Goal: Task Accomplishment & Management: Manage account settings

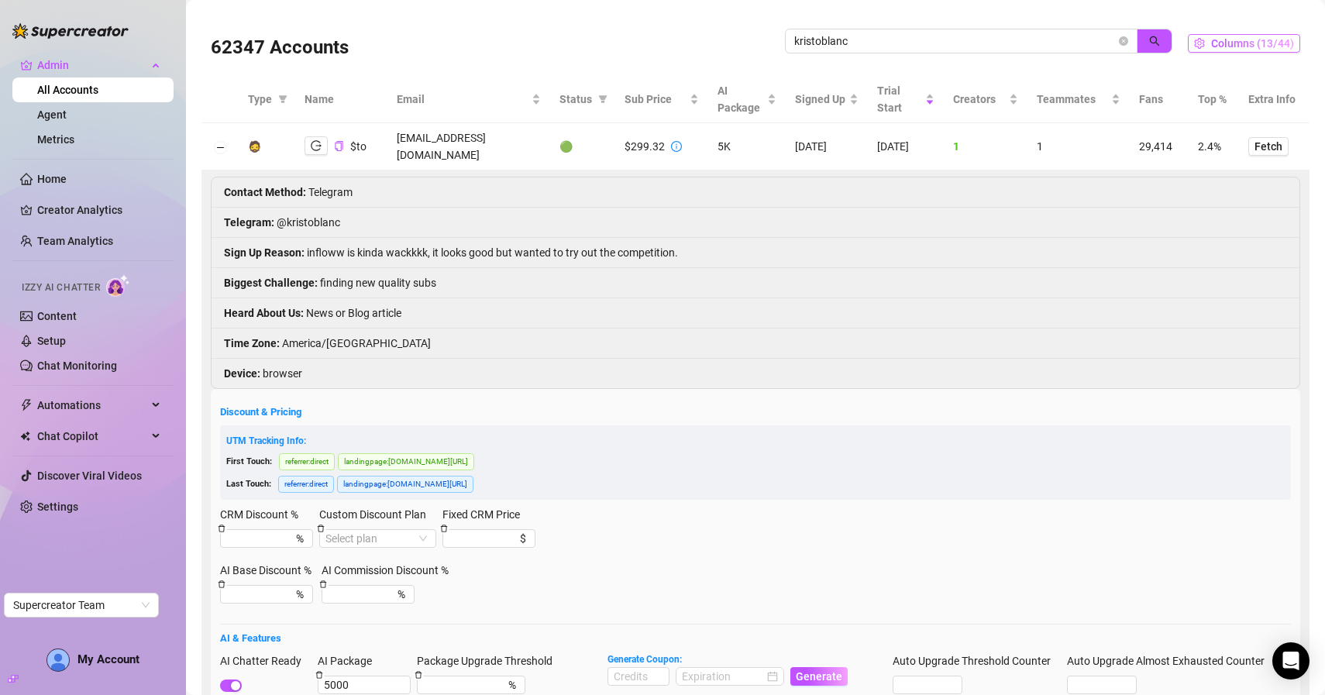
click at [1258, 46] on span "Columns (13/44)" at bounding box center [1252, 43] width 83 height 12
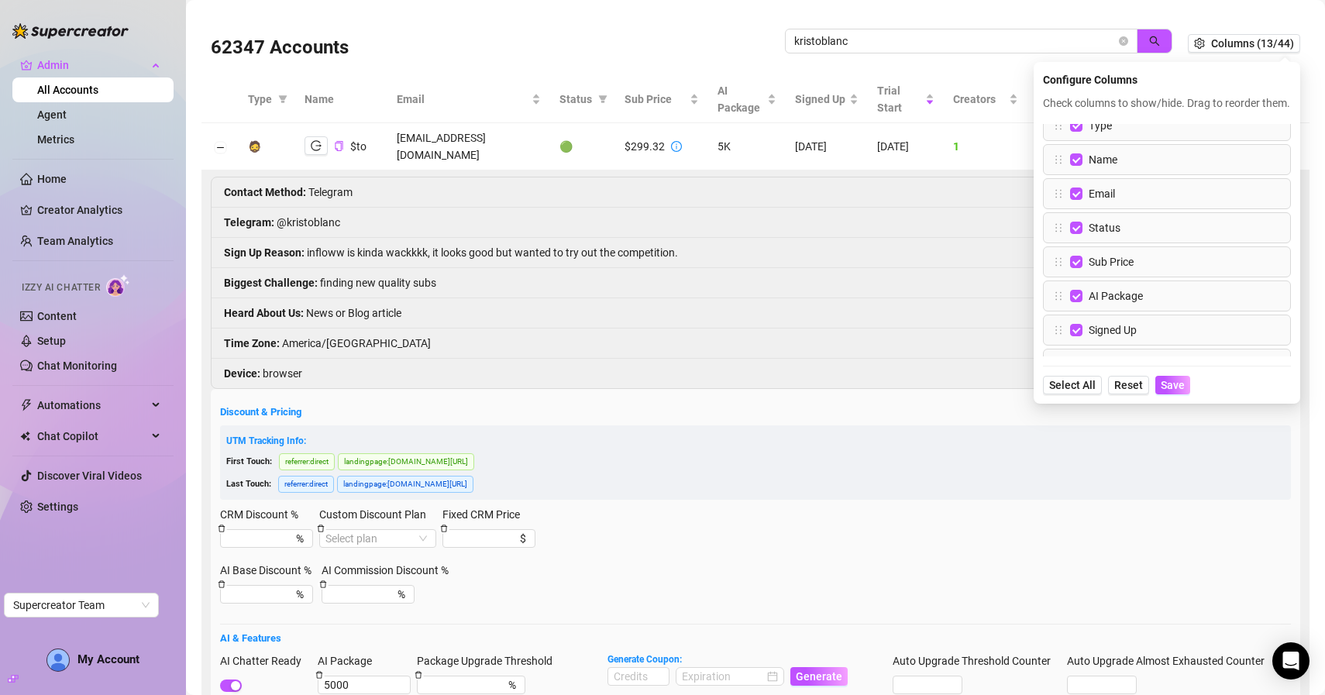
scroll to position [16, 0]
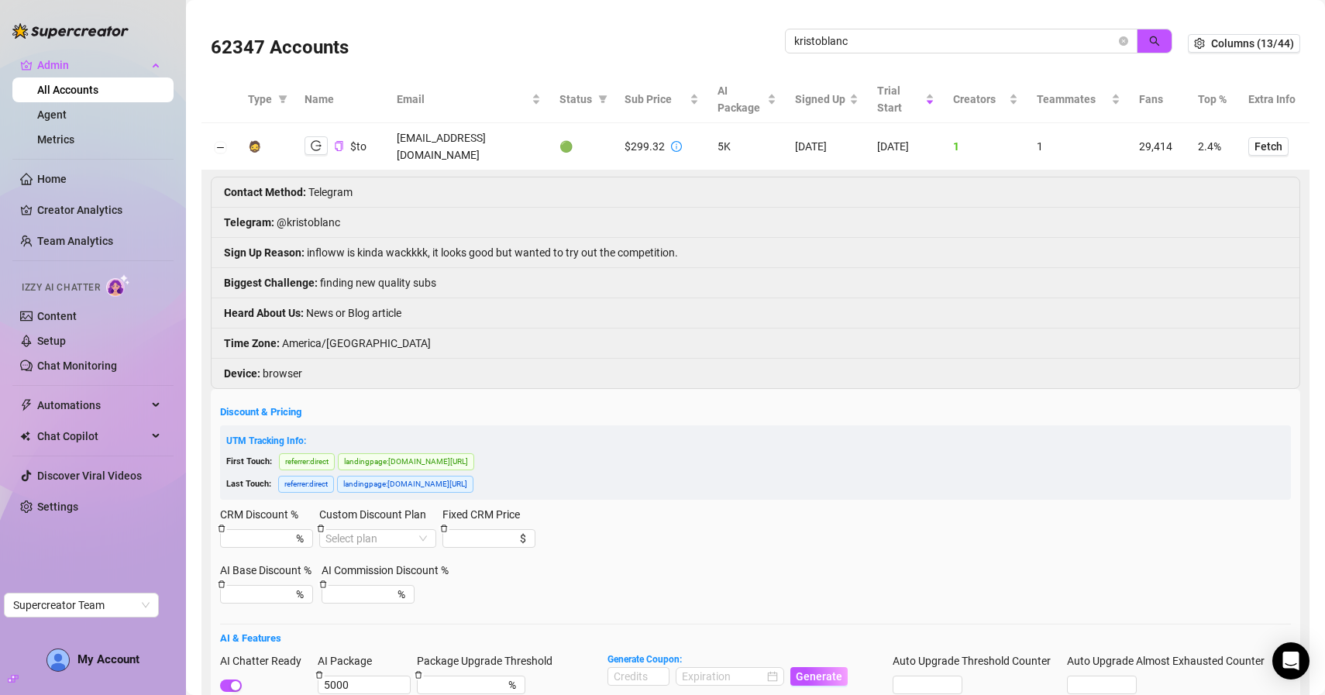
click at [633, 37] on div "62347 Accounts" at bounding box center [498, 43] width 574 height 53
click at [1120, 40] on icon "close-circle" at bounding box center [1123, 40] width 9 height 9
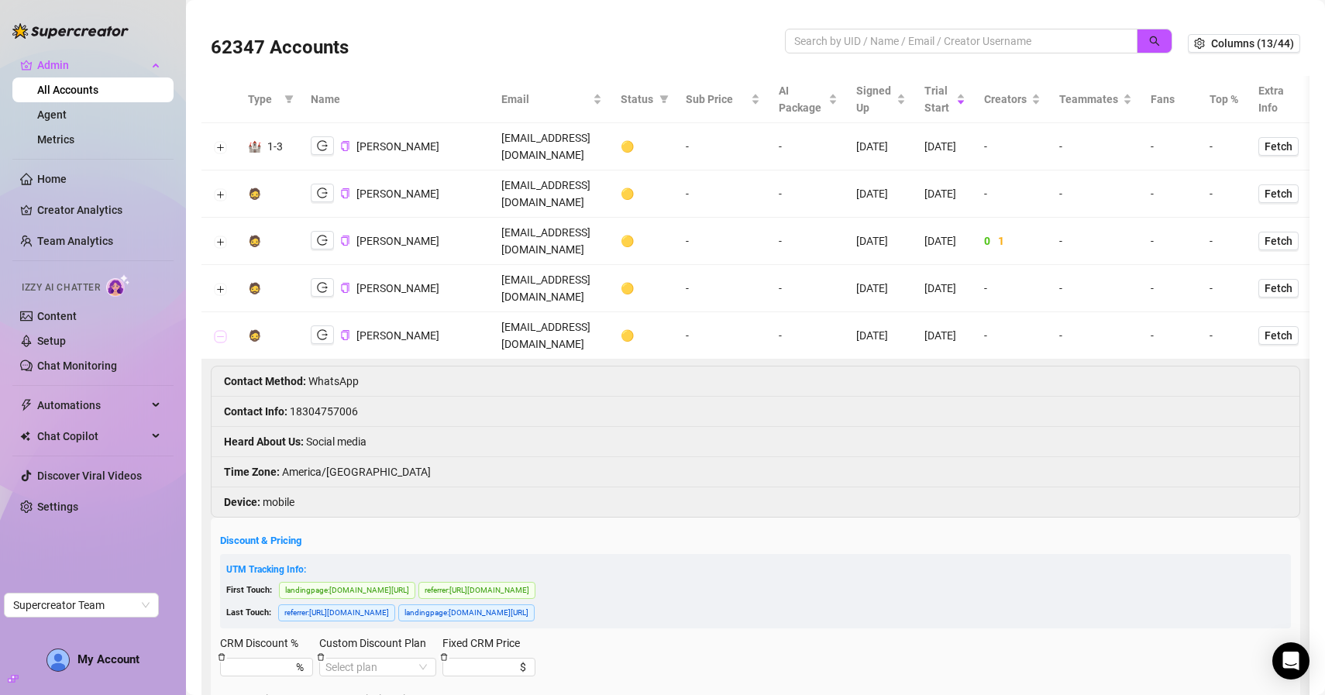
click at [214, 330] on button "Collapse row" at bounding box center [220, 336] width 12 height 12
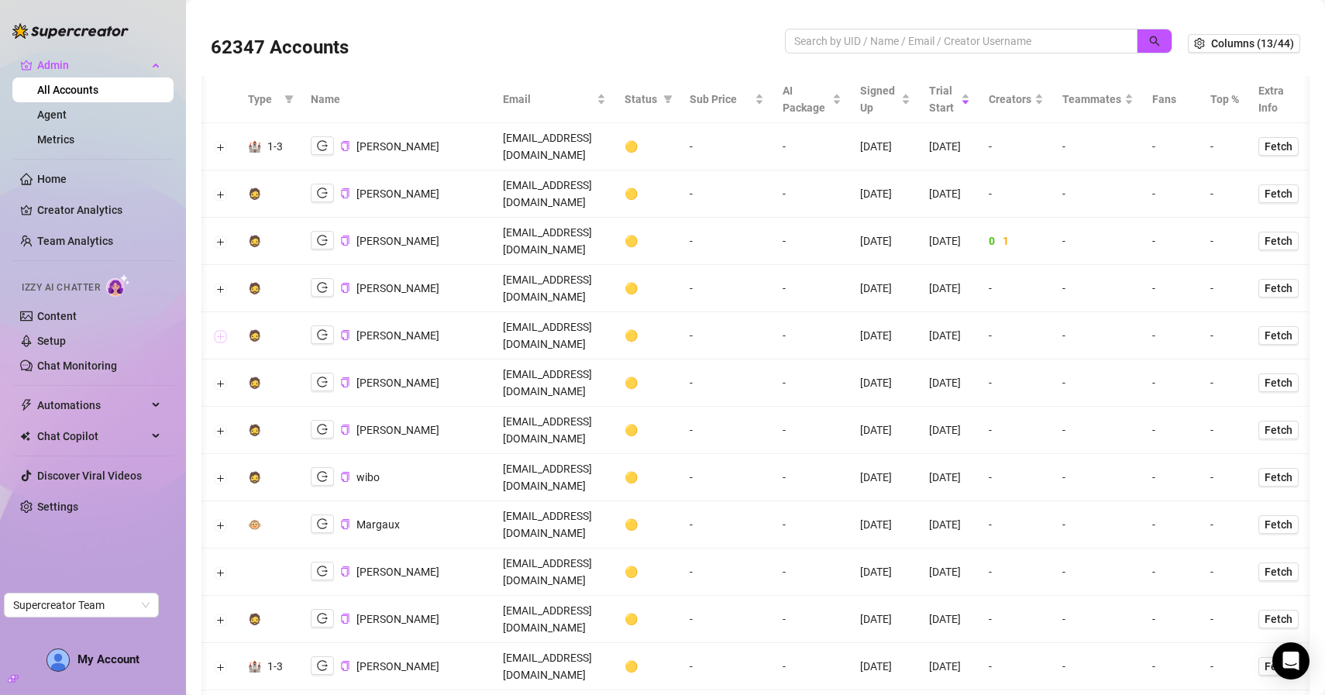
scroll to position [0, 0]
drag, startPoint x: 982, startPoint y: 85, endPoint x: 1050, endPoint y: 71, distance: 69.6
click at [971, 82] on div "Trial Start" at bounding box center [950, 99] width 42 height 34
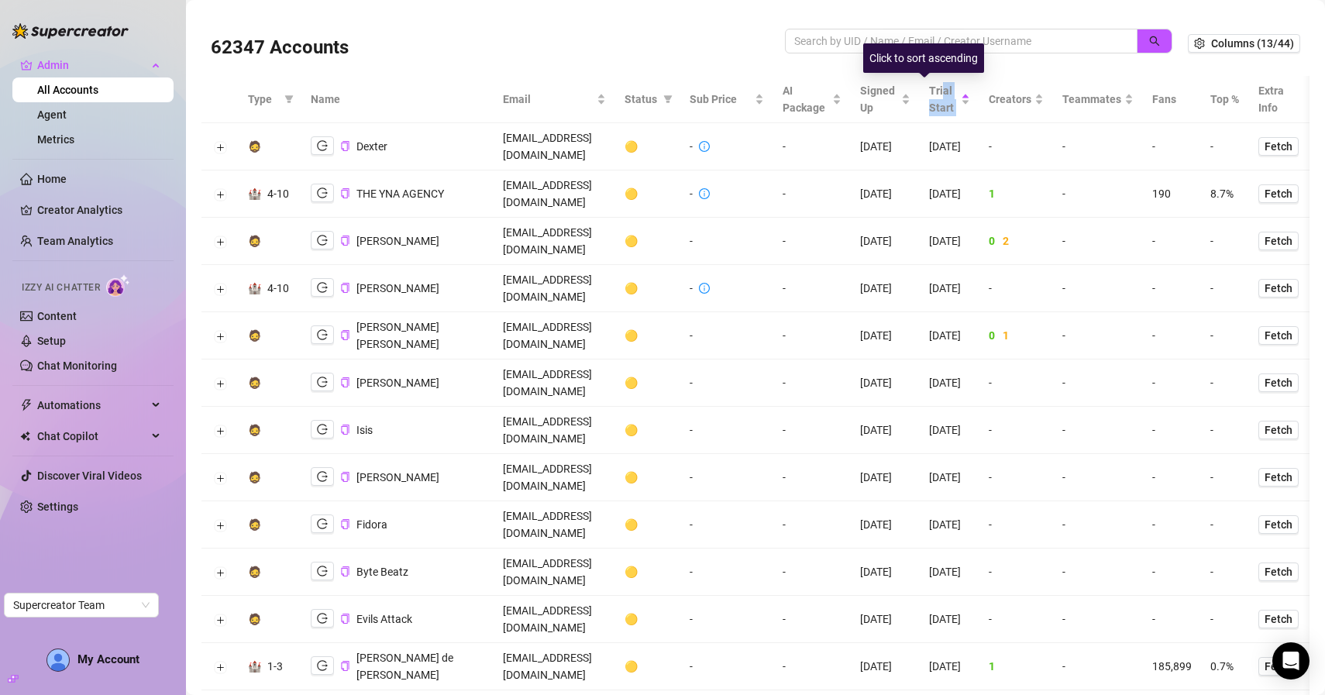
click at [1050, 71] on div "62347 Accounts Columns (13/44)" at bounding box center [755, 43] width 1108 height 65
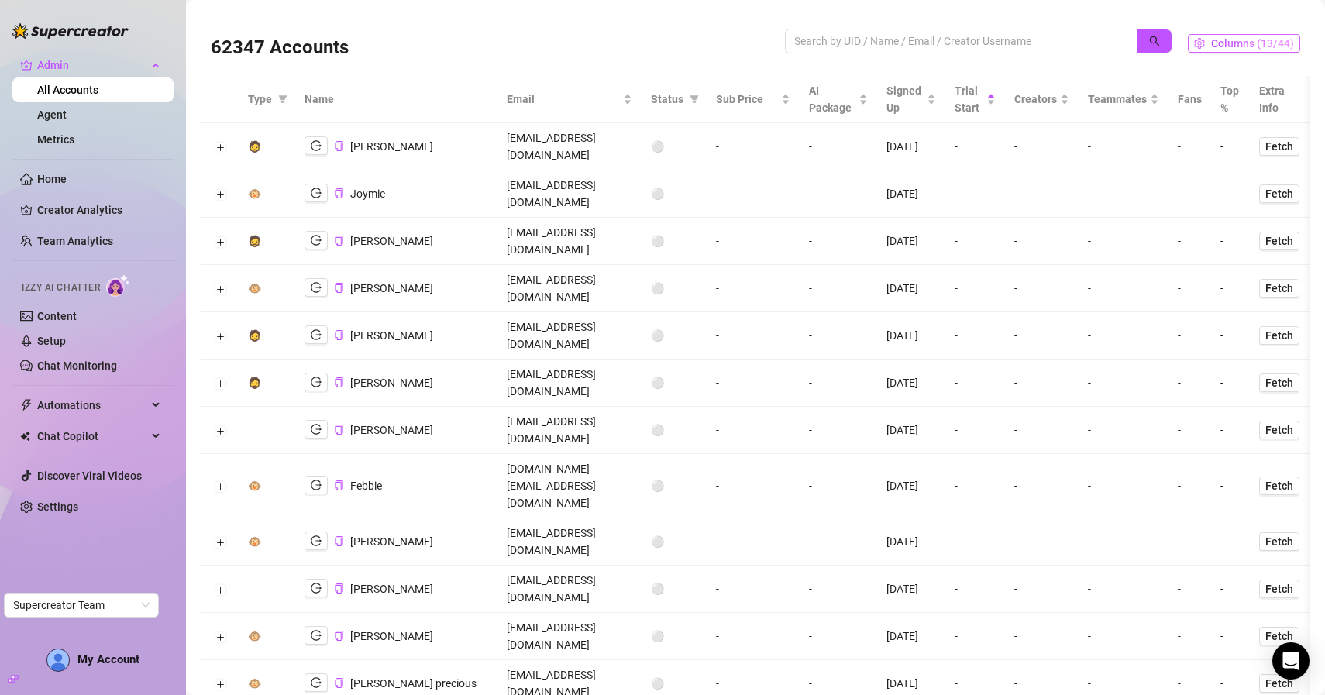
click at [1241, 44] on span "Columns (13/44)" at bounding box center [1252, 43] width 83 height 12
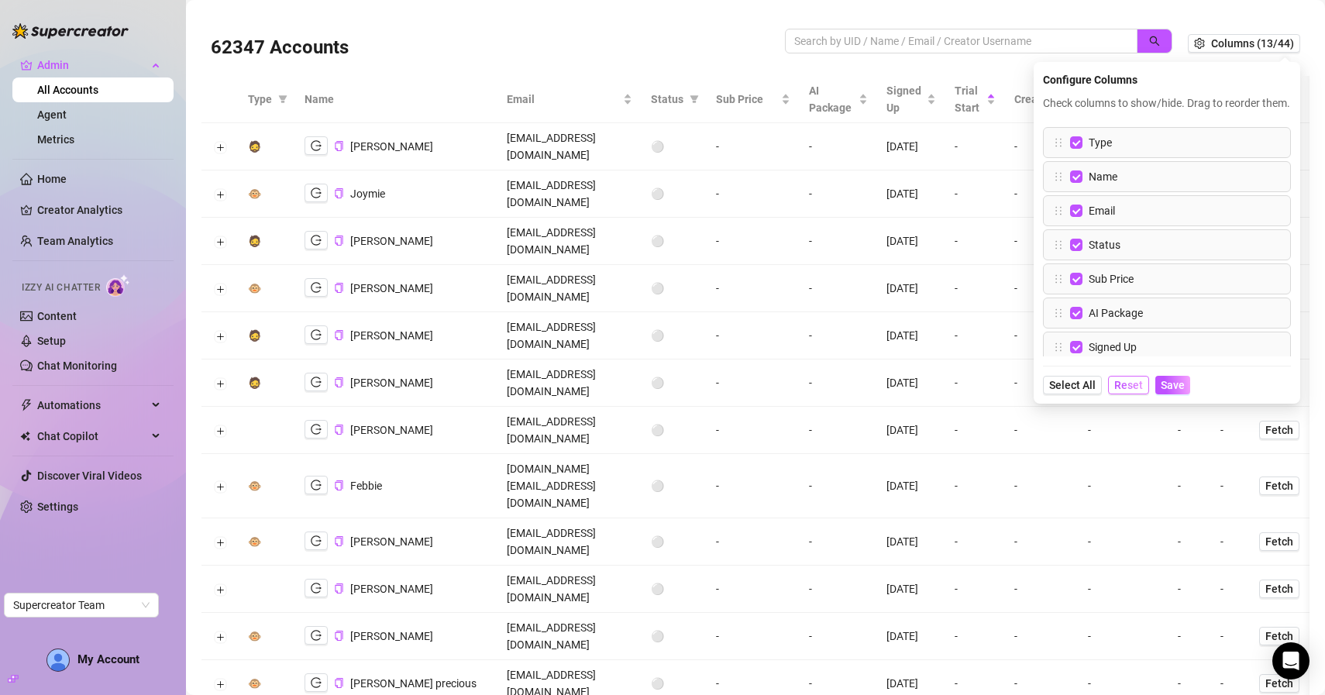
click at [1126, 391] on span "Reset" at bounding box center [1128, 385] width 29 height 12
click at [1162, 391] on span "Save" at bounding box center [1173, 385] width 24 height 12
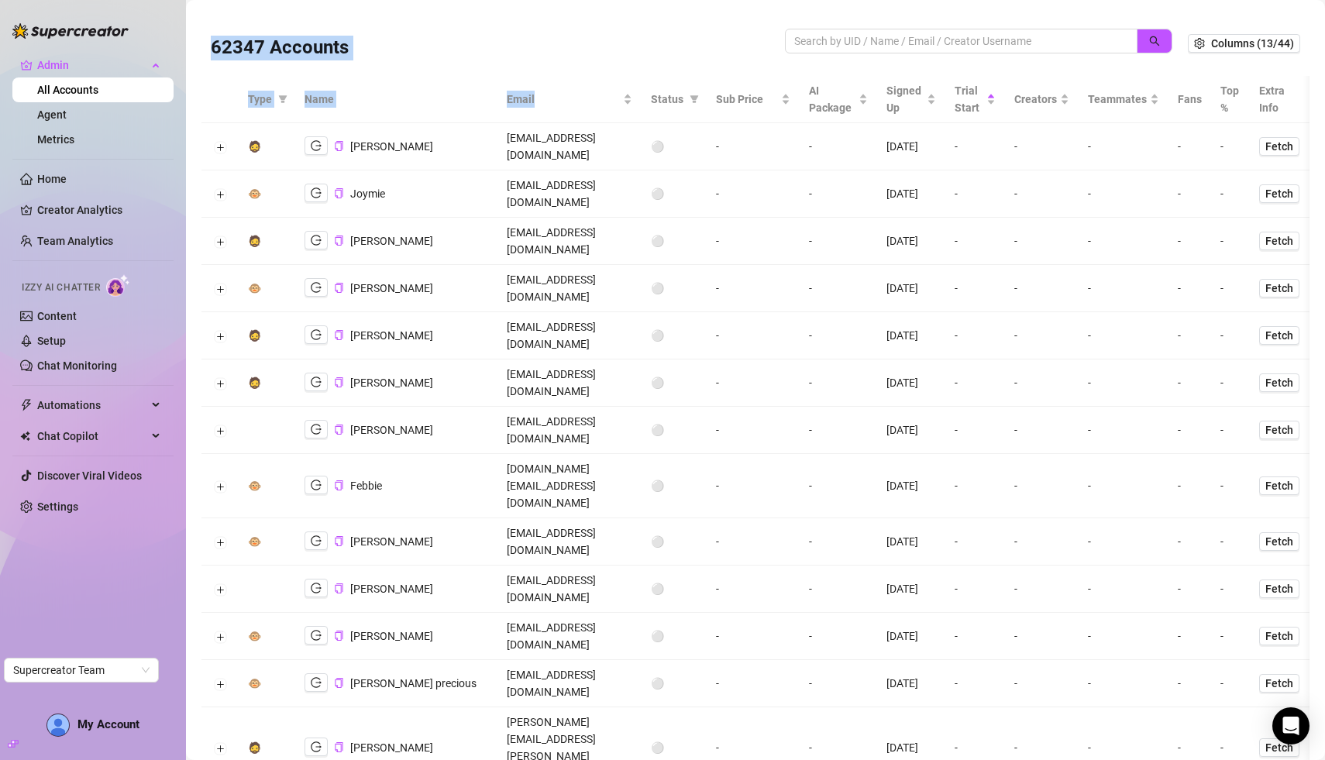
drag, startPoint x: 746, startPoint y: 96, endPoint x: 703, endPoint y: 15, distance: 91.5
click at [703, 15] on div "62347 Accounts Columns (13/44)" at bounding box center [755, 43] width 1108 height 65
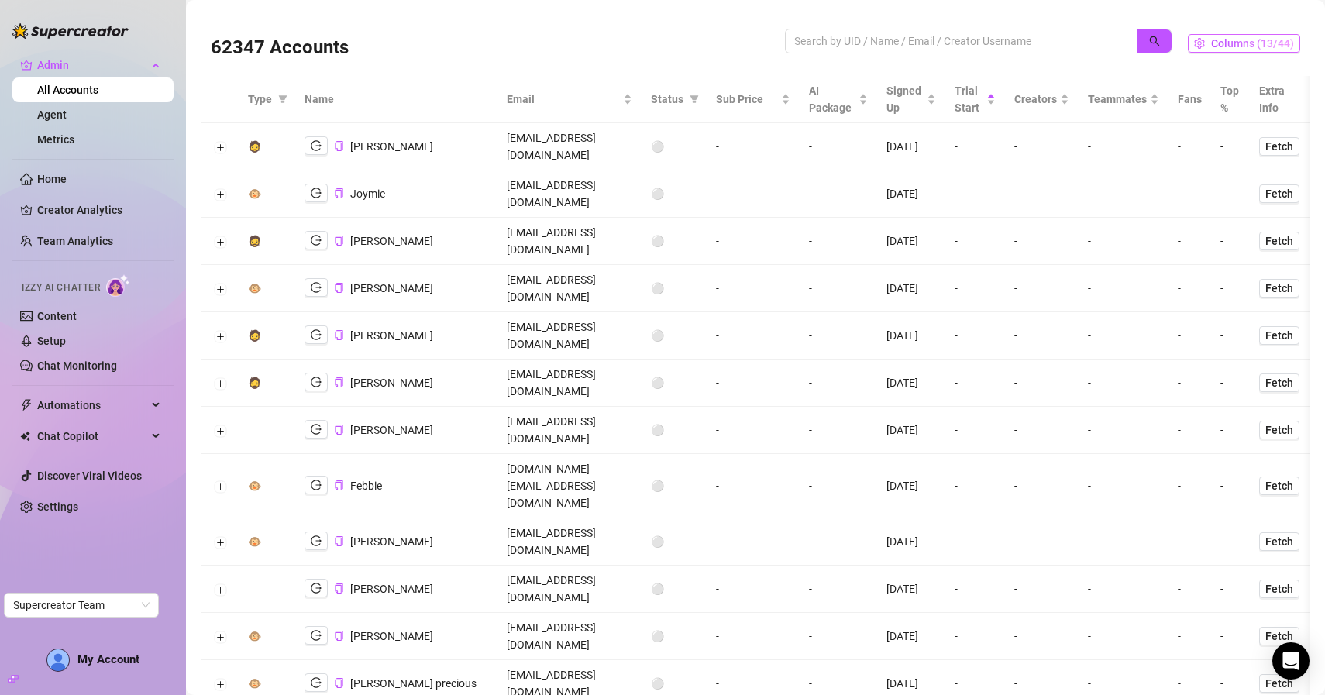
click at [1276, 46] on span "Columns (13/44)" at bounding box center [1252, 43] width 83 height 12
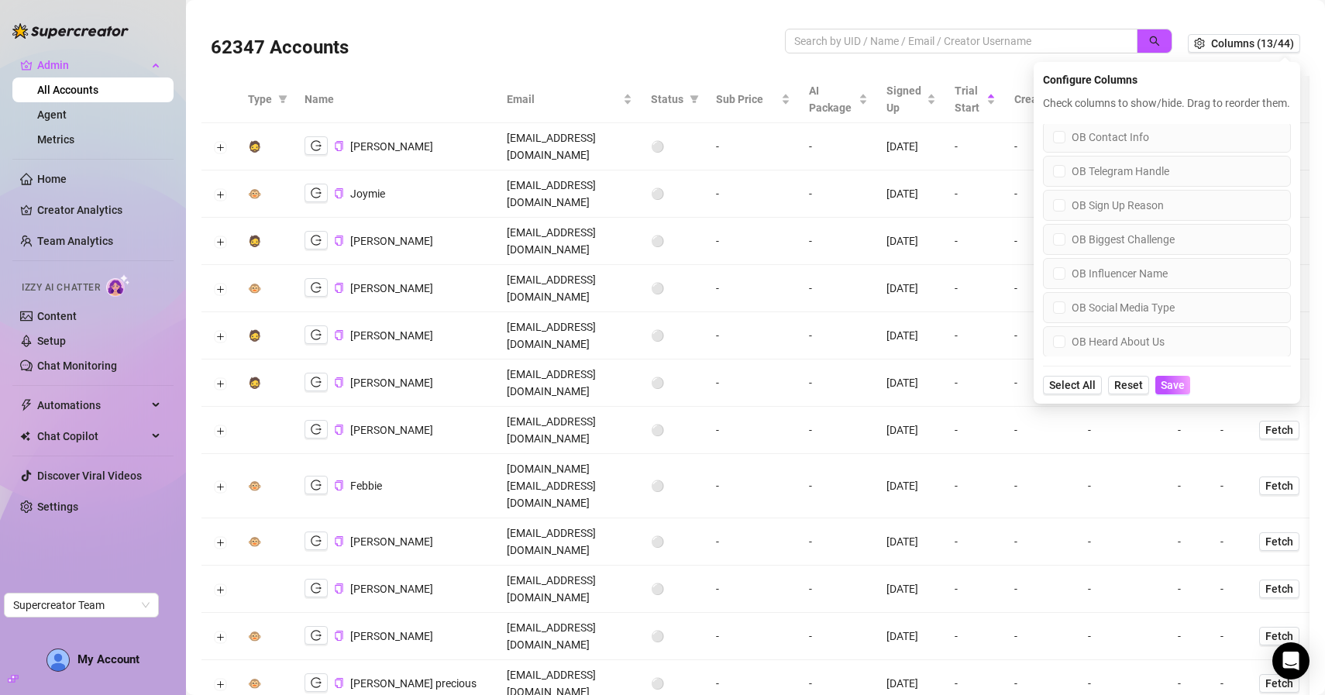
scroll to position [1271, 0]
click at [1122, 391] on span "Reset" at bounding box center [1128, 385] width 29 height 12
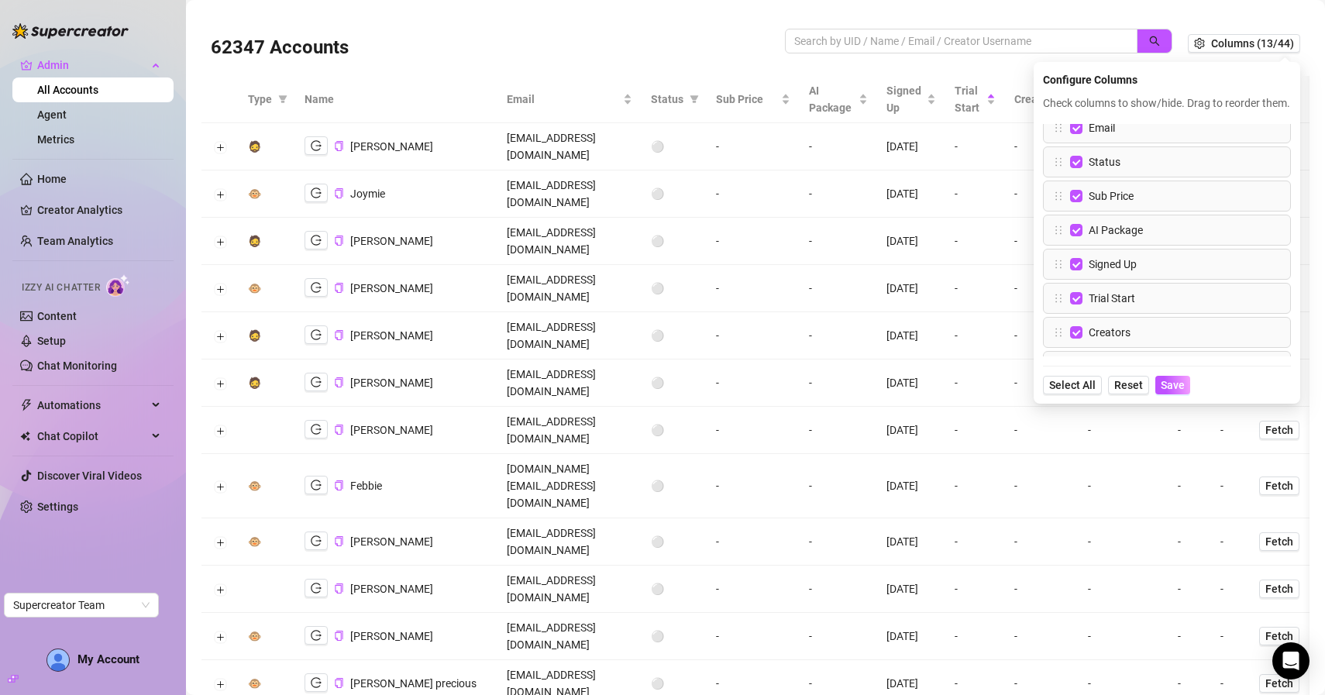
scroll to position [84, 0]
drag, startPoint x: 1056, startPoint y: 315, endPoint x: 1060, endPoint y: 243, distance: 72.2
click at [1060, 242] on div "Type Name Email Status Sub Price AI Package Signed Up Trial Start Creators Team…" at bounding box center [1167, 240] width 248 height 232
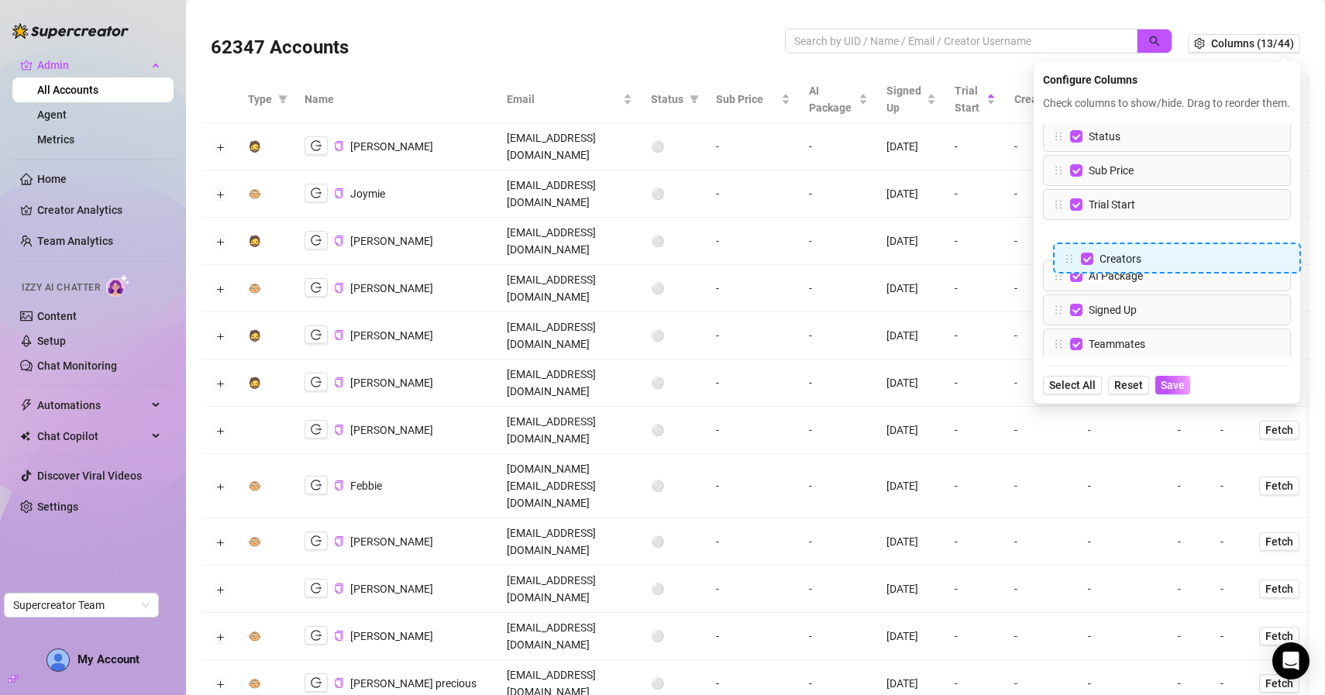
drag, startPoint x: 1058, startPoint y: 327, endPoint x: 1068, endPoint y: 256, distance: 72.0
click at [1068, 256] on div "Type Name Email Status Sub Price Trial Start AI Package Signed Up Creators Team…" at bounding box center [1167, 240] width 248 height 232
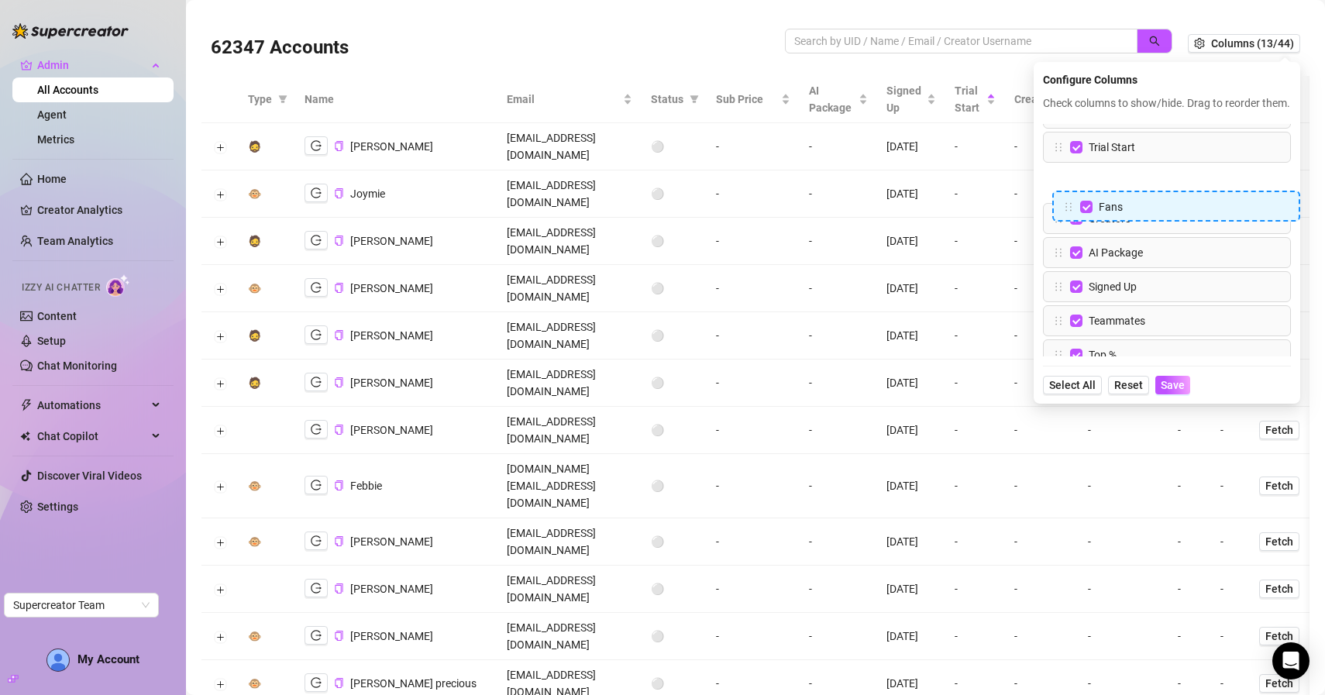
scroll to position [162, 0]
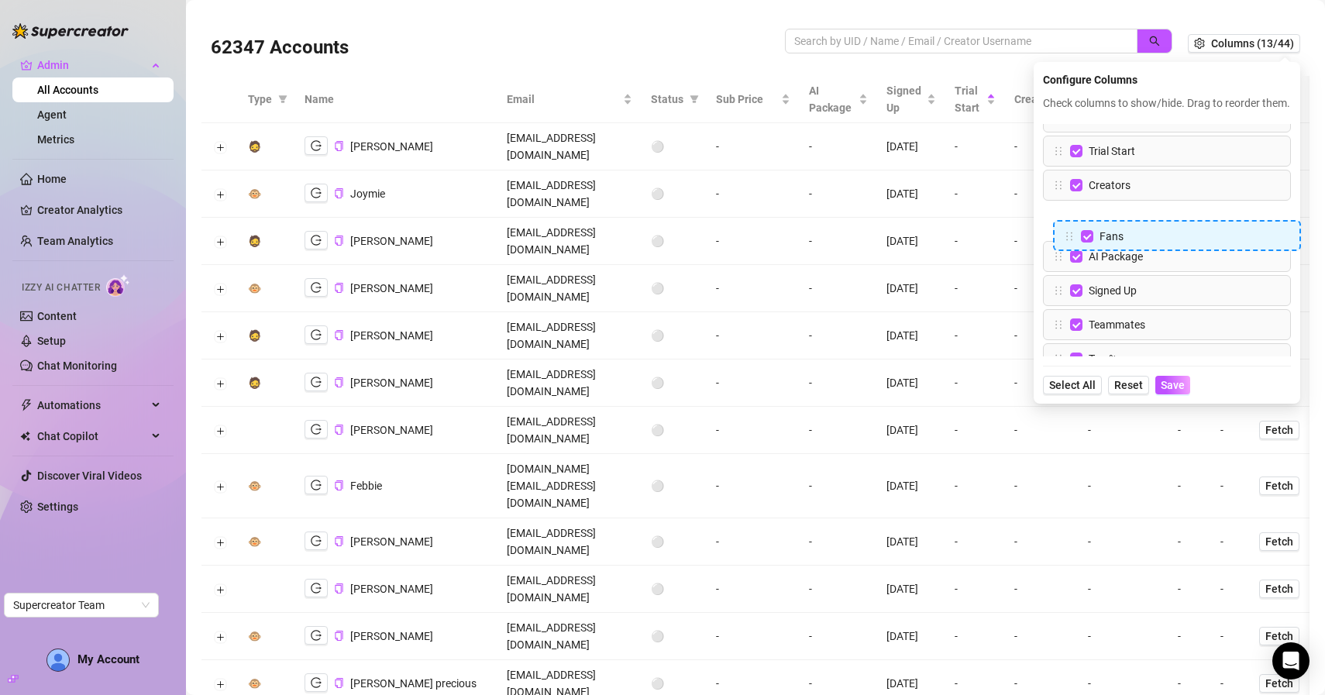
drag, startPoint x: 1059, startPoint y: 279, endPoint x: 1069, endPoint y: 230, distance: 49.8
click at [1069, 230] on div "Type Name Email Status Sub Price Trial Start Creators AI Package Signed Up Team…" at bounding box center [1167, 240] width 248 height 232
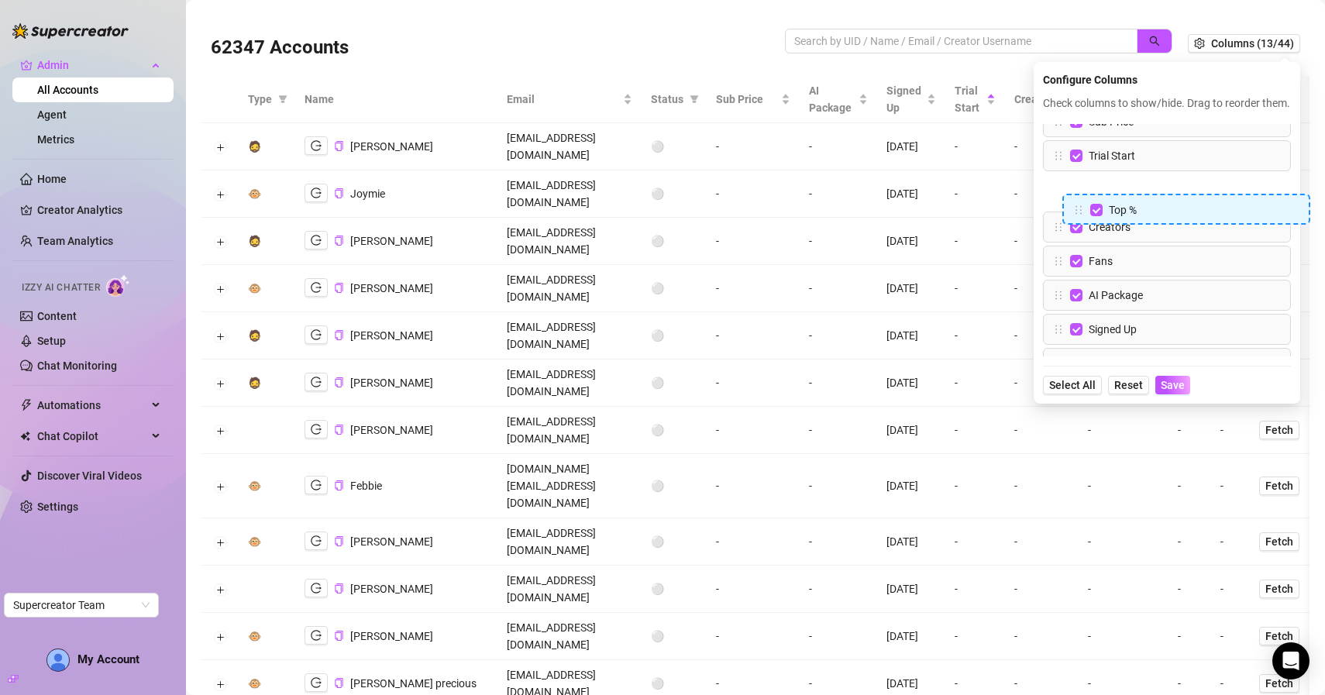
scroll to position [156, 0]
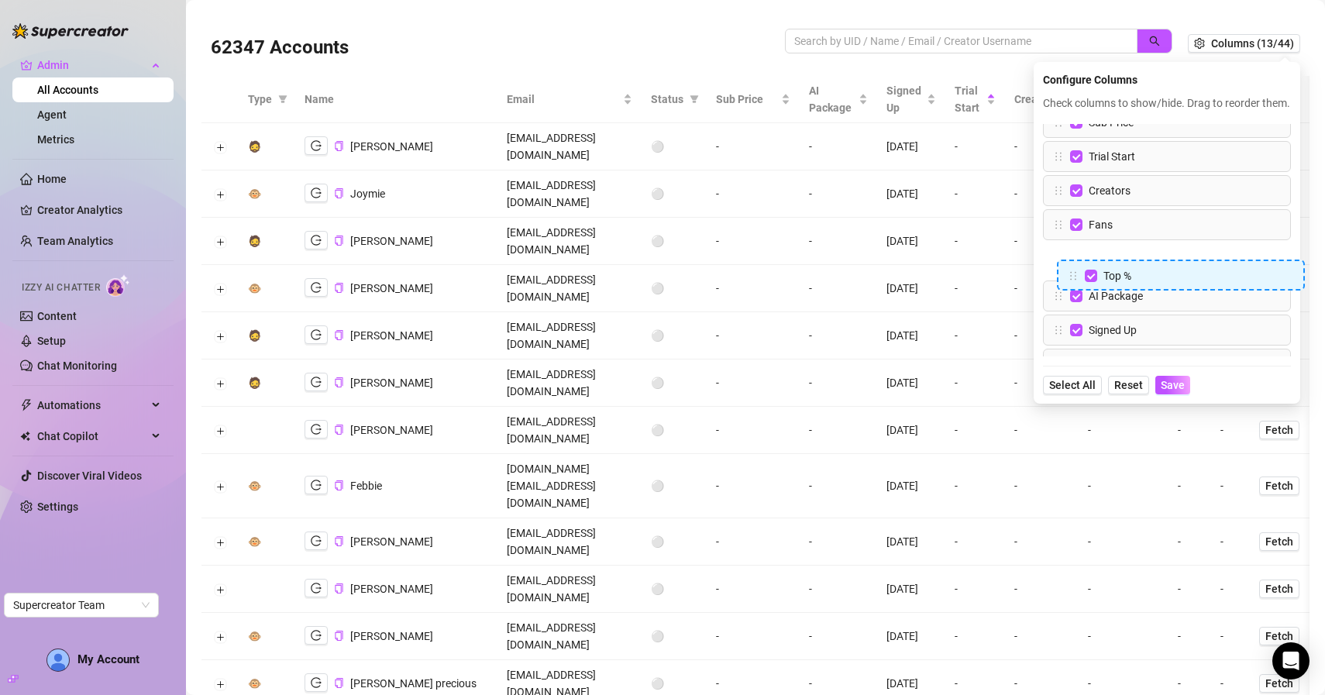
drag, startPoint x: 1058, startPoint y: 280, endPoint x: 1071, endPoint y: 274, distance: 15.0
click at [1071, 274] on div "Type Name Email Status Sub Price Trial Start Creators Fans AI Package Signed Up…" at bounding box center [1167, 240] width 248 height 232
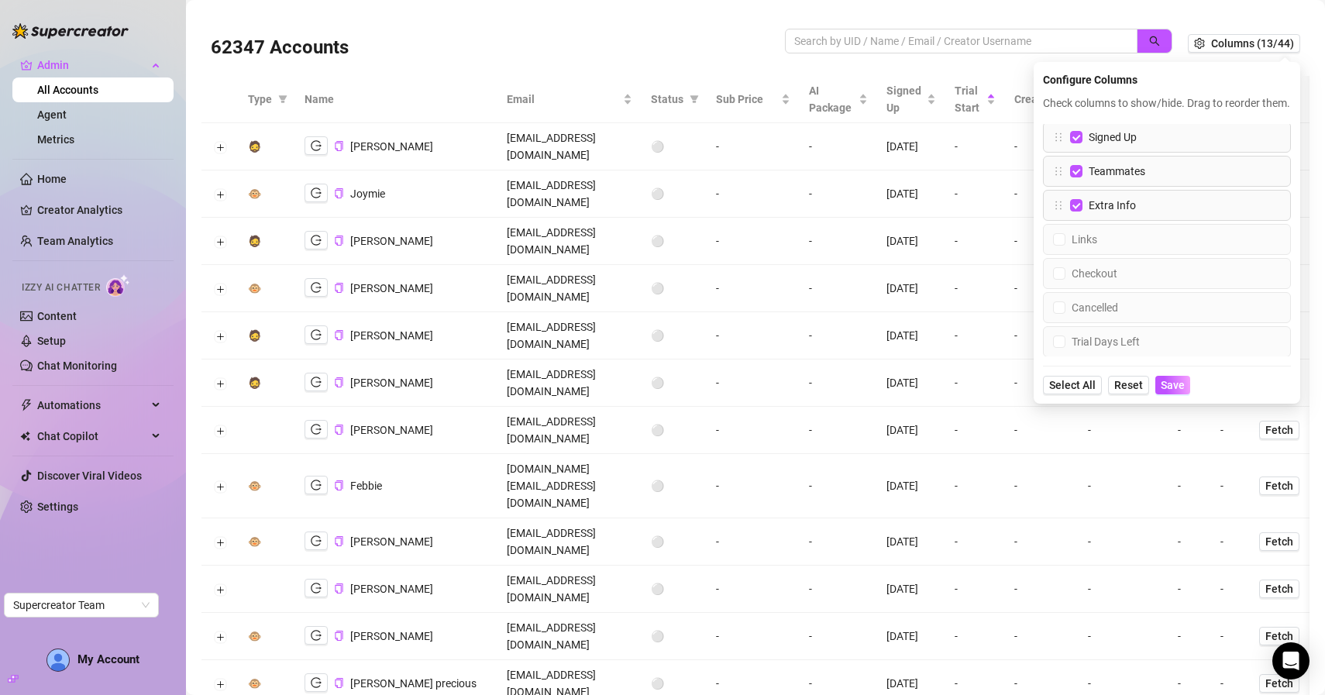
scroll to position [386, 0]
click at [1061, 240] on input "Checkout" at bounding box center [1059, 234] width 12 height 12
click at [1061, 270] on div "Cancelled" at bounding box center [1167, 268] width 248 height 31
click at [1061, 274] on input "Cancelled" at bounding box center [1059, 268] width 12 height 12
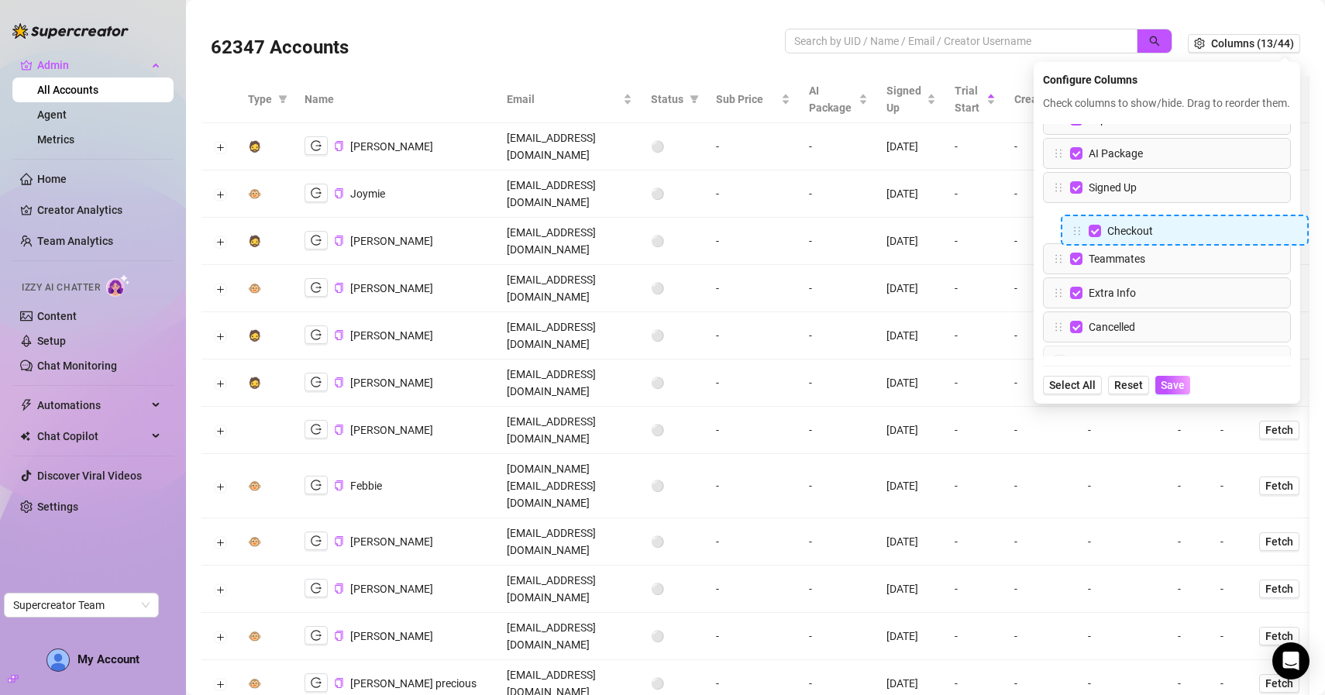
scroll to position [296, 0]
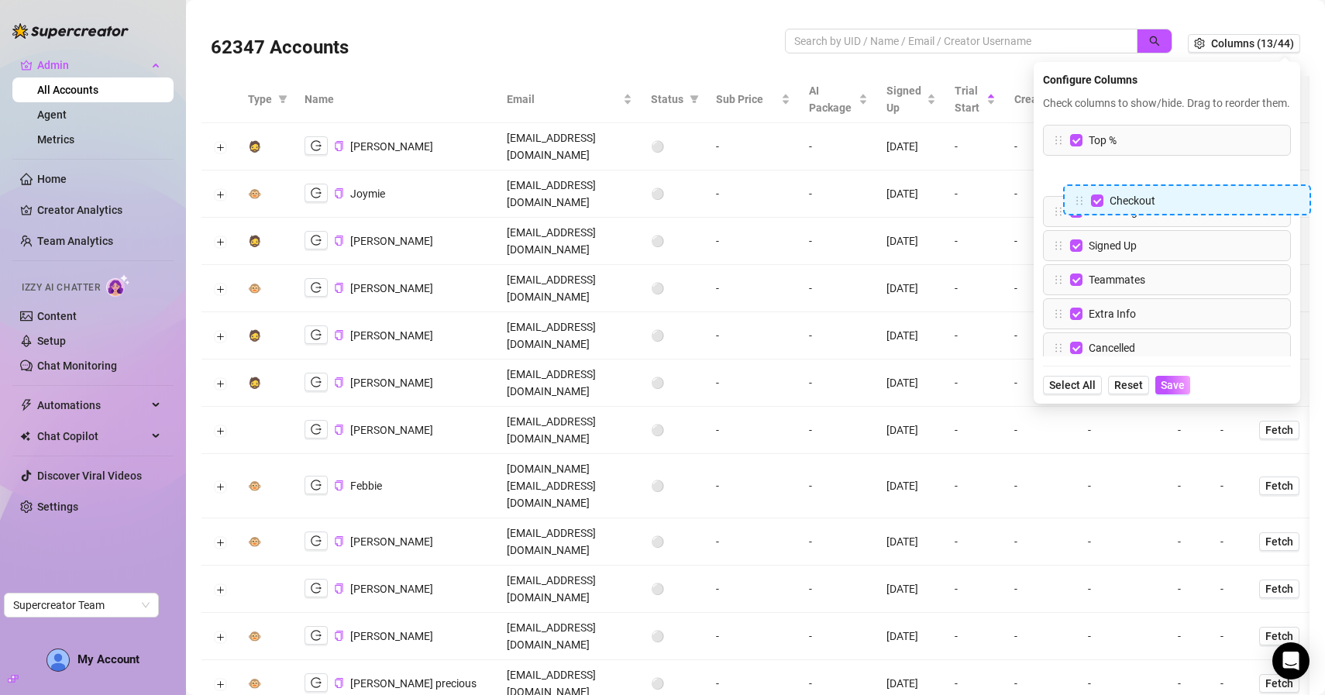
drag, startPoint x: 1054, startPoint y: 216, endPoint x: 1075, endPoint y: 194, distance: 29.6
click at [1075, 194] on div "Type Name Email Status Sub Price Trial Start Creators Fans Top % AI Package Sig…" at bounding box center [1167, 240] width 248 height 232
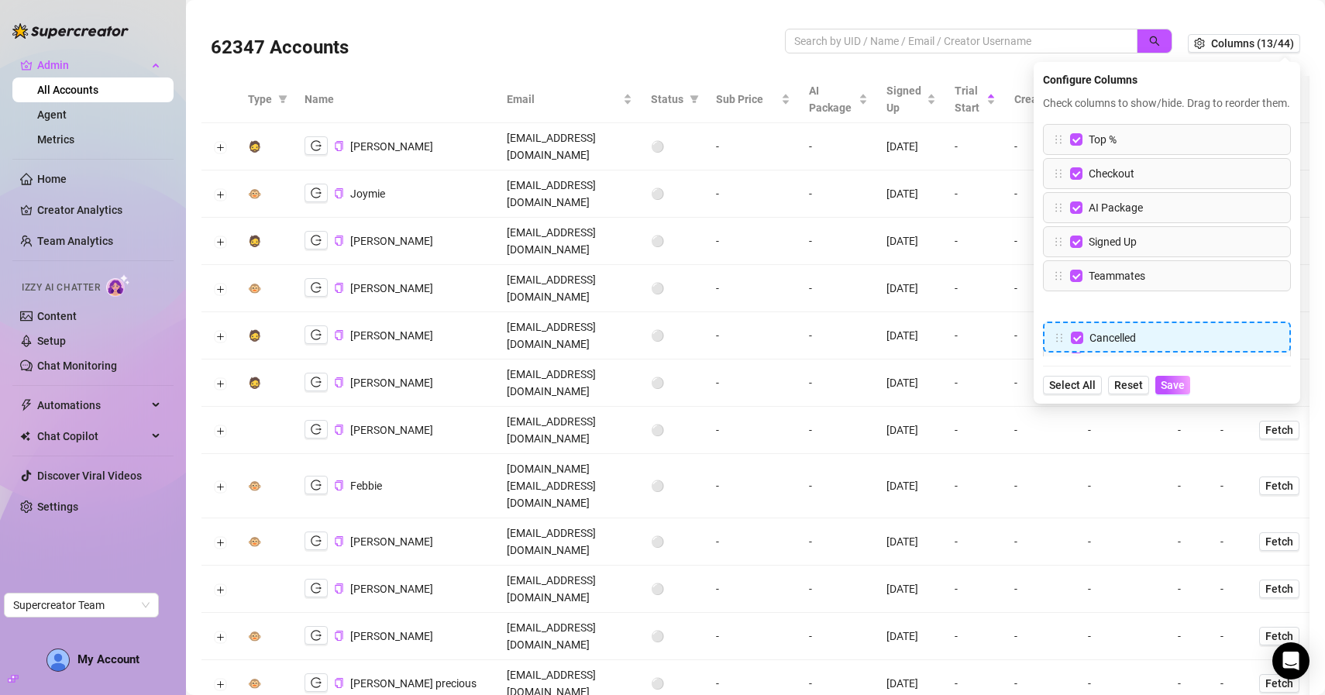
scroll to position [280, 0]
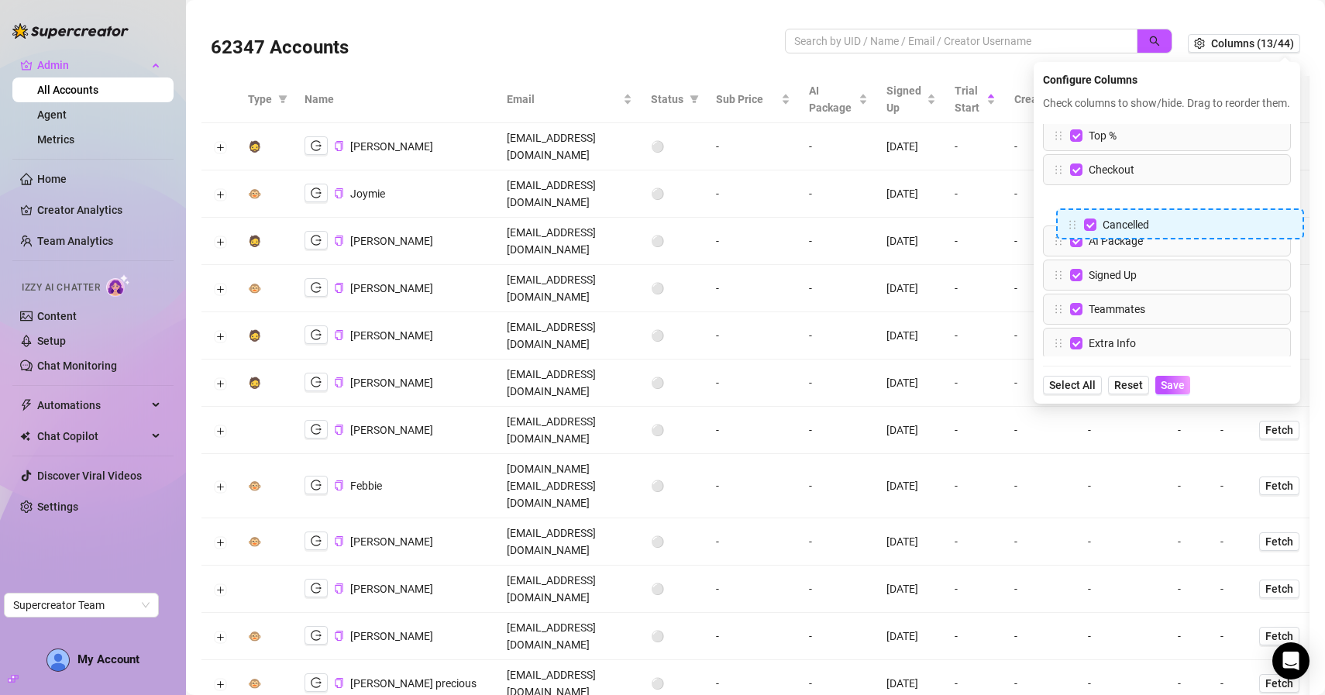
drag, startPoint x: 1062, startPoint y: 364, endPoint x: 1075, endPoint y: 215, distance: 150.1
click at [1075, 214] on div "Type Name Email Status Sub Price Trial Start Creators Fans Top % Checkout AI Pa…" at bounding box center [1167, 240] width 248 height 232
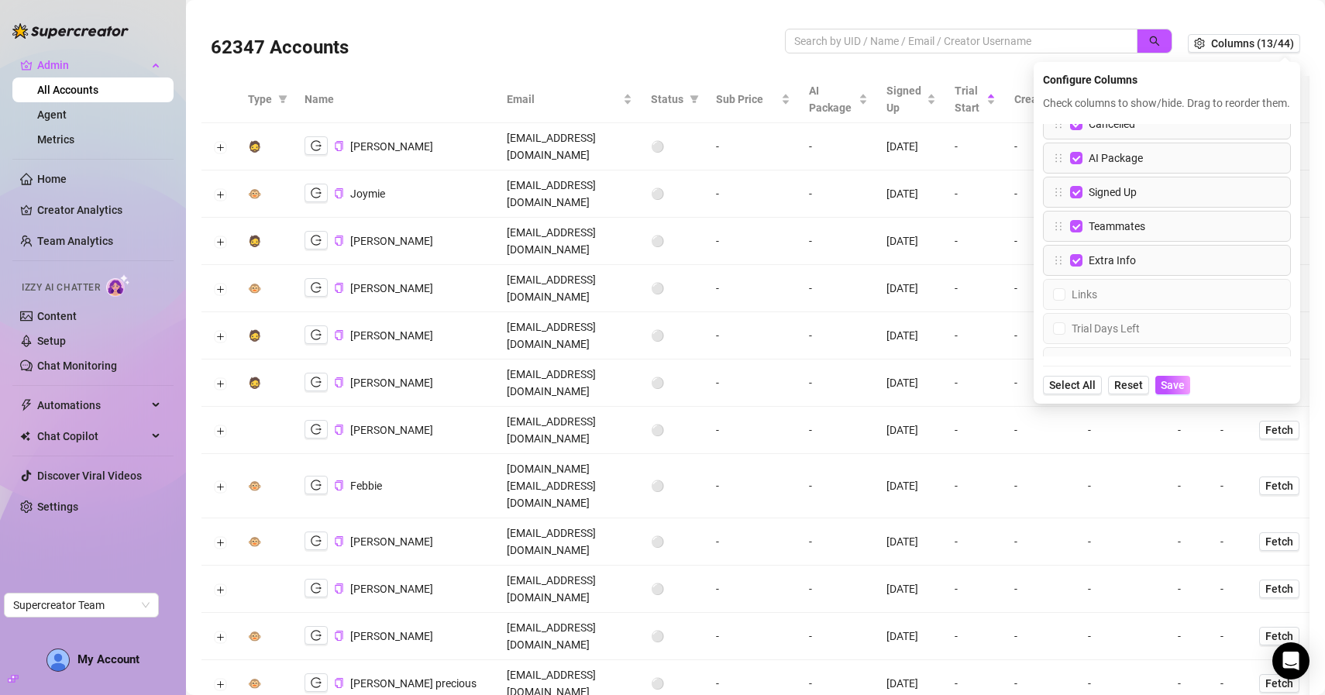
scroll to position [395, 0]
click at [1063, 333] on input "FF" at bounding box center [1059, 327] width 12 height 12
click at [1059, 299] on input "Links" at bounding box center [1059, 293] width 12 height 12
click at [1059, 274] on div "FF" at bounding box center [1167, 258] width 248 height 31
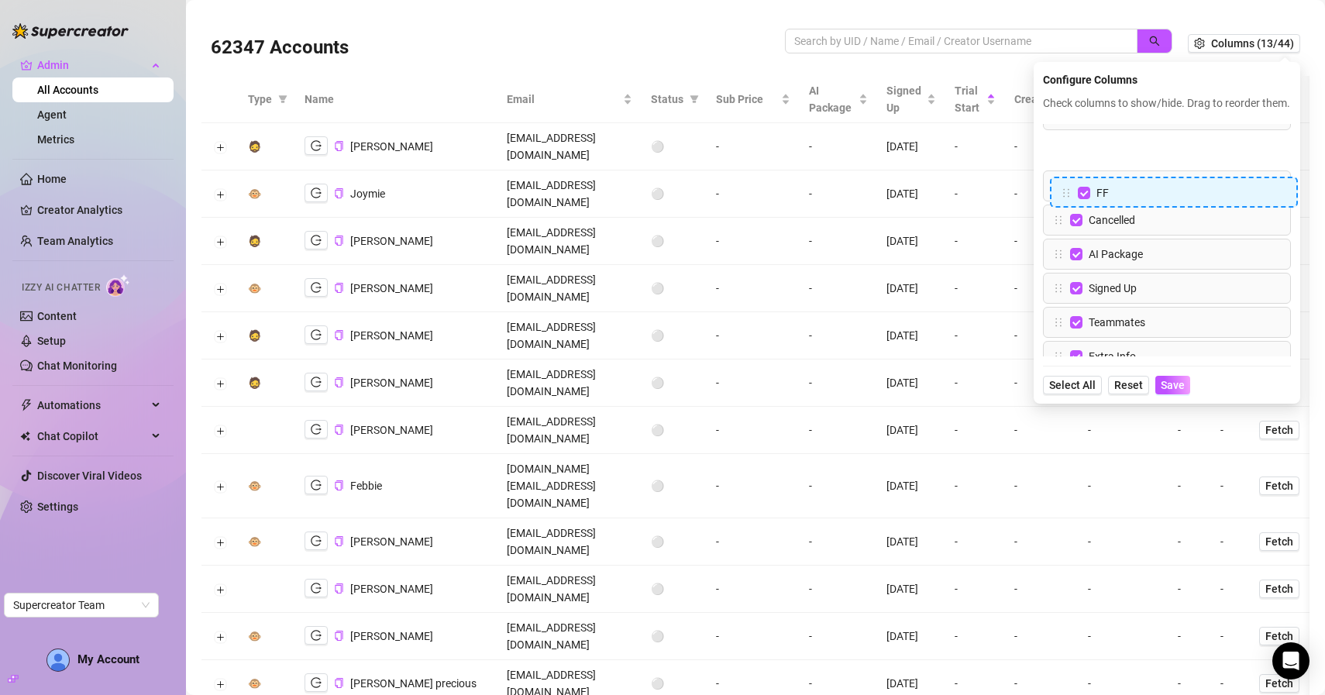
scroll to position [280, 0]
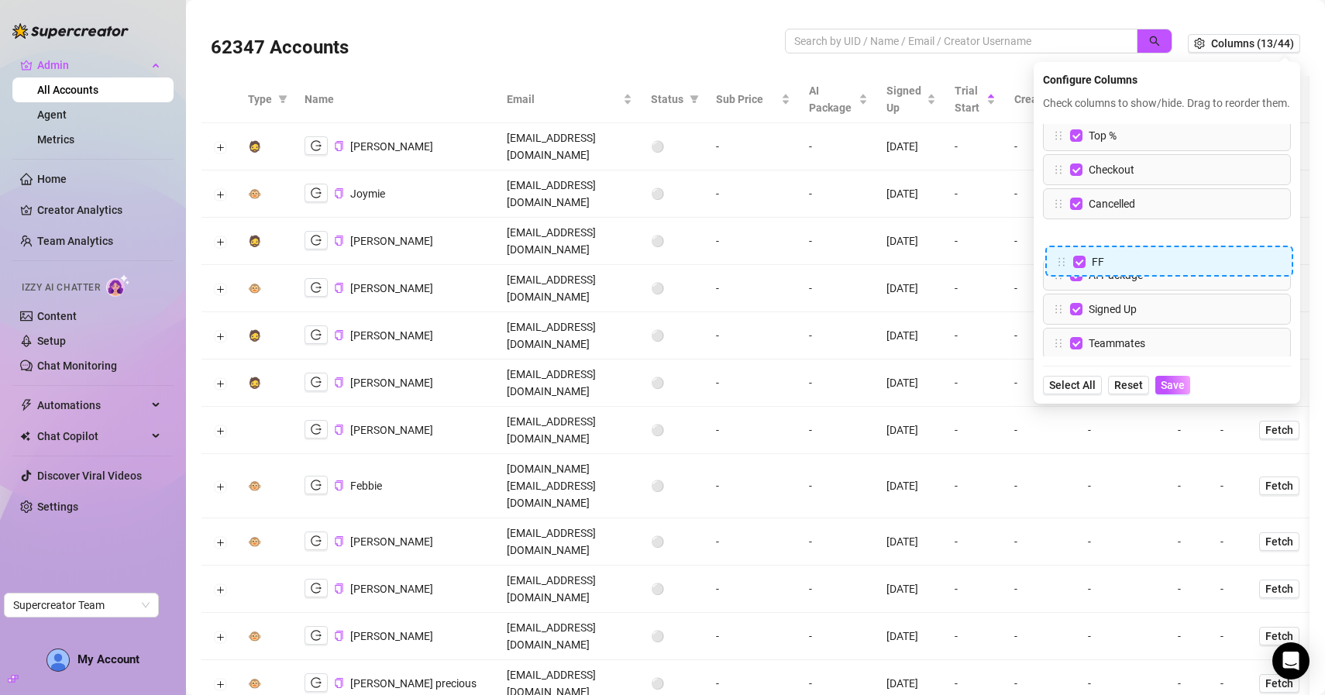
drag, startPoint x: 1059, startPoint y: 277, endPoint x: 1061, endPoint y: 253, distance: 24.1
click at [1061, 253] on div "Type Name Email Status Sub Price Trial Start Creators Fans Top % Checkout Cance…" at bounding box center [1167, 240] width 248 height 232
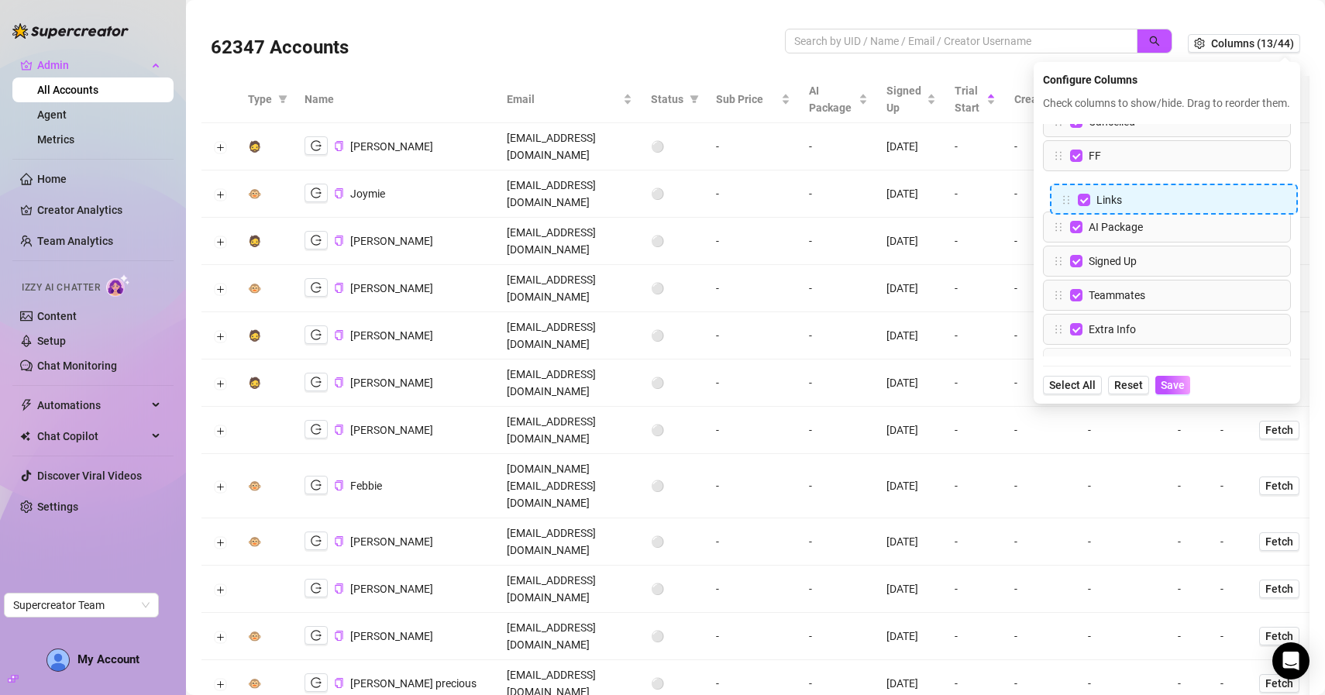
scroll to position [360, 0]
drag, startPoint x: 1061, startPoint y: 316, endPoint x: 1070, endPoint y: 210, distance: 106.5
click at [1070, 210] on div "Type Name Email Status Sub Price Trial Start Creators Fans Top % Checkout Cance…" at bounding box center [1167, 240] width 248 height 232
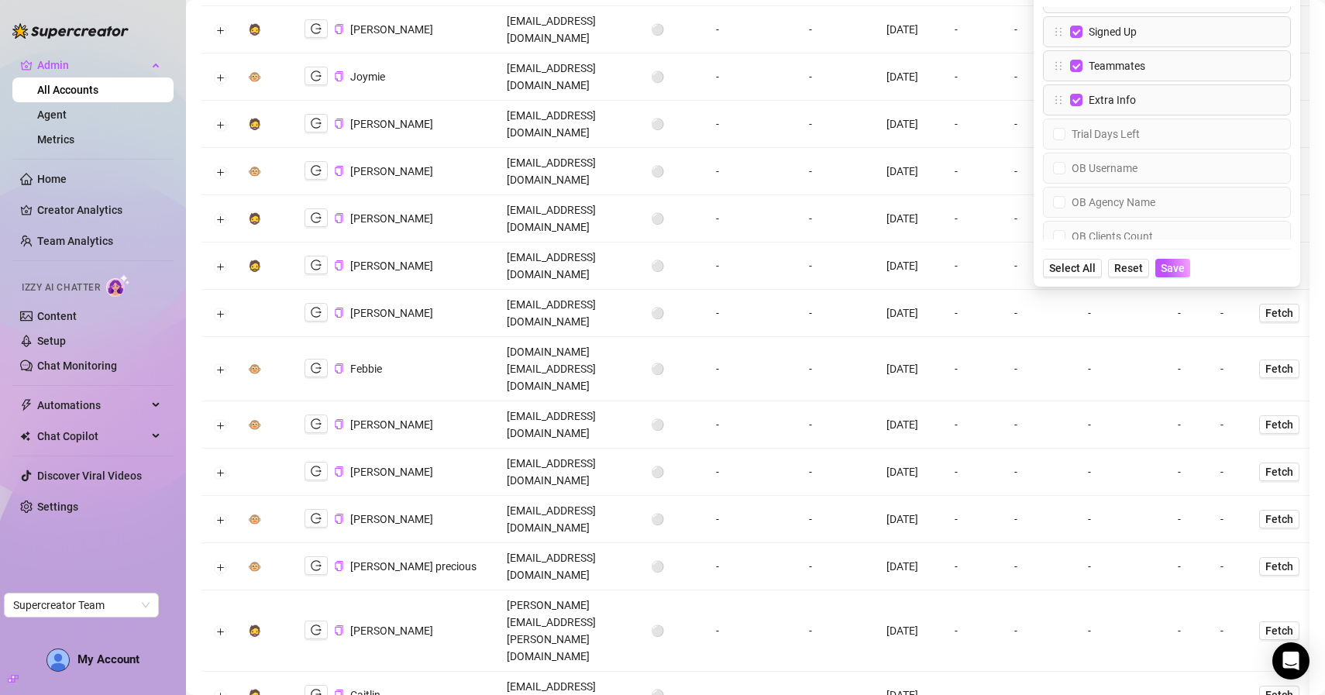
scroll to position [475, 0]
click at [1060, 136] on input "Trial Days Left" at bounding box center [1059, 130] width 12 height 12
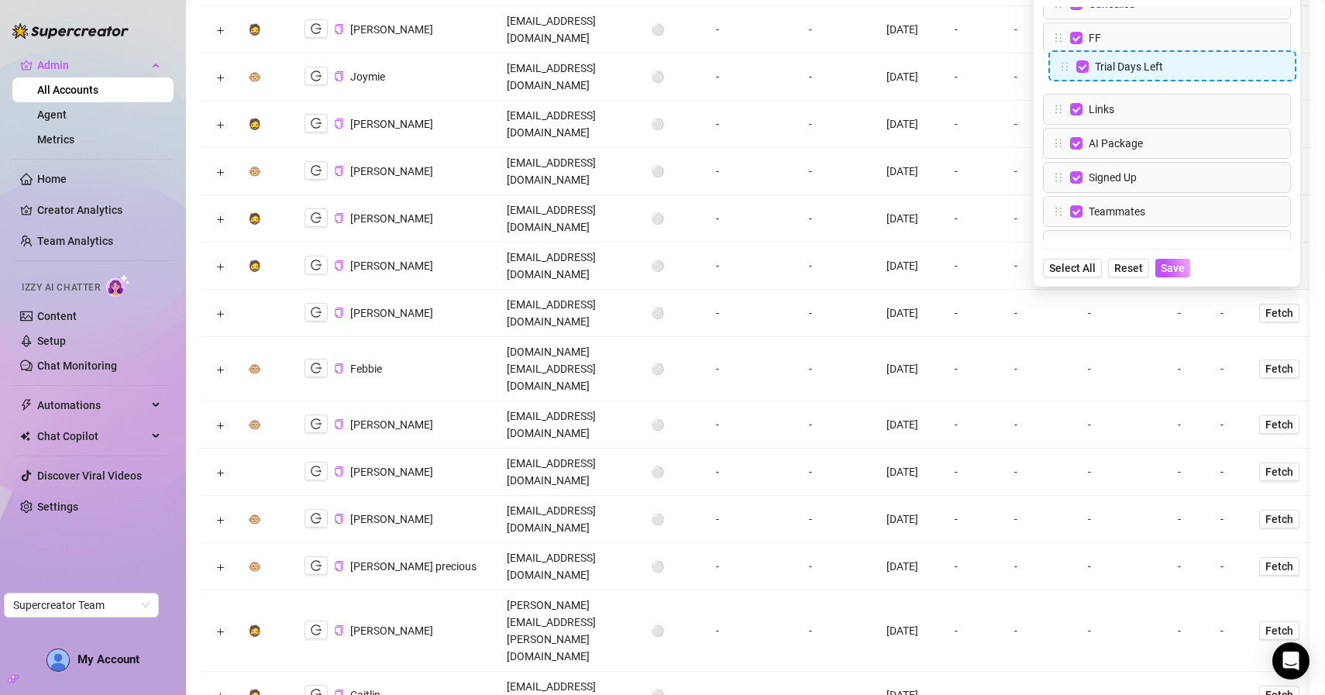
scroll to position [359, 0]
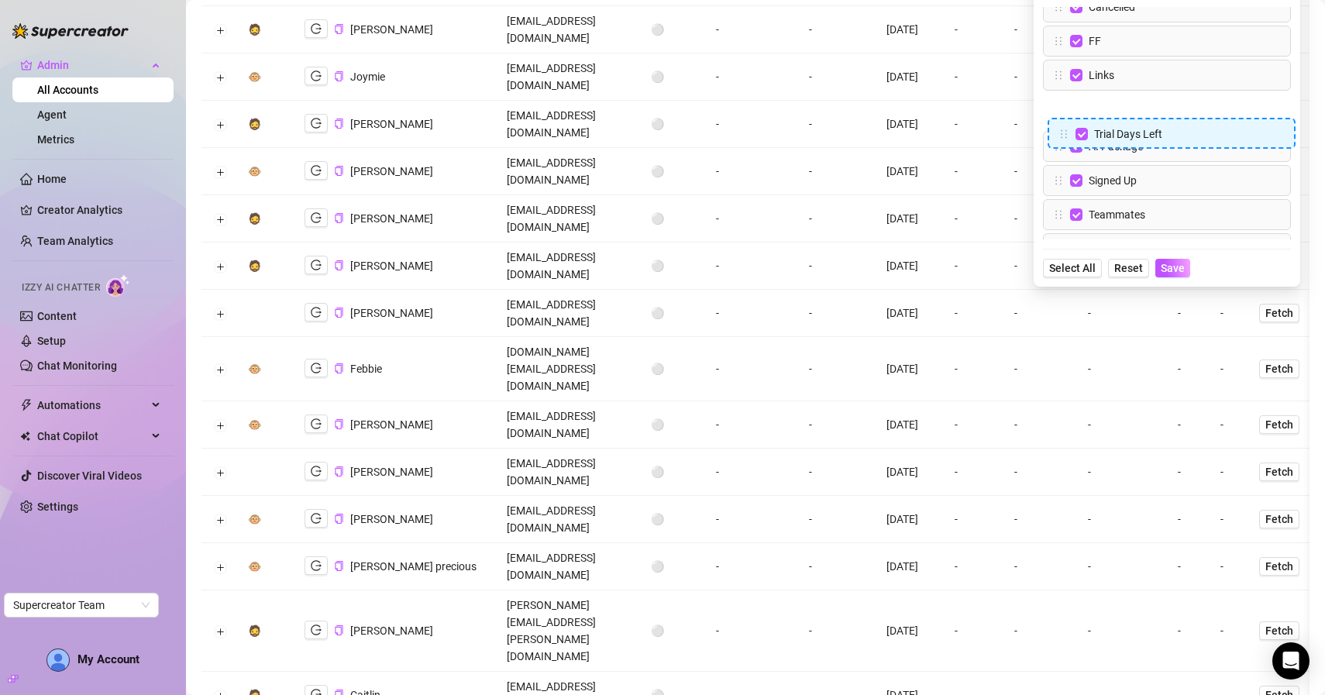
drag, startPoint x: 1061, startPoint y: 147, endPoint x: 1066, endPoint y: 129, distance: 19.2
click at [1066, 129] on div "Type Name Email Status Sub Price Trial Start Creators Fans Top % Checkout Cance…" at bounding box center [1167, 123] width 248 height 232
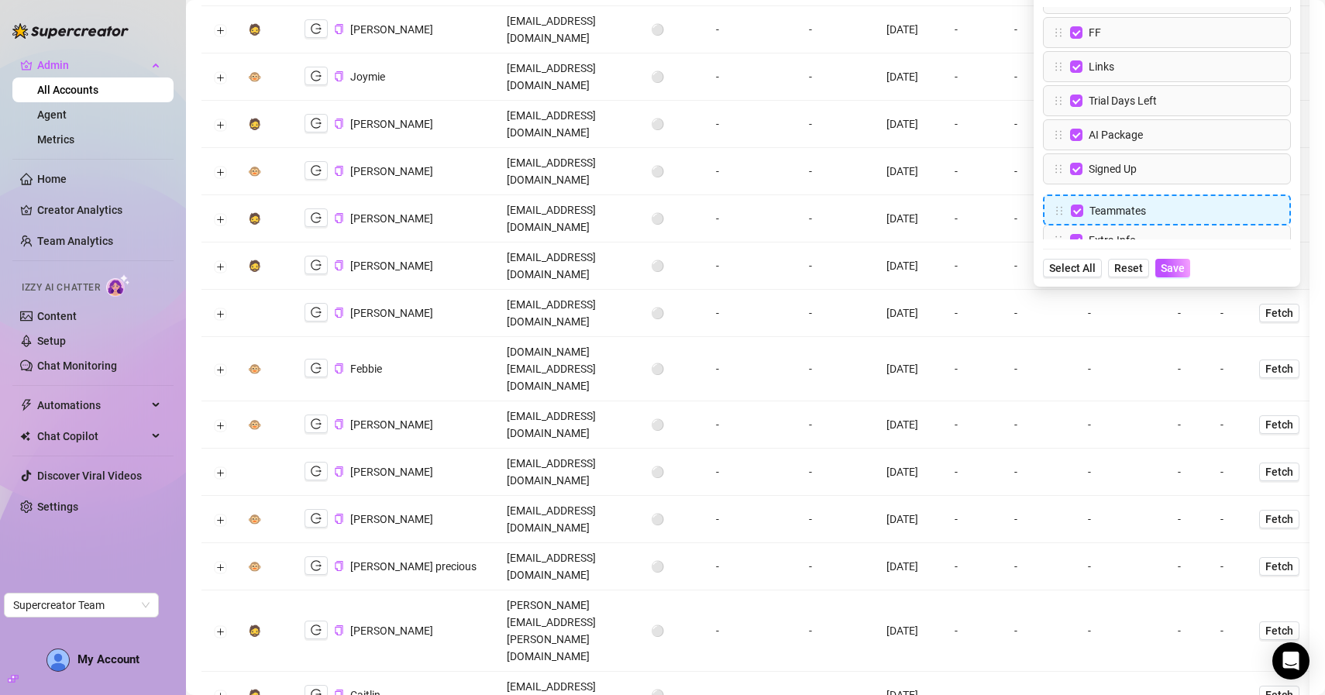
scroll to position [369, 0]
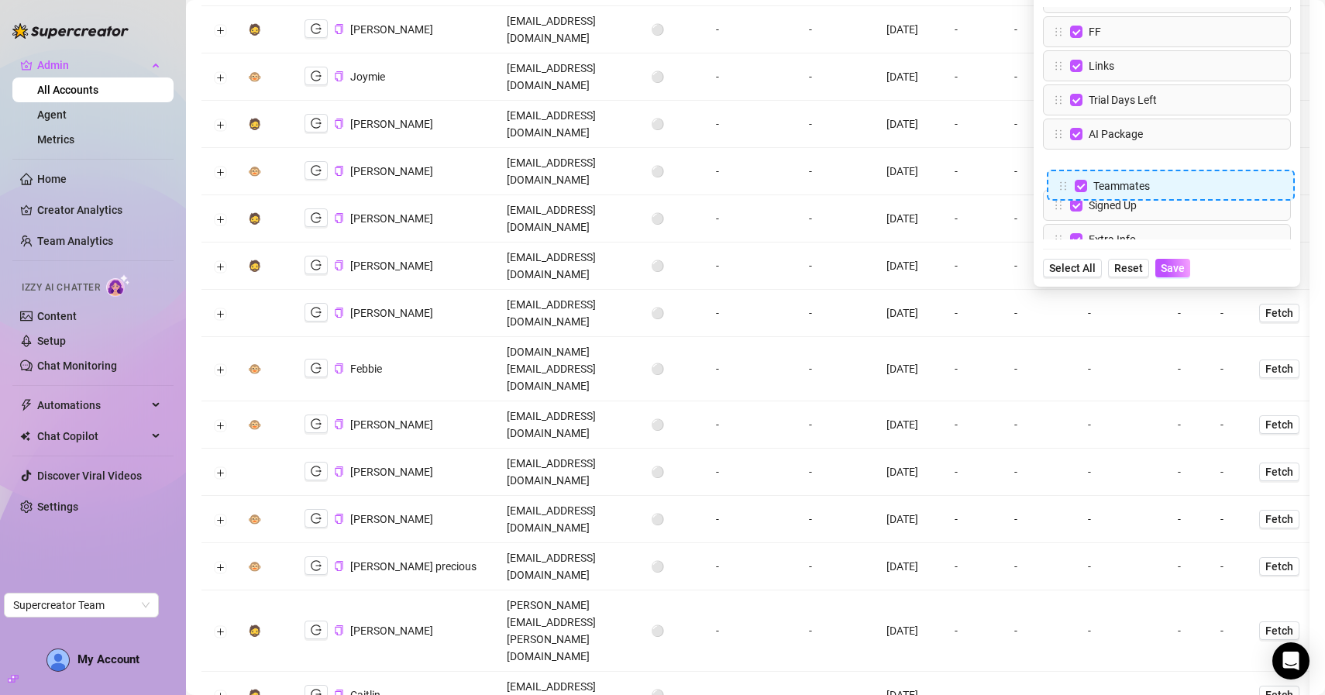
drag, startPoint x: 1060, startPoint y: 230, endPoint x: 1064, endPoint y: 183, distance: 47.4
click at [1064, 183] on div "Type Name Email Status Sub Price Trial Start Creators Fans Top % Checkout Cance…" at bounding box center [1167, 123] width 248 height 232
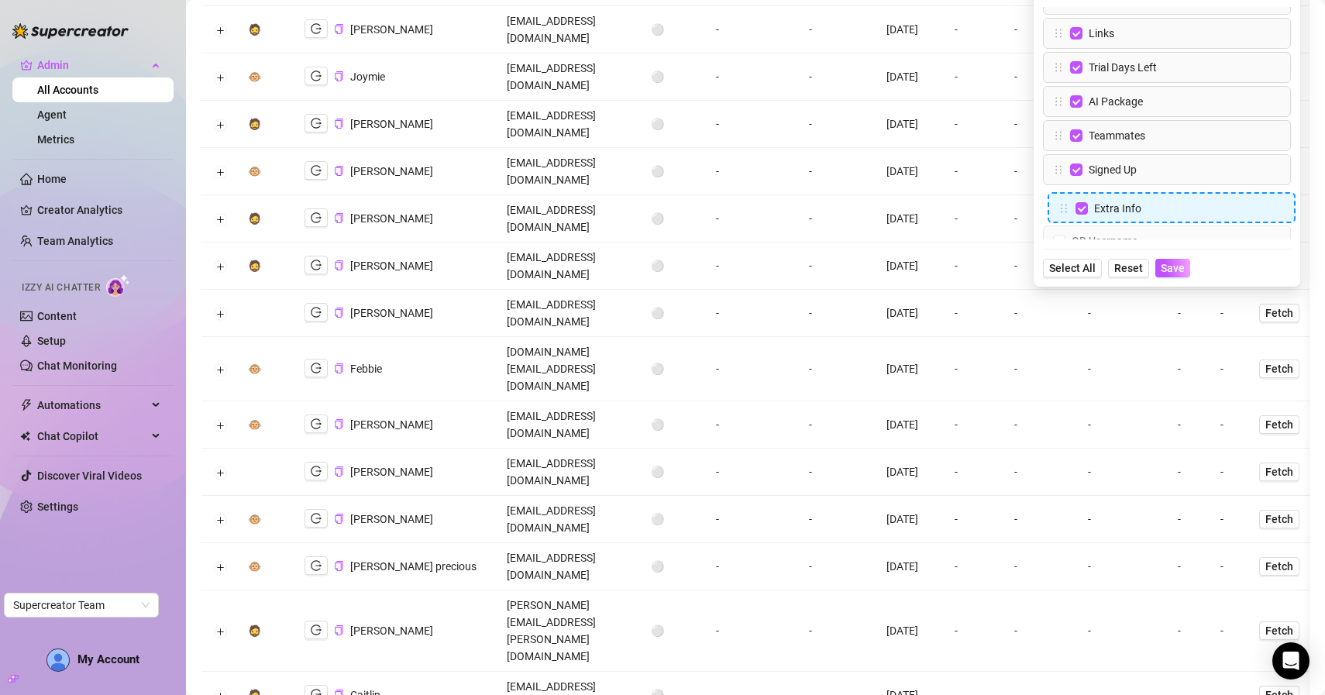
scroll to position [407, 0]
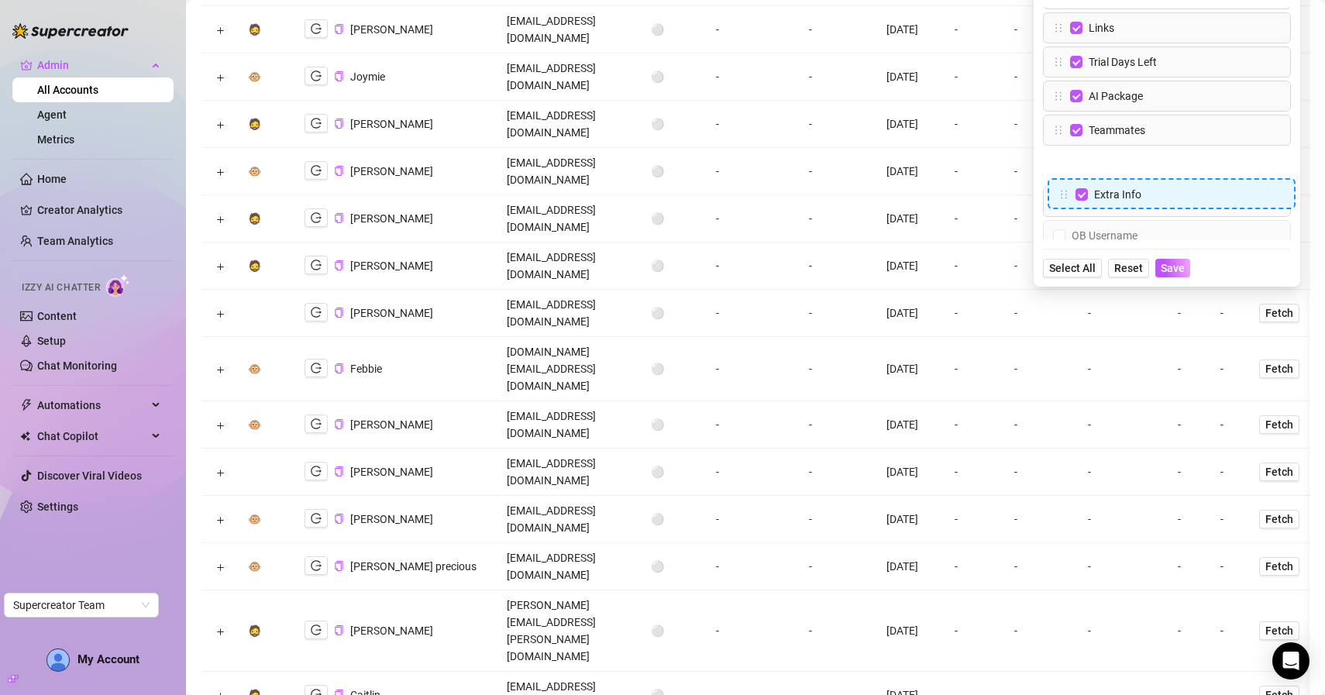
drag, startPoint x: 1060, startPoint y: 253, endPoint x: 1064, endPoint y: 187, distance: 66.8
click at [1064, 187] on div "Type Name Email Status Sub Price Trial Start Creators Fans Top % Checkout Cance…" at bounding box center [1167, 123] width 248 height 232
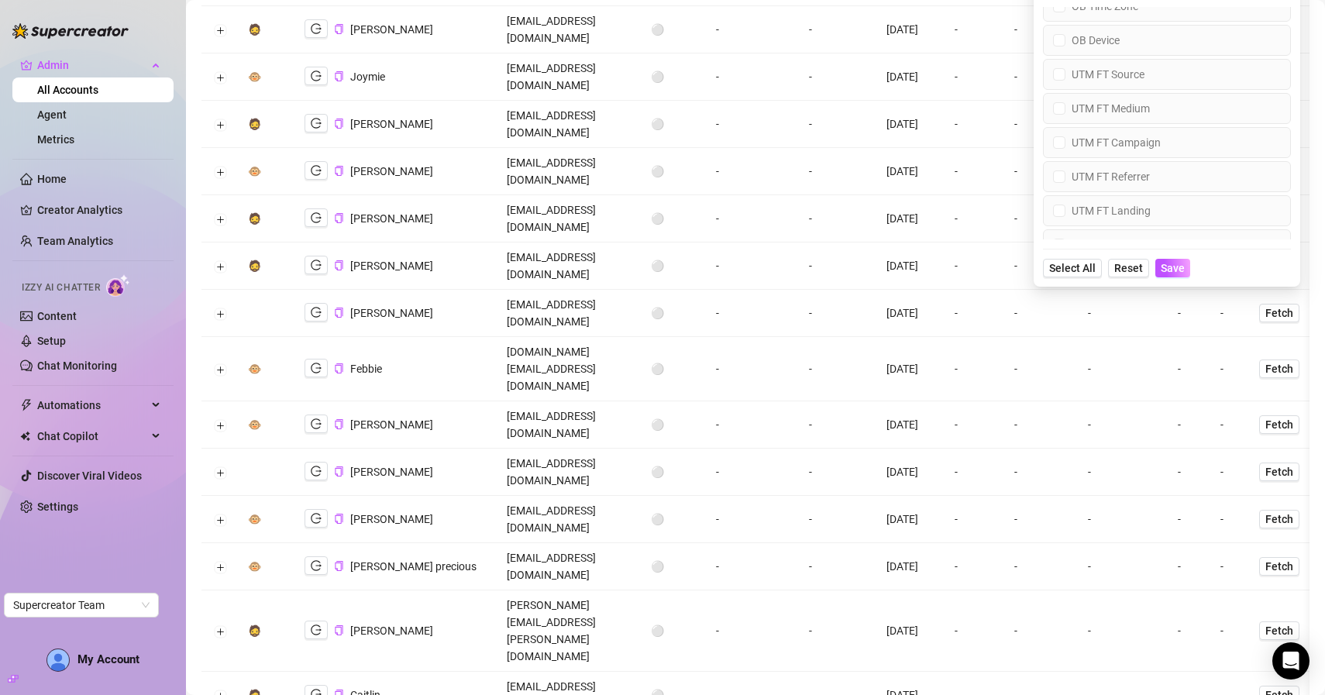
scroll to position [1111, 0]
click at [1058, 80] on input "UTM FT Source" at bounding box center [1059, 73] width 12 height 12
click at [1059, 114] on input "UTM FT Medium" at bounding box center [1059, 107] width 12 height 12
click at [1058, 148] on input "UTM FT Campaign" at bounding box center [1059, 142] width 12 height 12
click at [1058, 182] on input "UTM FT Referrer" at bounding box center [1059, 176] width 12 height 12
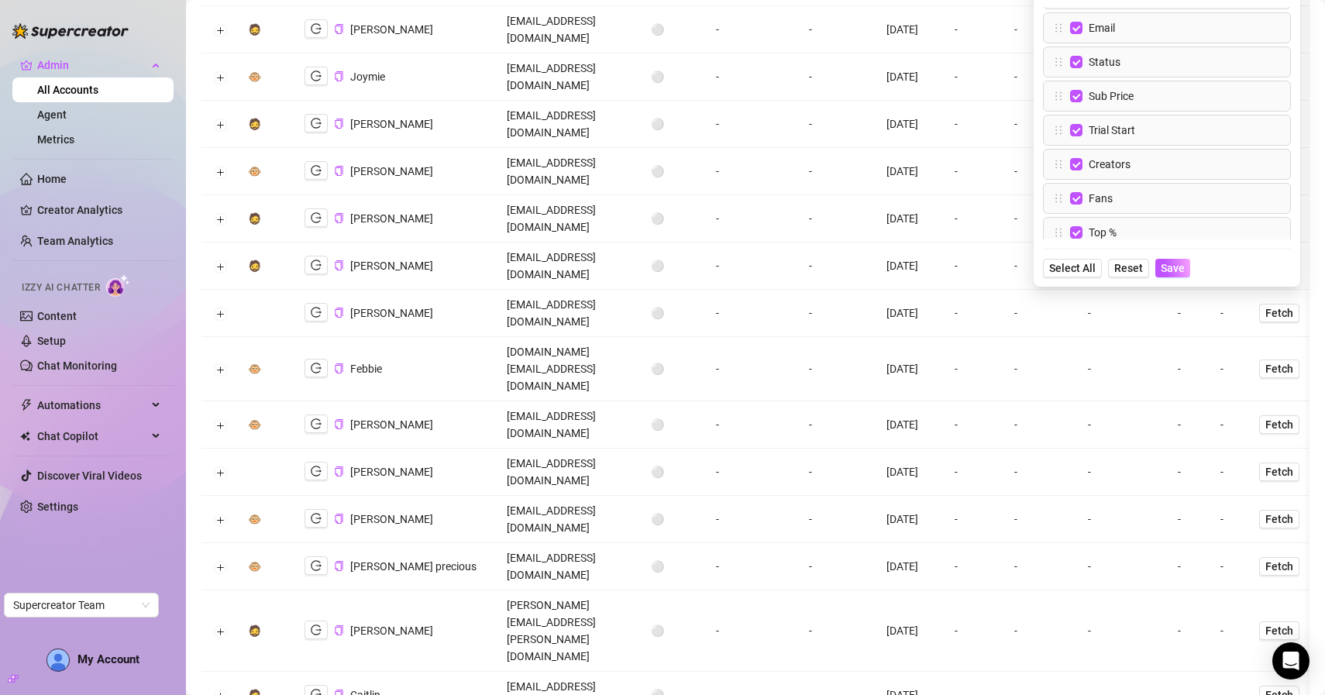
scroll to position [0, 0]
click at [1172, 274] on span "Save" at bounding box center [1173, 268] width 24 height 12
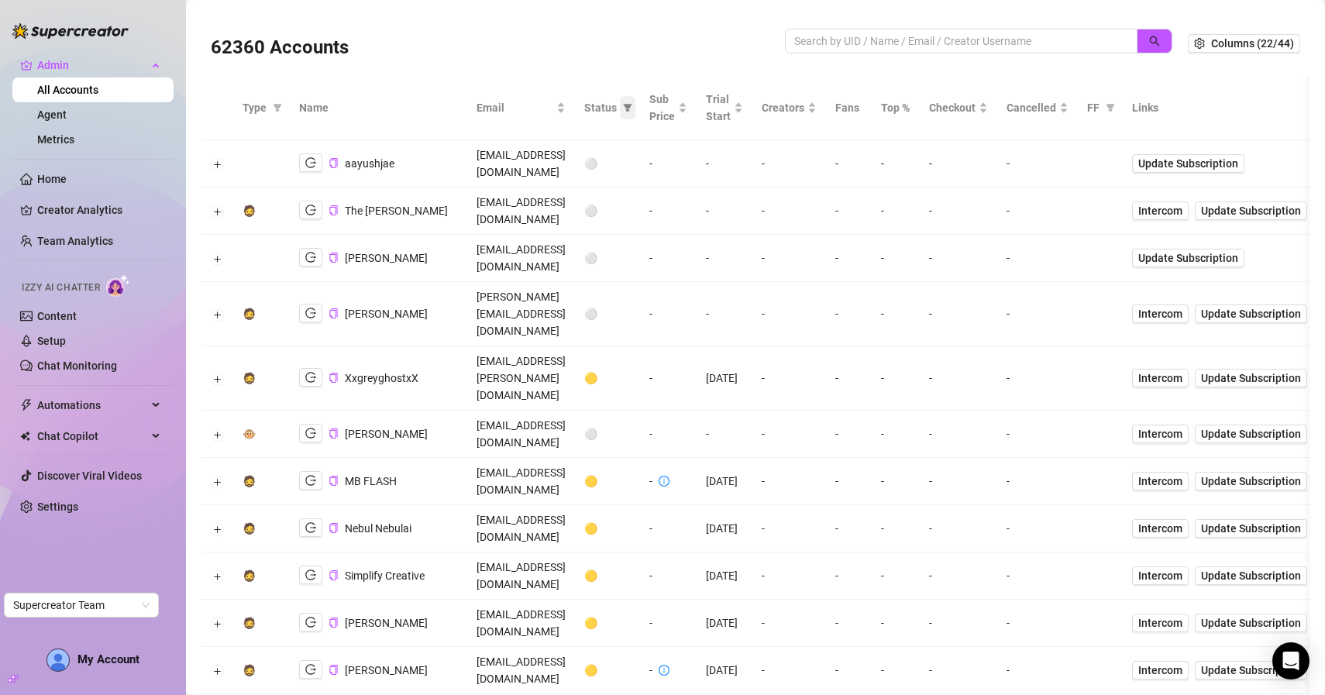
click at [632, 109] on icon "filter" at bounding box center [627, 107] width 9 height 9
click at [663, 212] on input "checkbox" at bounding box center [657, 212] width 12 height 12
checkbox input "true"
click at [659, 241] on input "checkbox" at bounding box center [657, 237] width 12 height 12
checkbox input "true"
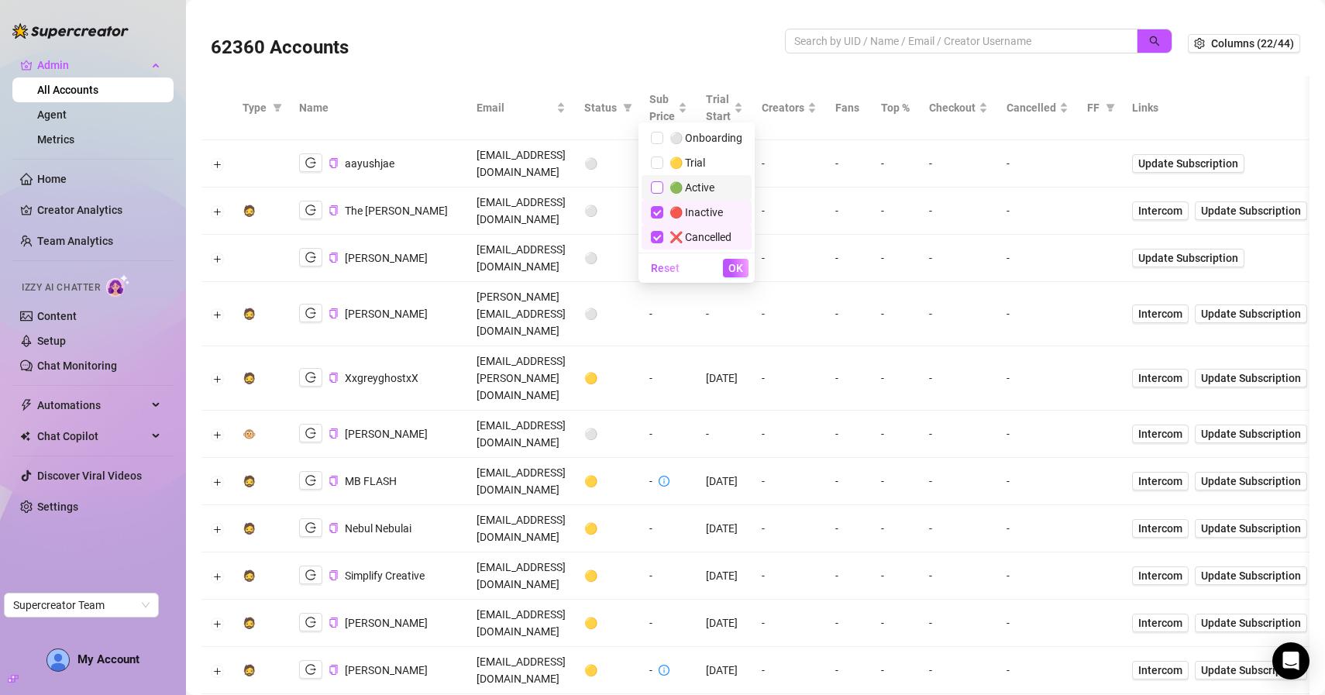
click at [659, 185] on input "checkbox" at bounding box center [657, 187] width 12 height 12
click at [731, 266] on span "OK" at bounding box center [735, 268] width 15 height 12
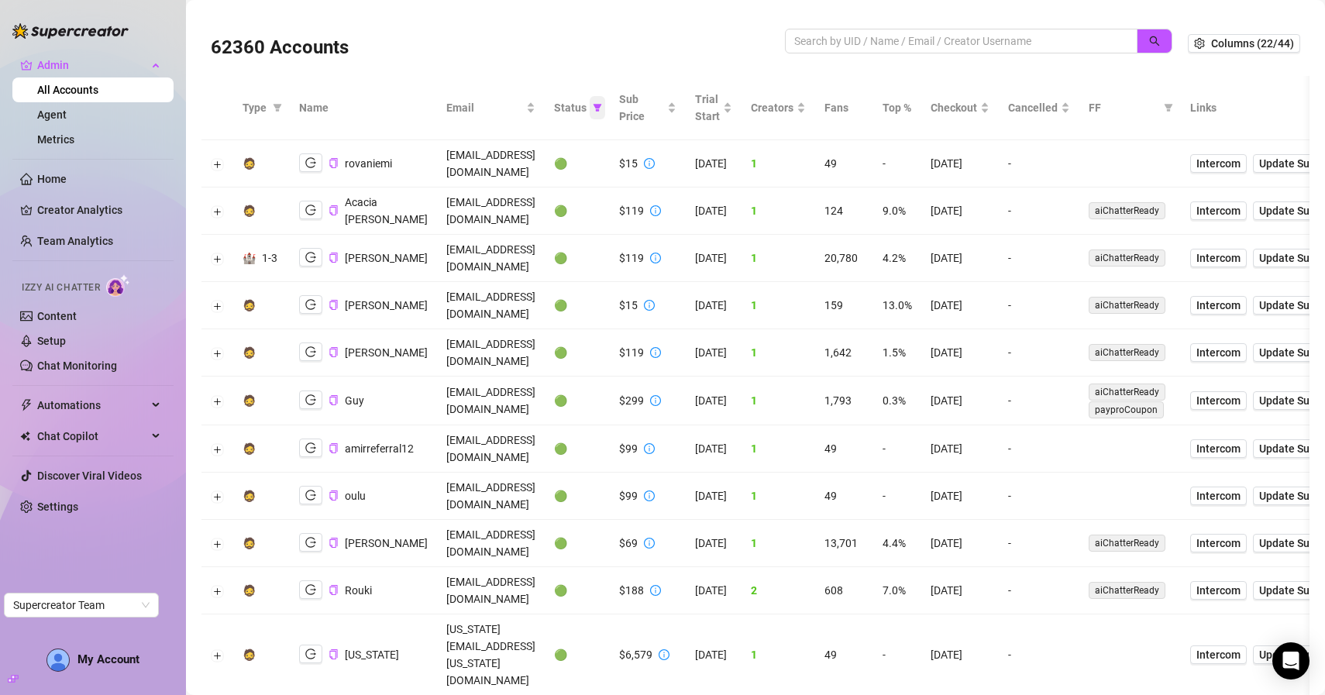
click at [605, 109] on span at bounding box center [597, 107] width 15 height 23
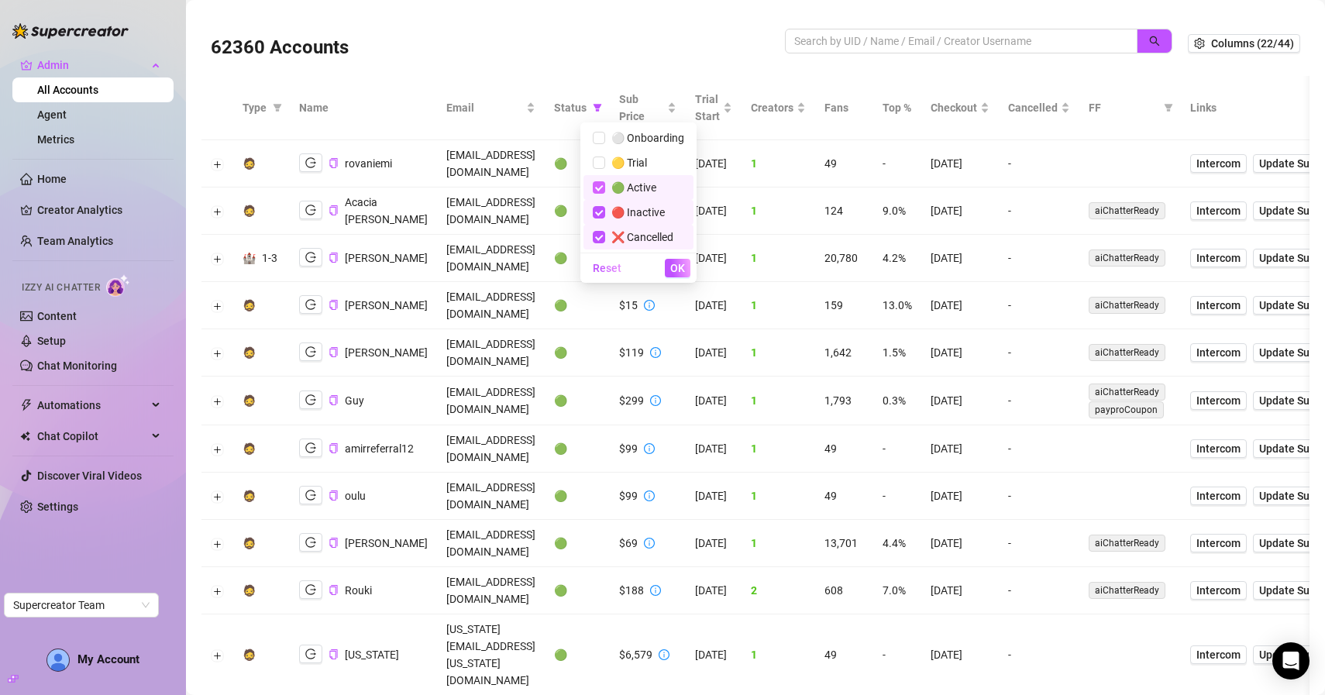
click at [604, 184] on input "checkbox" at bounding box center [599, 187] width 12 height 12
checkbox input "false"
click at [604, 213] on input "checkbox" at bounding box center [599, 212] width 12 height 12
checkbox input "false"
click at [604, 232] on input "checkbox" at bounding box center [599, 237] width 12 height 12
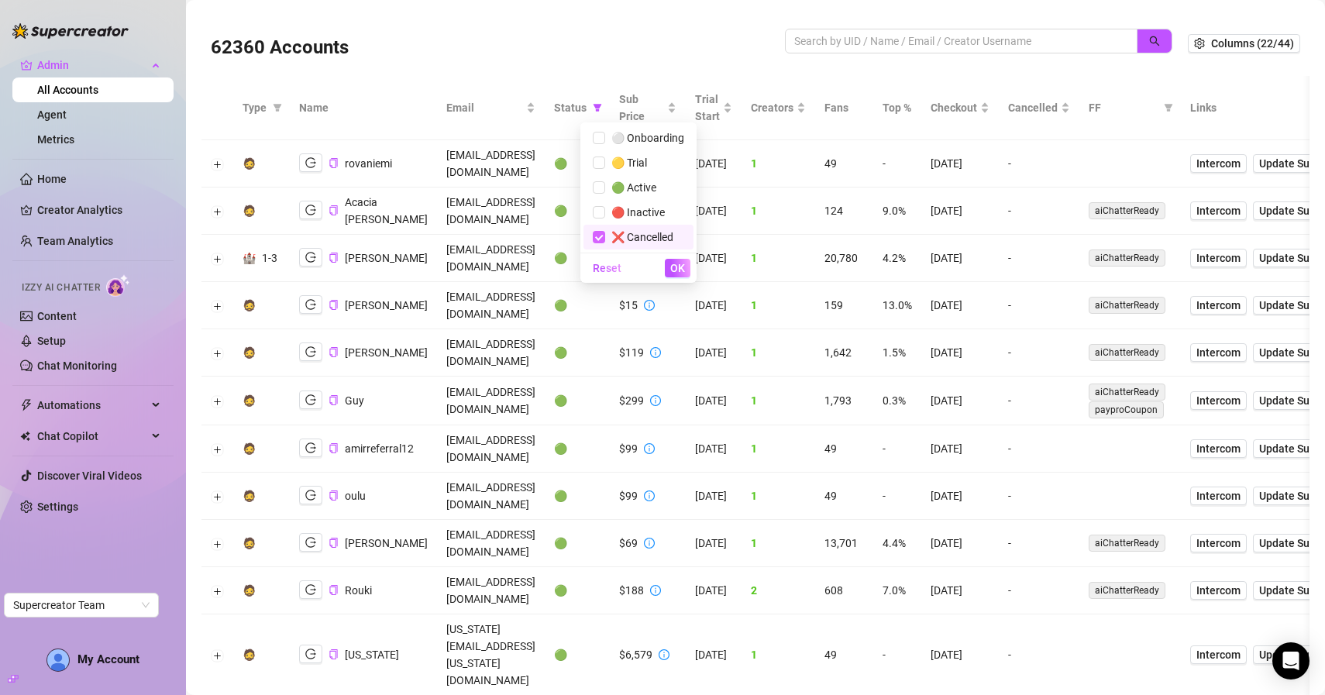
checkbox input "false"
click at [604, 170] on label at bounding box center [599, 162] width 12 height 17
click at [604, 169] on input "checkbox" at bounding box center [599, 162] width 12 height 12
checkbox input "true"
click at [604, 135] on input "checkbox" at bounding box center [599, 138] width 12 height 12
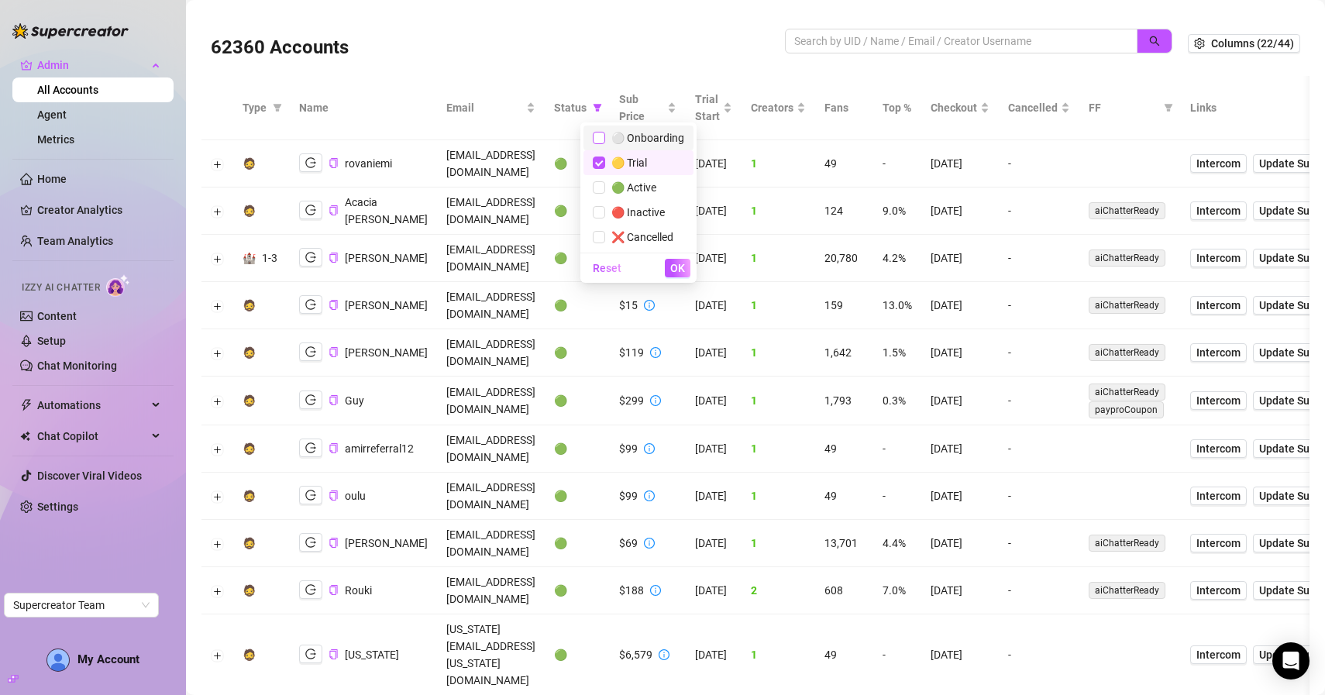
checkbox input "true"
click at [669, 273] on button "OK" at bounding box center [678, 268] width 26 height 19
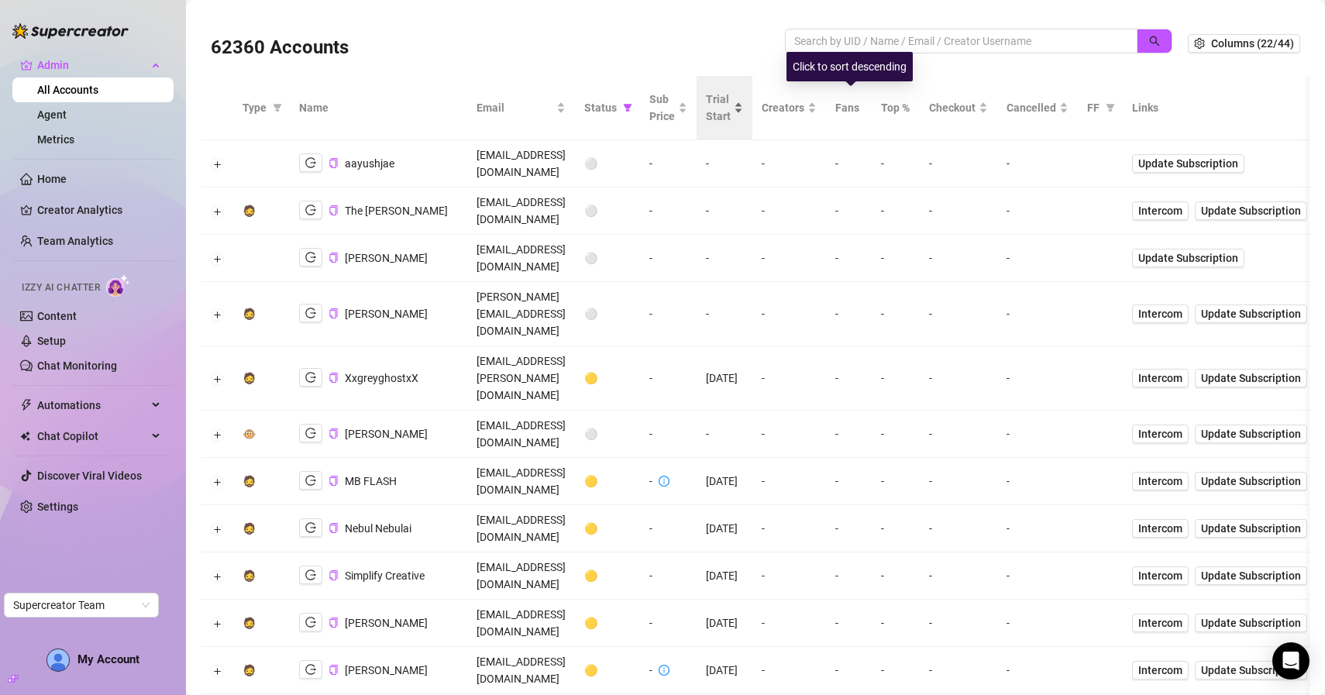
click at [731, 98] on span "Trial Start" at bounding box center [718, 108] width 25 height 34
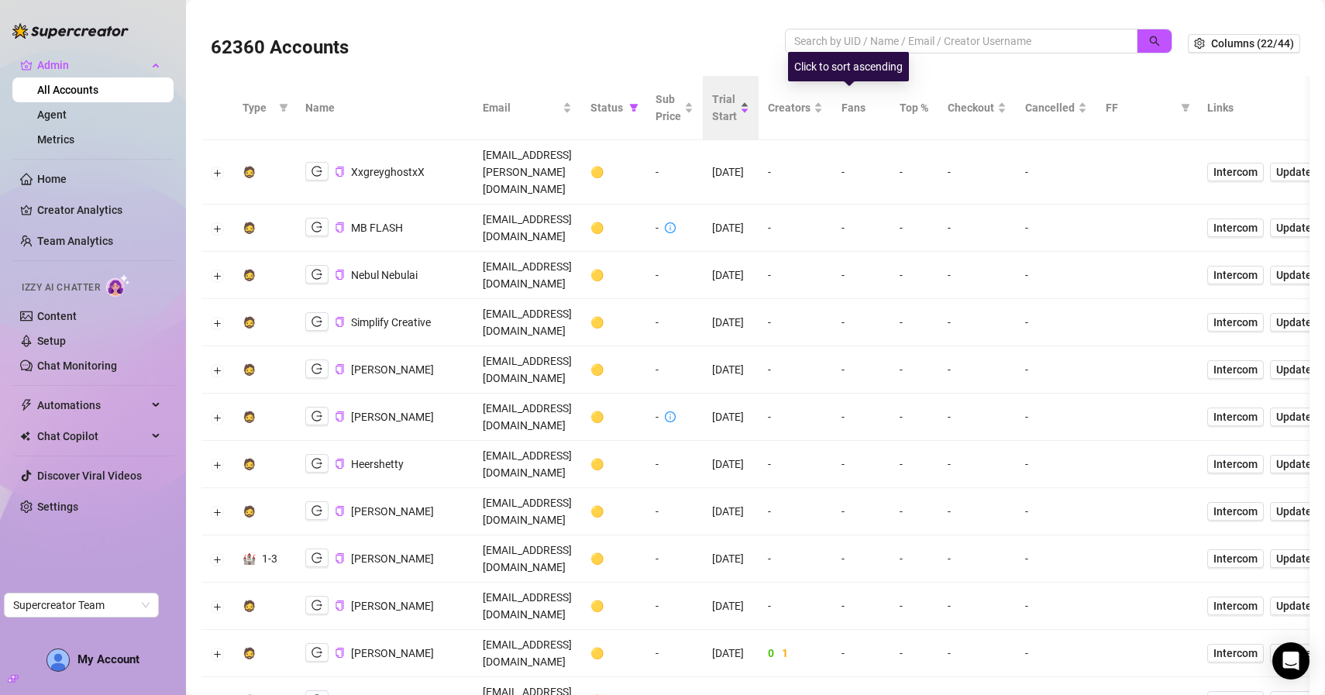
click at [737, 108] on span "Trial Start" at bounding box center [724, 108] width 25 height 34
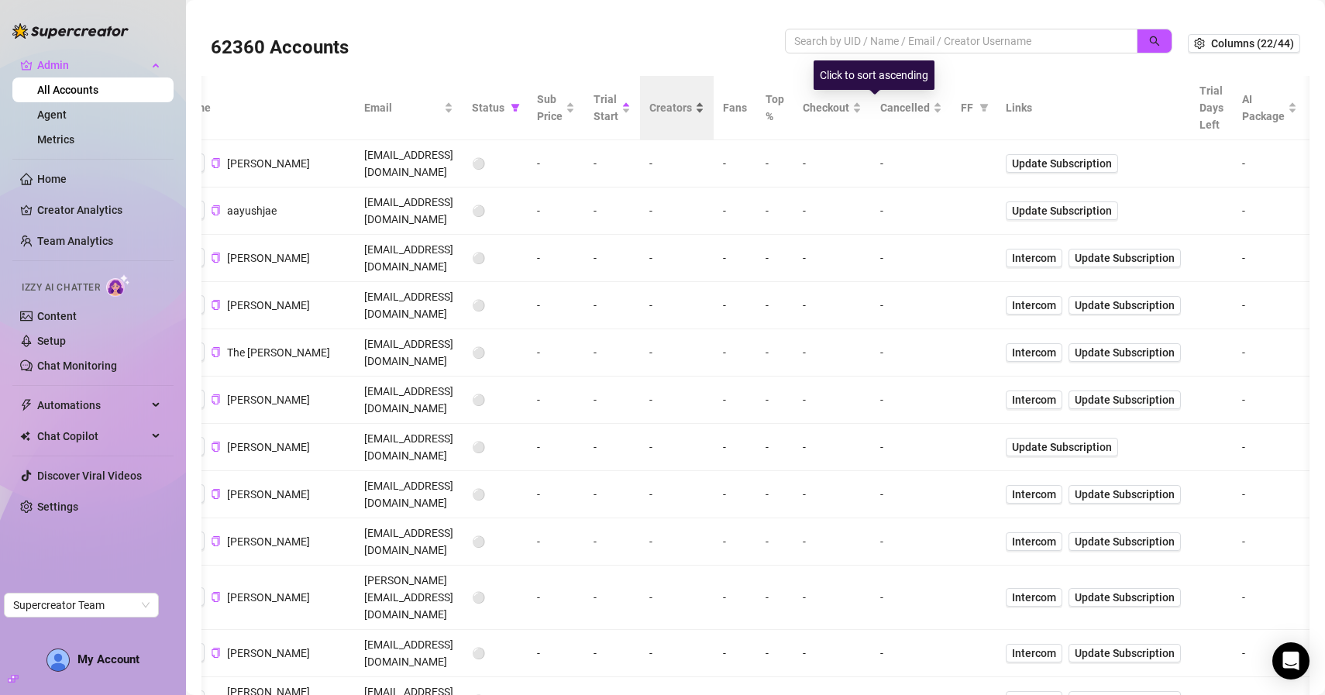
click at [692, 107] on span "Creators" at bounding box center [670, 107] width 43 height 17
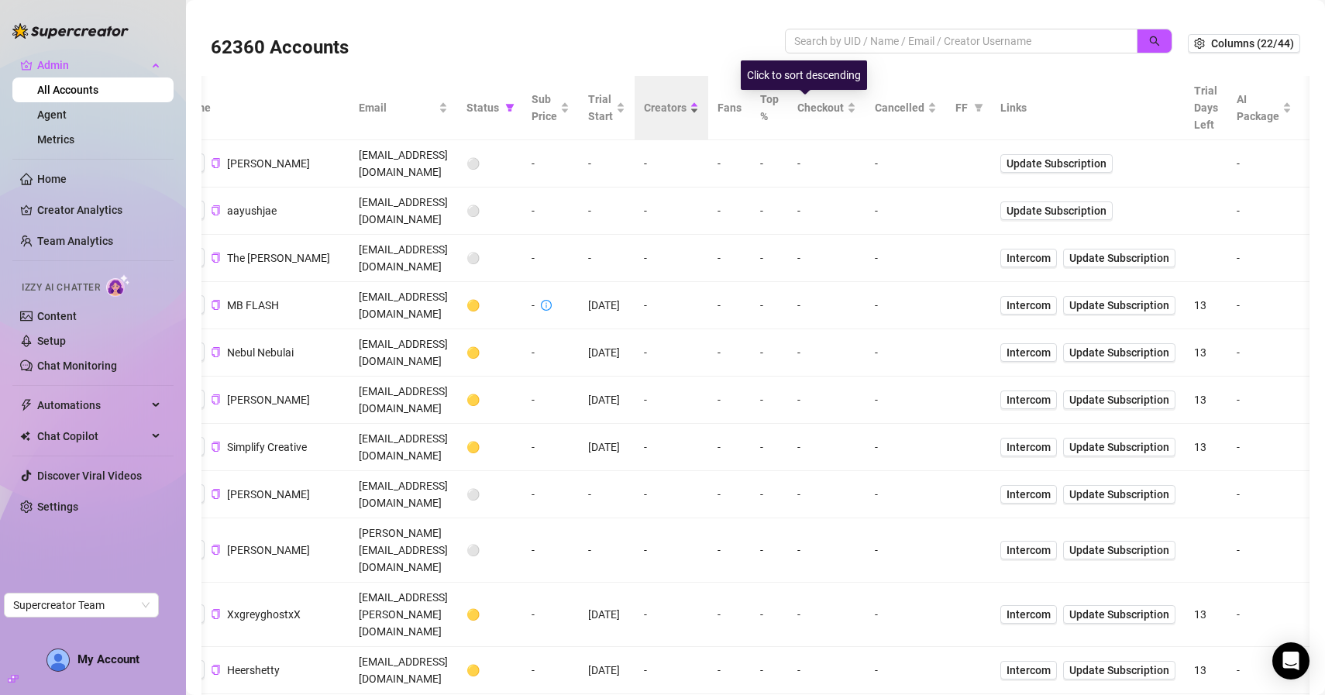
click at [699, 116] on div "Creators" at bounding box center [671, 107] width 55 height 17
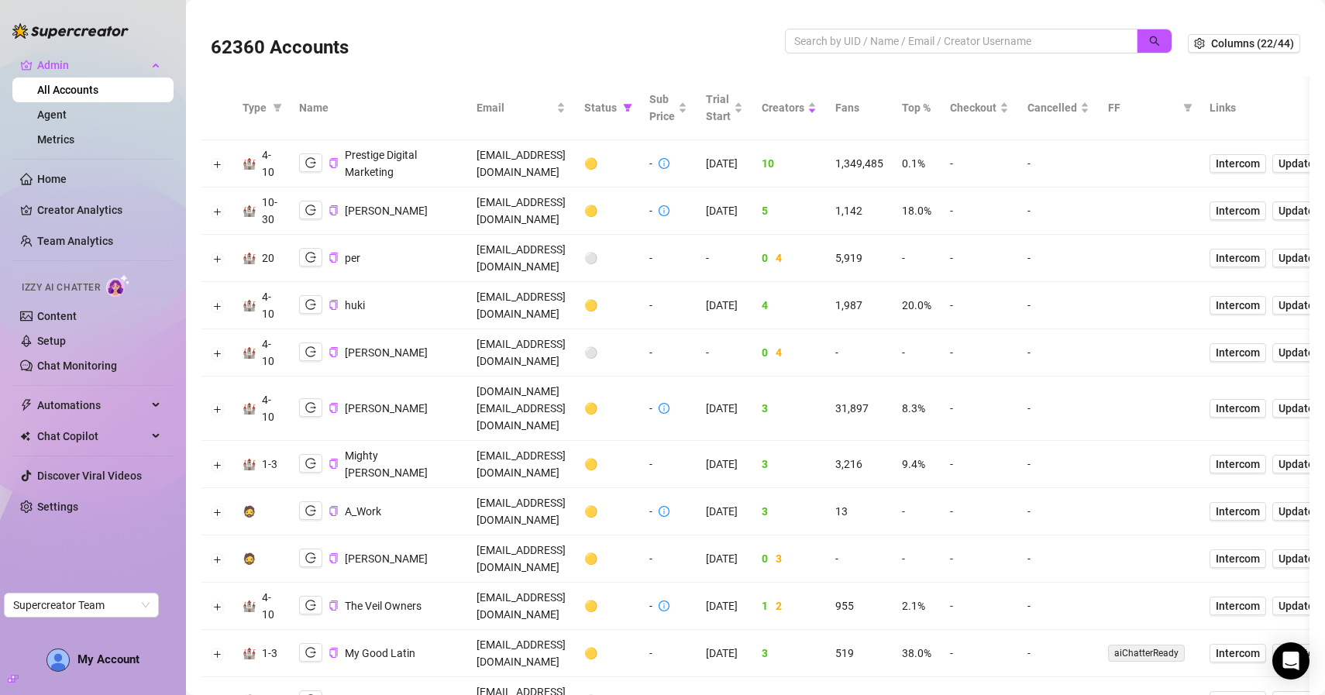
click at [381, 246] on td "per" at bounding box center [378, 258] width 177 height 47
click at [263, 249] on div "20" at bounding box center [268, 257] width 12 height 17
click at [218, 253] on button "Expand row" at bounding box center [218, 259] width 12 height 12
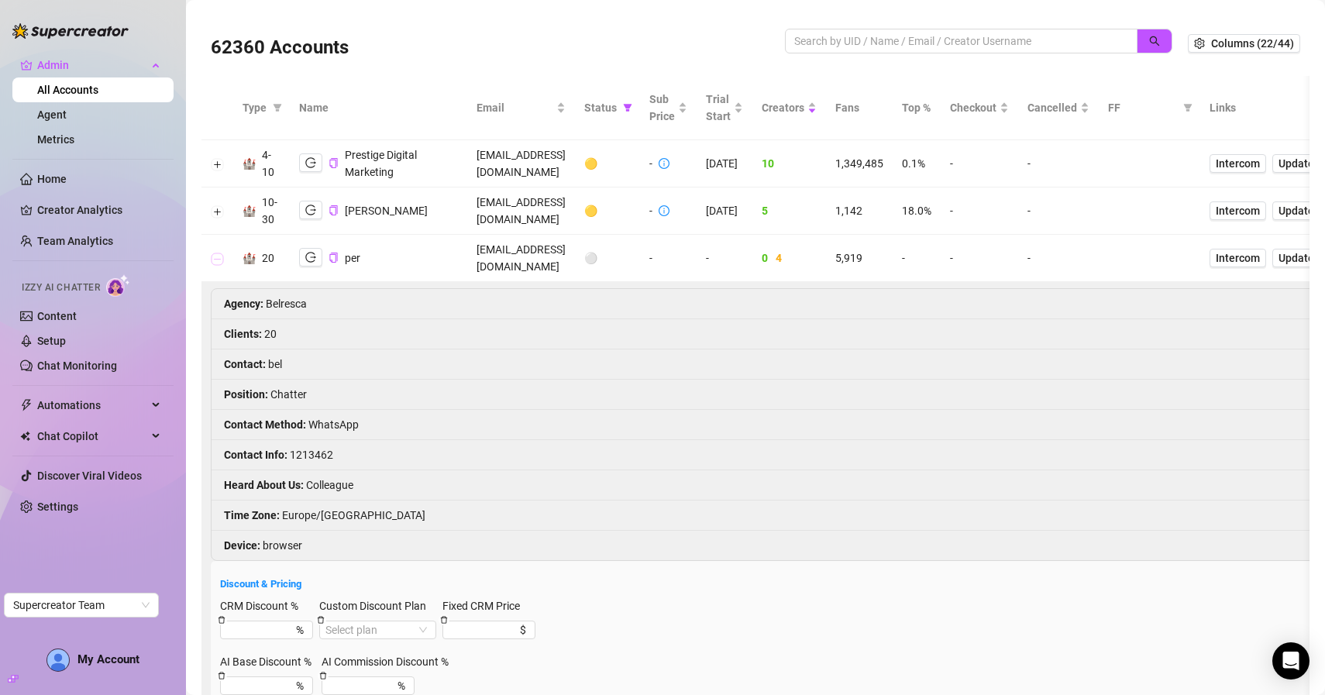
click at [218, 253] on button "Collapse row" at bounding box center [218, 259] width 12 height 12
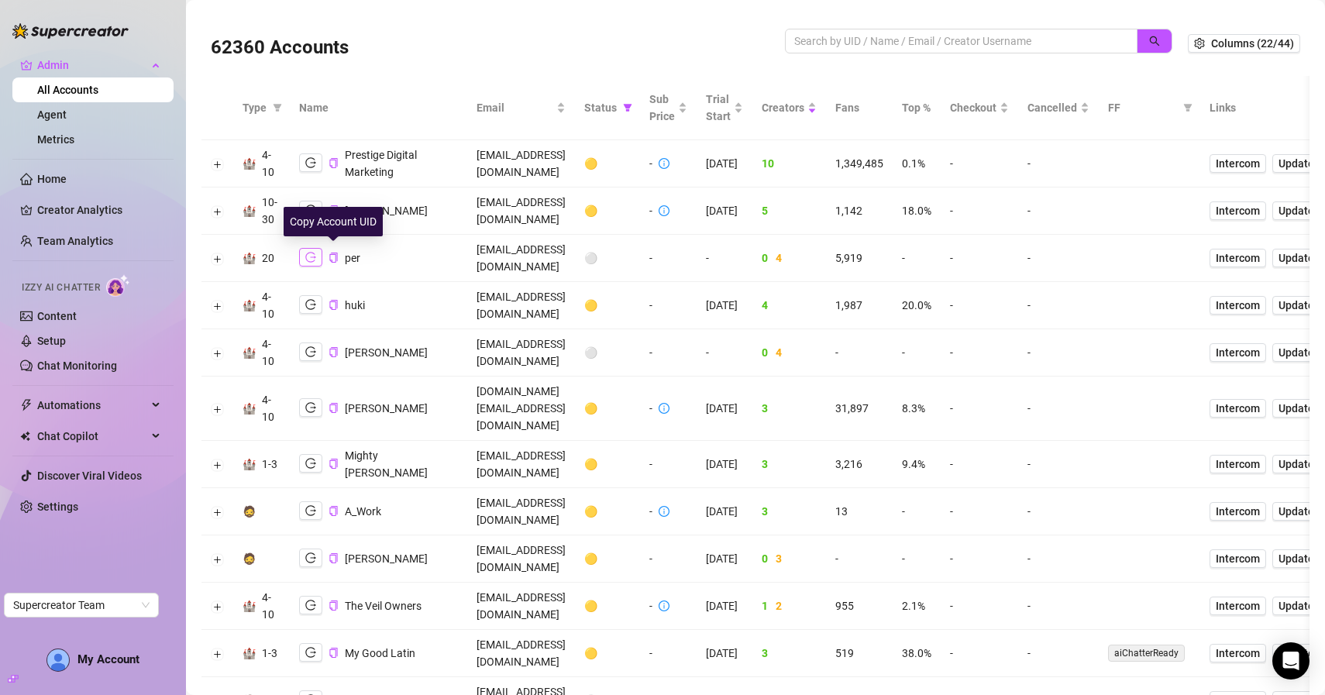
click at [315, 252] on icon "logout" at bounding box center [310, 257] width 11 height 11
click at [214, 253] on button "Expand row" at bounding box center [218, 259] width 12 height 12
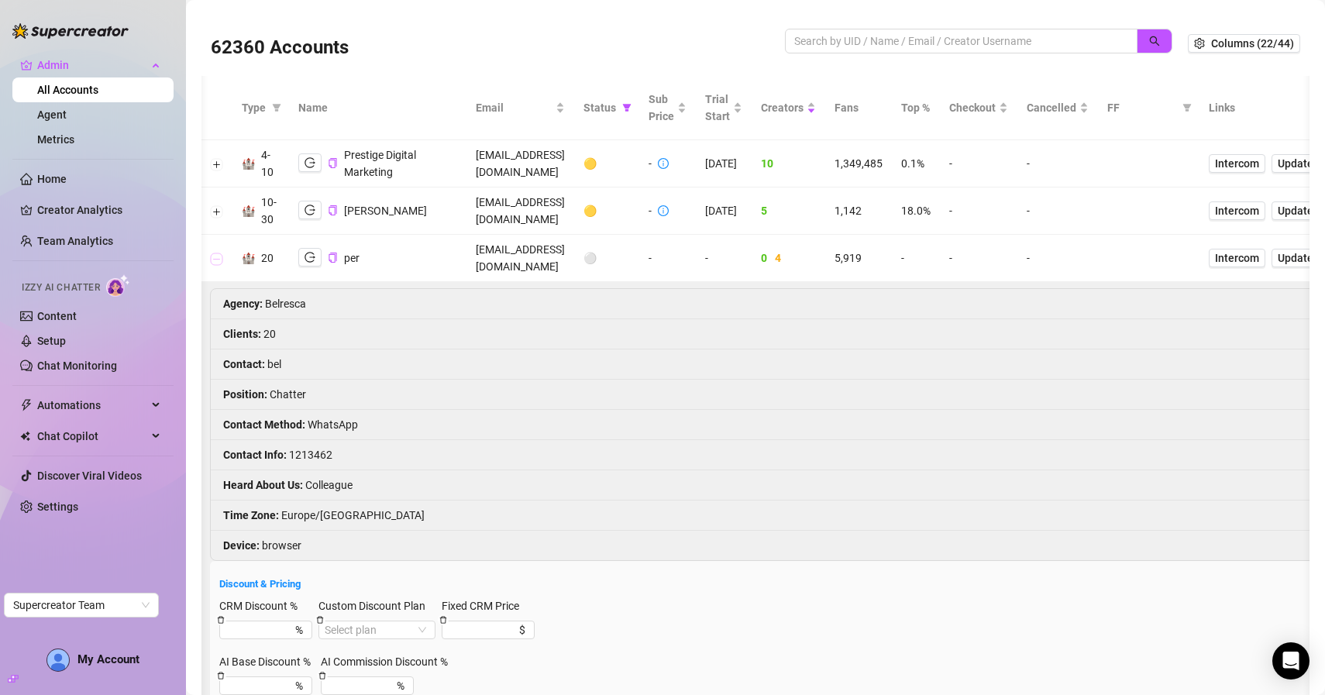
click at [215, 253] on button "Collapse row" at bounding box center [217, 259] width 12 height 12
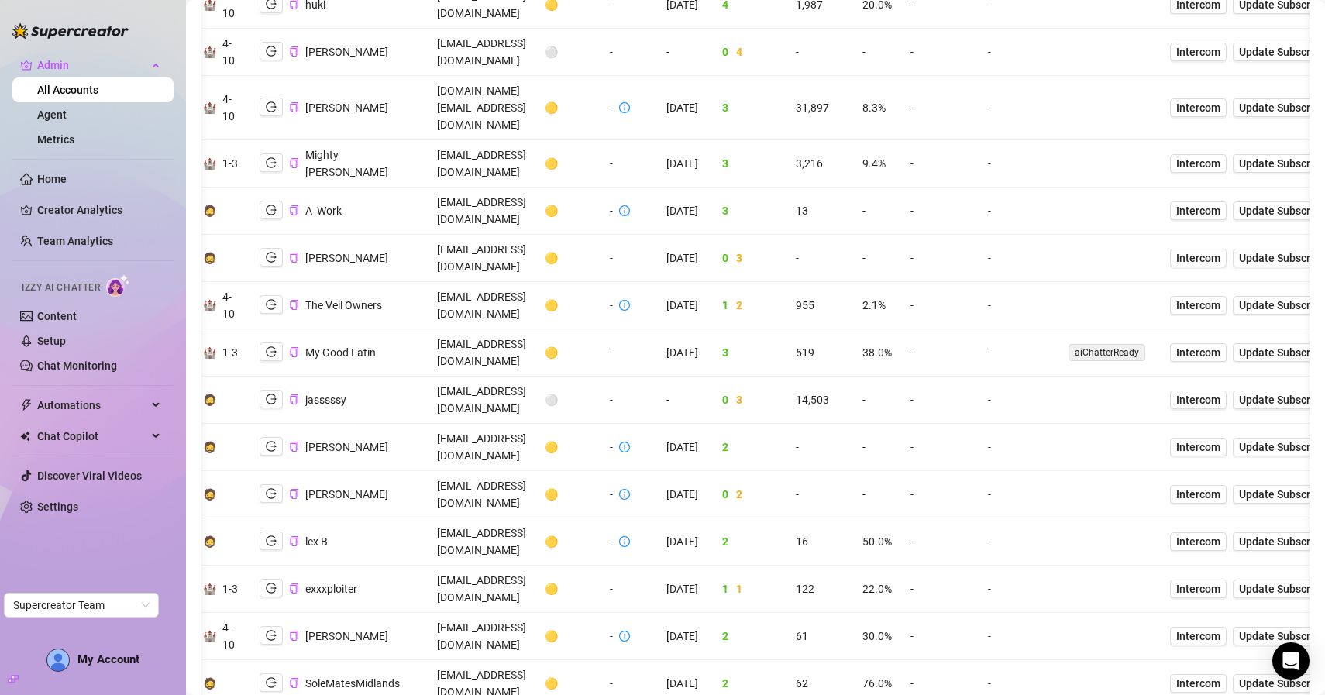
scroll to position [0, 40]
click at [273, 489] on icon "logout" at bounding box center [271, 494] width 11 height 10
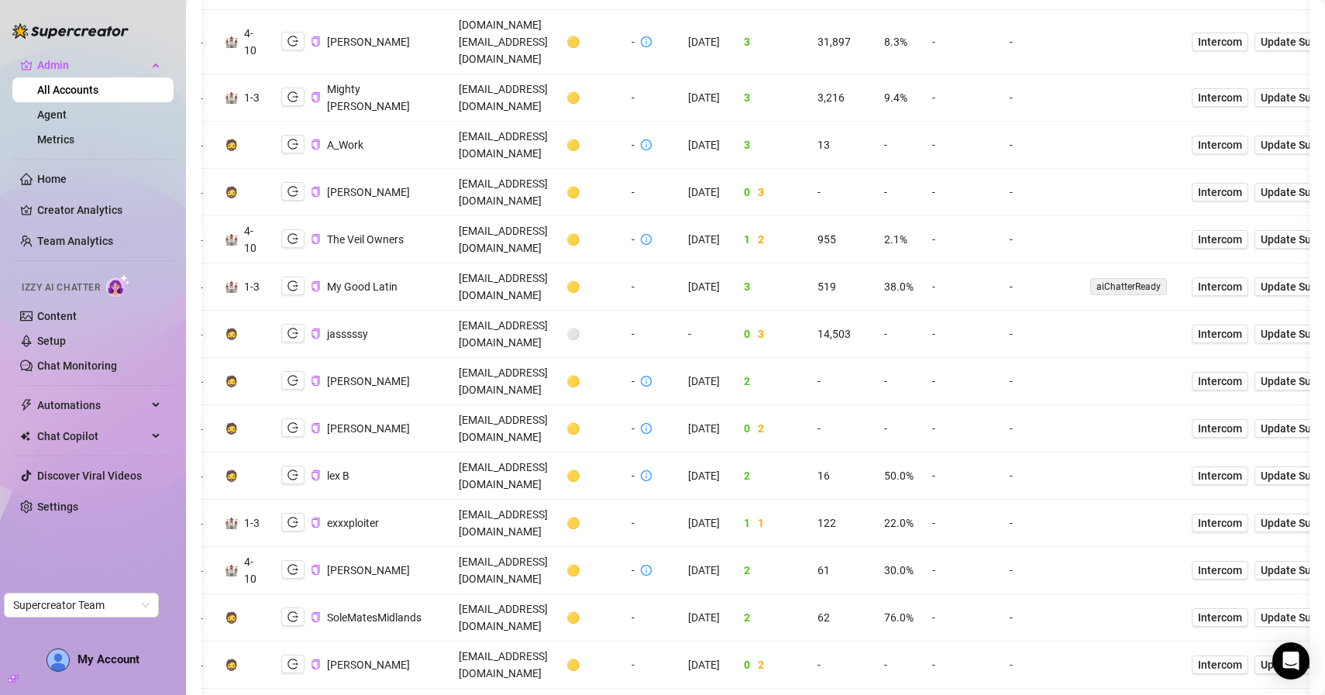
scroll to position [0, 0]
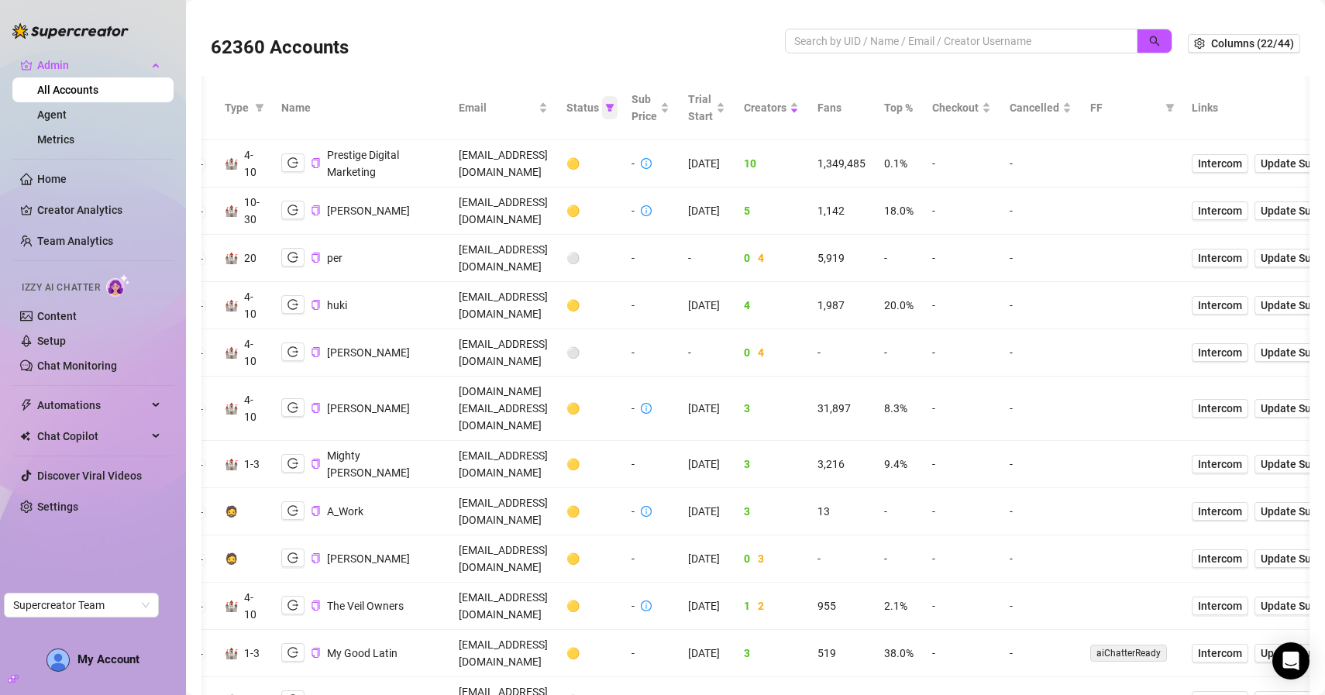
click at [614, 105] on icon "filter" at bounding box center [609, 107] width 9 height 9
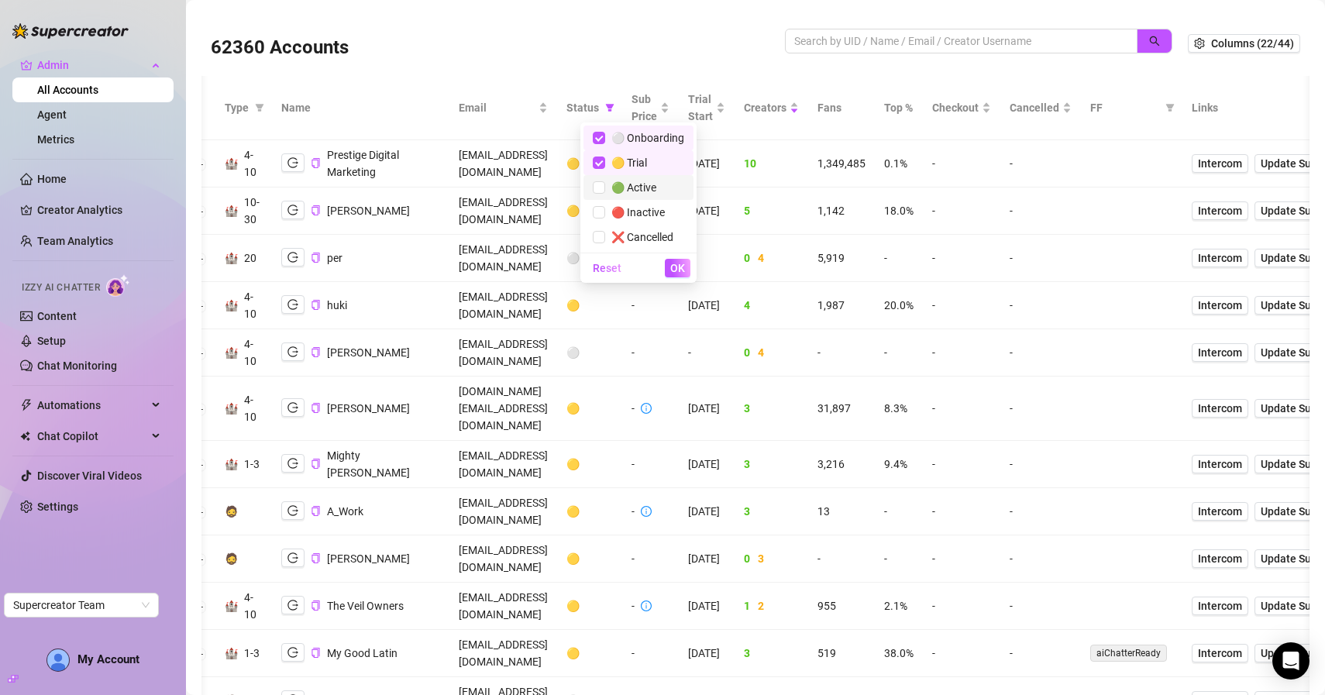
click at [639, 177] on li "🟢 Active" at bounding box center [638, 187] width 110 height 25
checkbox input "true"
click at [682, 264] on span "OK" at bounding box center [677, 268] width 15 height 12
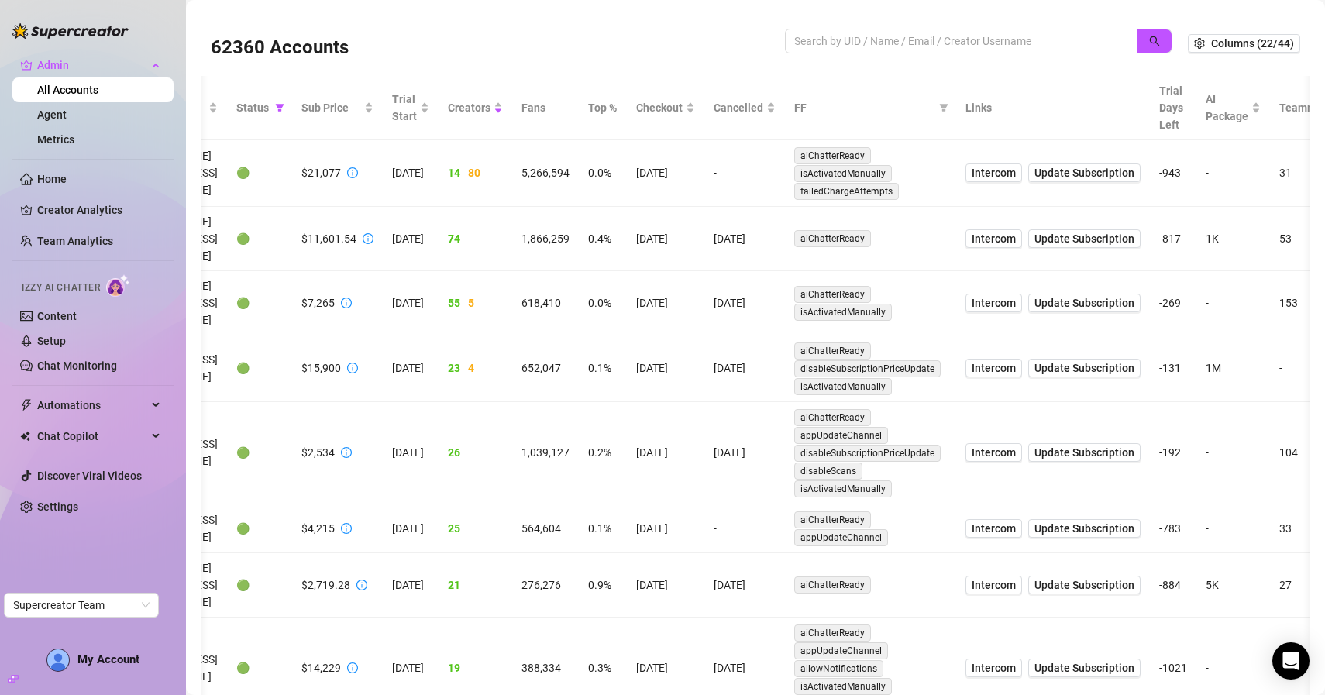
scroll to position [0, 319]
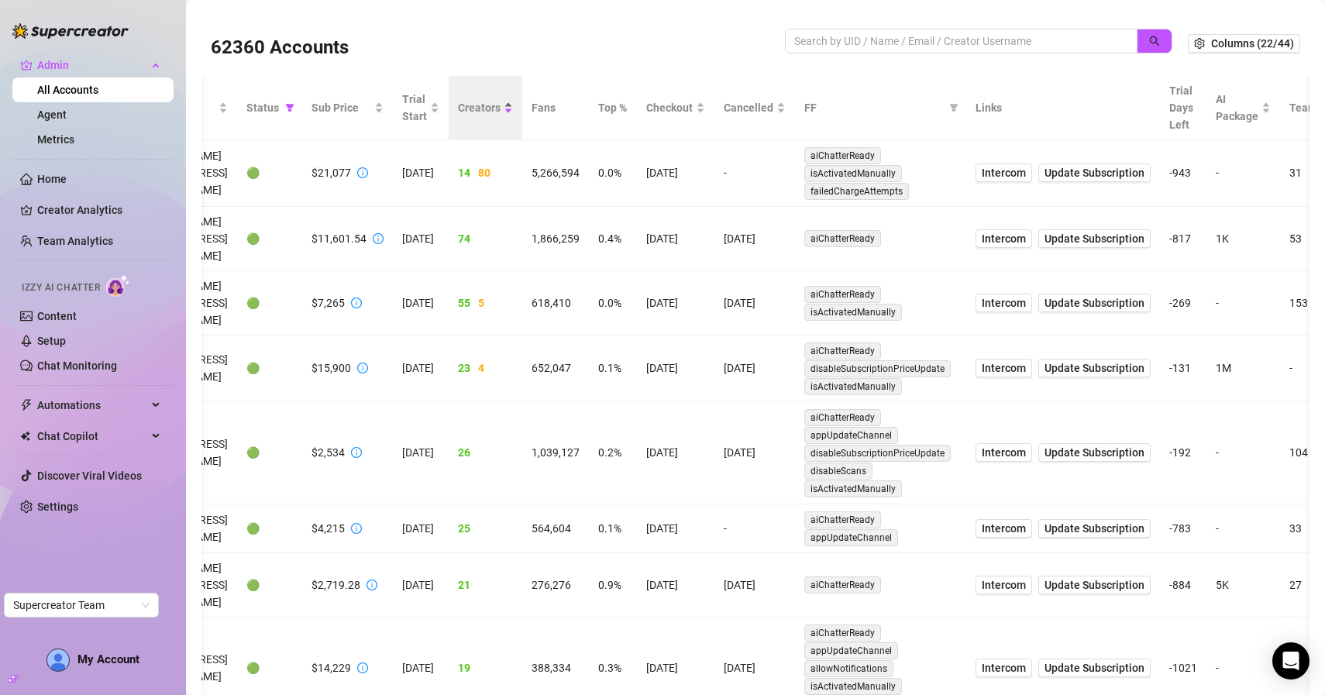
click at [513, 105] on div "Creators" at bounding box center [485, 107] width 55 height 17
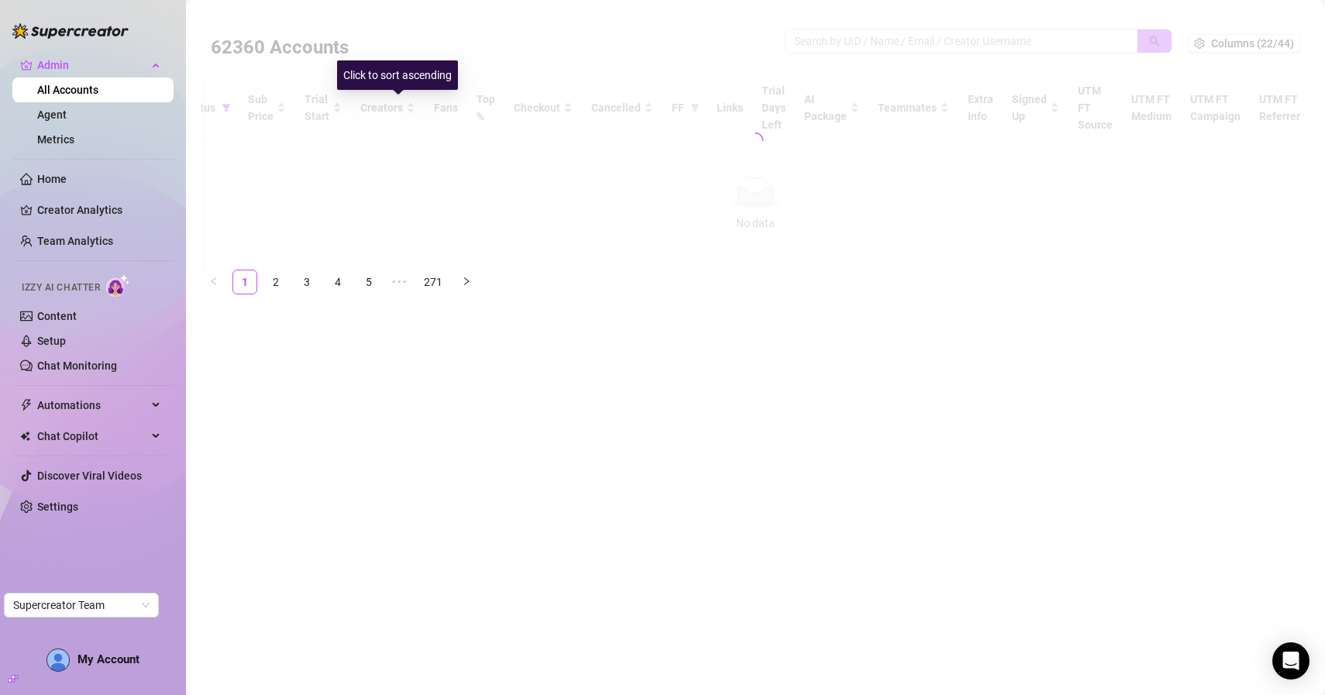
scroll to position [0, 194]
click at [549, 105] on div at bounding box center [755, 140] width 1108 height 259
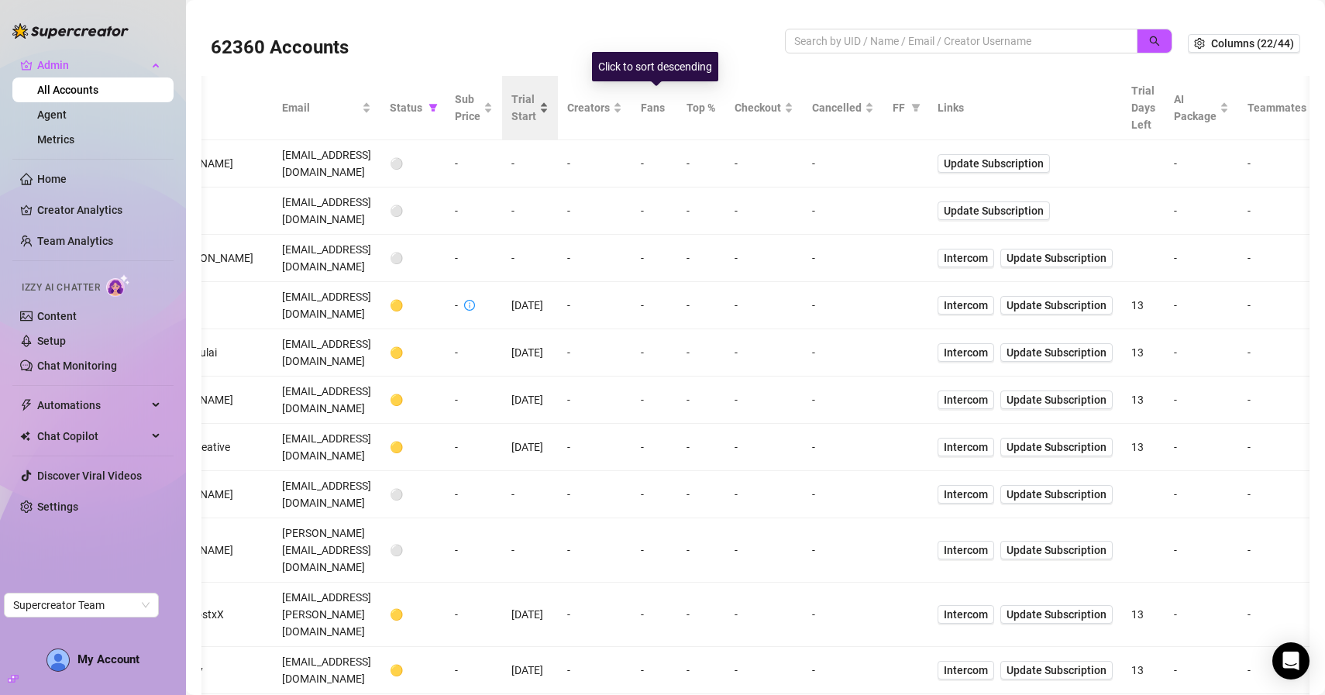
click at [536, 113] on span "Trial Start" at bounding box center [523, 108] width 25 height 34
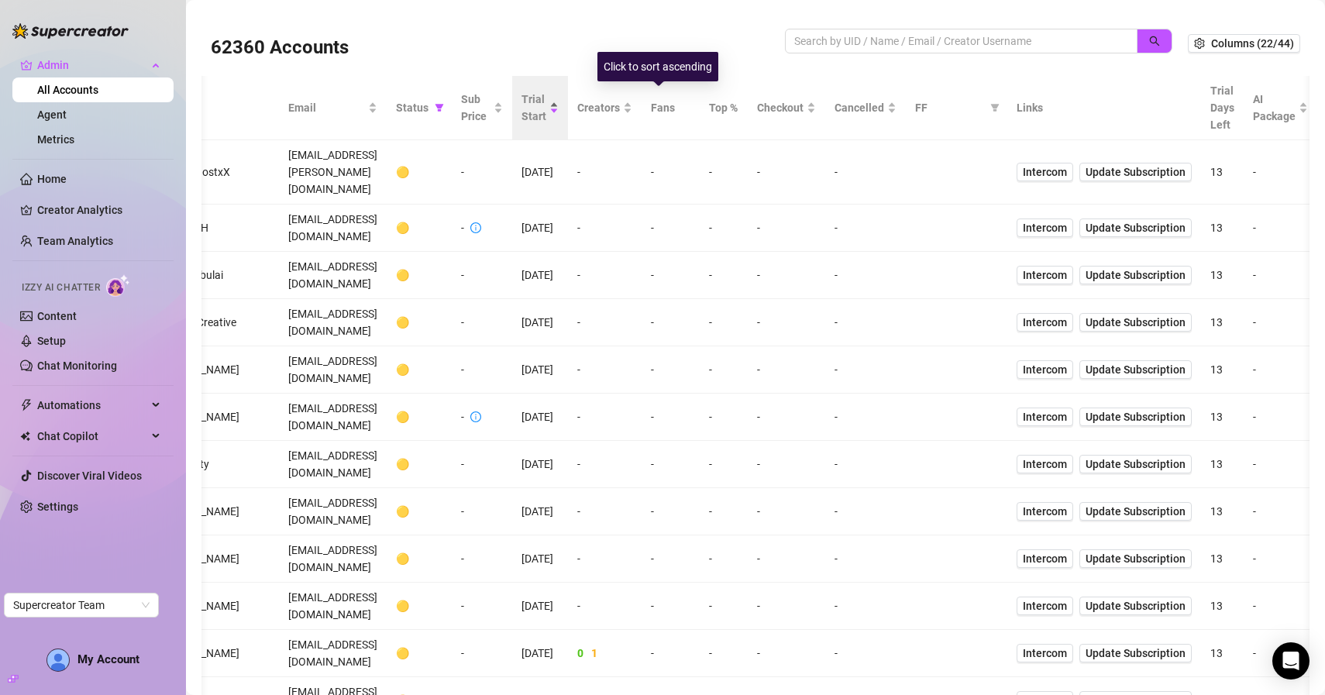
click at [559, 112] on div "Trial Start" at bounding box center [539, 108] width 37 height 34
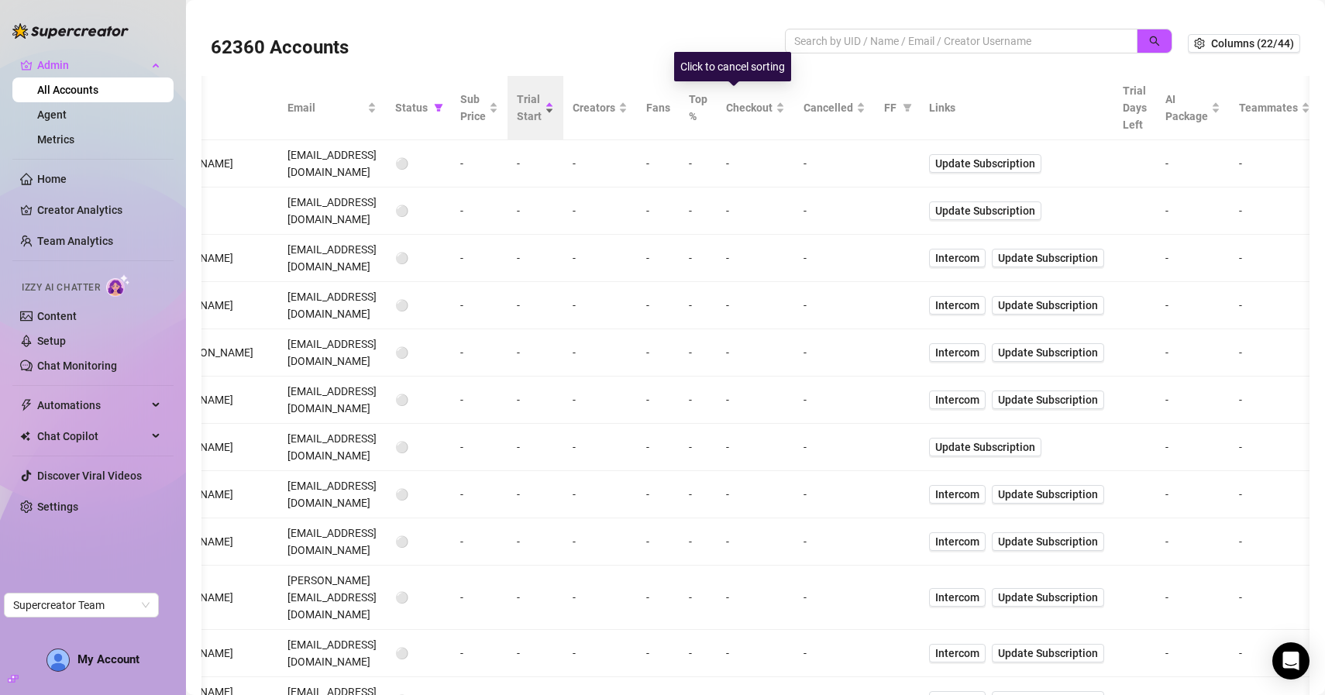
click at [542, 116] on span "Trial Start" at bounding box center [529, 108] width 25 height 34
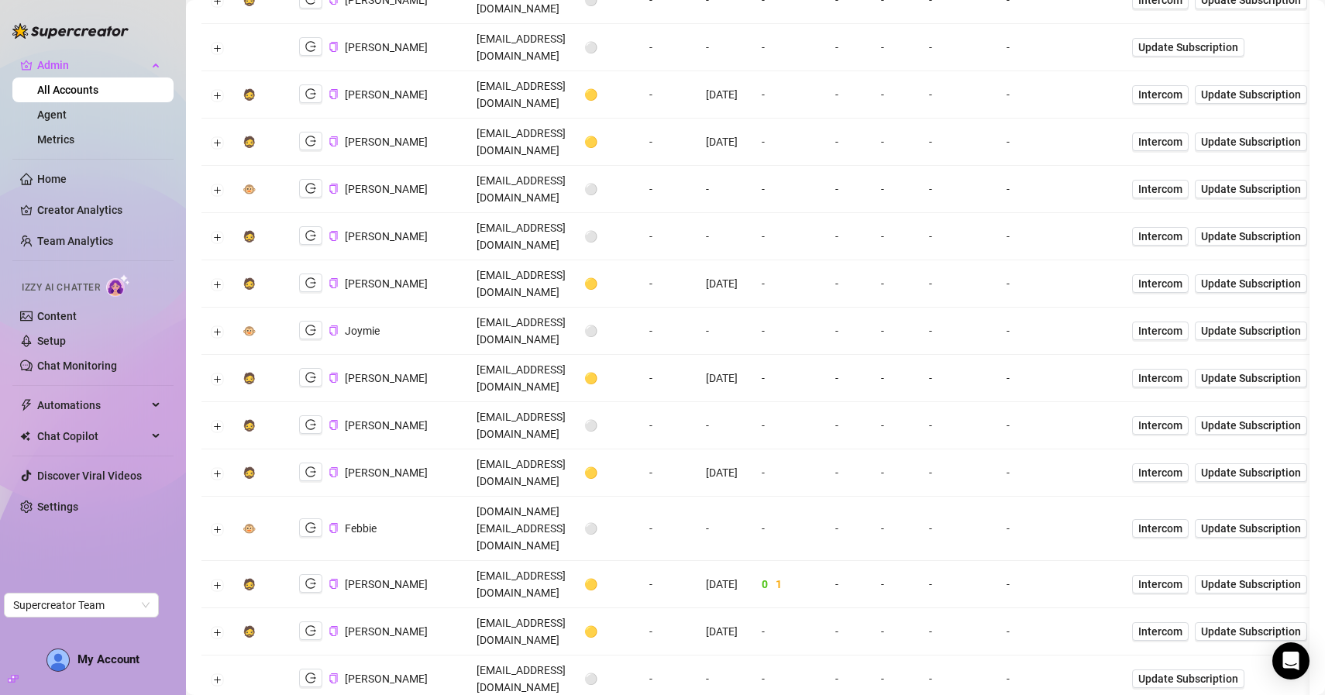
scroll to position [913, 0]
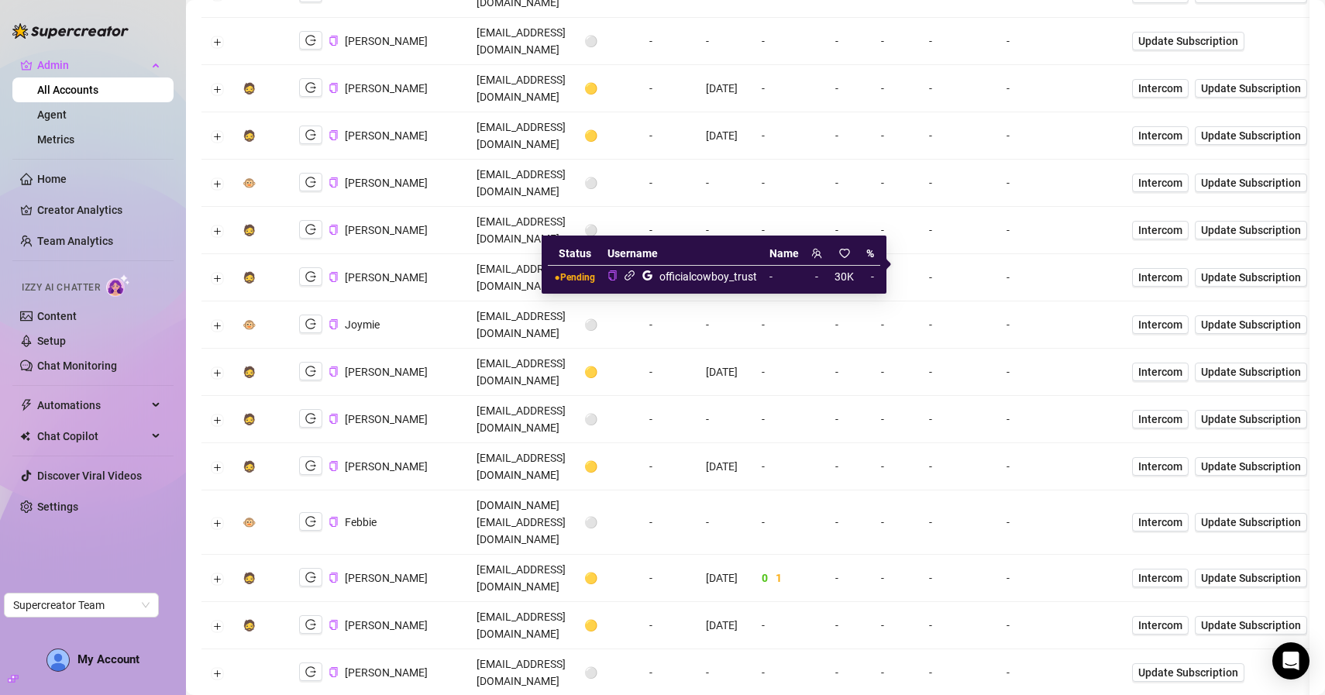
click at [628, 273] on icon "link" at bounding box center [630, 276] width 12 height 12
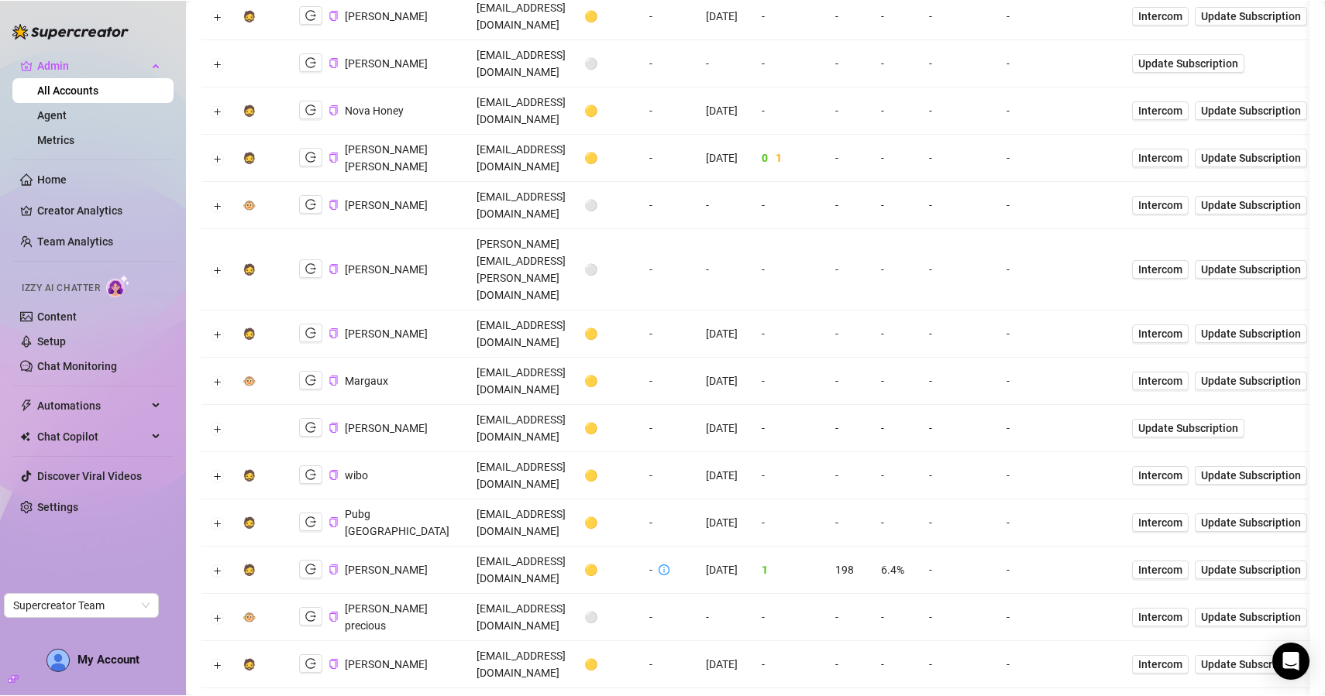
scroll to position [1525, 0]
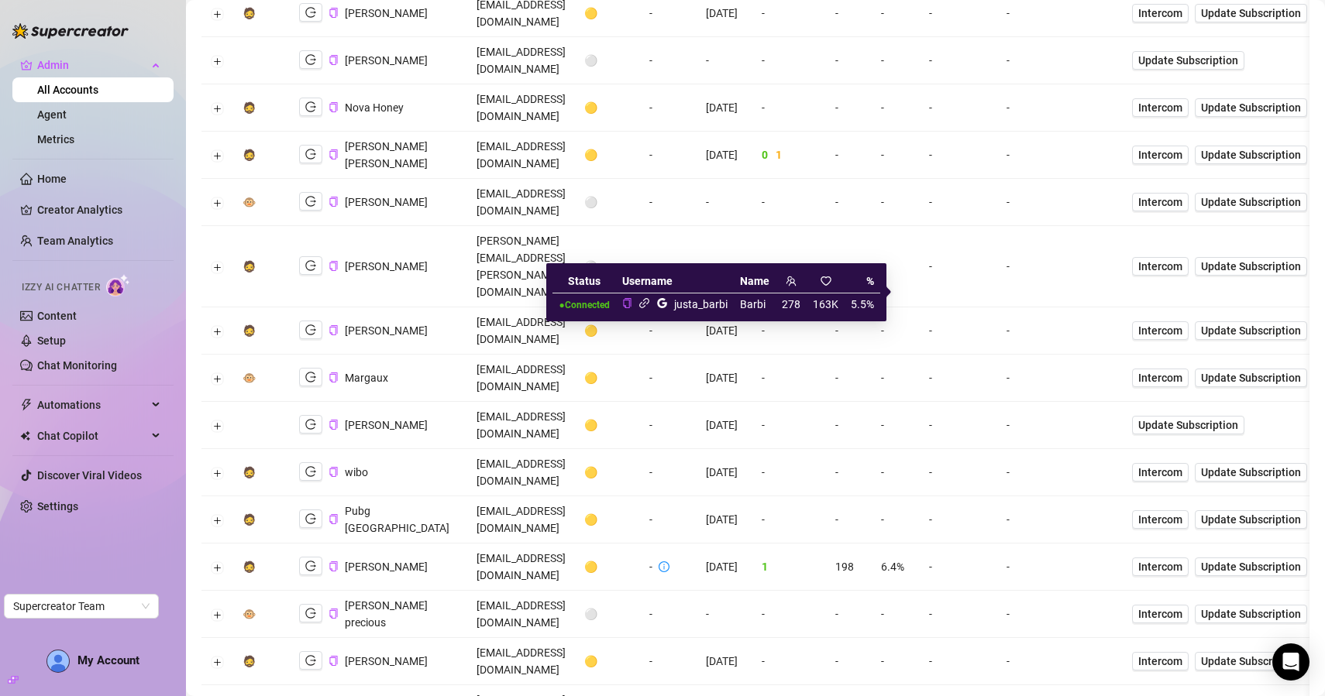
click at [644, 307] on icon "link" at bounding box center [644, 304] width 12 height 12
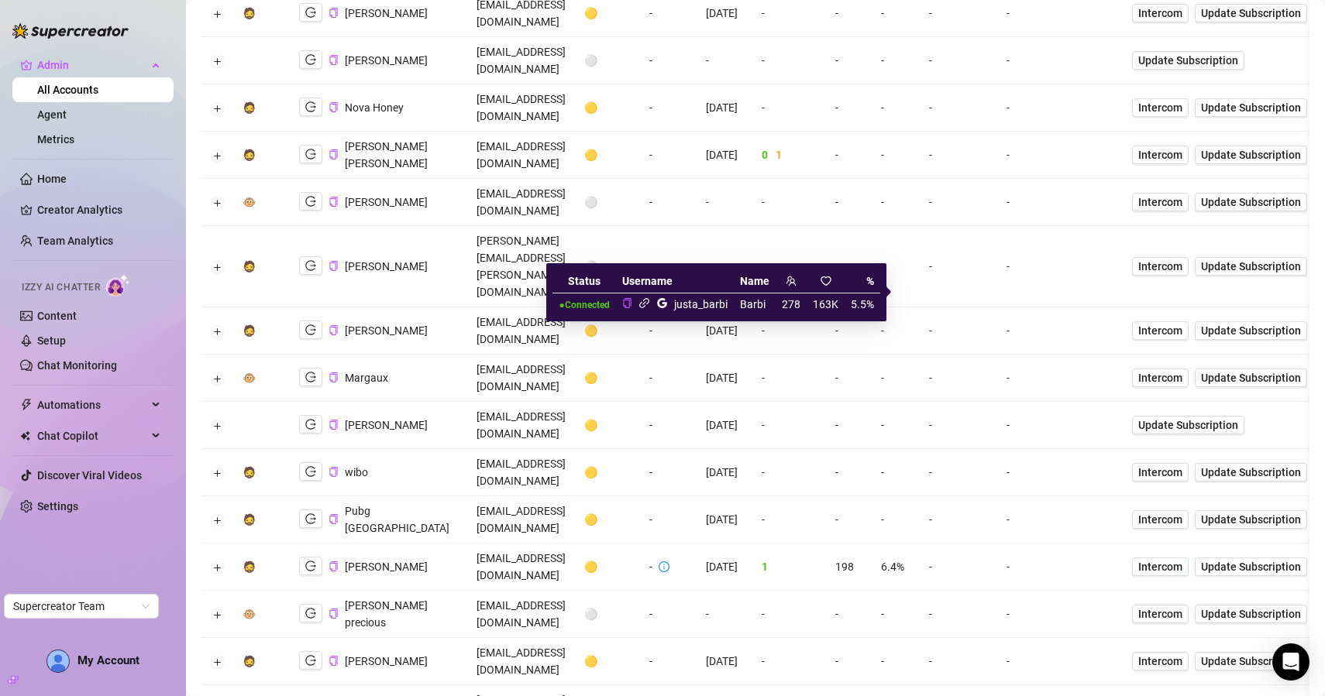
click at [646, 309] on icon "link" at bounding box center [644, 304] width 12 height 12
click at [664, 301] on icon "google" at bounding box center [662, 304] width 12 height 12
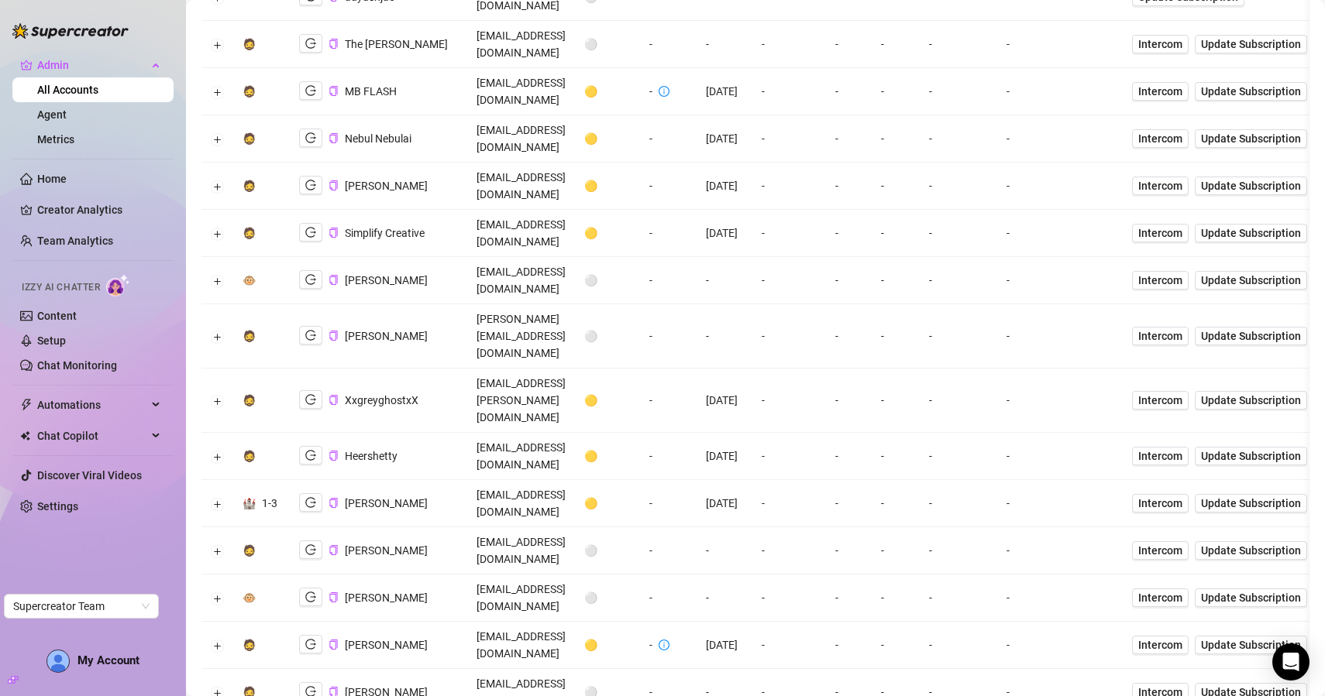
scroll to position [0, 0]
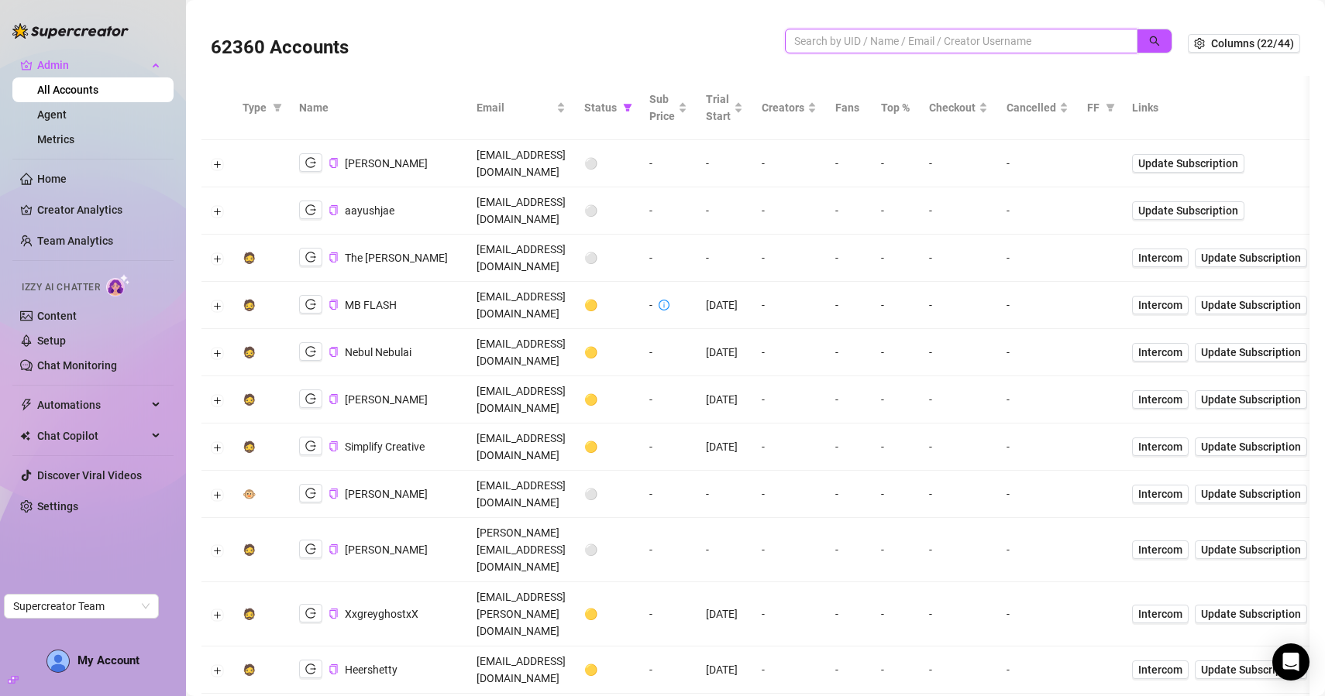
click at [1028, 35] on input "search" at bounding box center [955, 41] width 322 height 17
paste input "https://docs.google.com/spreadsheets/d/1TrSQKnpwbGfssr9Kcx216zUSfuHjO7vNLDj3QIX…"
type input "https://docs.google.com/spreadsheets/d/1TrSQKnpwbGfssr9Kcx216zUSfuHjO7vNLDj3QIX…"
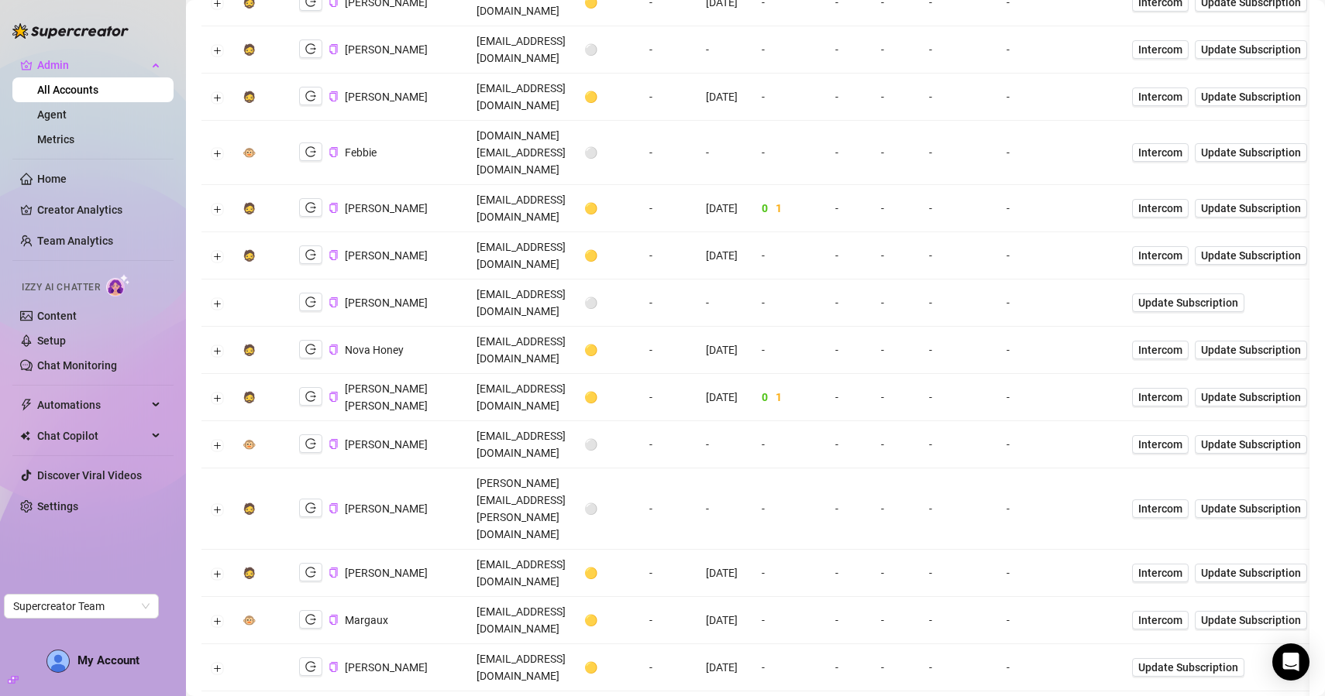
scroll to position [1283, 0]
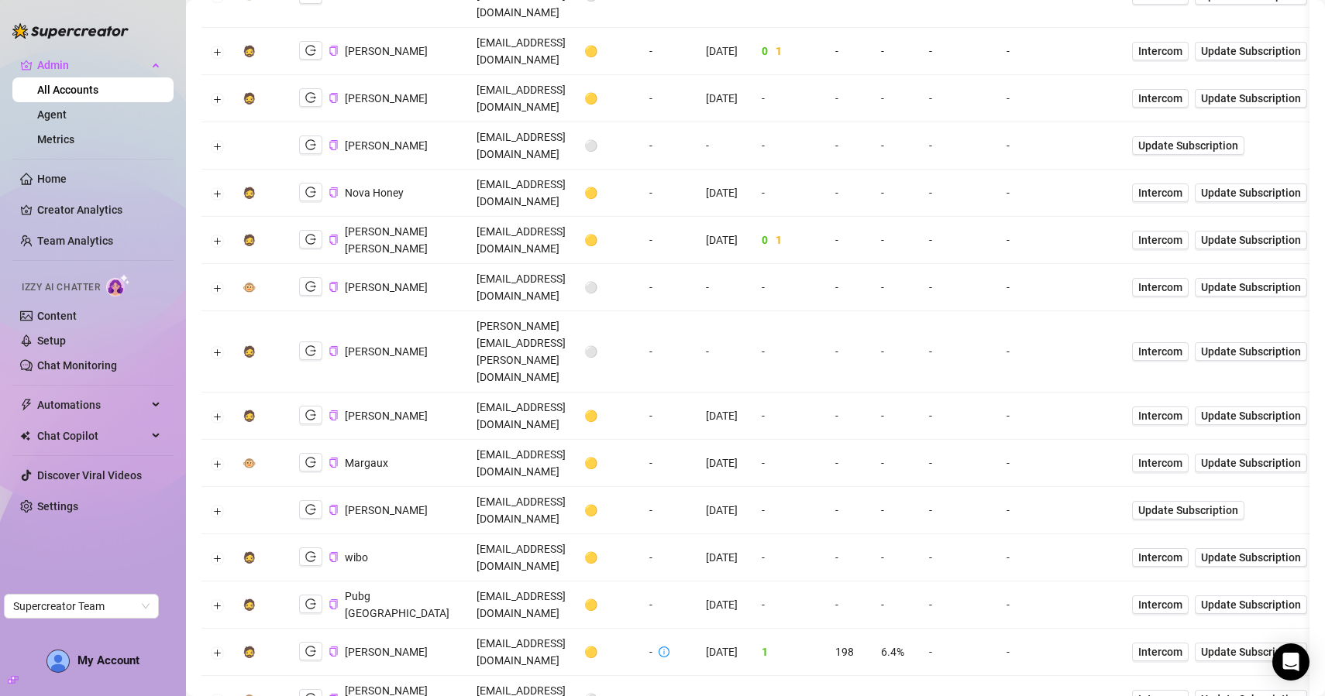
scroll to position [1441, 0]
drag, startPoint x: 308, startPoint y: 473, endPoint x: 457, endPoint y: 480, distance: 148.9
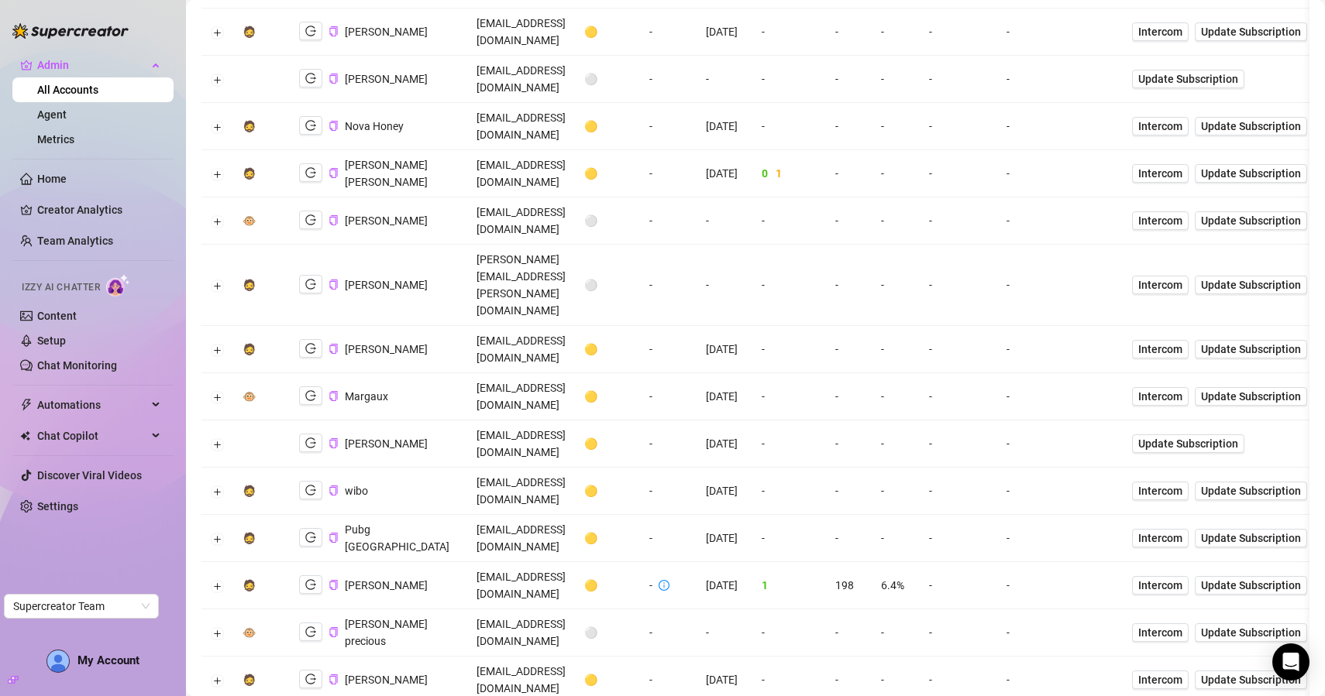
scroll to position [1532, 0]
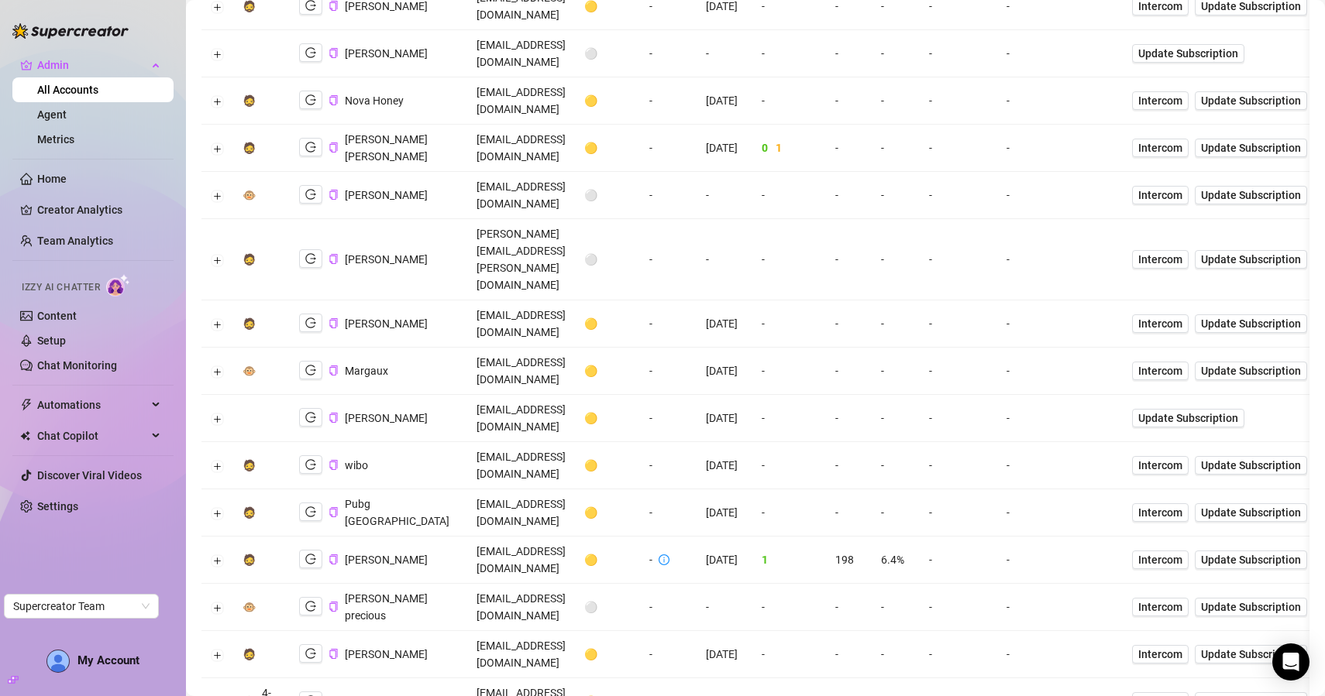
copy li "analytics for dms and pricing"
drag, startPoint x: 387, startPoint y: 425, endPoint x: 524, endPoint y: 416, distance: 137.4
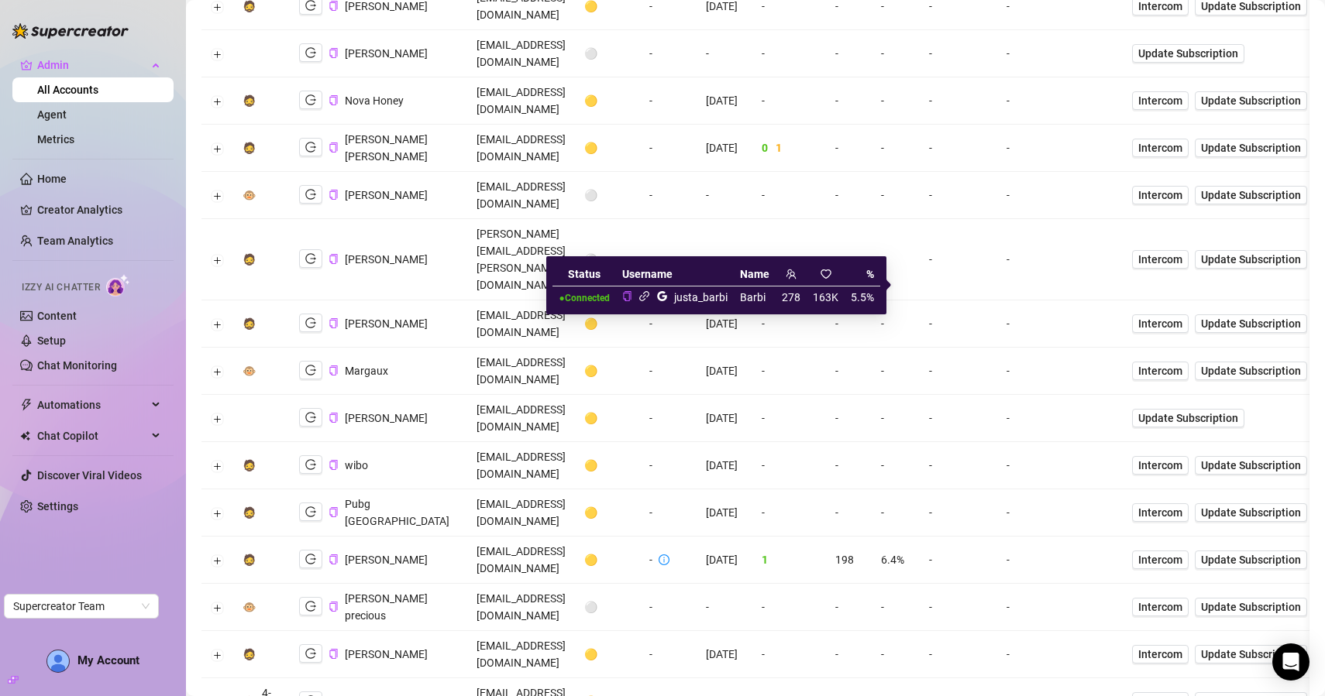
click at [665, 294] on icon "google" at bounding box center [662, 296] width 10 height 10
click at [672, 297] on div "justa_barbi" at bounding box center [674, 297] width 105 height 19
click at [667, 297] on icon "google" at bounding box center [662, 296] width 10 height 10
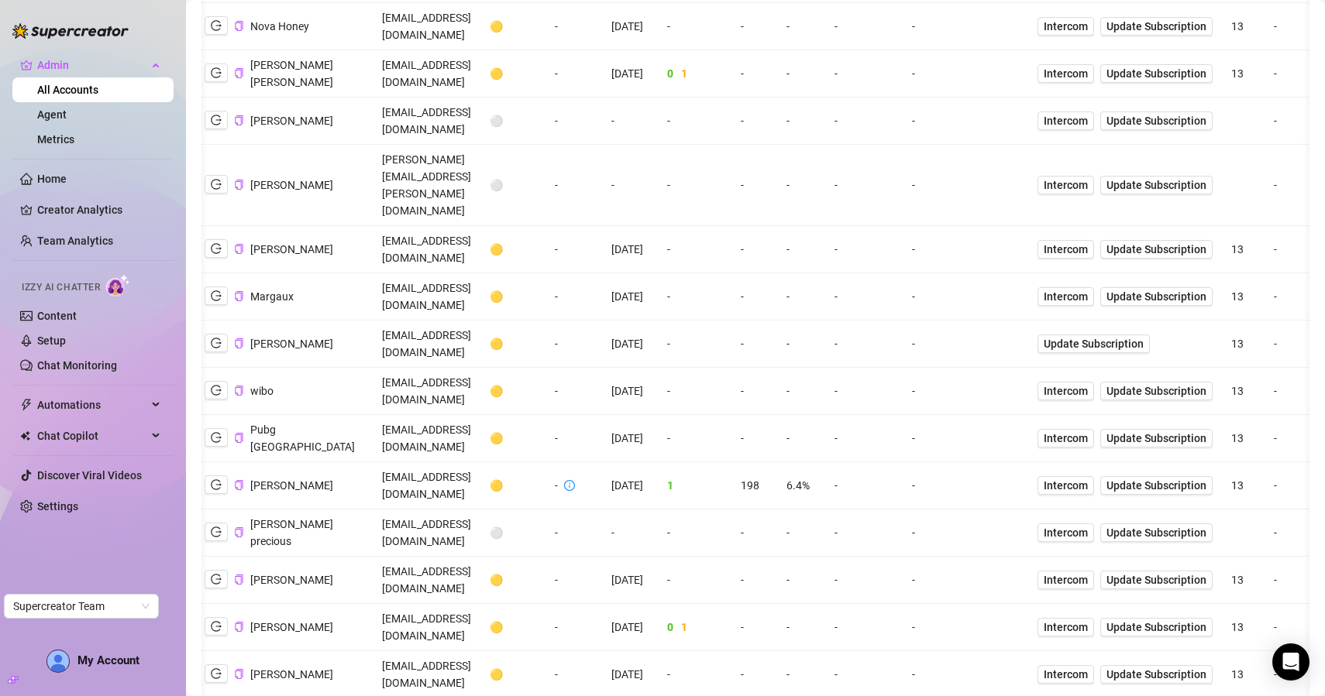
scroll to position [0, 76]
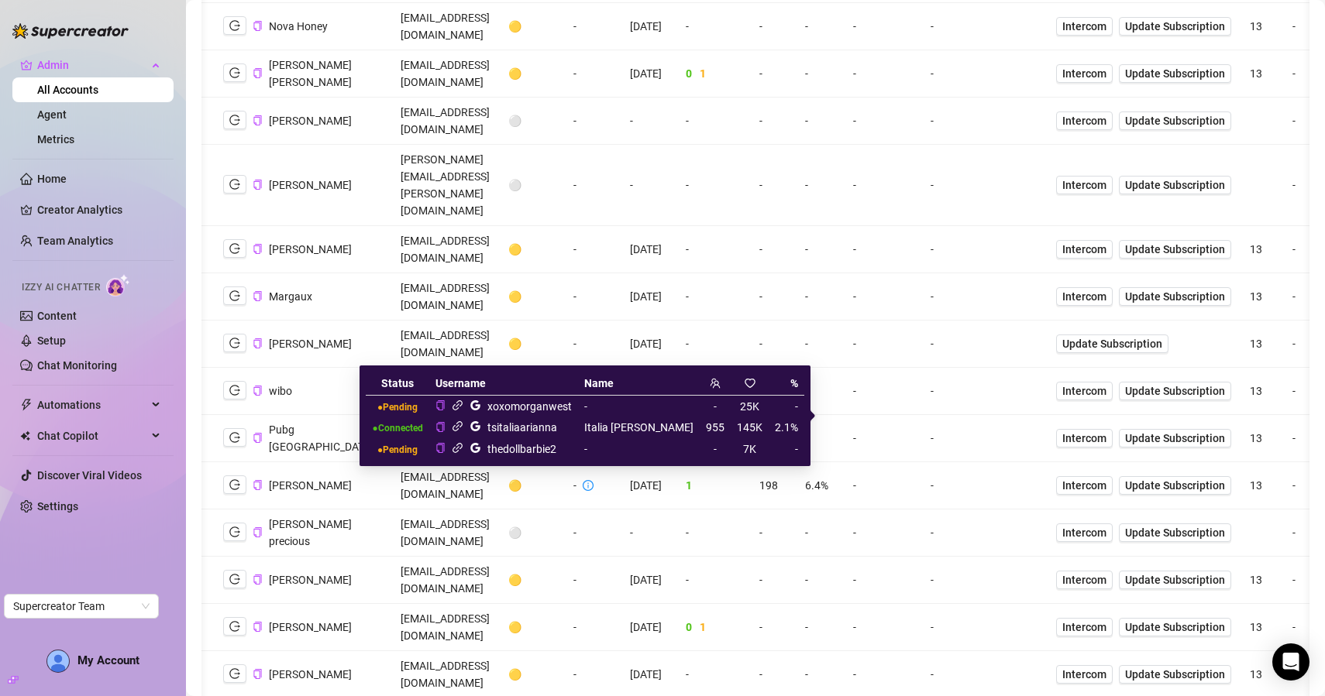
click at [481, 428] on icon "google" at bounding box center [475, 427] width 12 height 12
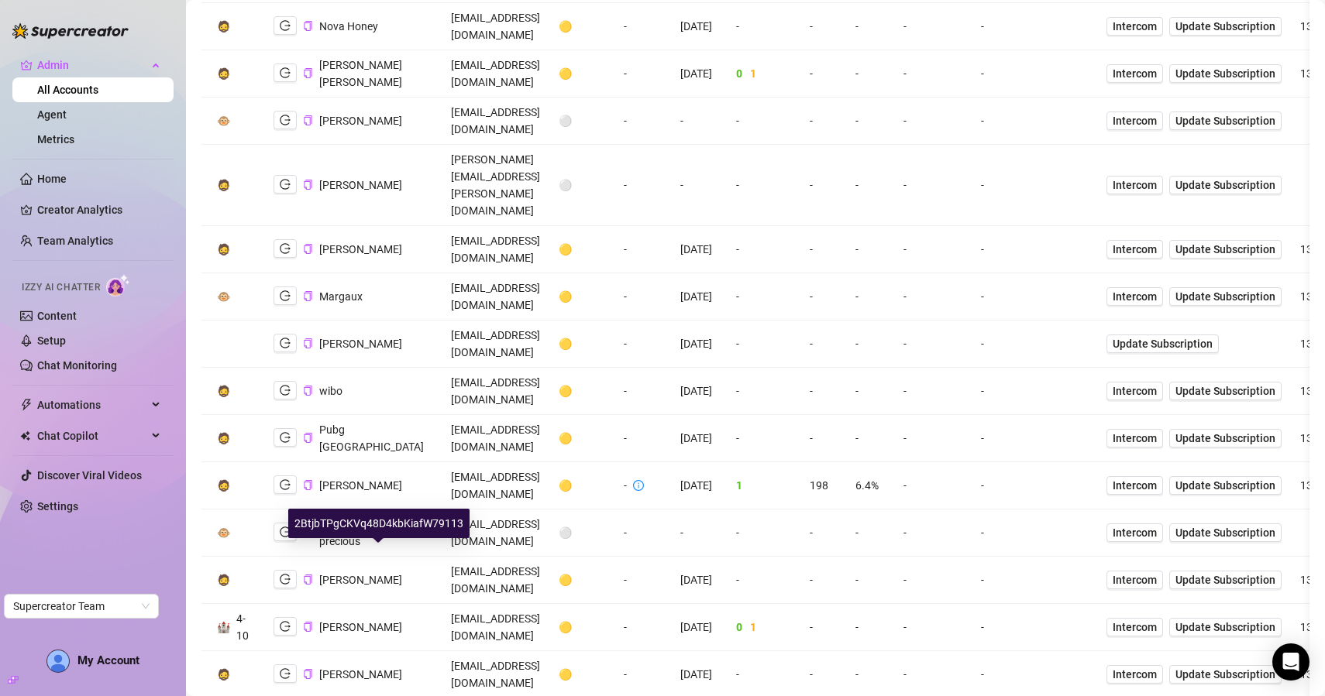
scroll to position [0, 0]
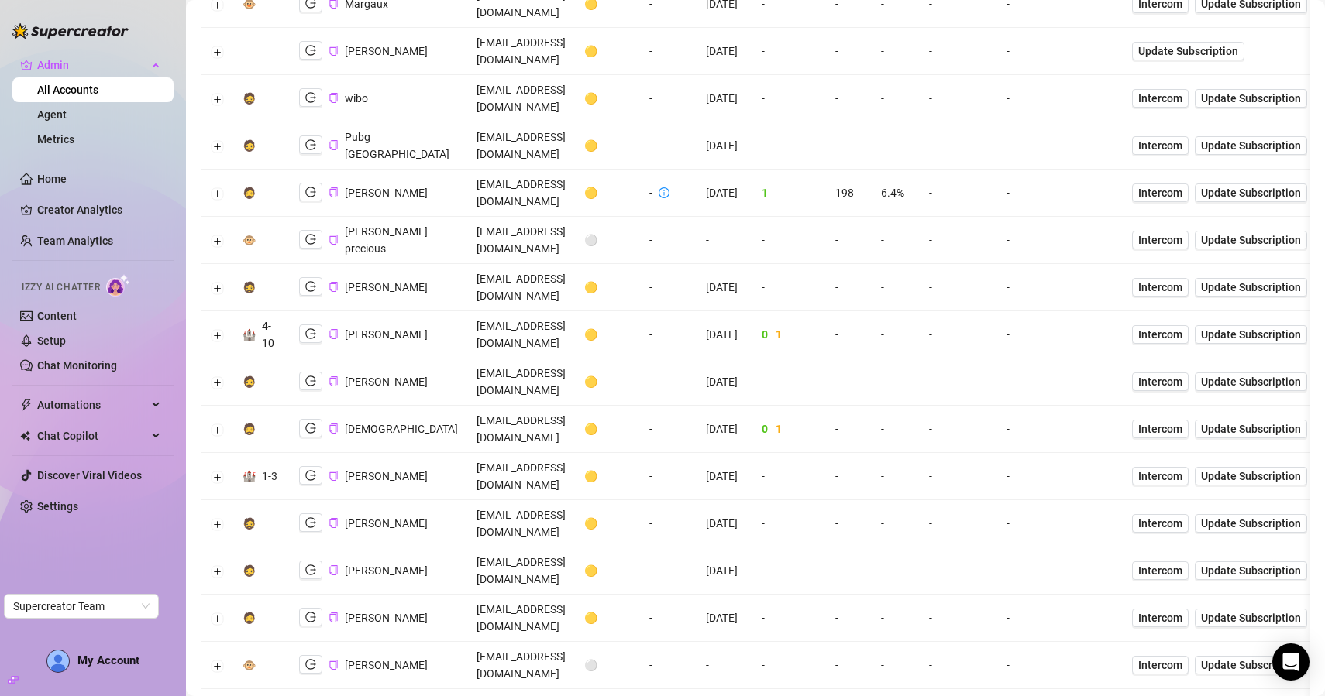
scroll to position [1904, 0]
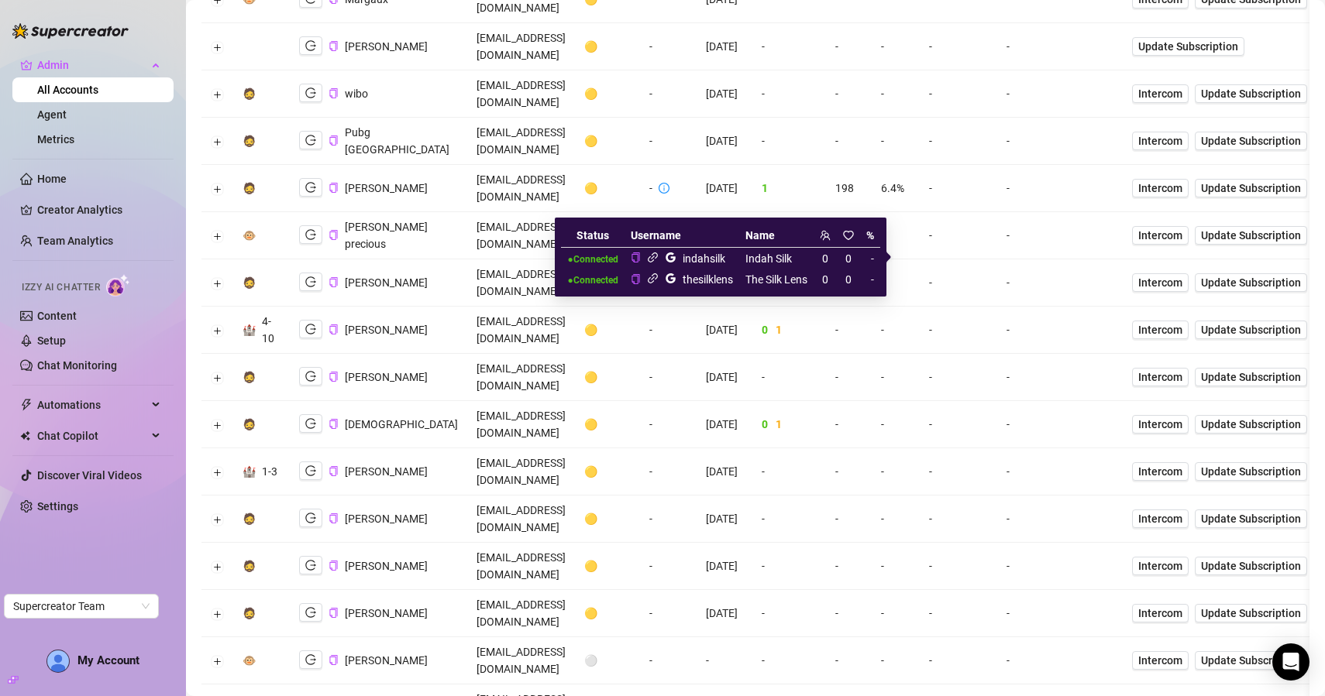
click at [649, 260] on icon "link" at bounding box center [653, 258] width 12 height 12
click at [648, 279] on icon "link" at bounding box center [653, 279] width 10 height 10
click at [648, 257] on icon "link" at bounding box center [653, 258] width 12 height 12
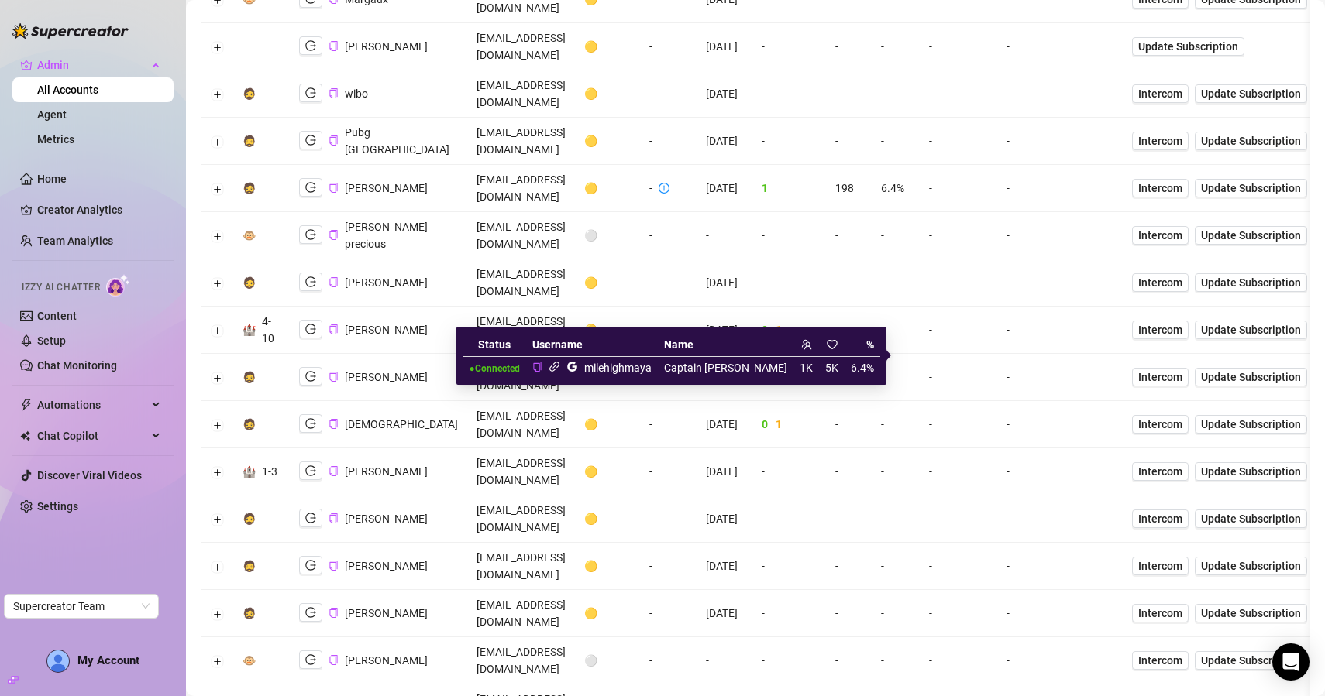
click at [639, 370] on div "milehighmaya" at bounding box center [591, 368] width 119 height 19
click at [577, 370] on icon "google" at bounding box center [572, 367] width 10 height 10
click at [560, 368] on icon "link" at bounding box center [555, 367] width 12 height 12
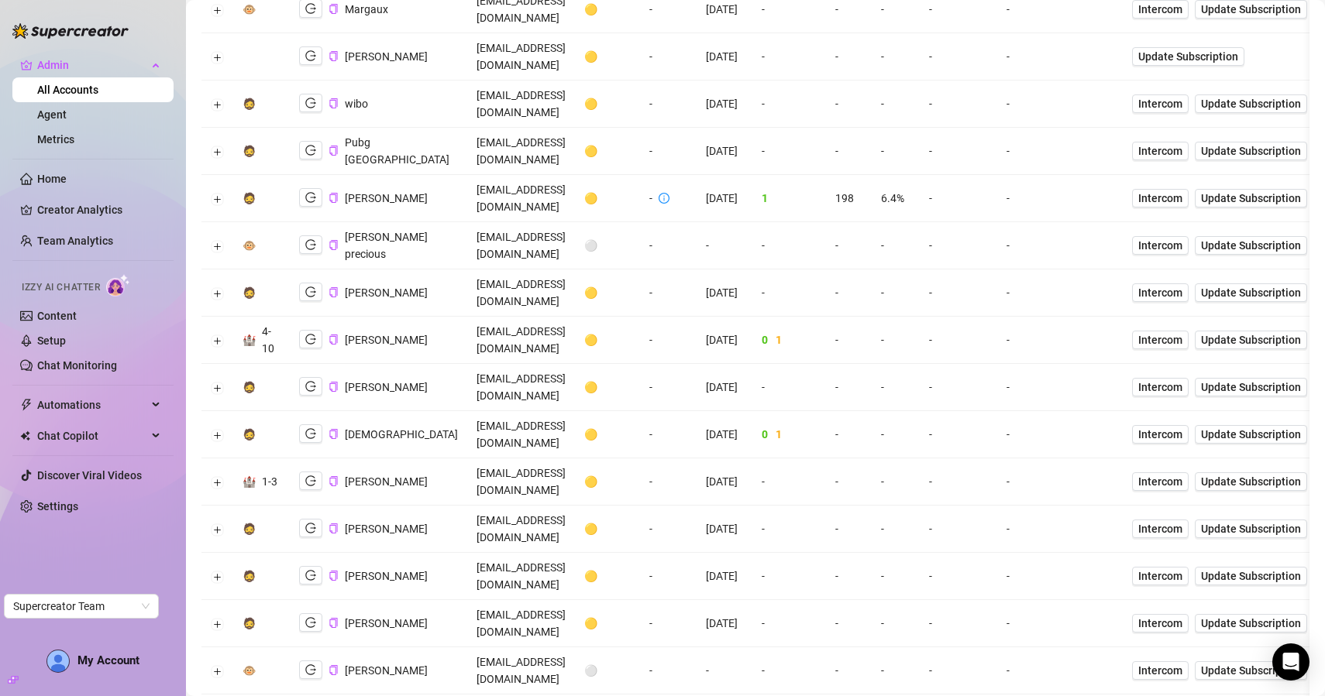
scroll to position [1920, 0]
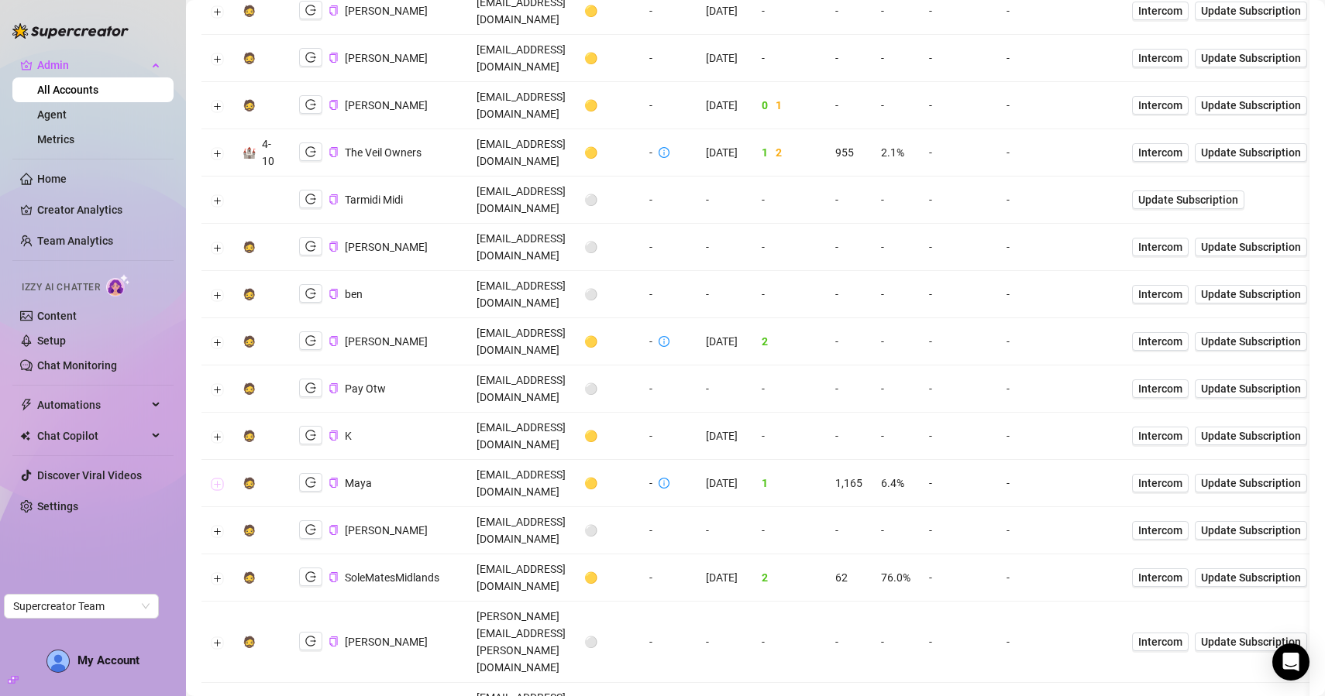
scroll to position [2850, 0]
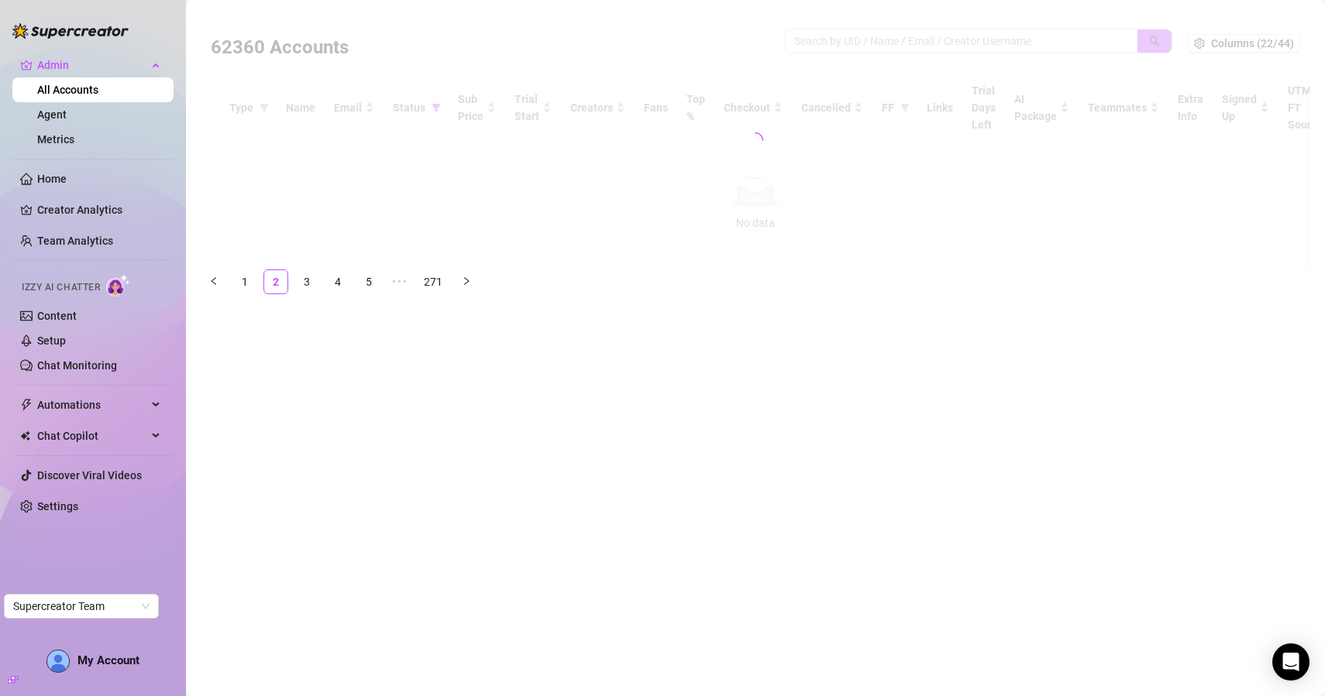
scroll to position [0, 0]
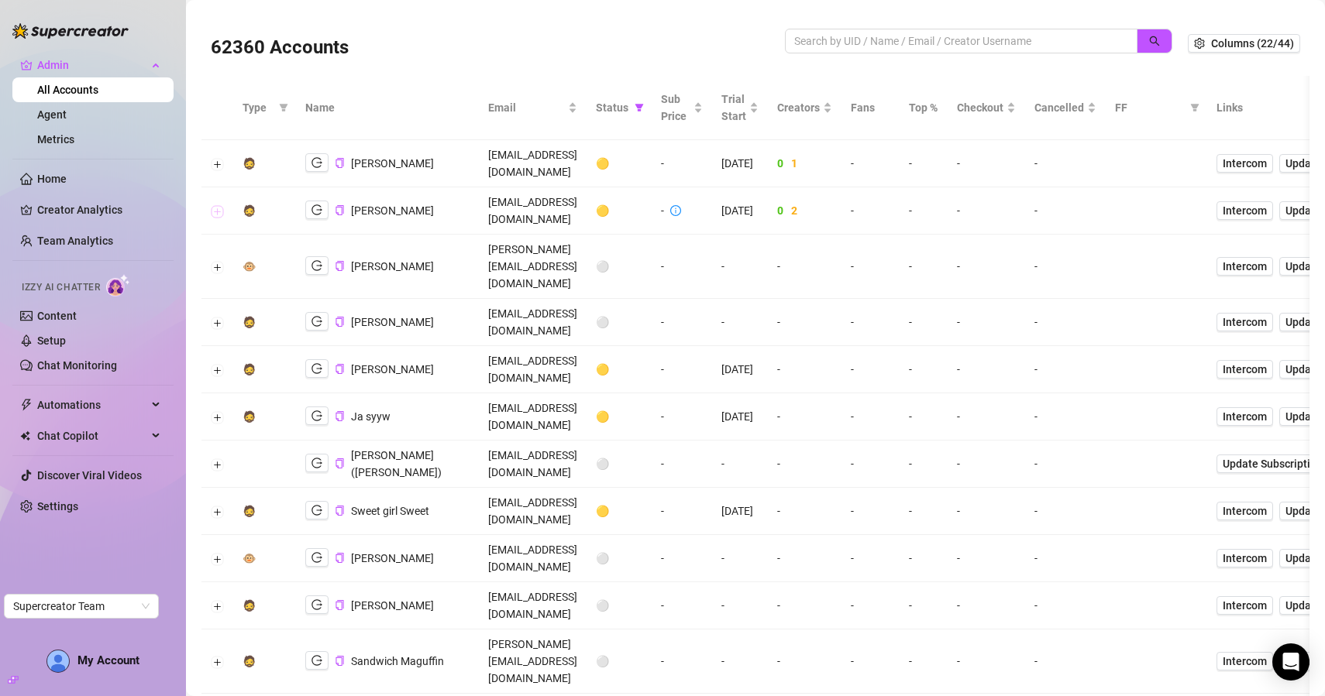
click at [215, 205] on button "Expand row" at bounding box center [218, 211] width 12 height 12
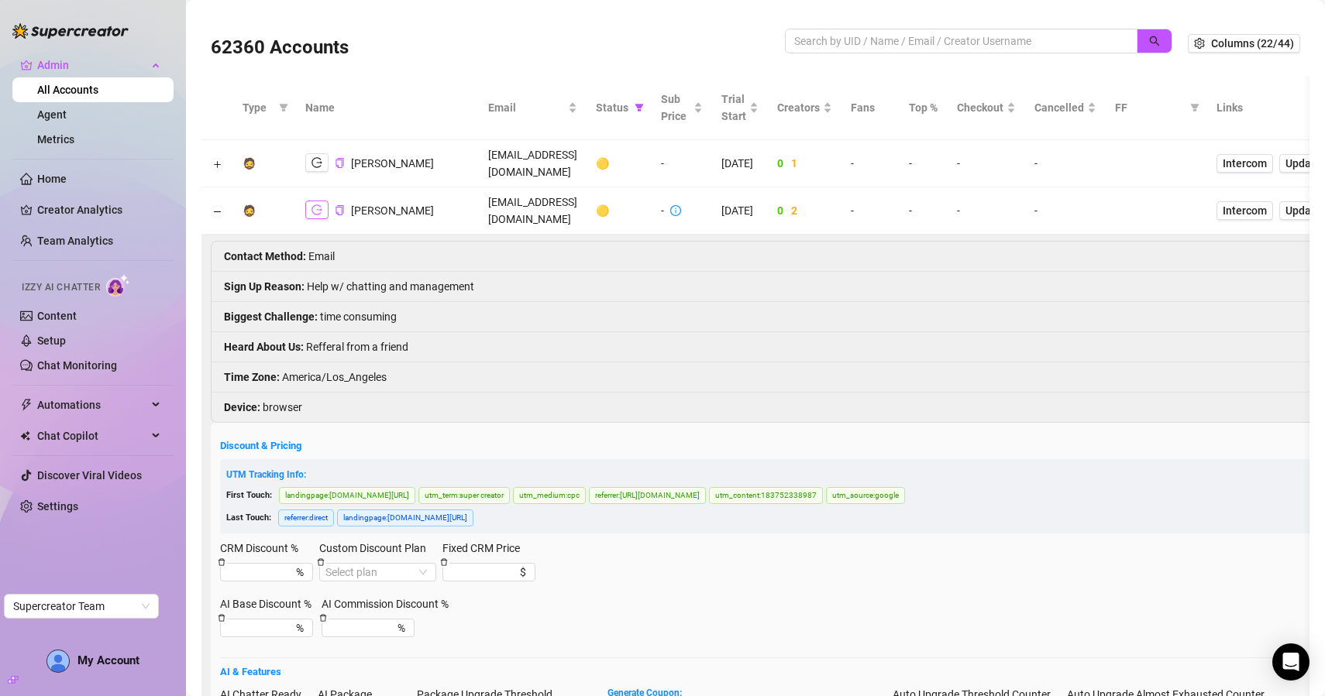
click at [315, 205] on icon "logout" at bounding box center [316, 210] width 11 height 11
click at [216, 205] on button "Collapse row" at bounding box center [218, 211] width 12 height 12
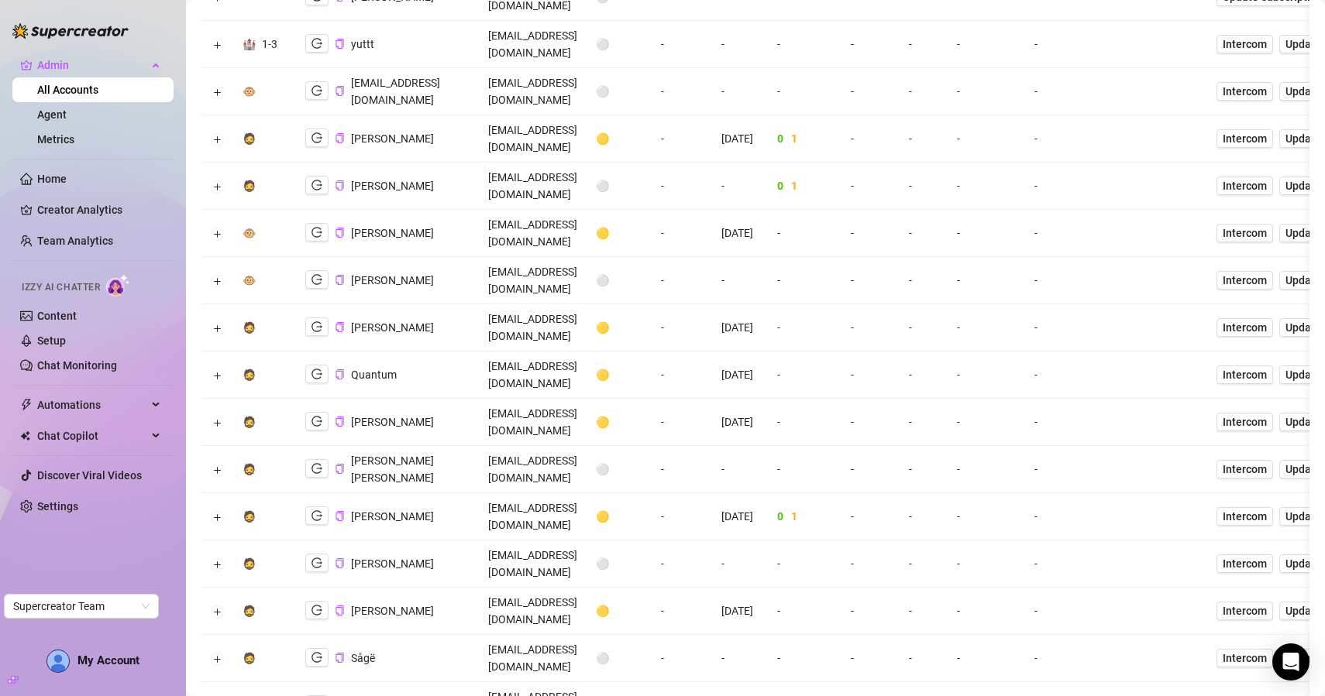
scroll to position [1743, 0]
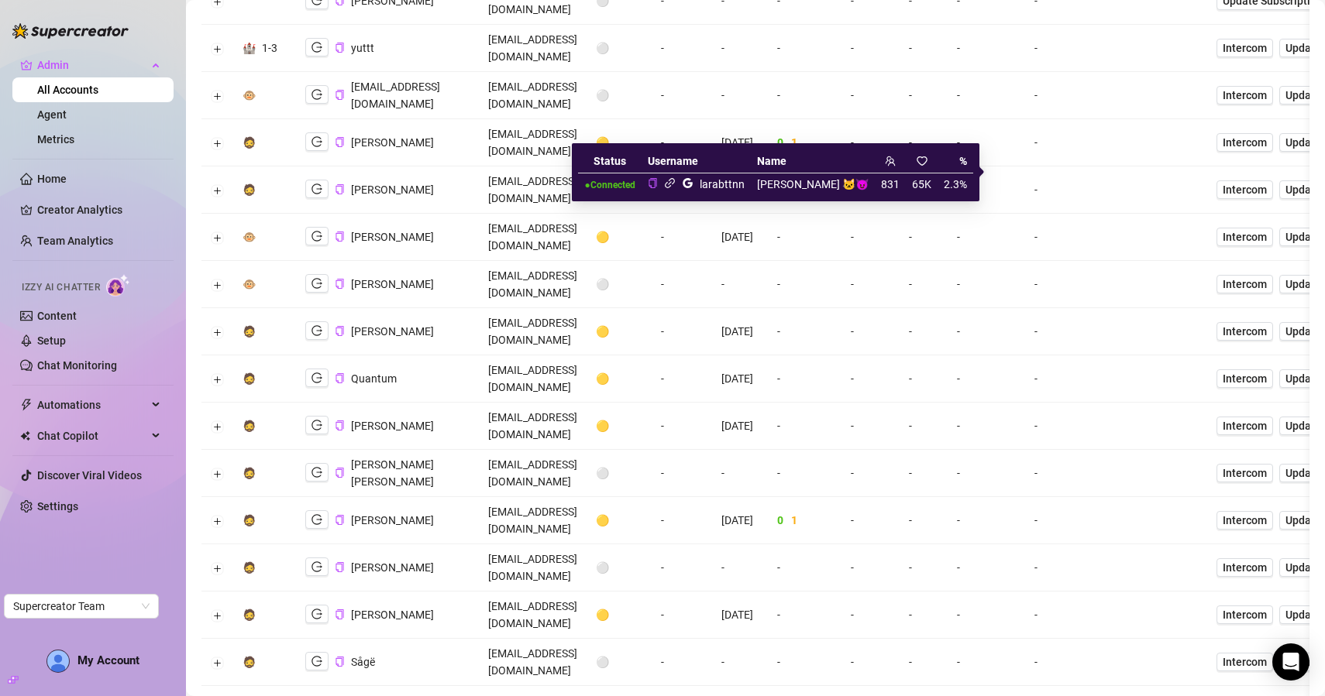
click at [675, 181] on icon "link" at bounding box center [670, 183] width 10 height 10
click at [724, 180] on div "larabttnn" at bounding box center [696, 184] width 97 height 19
click at [693, 185] on icon "google" at bounding box center [688, 183] width 12 height 12
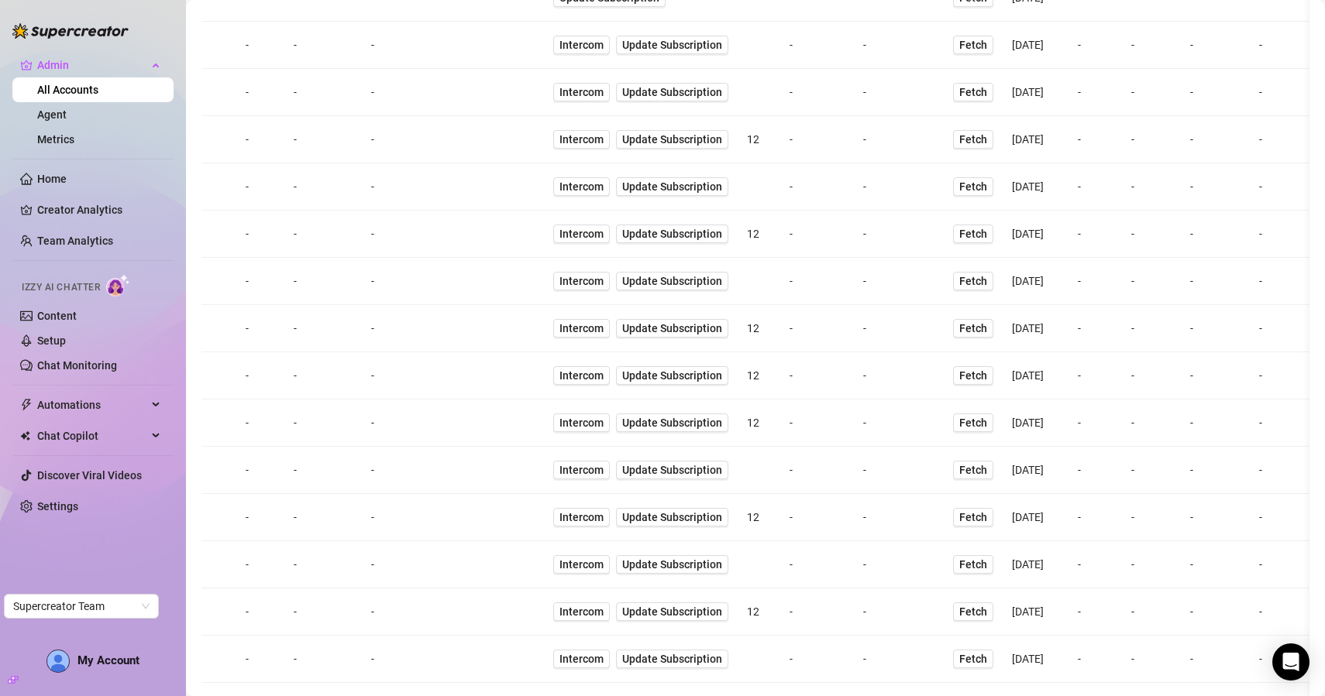
scroll to position [0, 0]
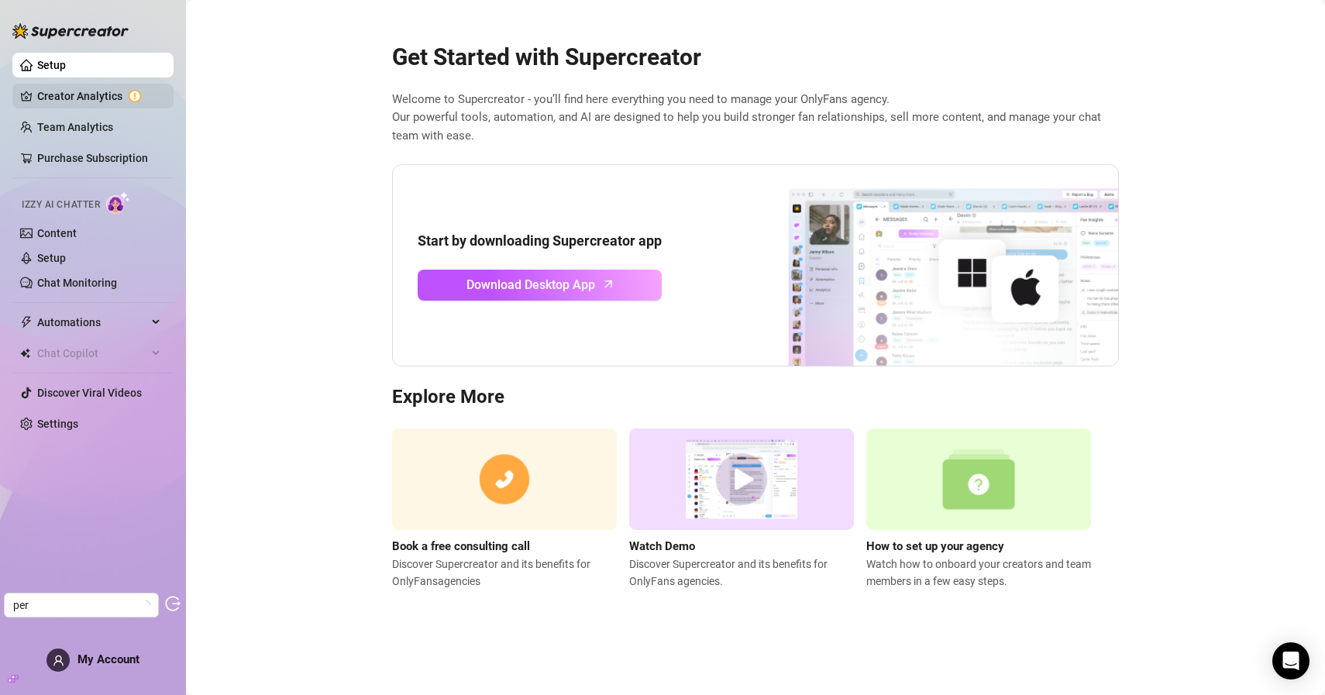
click at [136, 95] on link "Creator Analytics" at bounding box center [99, 96] width 124 height 25
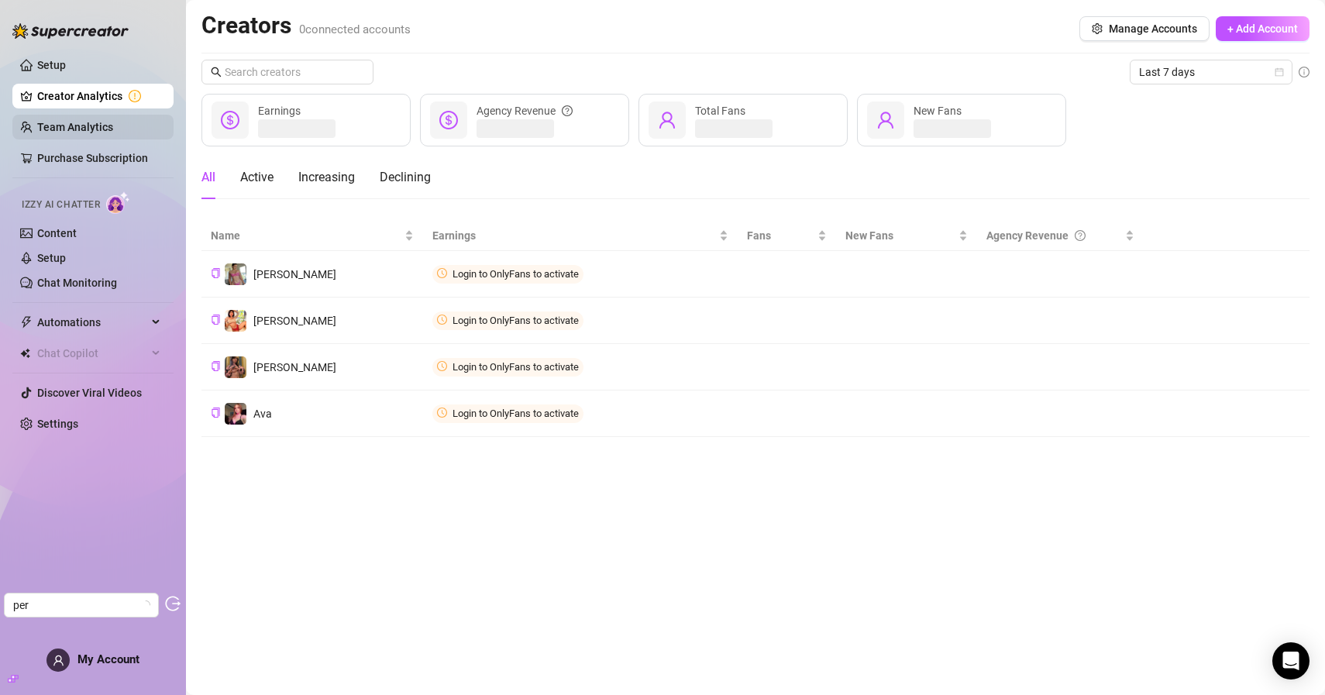
click at [113, 122] on link "Team Analytics" at bounding box center [75, 127] width 76 height 12
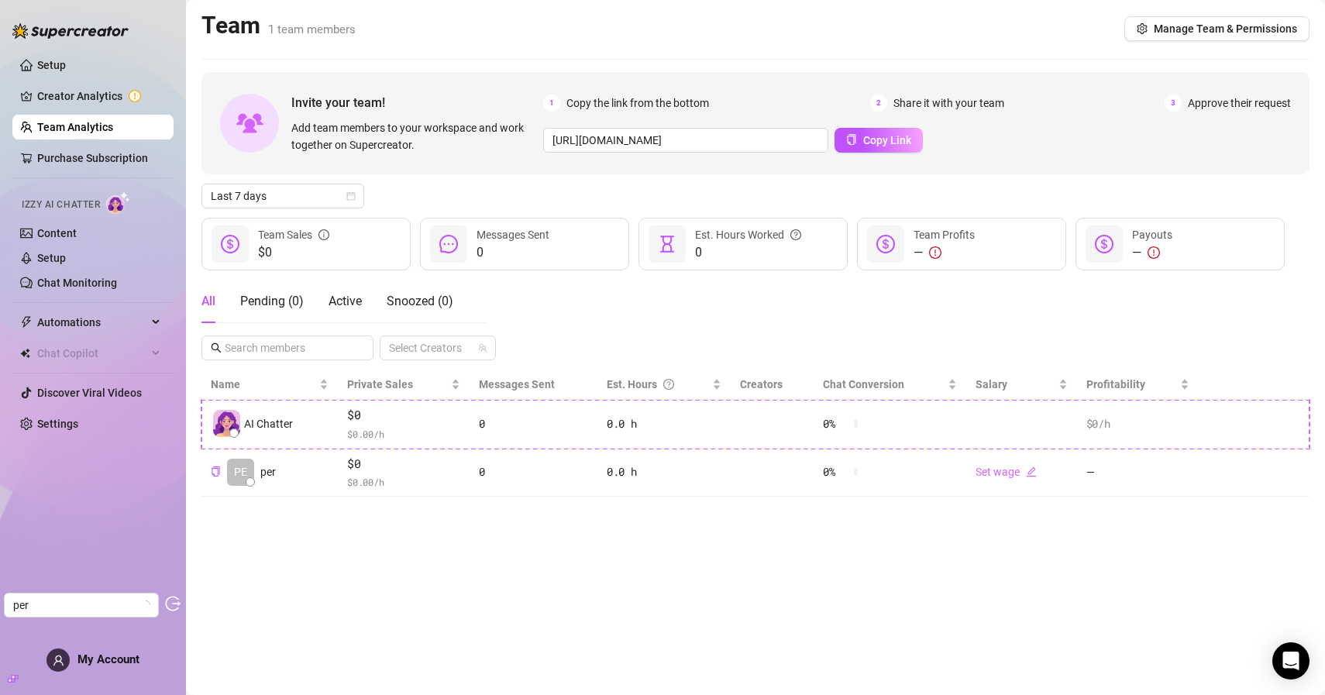
click at [113, 133] on link "Team Analytics" at bounding box center [75, 127] width 76 height 12
click at [118, 157] on link "Purchase Subscription" at bounding box center [92, 158] width 111 height 12
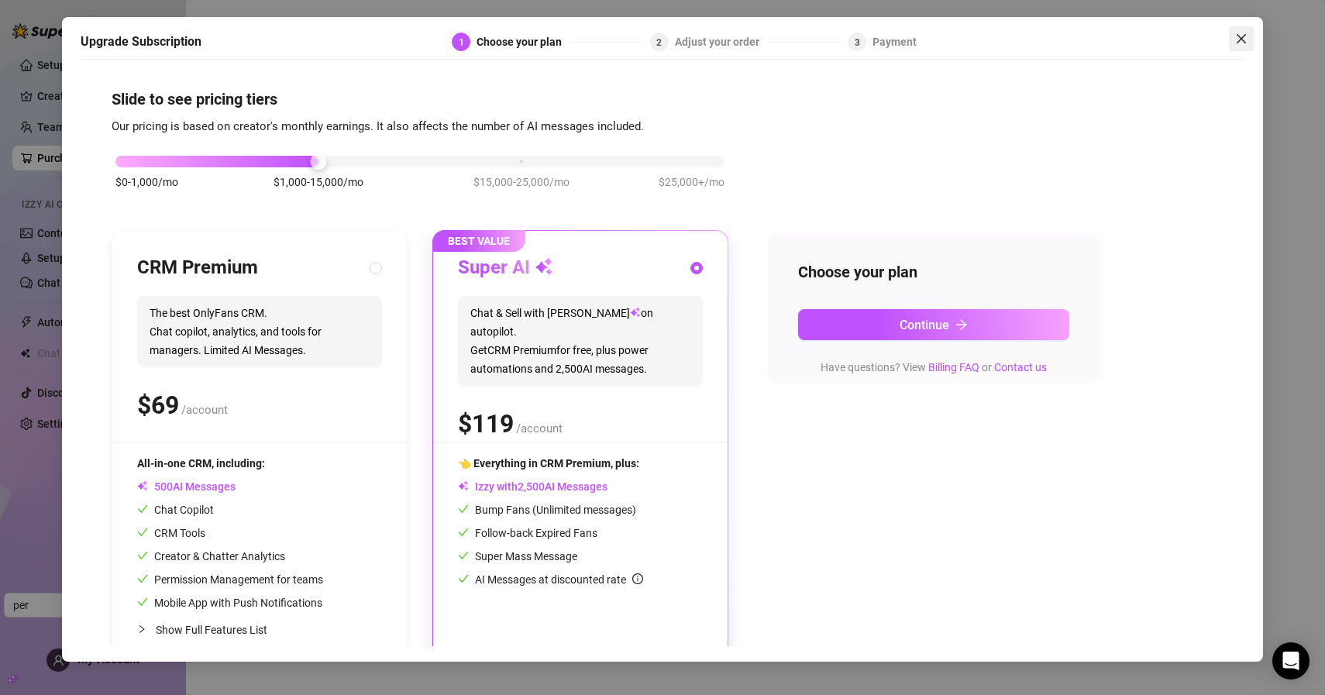
click at [1244, 34] on icon "close" at bounding box center [1241, 39] width 12 height 12
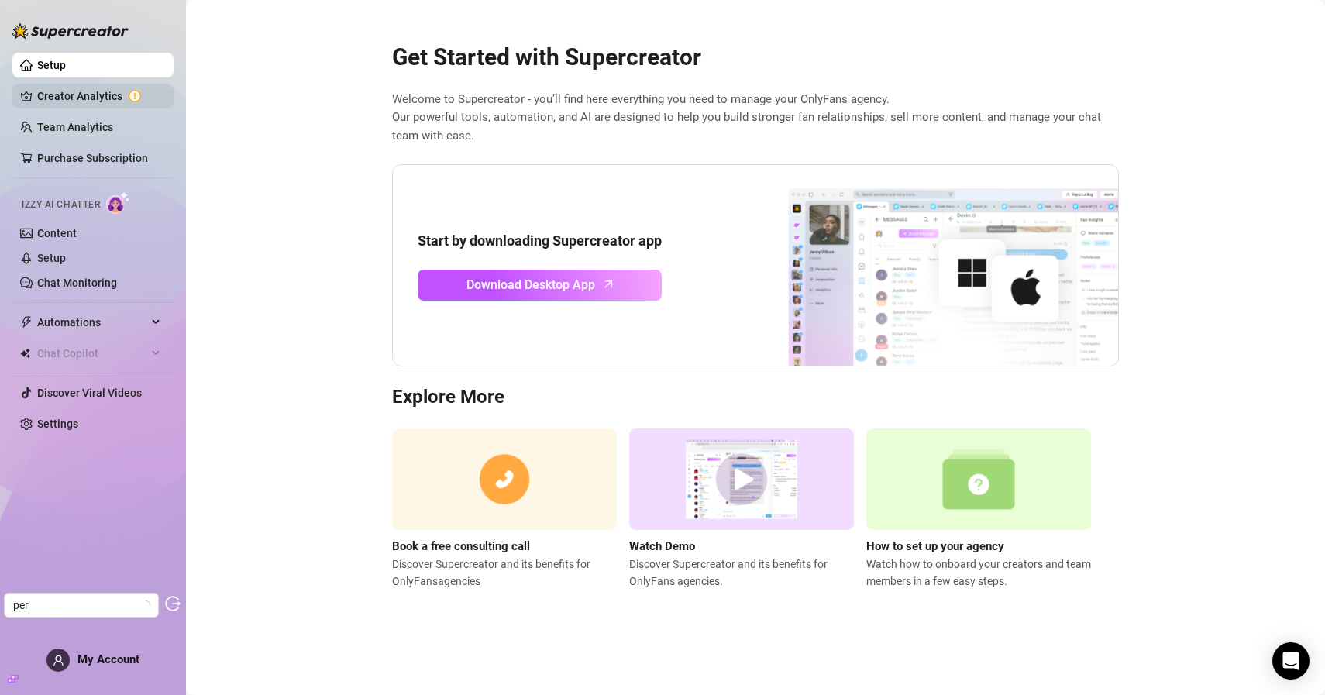
click at [133, 97] on link "Creator Analytics" at bounding box center [99, 96] width 124 height 25
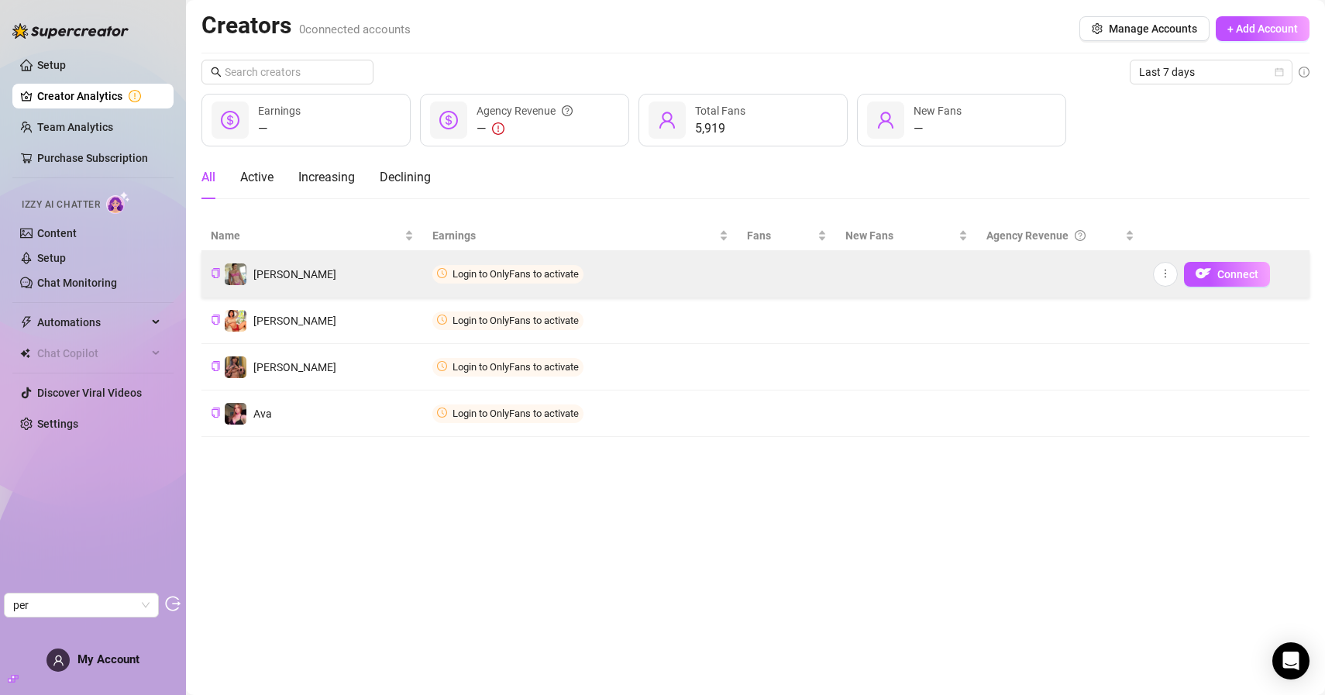
click at [304, 266] on td "Kylie" at bounding box center [312, 274] width 222 height 46
click at [400, 275] on td "Kylie" at bounding box center [312, 274] width 222 height 46
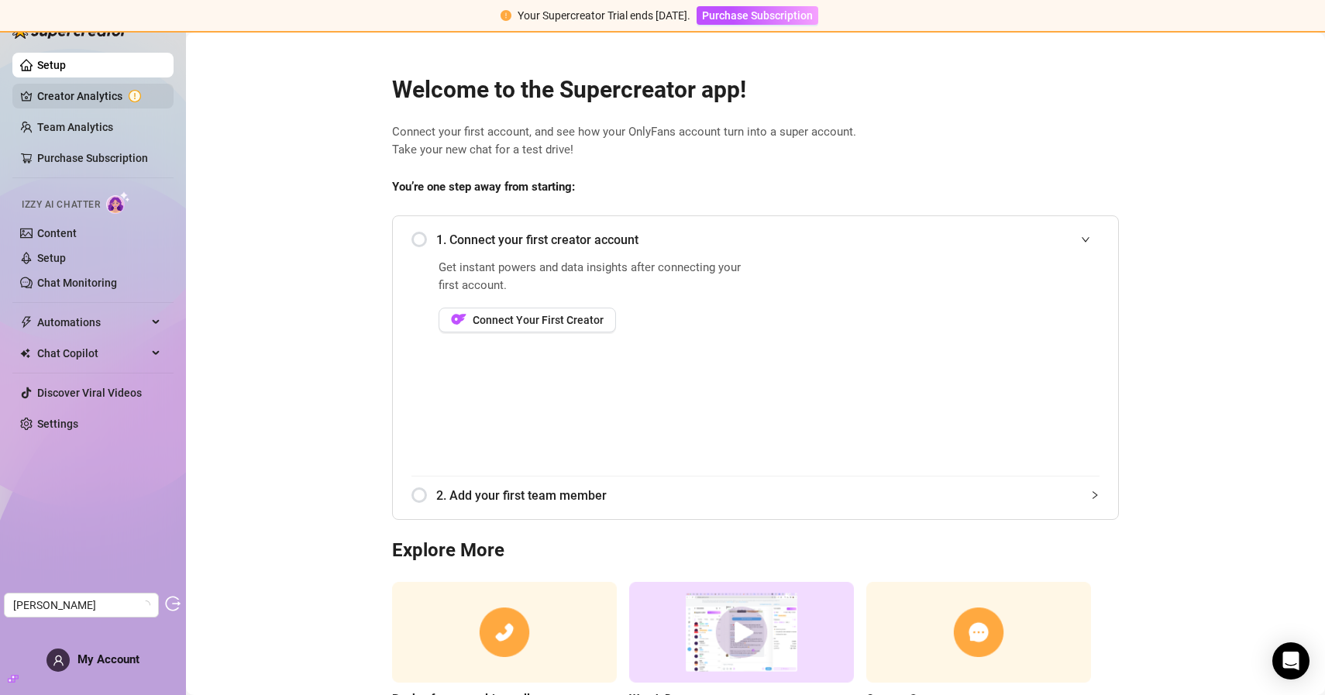
click at [135, 103] on link "Creator Analytics" at bounding box center [99, 96] width 124 height 25
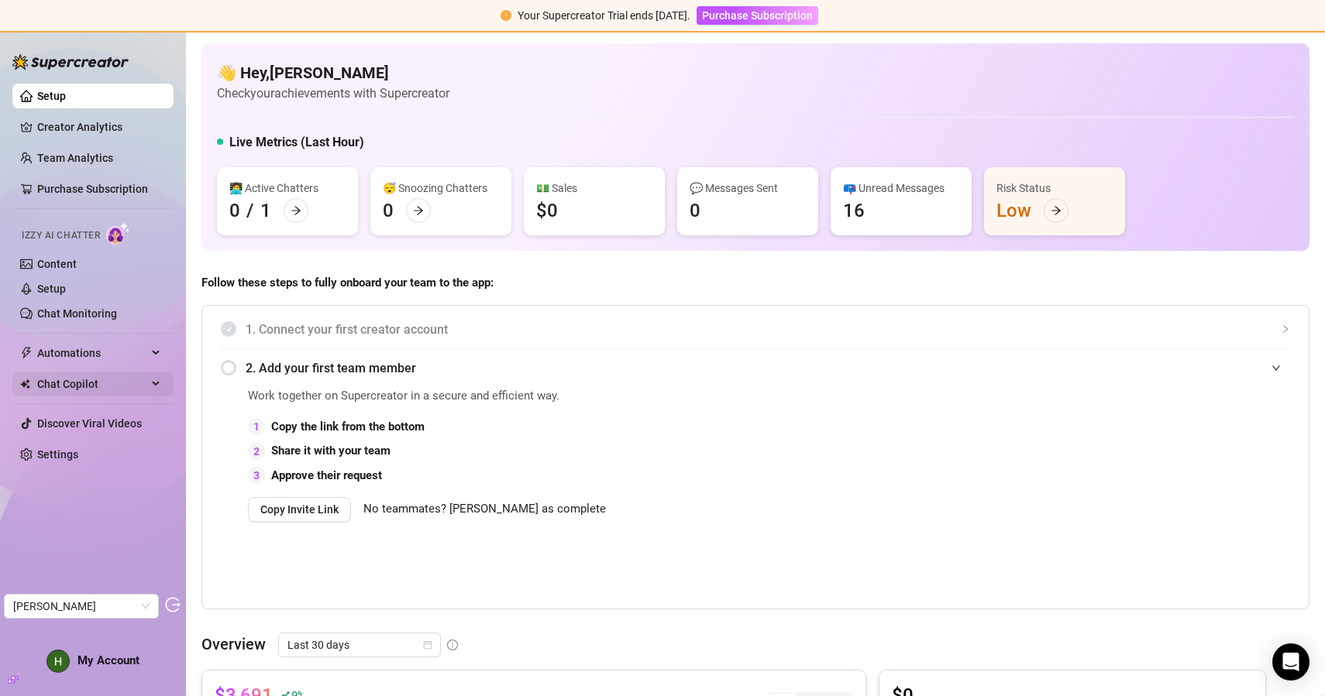
click at [103, 387] on span "Chat Copilot" at bounding box center [92, 384] width 110 height 25
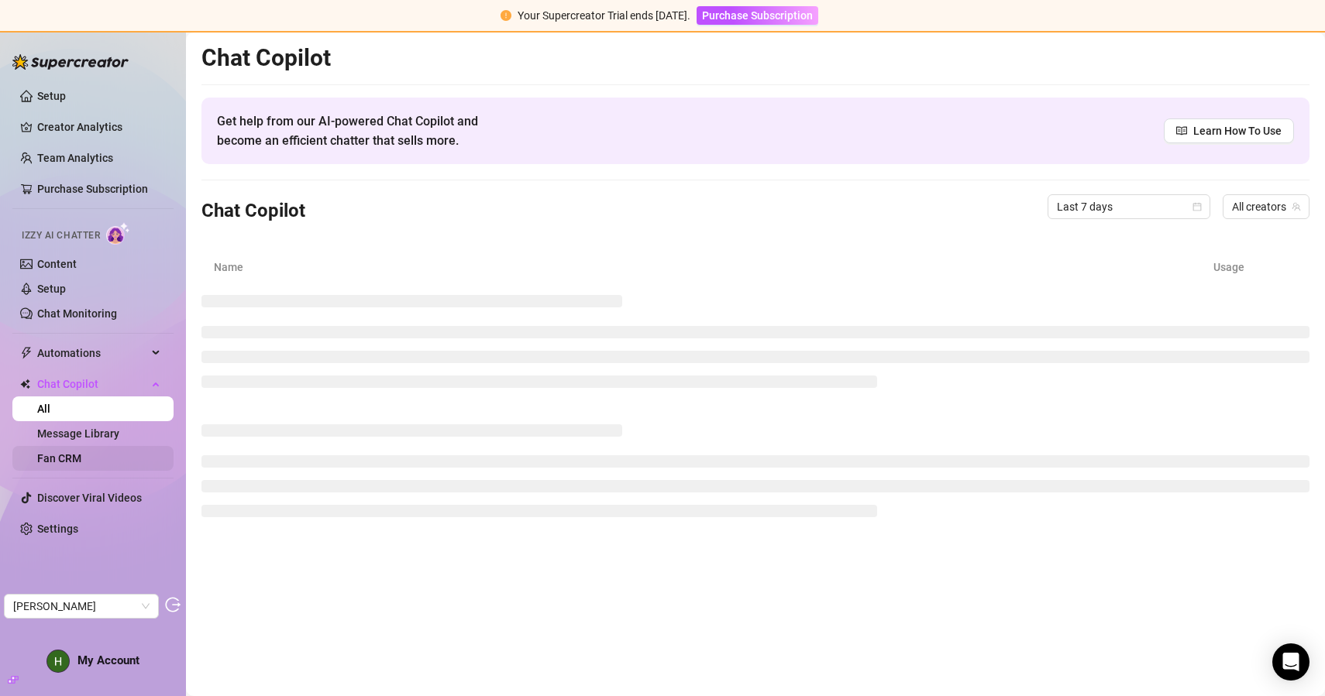
click at [81, 452] on link "Fan CRM" at bounding box center [59, 458] width 44 height 12
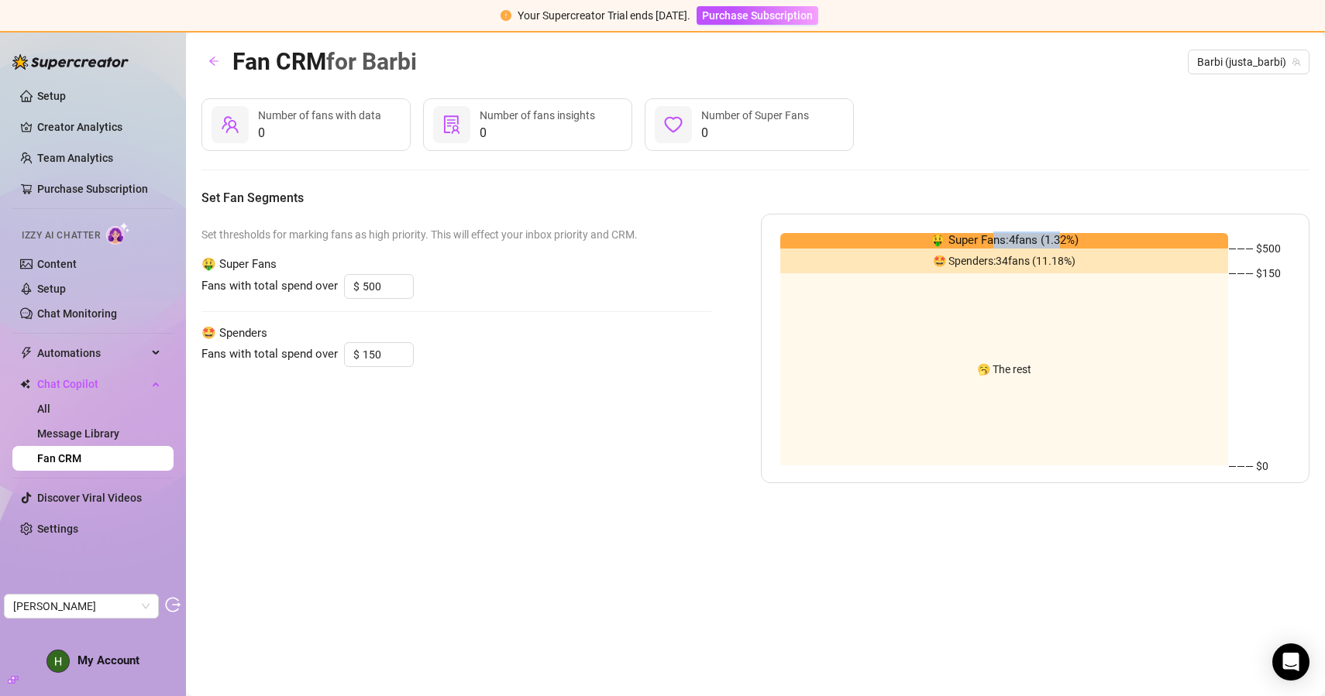
drag, startPoint x: 1003, startPoint y: 242, endPoint x: 1061, endPoint y: 242, distance: 58.1
click at [1061, 242] on span "🤑 Super Fans: 4 fans ( 1.32 %)" at bounding box center [1004, 241] width 148 height 19
click at [599, 438] on div "Set thresholds for marking fans as high priority. This will effect your inbox p…" at bounding box center [456, 349] width 510 height 270
click at [61, 102] on link "Setup" at bounding box center [51, 96] width 29 height 12
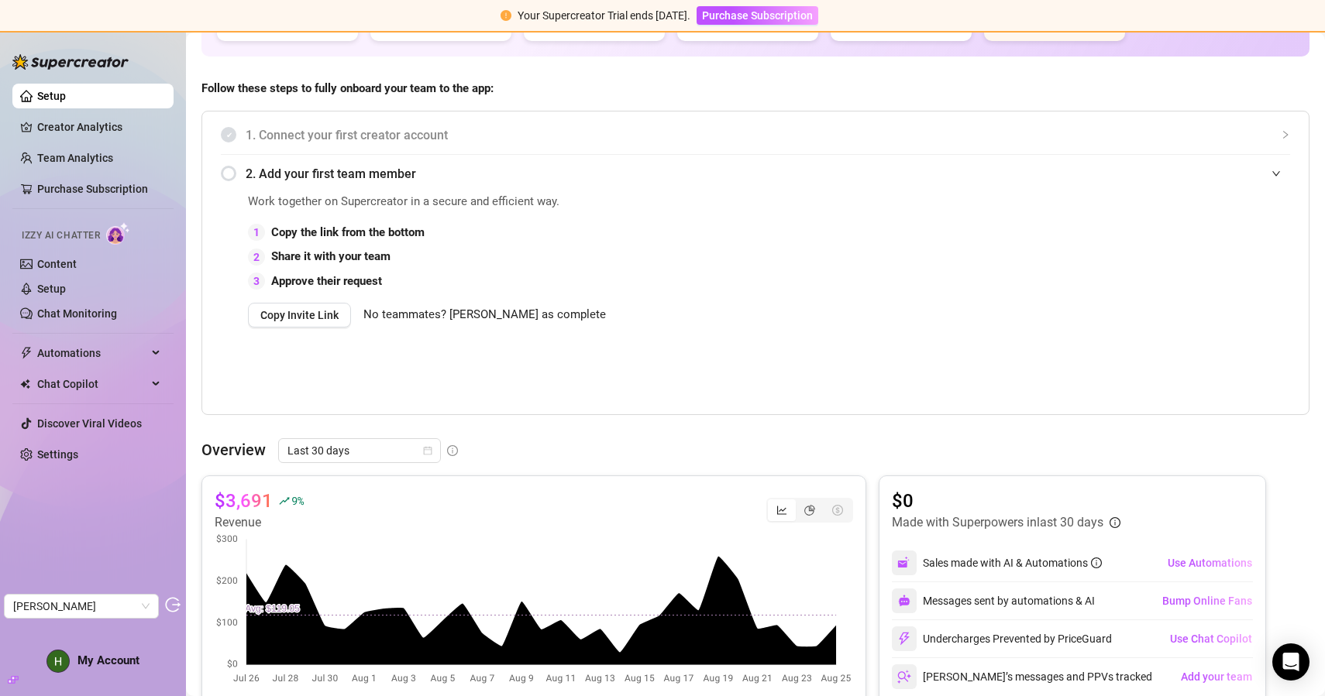
scroll to position [195, 0]
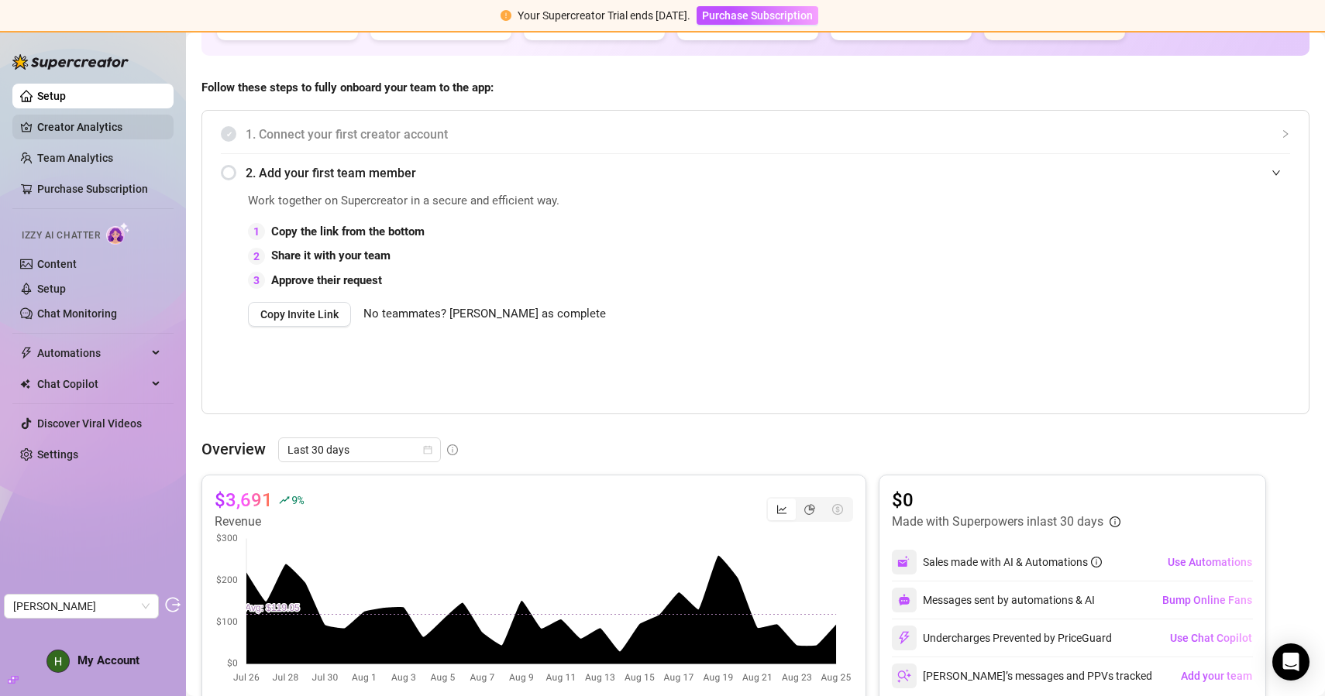
click at [106, 130] on link "Creator Analytics" at bounding box center [99, 127] width 124 height 25
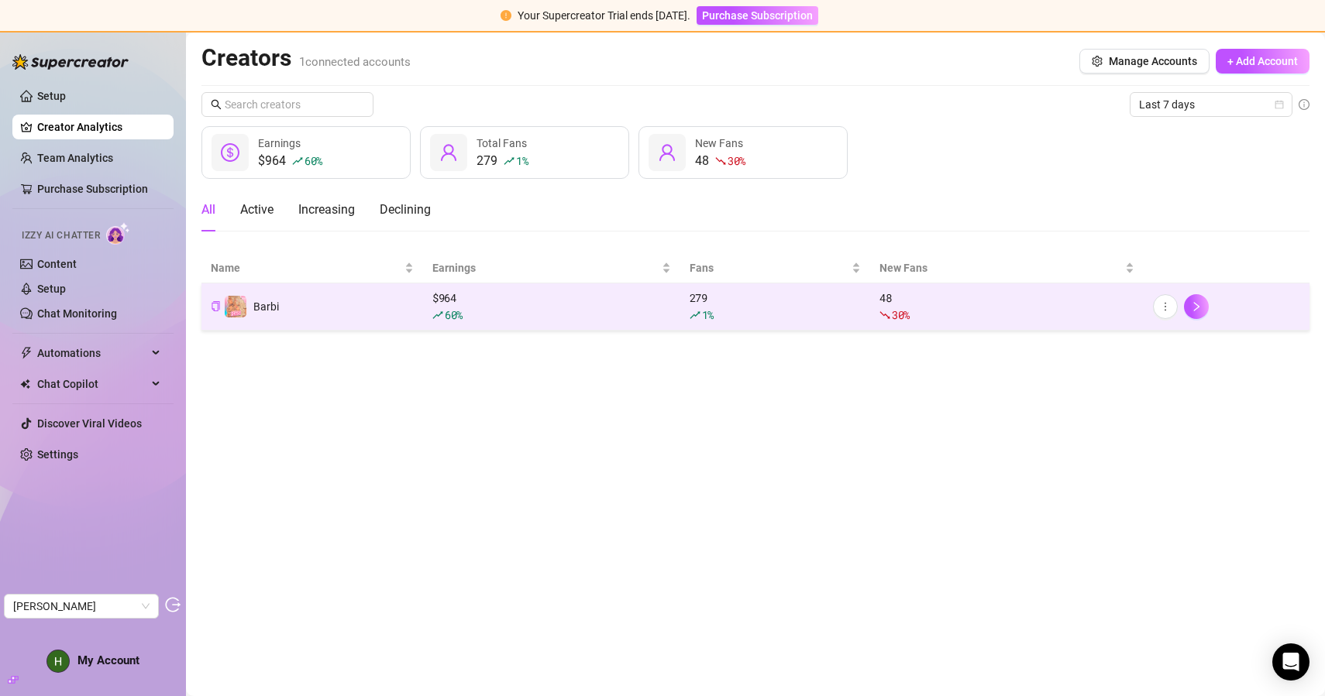
click at [584, 308] on div "60 %" at bounding box center [551, 315] width 239 height 17
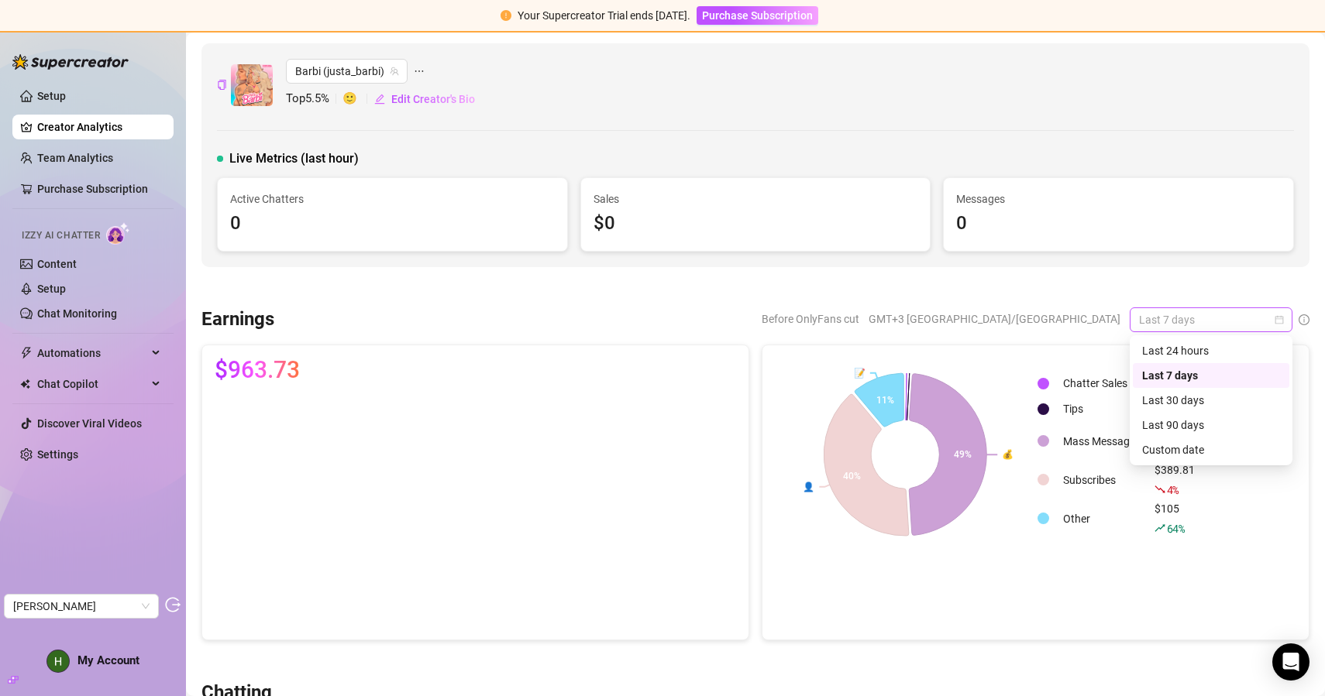
click at [1215, 327] on span "Last 7 days" at bounding box center [1211, 319] width 144 height 23
click at [1167, 395] on div "Last 30 days" at bounding box center [1211, 400] width 138 height 17
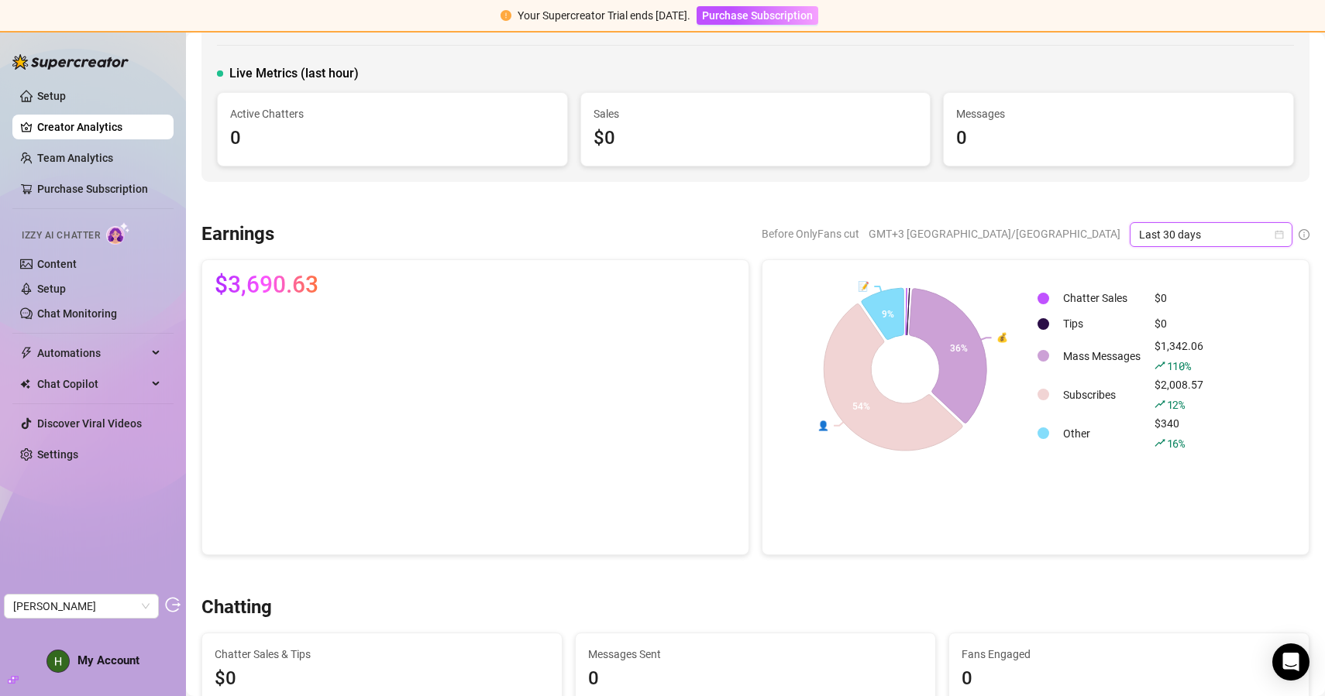
scroll to position [95, 0]
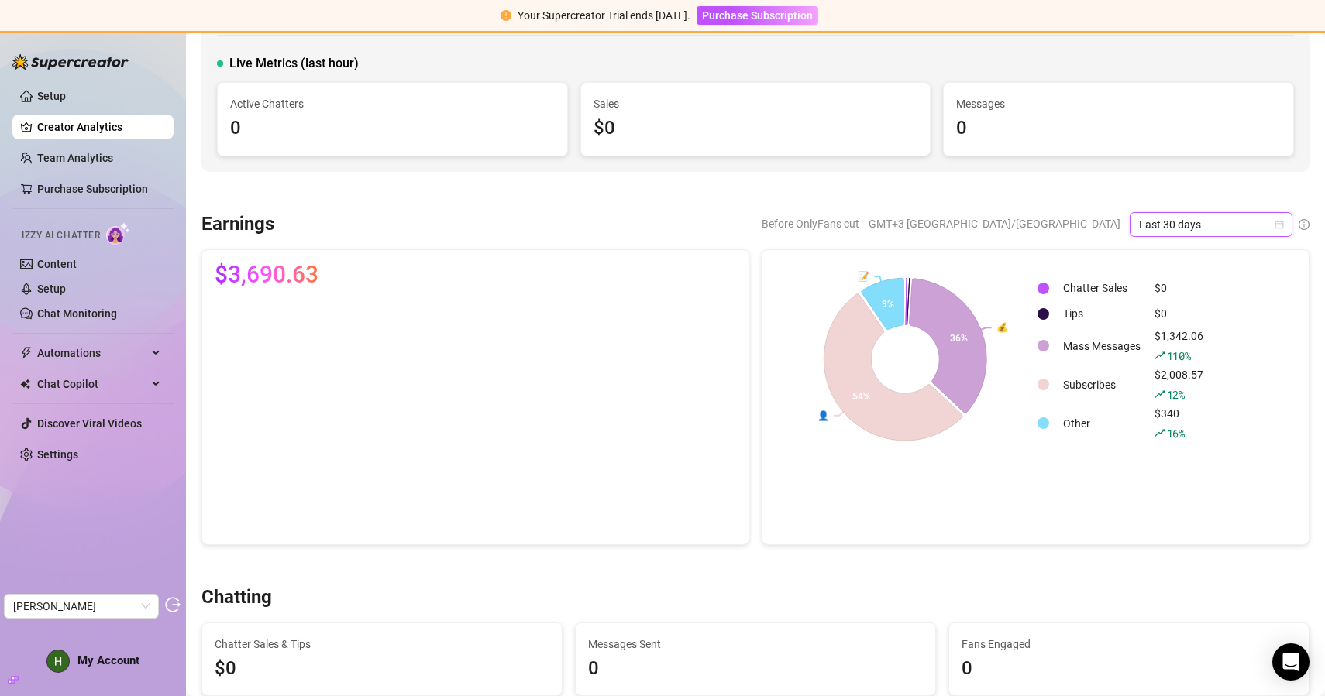
click at [1149, 223] on span "Last 30 days" at bounding box center [1211, 224] width 144 height 23
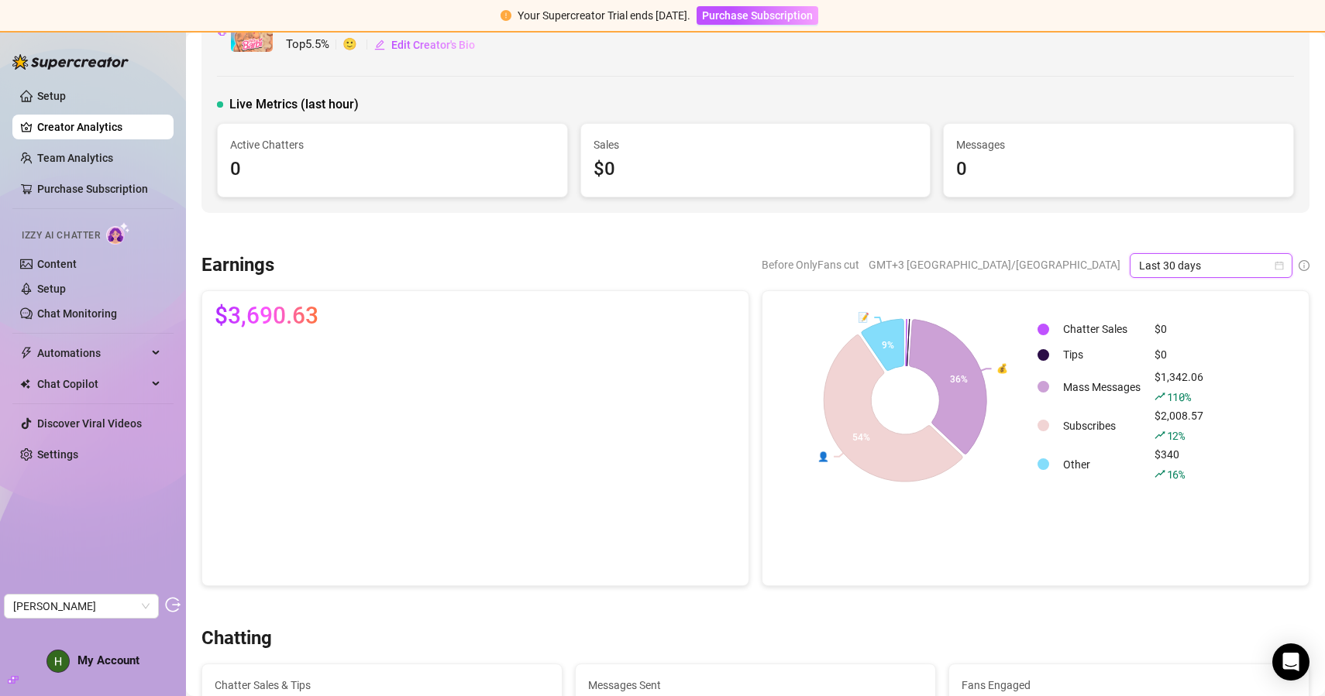
scroll to position [0, 0]
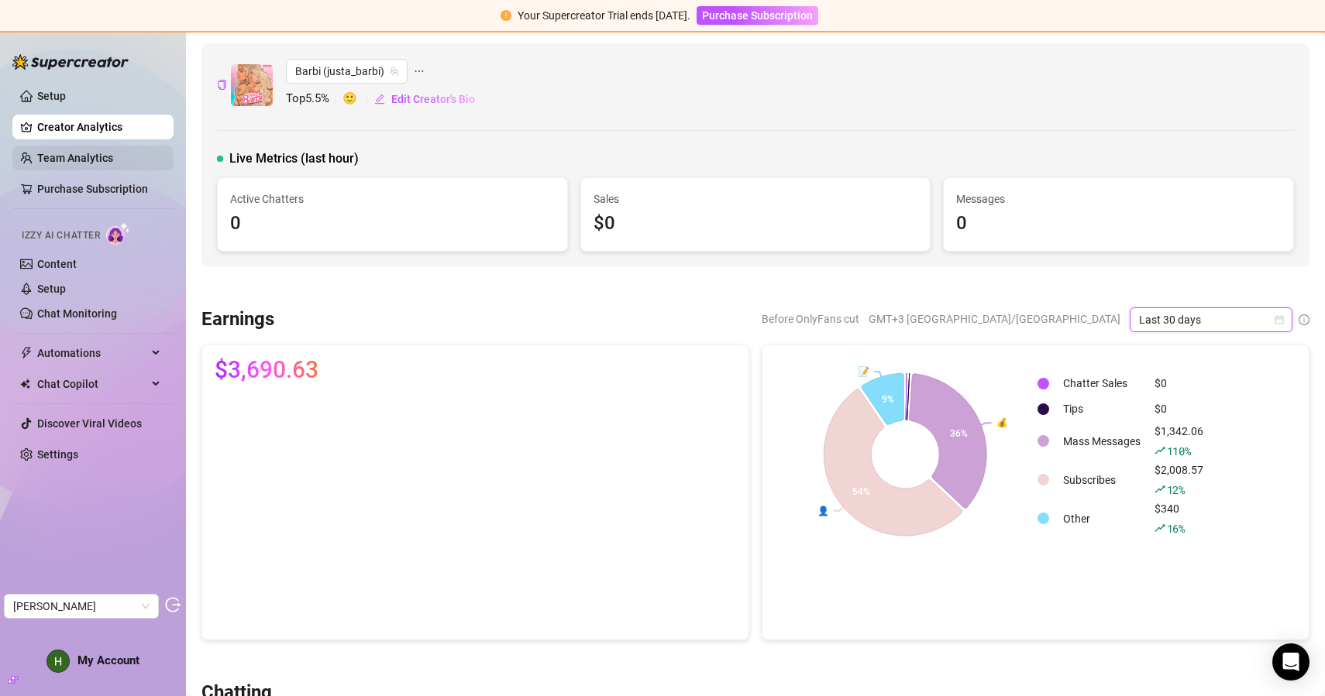
click at [96, 154] on link "Team Analytics" at bounding box center [75, 158] width 76 height 12
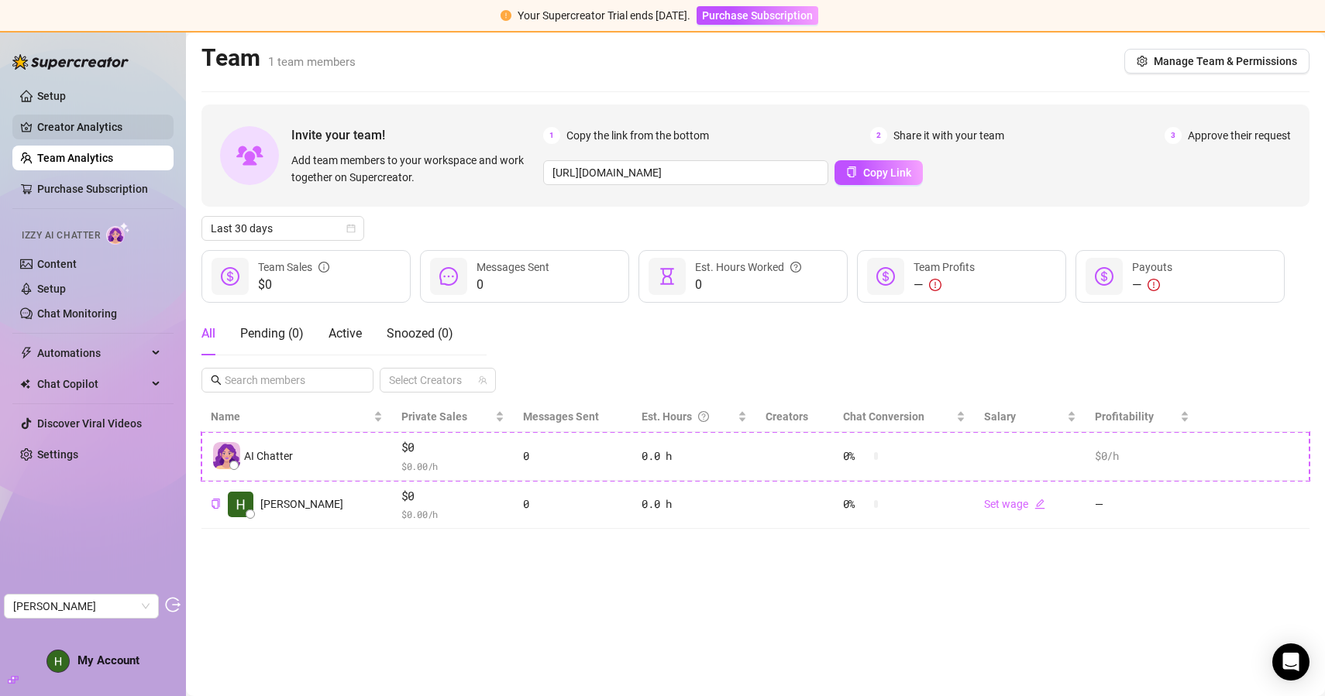
click at [106, 126] on link "Creator Analytics" at bounding box center [99, 127] width 124 height 25
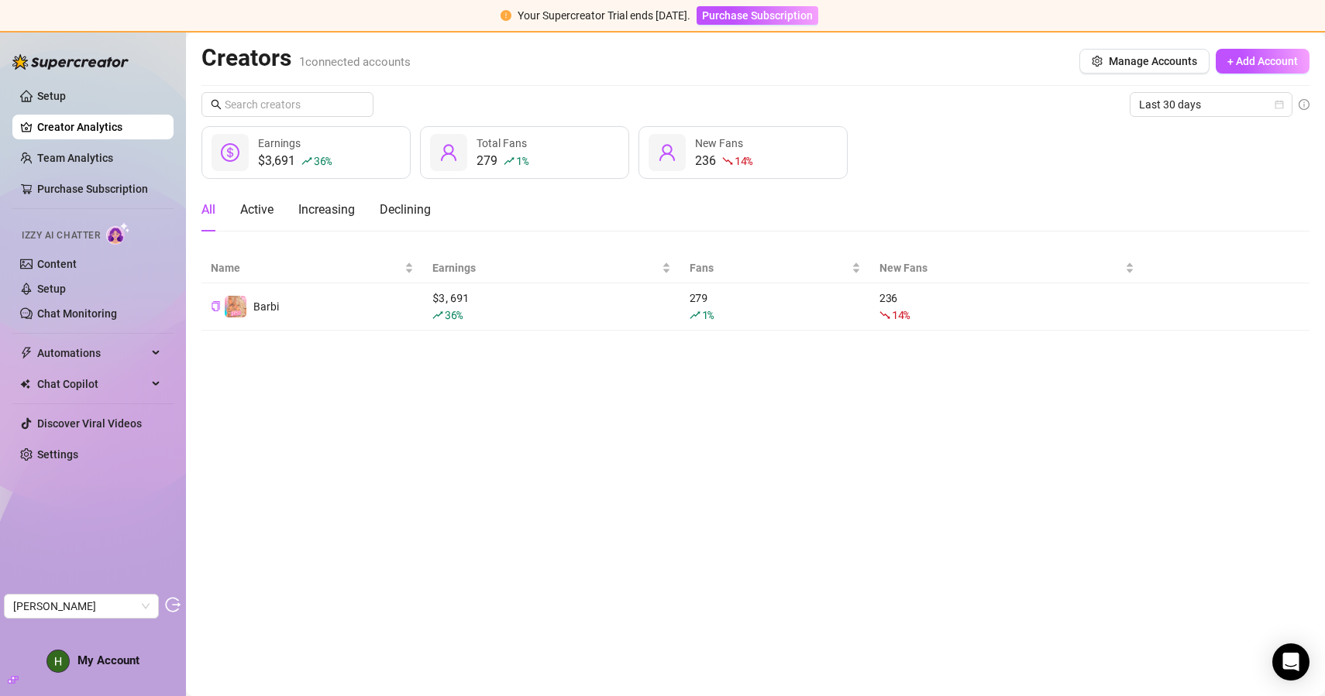
drag, startPoint x: 185, startPoint y: 29, endPoint x: 185, endPoint y: -17, distance: 46.5
click at [185, 0] on html "Your Supercreator Trial ends in 13 days. Purchase Subscription Setup Creator An…" at bounding box center [662, 348] width 1325 height 696
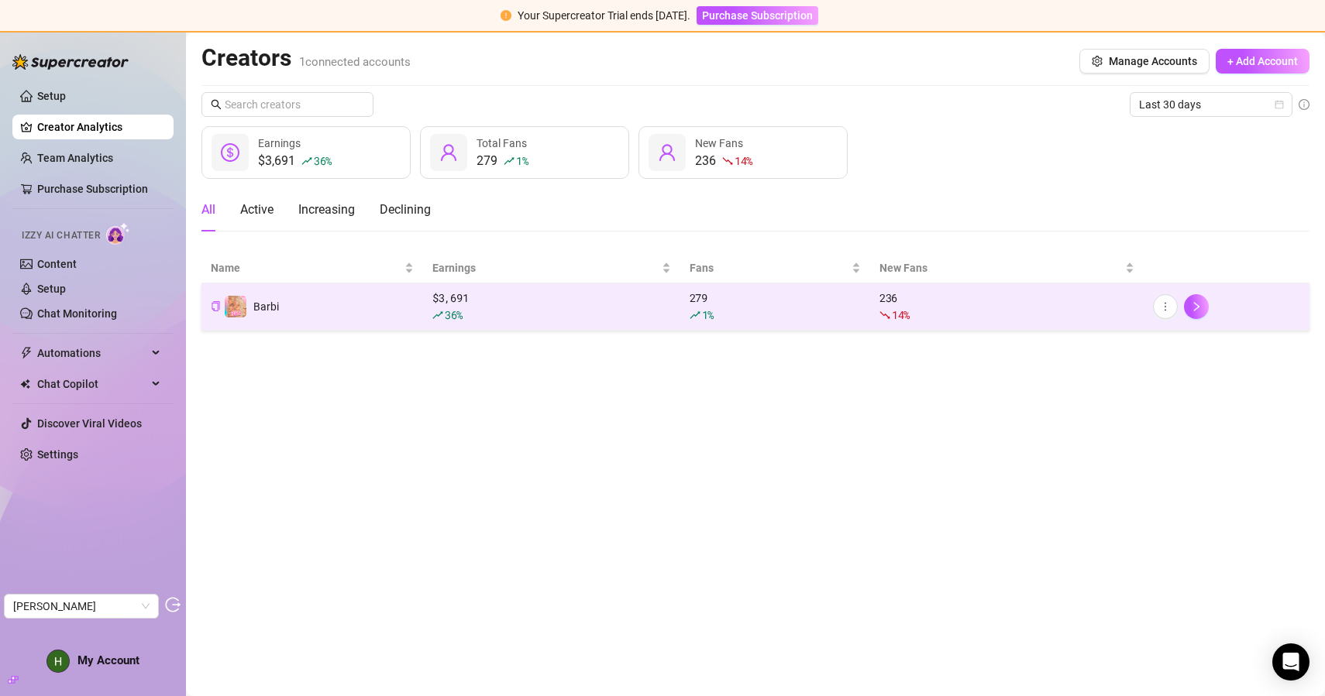
click at [331, 311] on td "Barbi" at bounding box center [312, 307] width 222 height 47
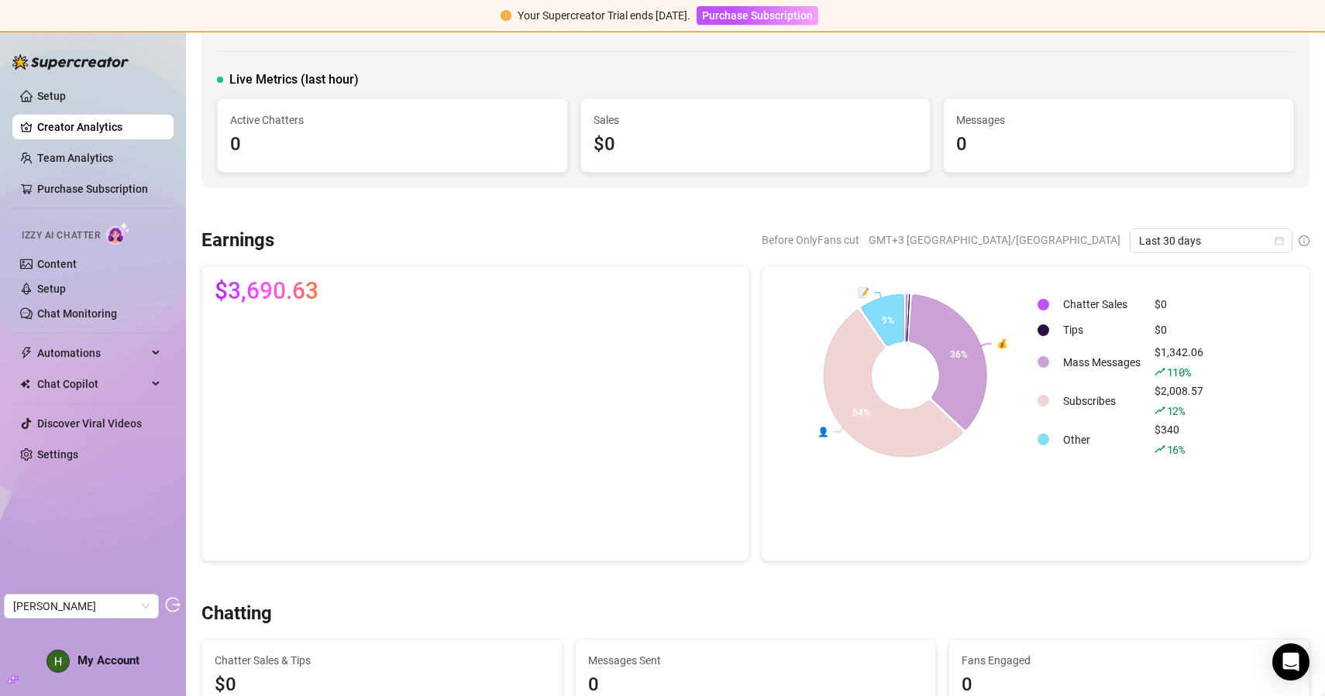
scroll to position [81, 0]
click at [1079, 365] on td "Mass Messages" at bounding box center [1102, 360] width 90 height 37
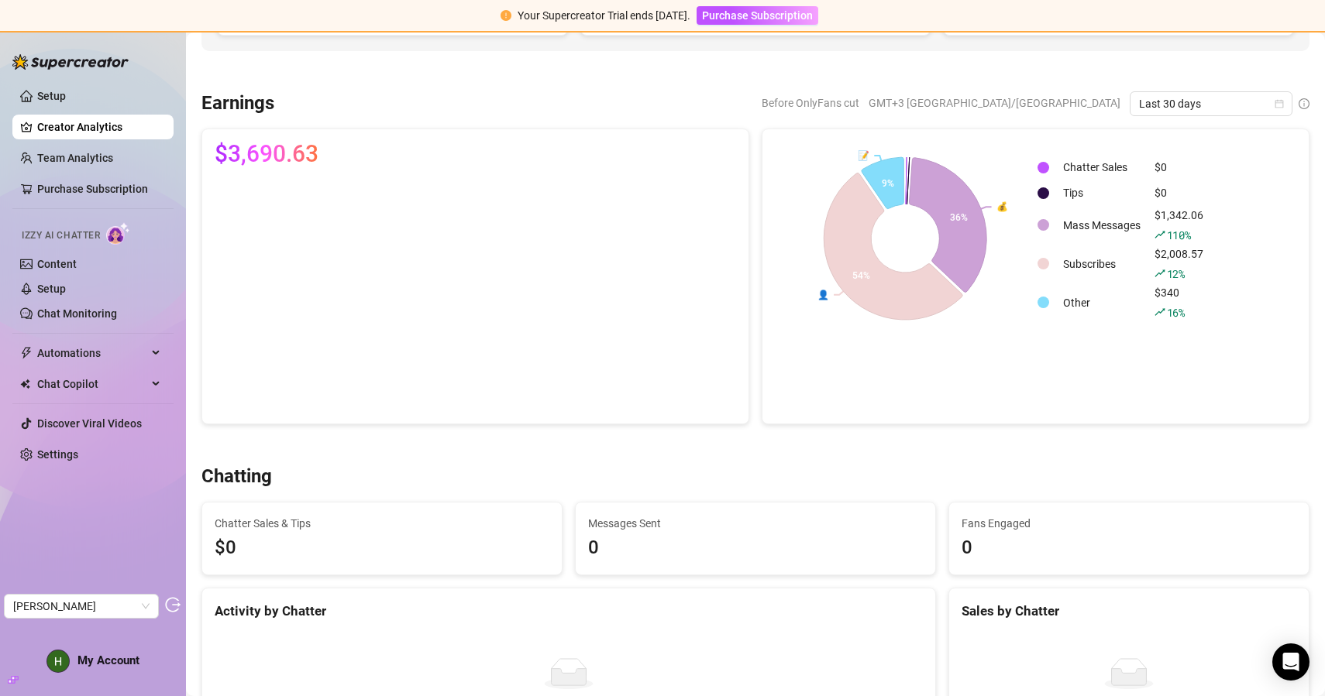
scroll to position [0, 0]
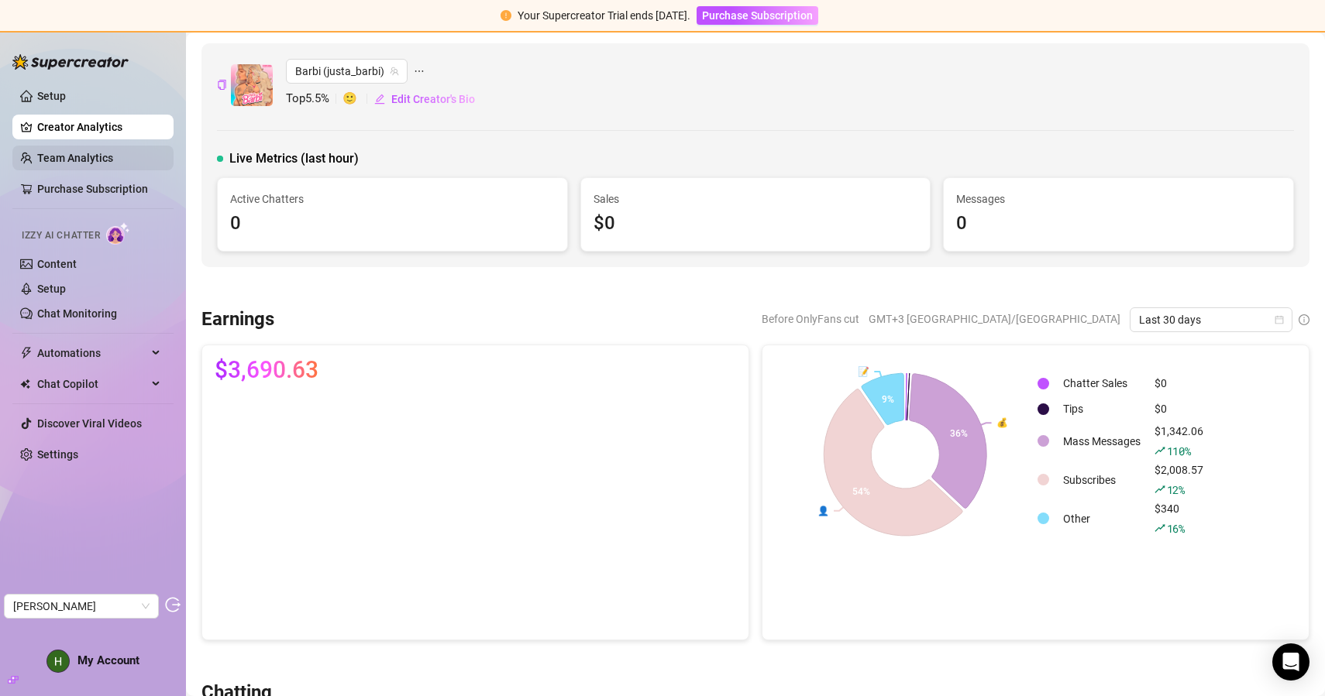
click at [97, 153] on link "Team Analytics" at bounding box center [75, 158] width 76 height 12
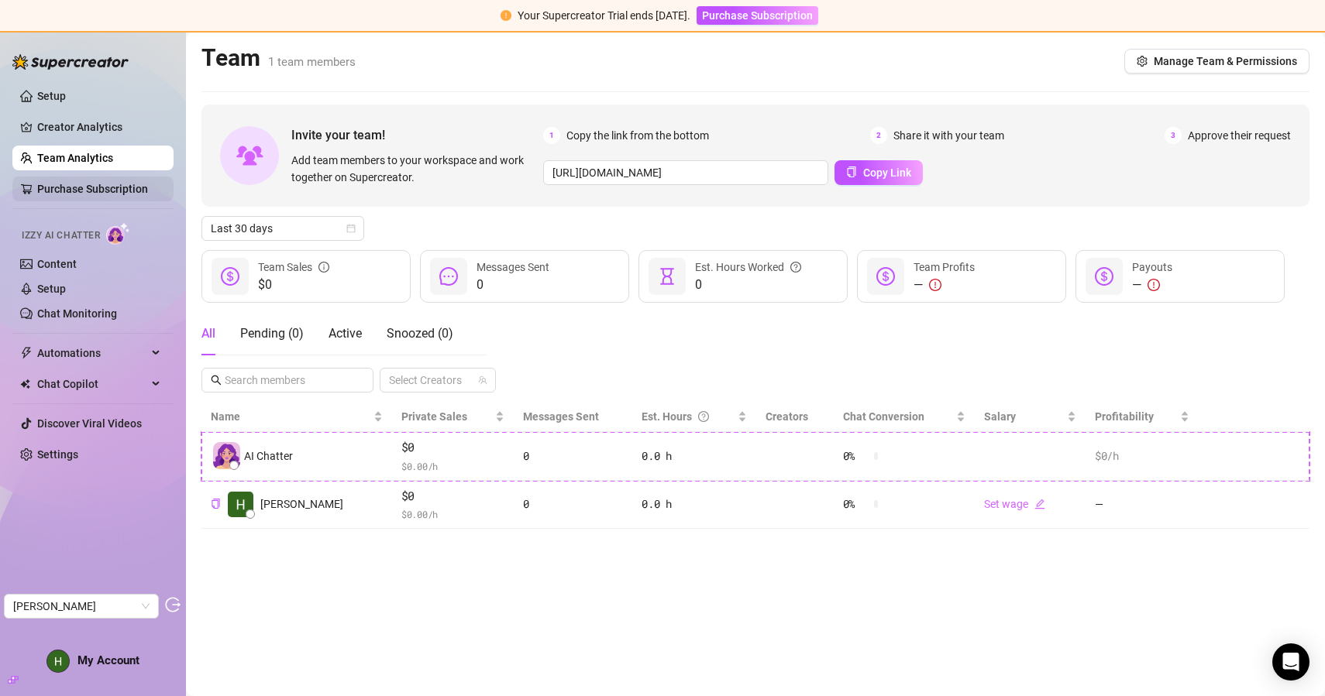
click at [105, 189] on link "Purchase Subscription" at bounding box center [92, 189] width 111 height 12
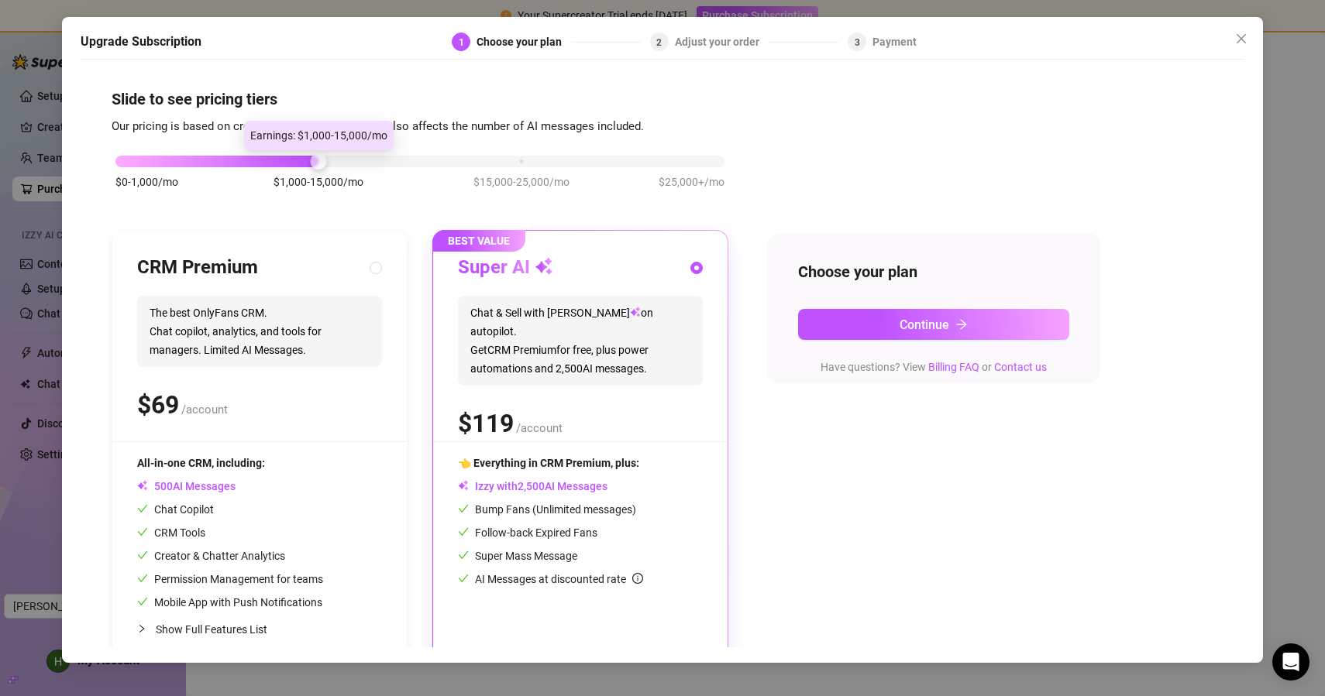
drag, startPoint x: 320, startPoint y: 161, endPoint x: 19, endPoint y: 161, distance: 300.6
click at [19, 161] on div "Upgrade Subscription 1 Choose your plan 2 Adjust your order 3 Payment Slide to …" at bounding box center [662, 348] width 1325 height 696
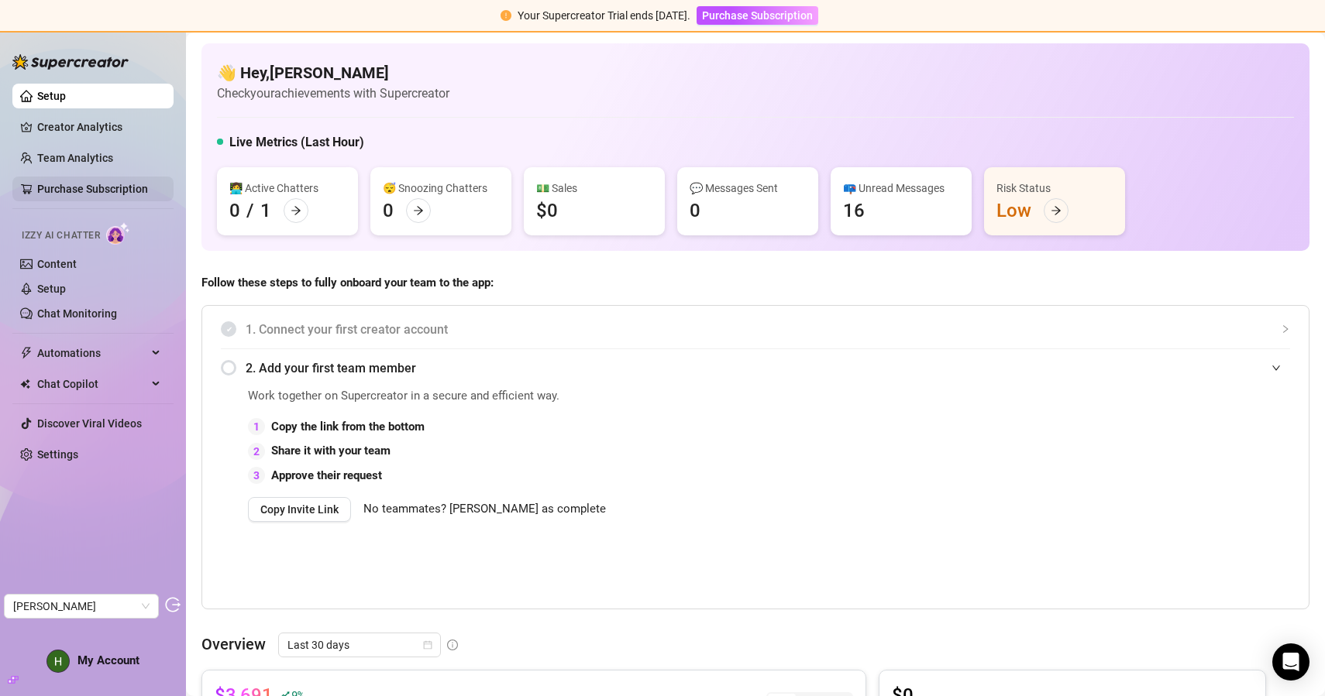
click at [129, 187] on link "Purchase Subscription" at bounding box center [92, 189] width 111 height 12
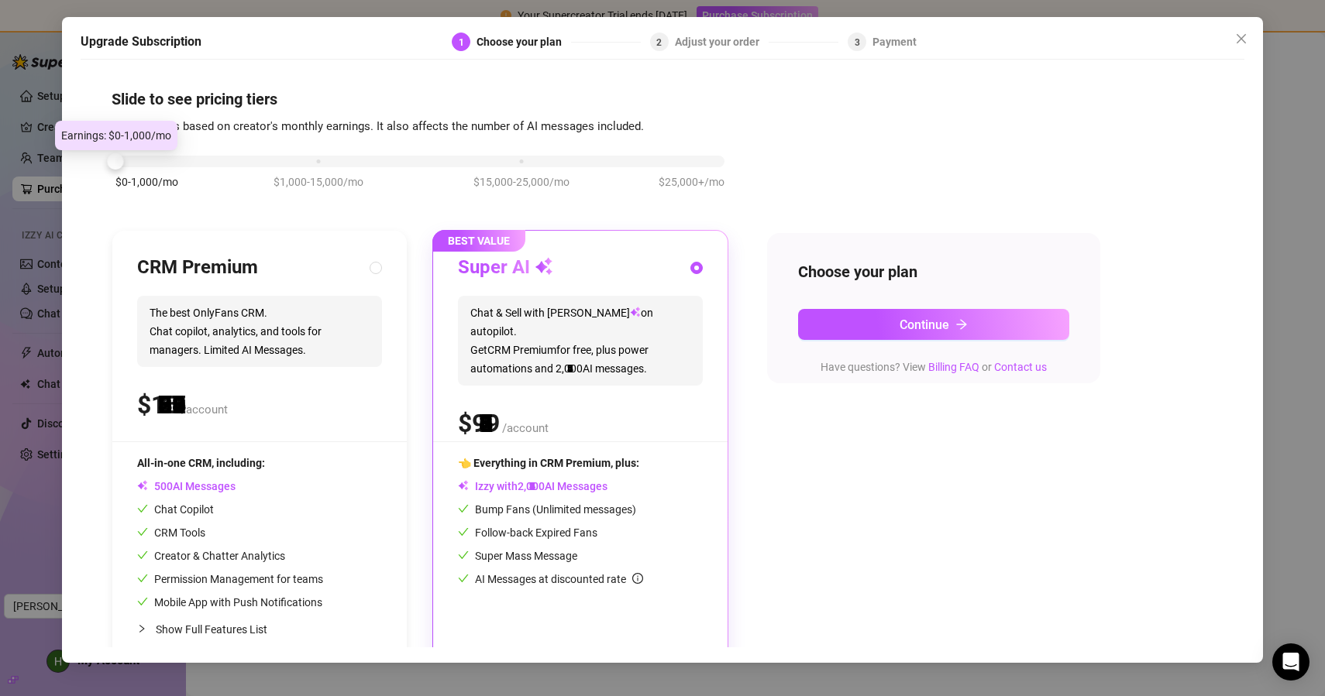
drag, startPoint x: 318, startPoint y: 158, endPoint x: 132, endPoint y: 159, distance: 186.7
click at [132, 159] on div "$0-1,000/mo $1,000-15,000/mo $15,000-25,000/mo $25,000+/mo" at bounding box center [419, 157] width 609 height 9
click at [1238, 39] on icon "close" at bounding box center [1241, 39] width 12 height 12
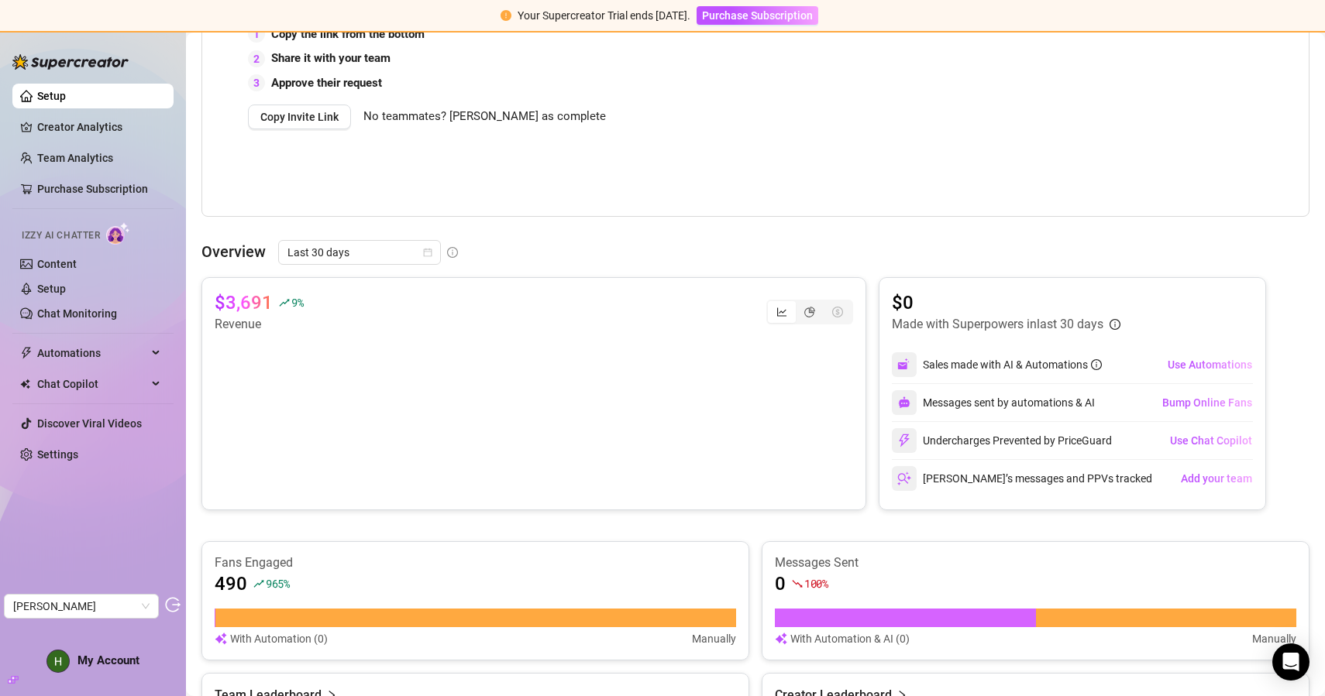
scroll to position [391, 0]
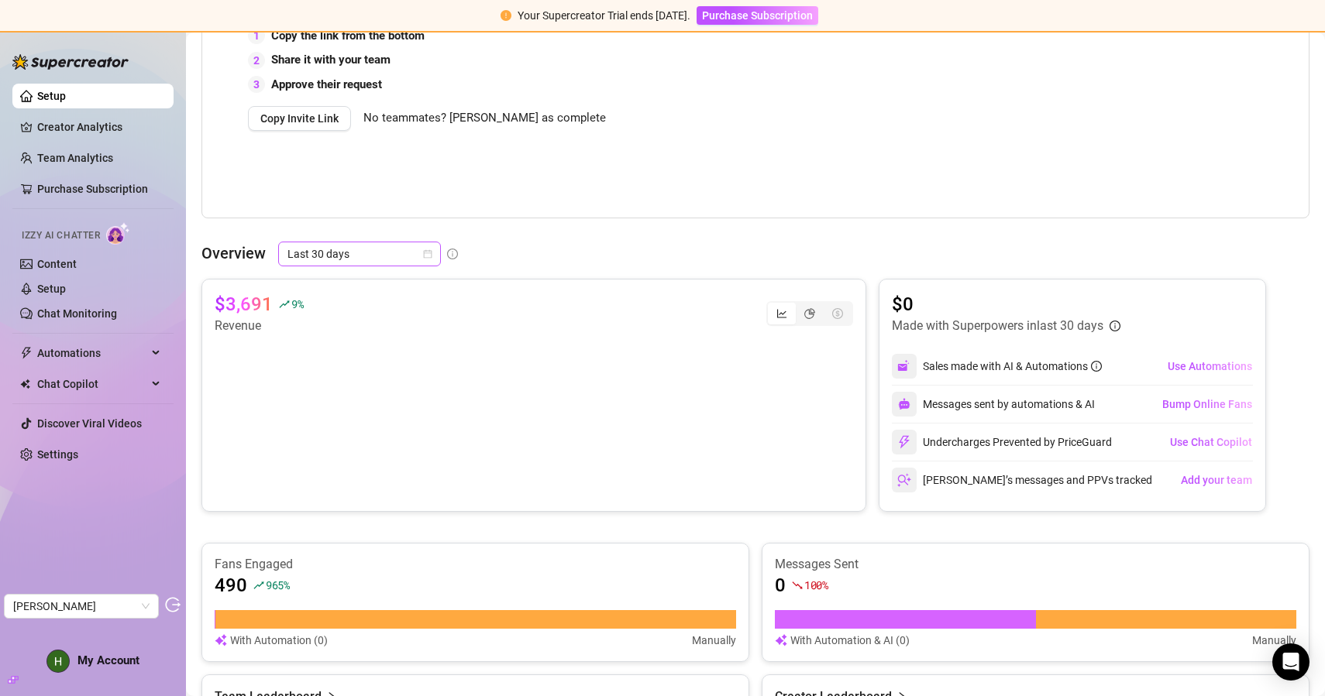
click at [340, 253] on span "Last 30 days" at bounding box center [359, 253] width 144 height 23
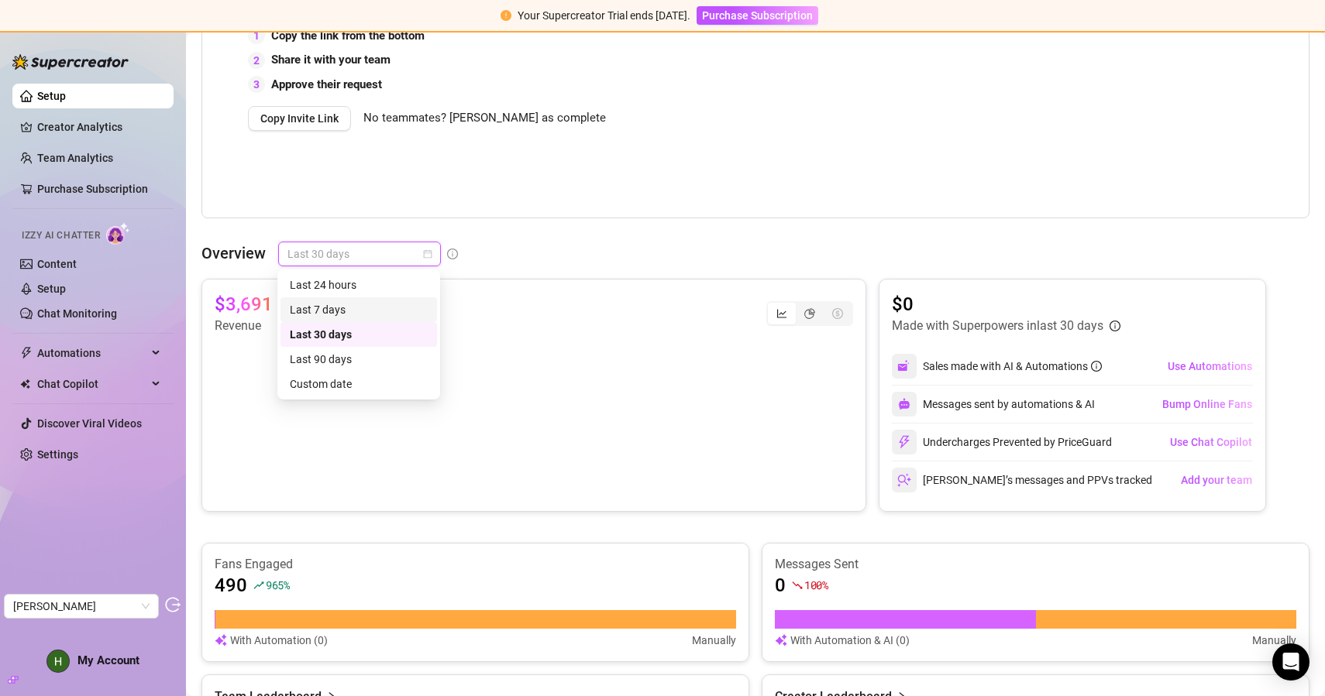
click at [325, 304] on div "Last 7 days" at bounding box center [359, 309] width 138 height 17
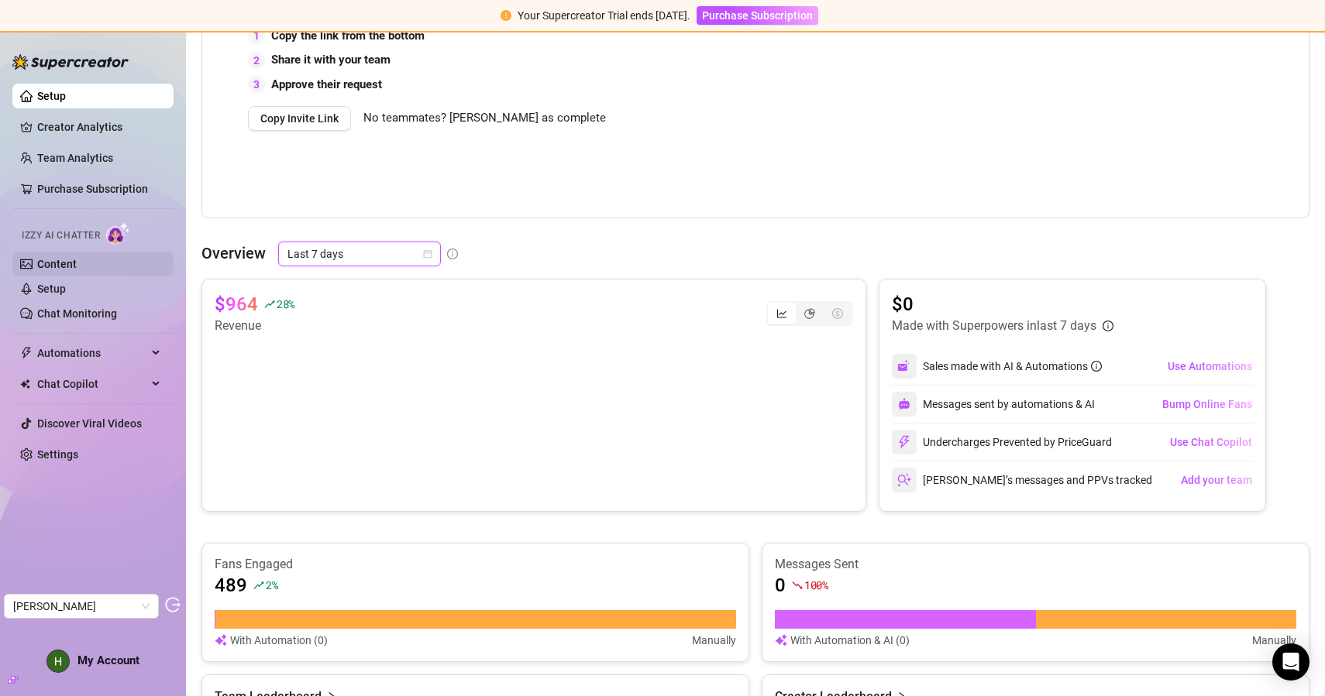
click at [74, 267] on link "Content" at bounding box center [57, 264] width 40 height 12
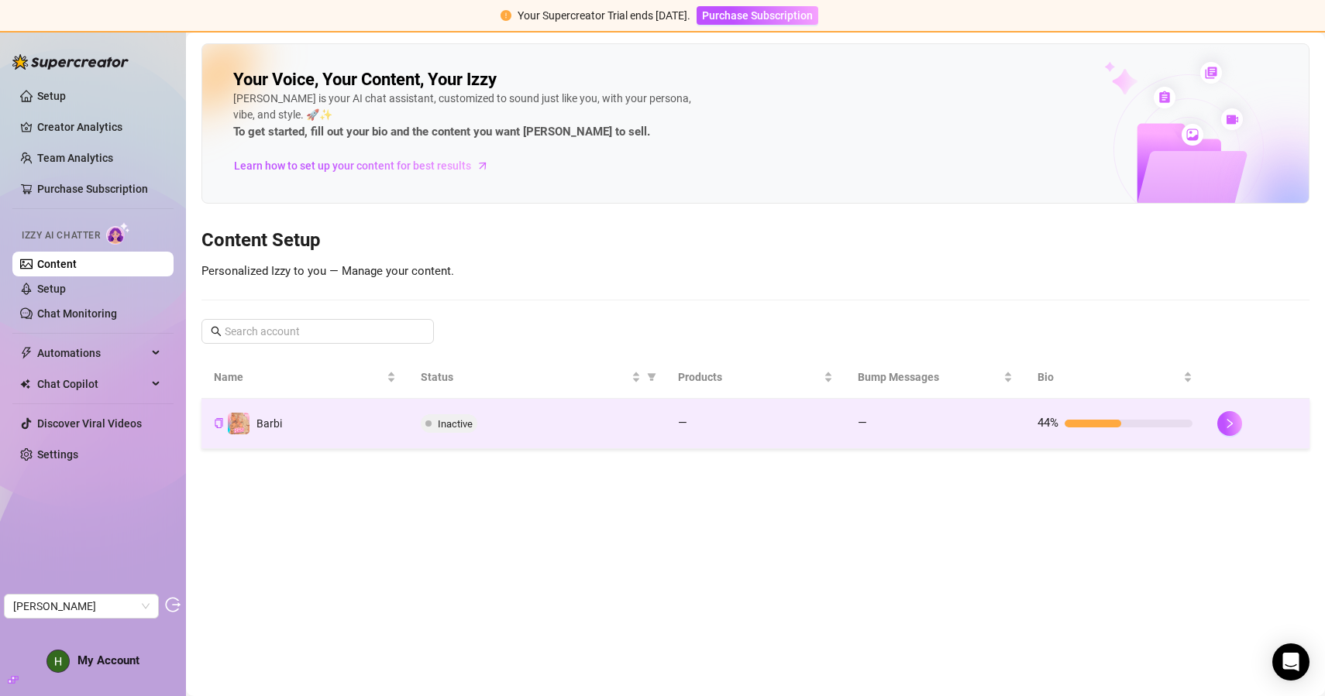
click at [521, 430] on div "Inactive" at bounding box center [537, 423] width 232 height 19
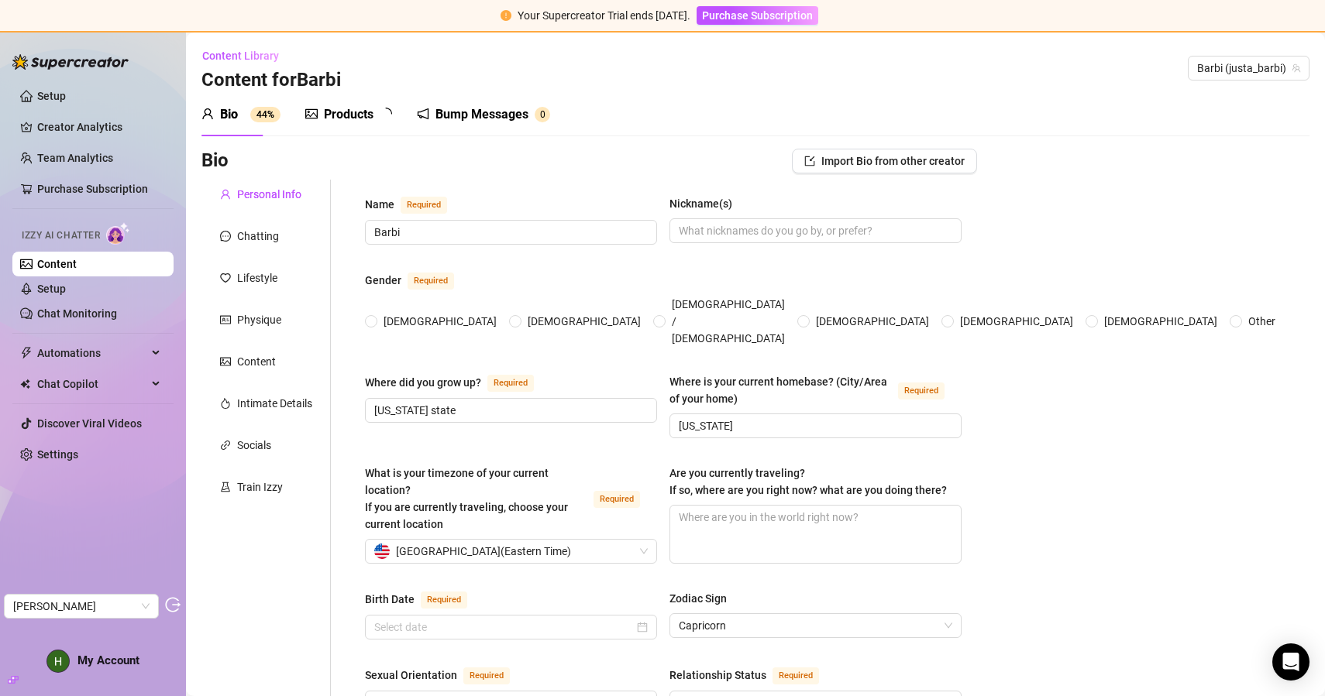
radio input "true"
type input "January 6th, 1998"
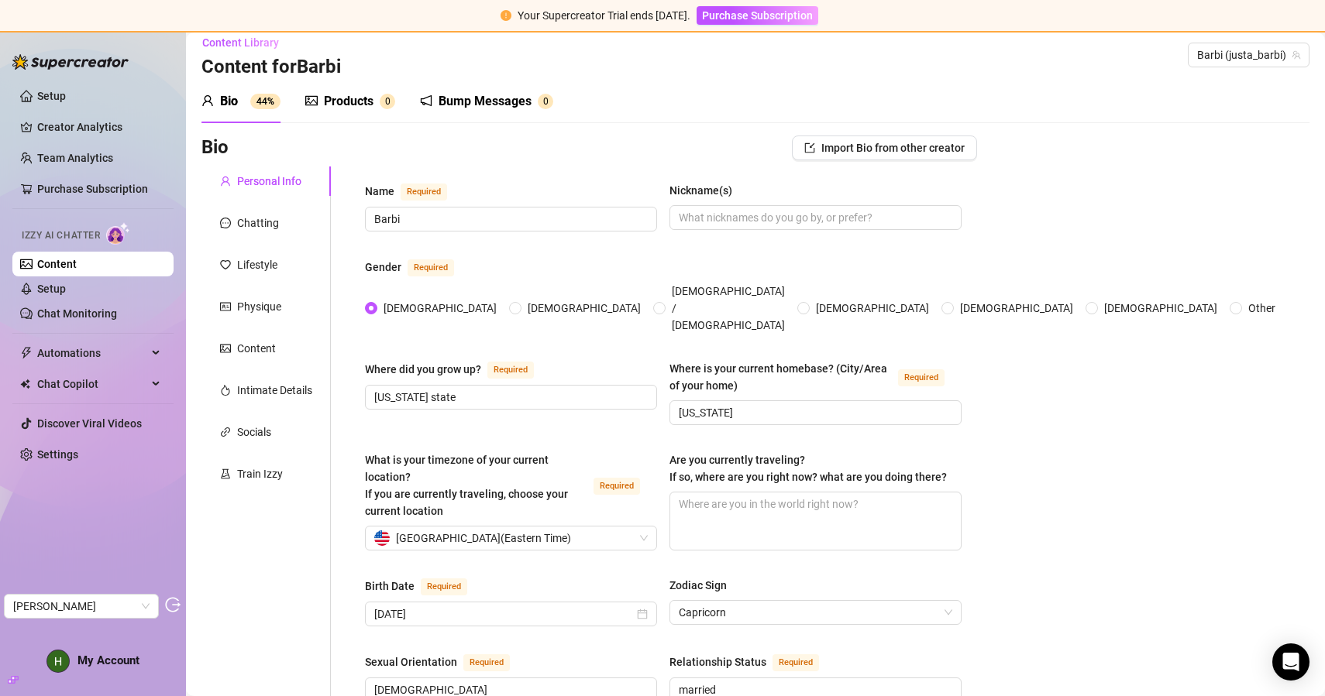
scroll to position [19, 0]
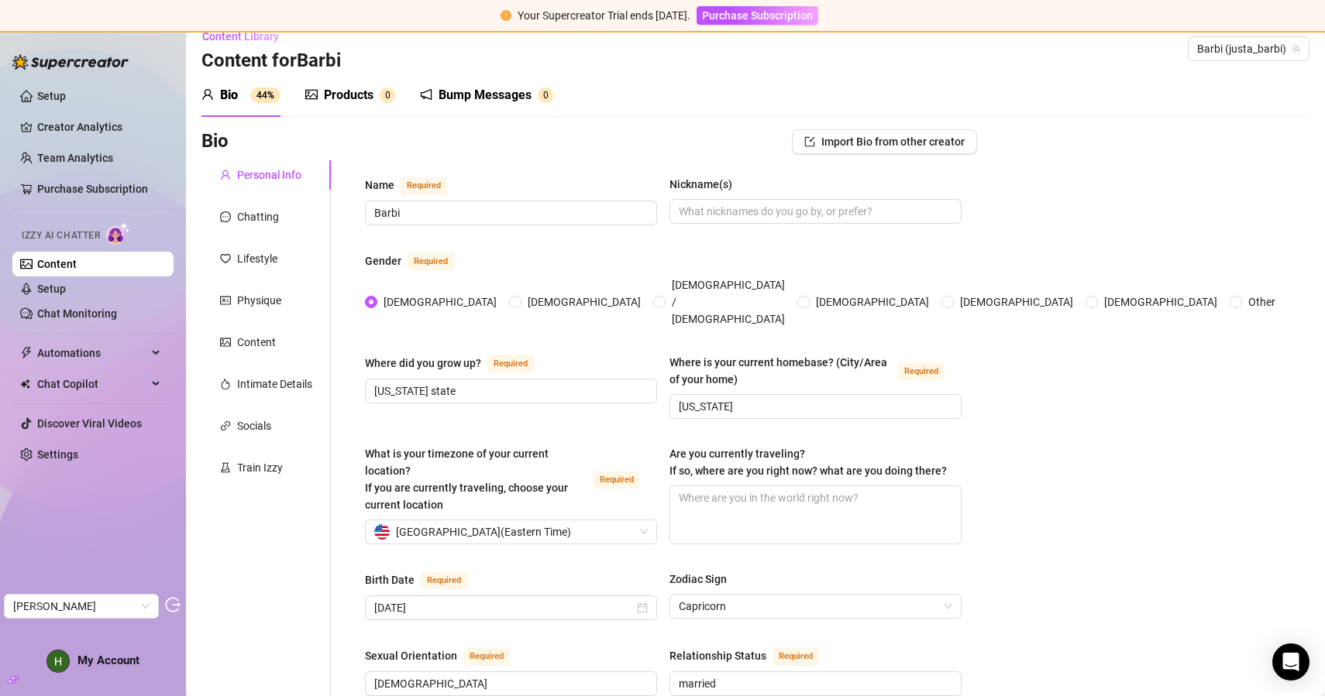
click at [369, 101] on div "Products" at bounding box center [349, 95] width 50 height 19
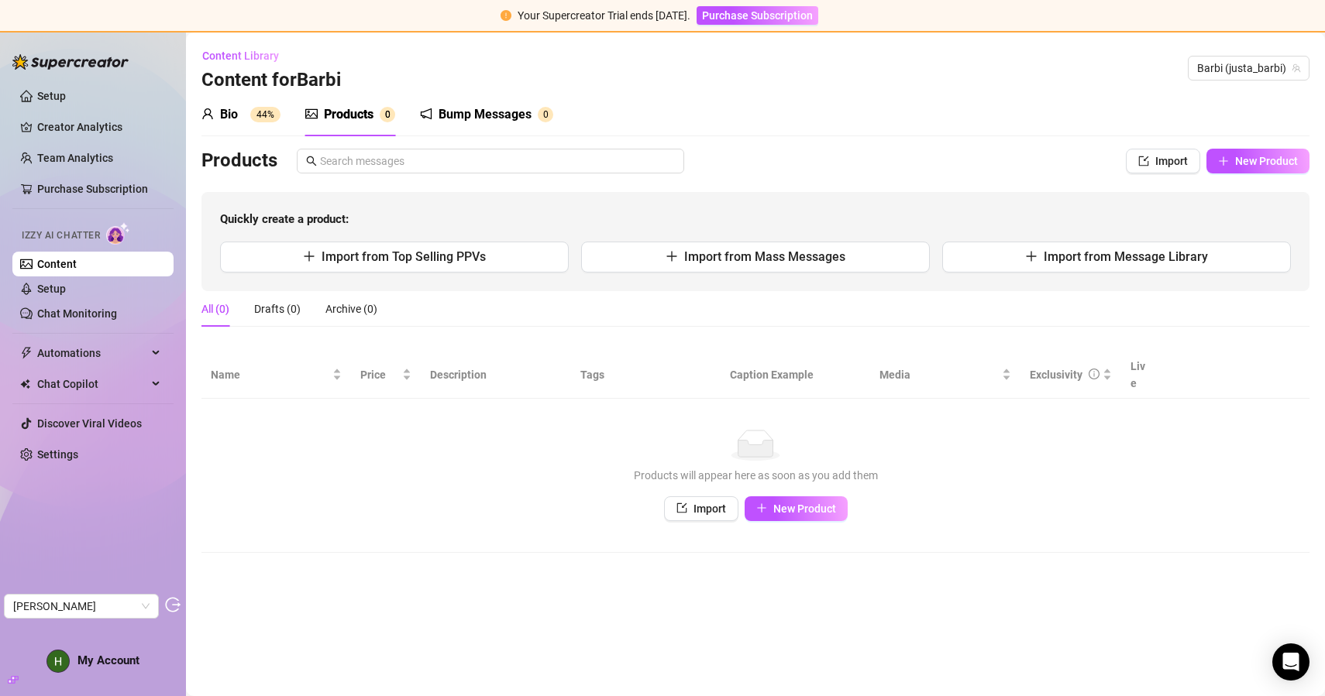
scroll to position [0, 0]
click at [480, 119] on div "Bump Messages" at bounding box center [485, 114] width 93 height 19
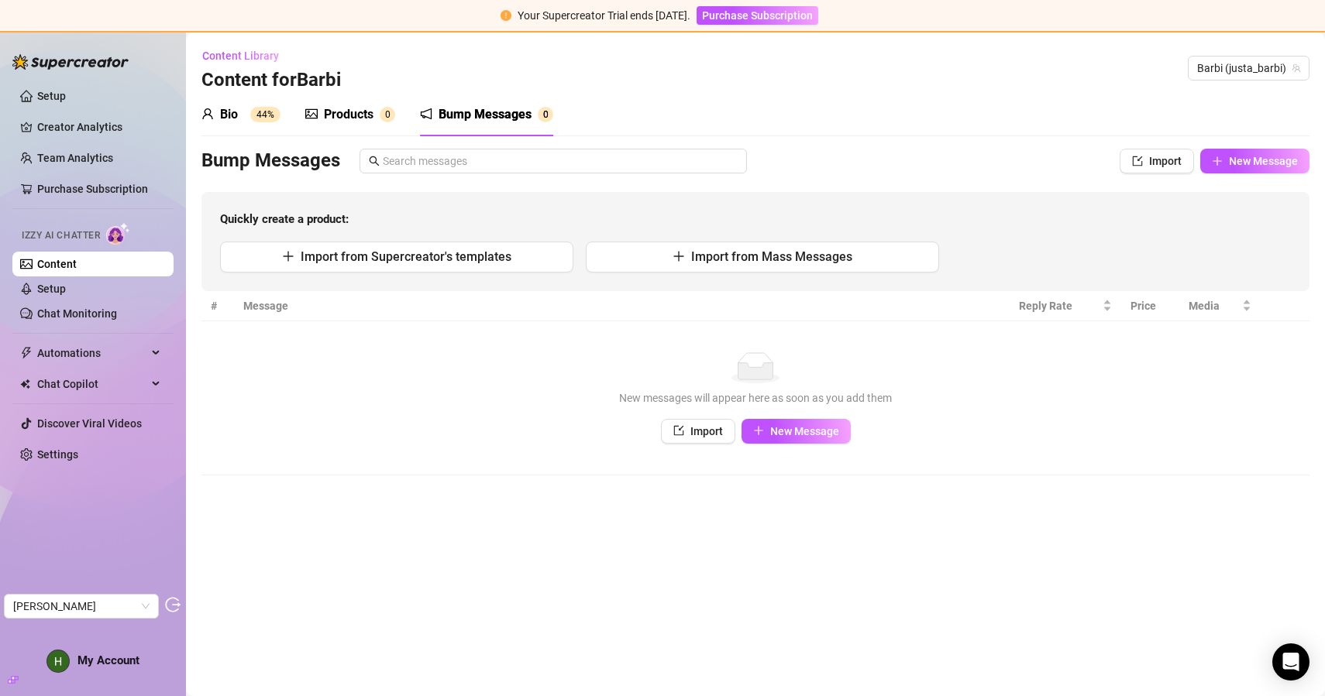
click at [350, 116] on div "Products" at bounding box center [349, 114] width 50 height 19
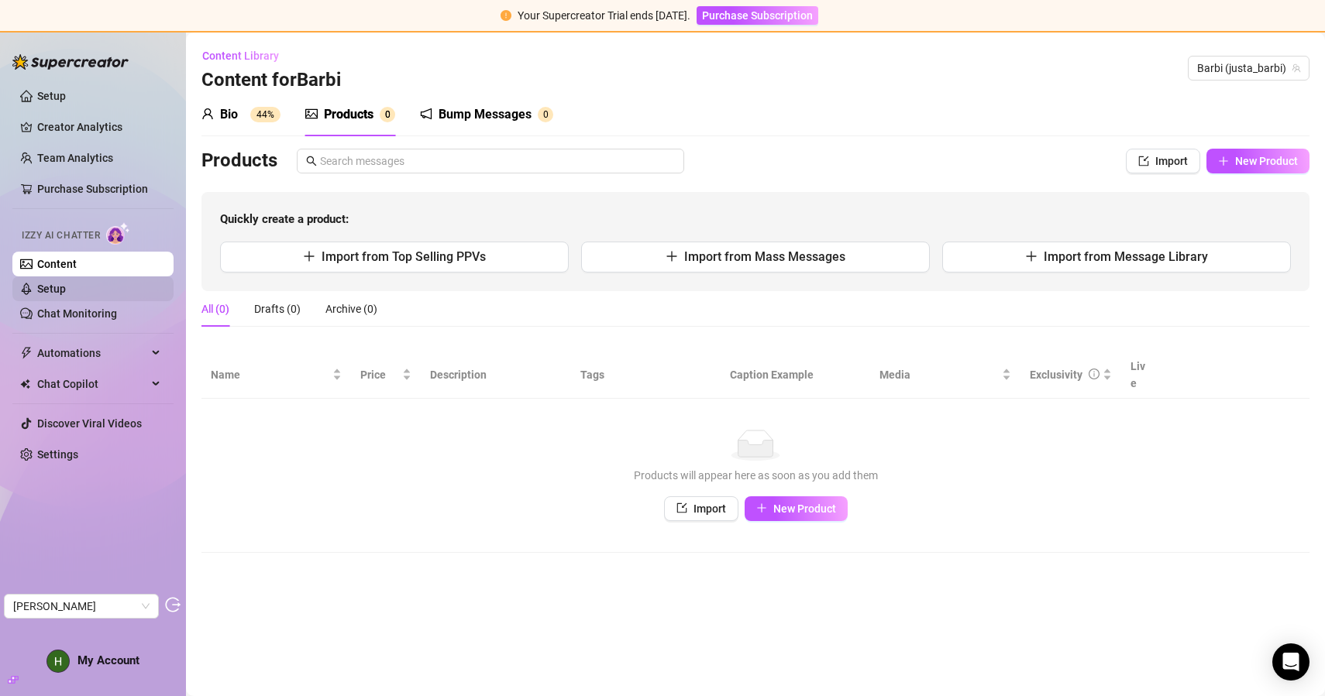
click at [66, 290] on link "Setup" at bounding box center [51, 289] width 29 height 12
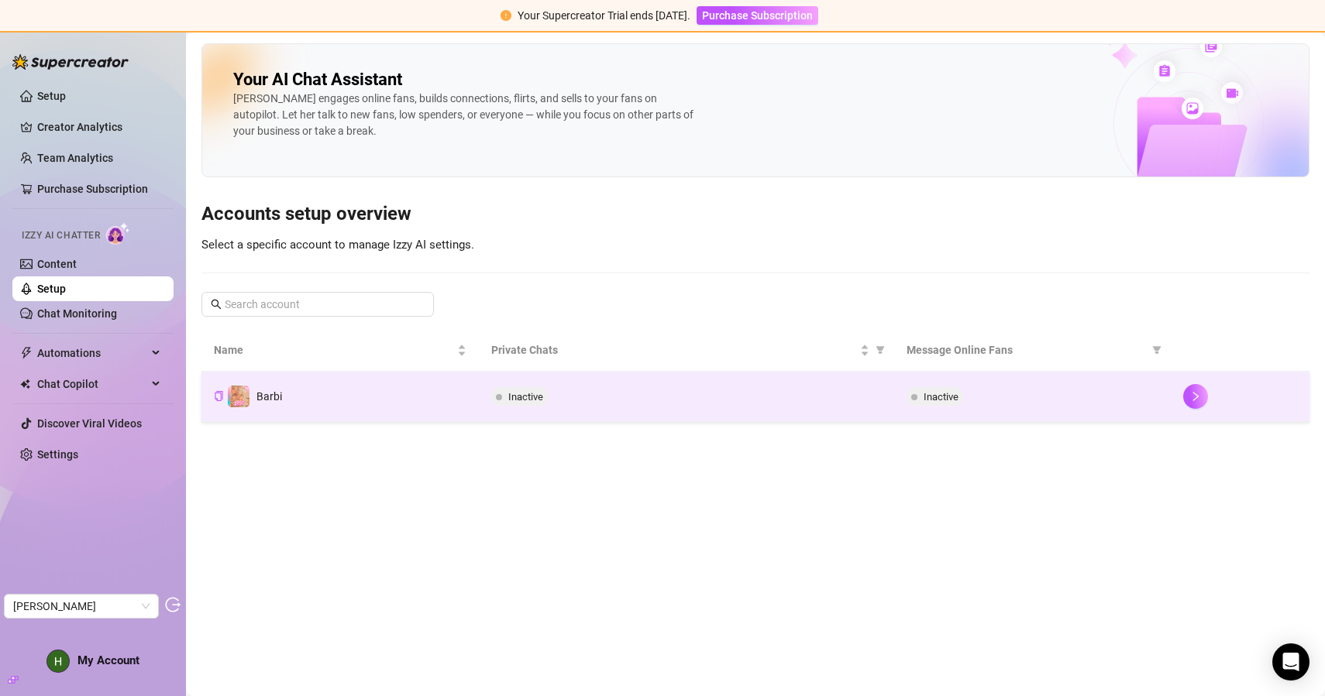
click at [614, 396] on div "Inactive" at bounding box center [686, 396] width 390 height 19
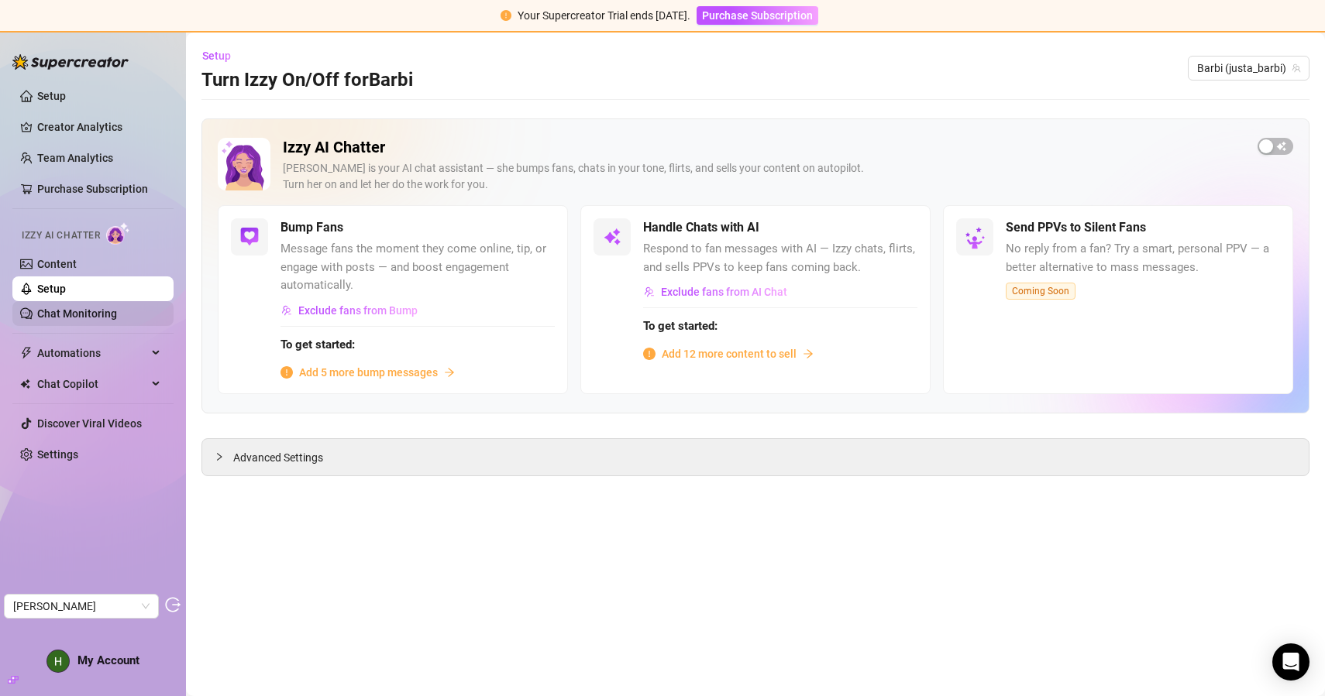
click at [77, 318] on link "Chat Monitoring" at bounding box center [77, 314] width 80 height 12
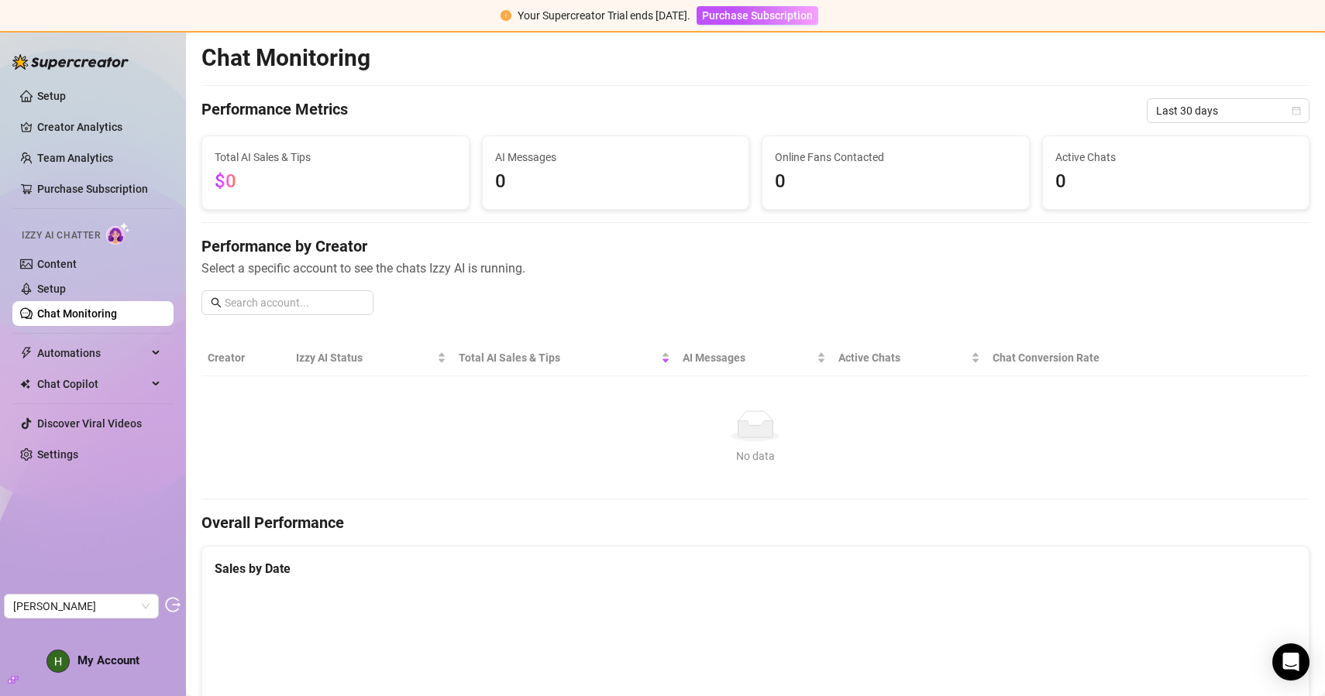
click at [600, 296] on div "Performance by Creator Select a specific account to see the chats Izzy AI is ru…" at bounding box center [755, 282] width 1108 height 92
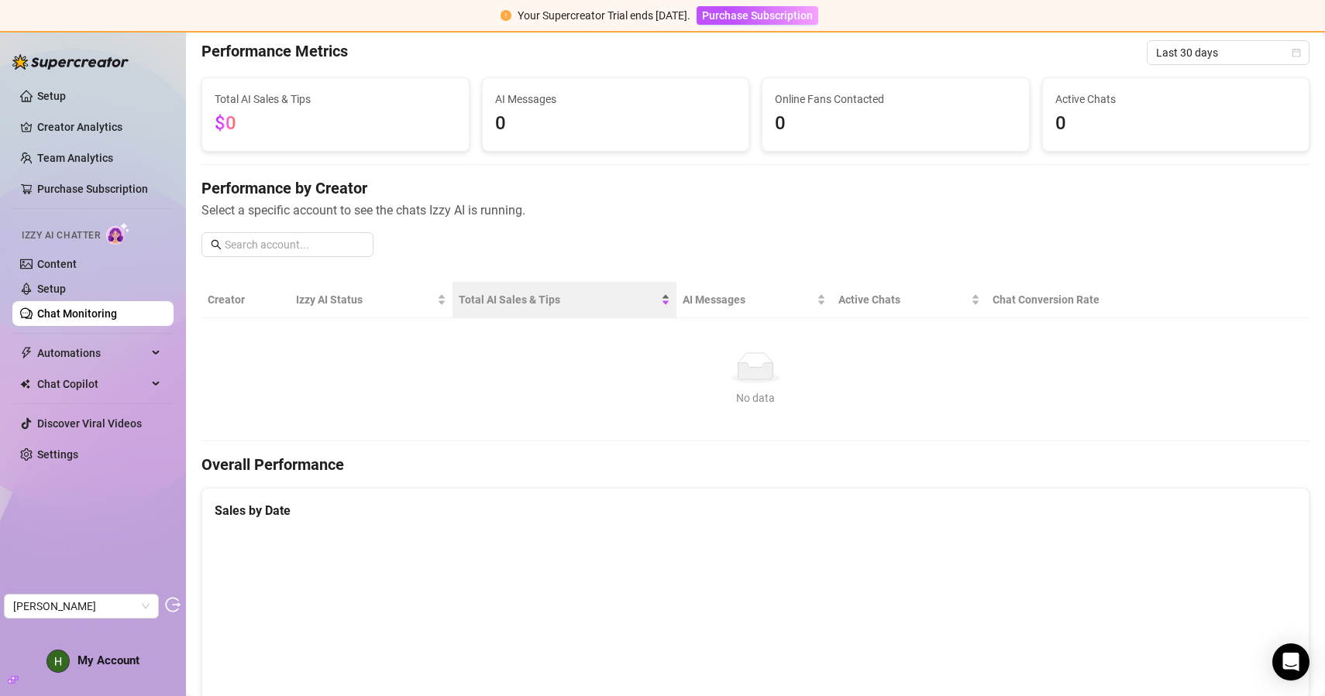
scroll to position [31, 0]
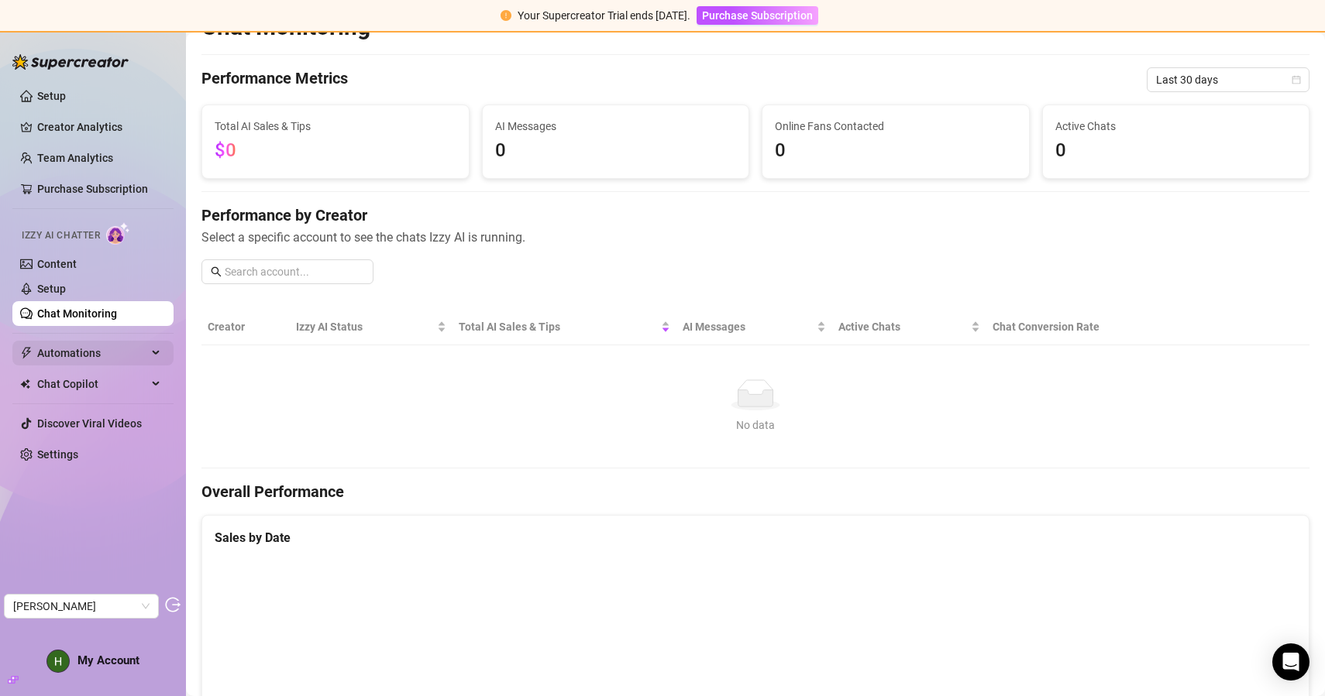
click at [139, 342] on span "Automations" at bounding box center [92, 353] width 110 height 25
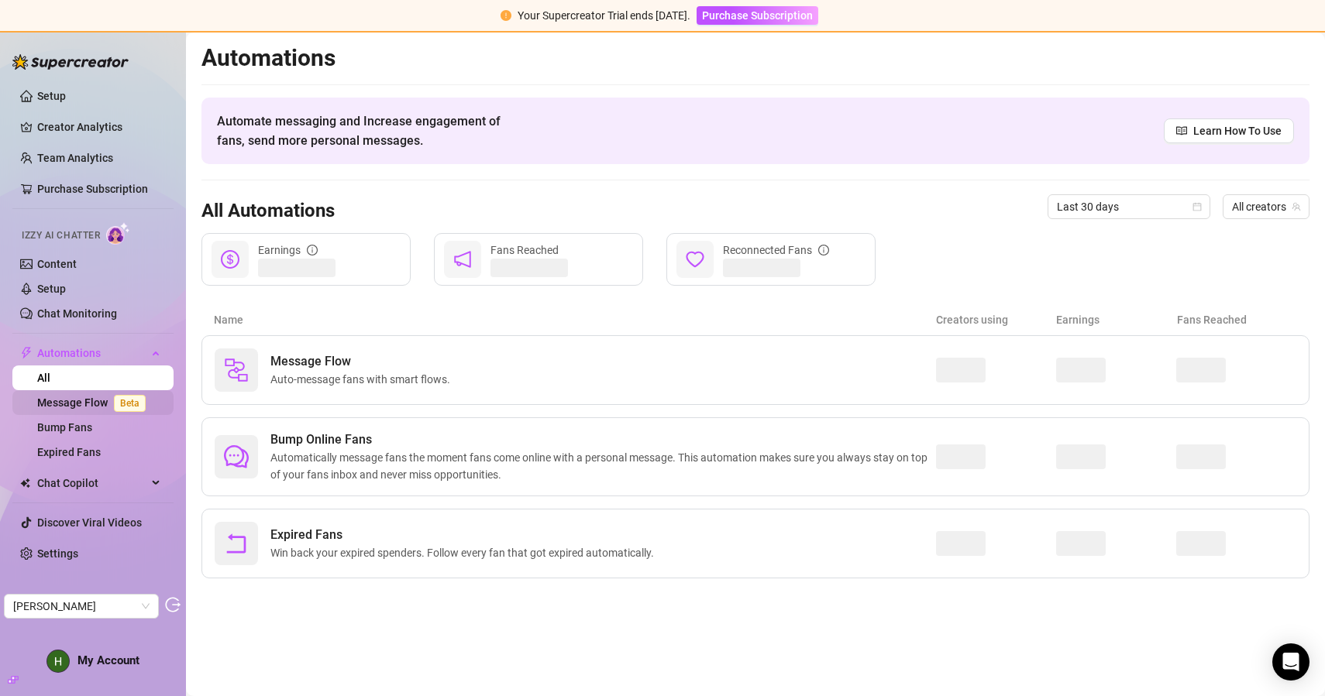
click at [79, 408] on link "Message Flow Beta" at bounding box center [94, 403] width 115 height 12
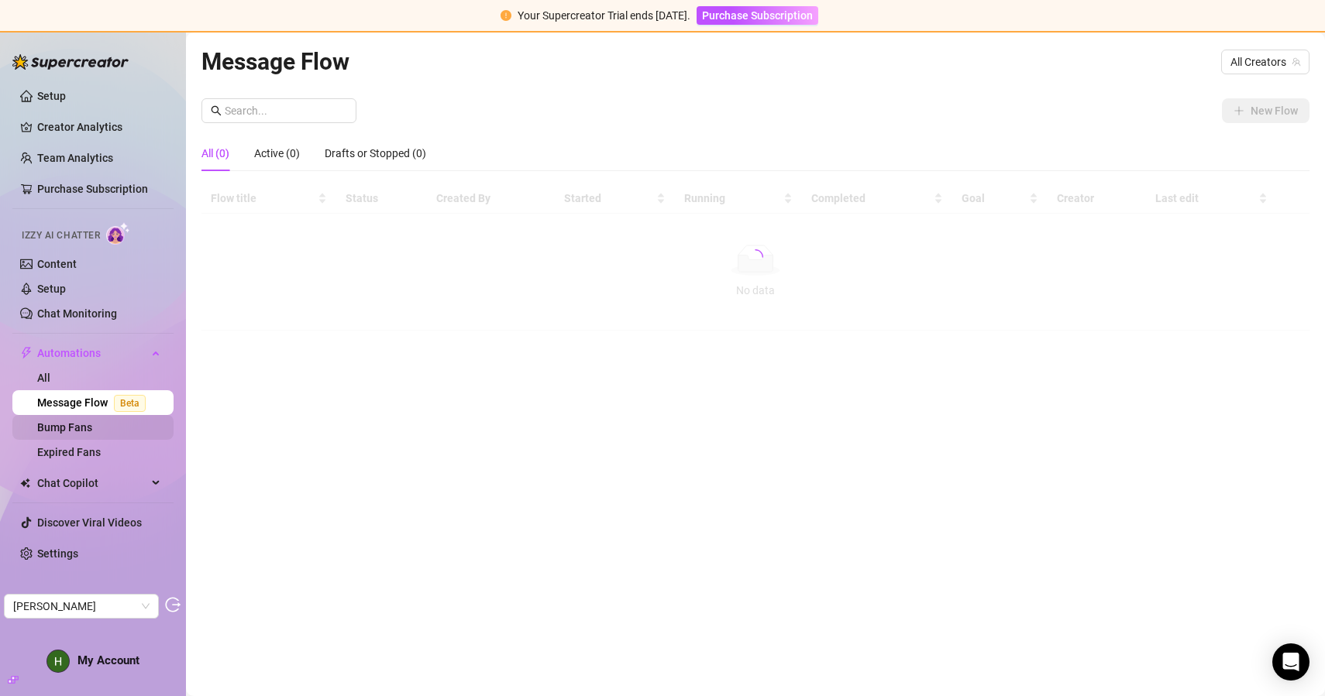
click at [79, 428] on link "Bump Fans" at bounding box center [64, 427] width 55 height 12
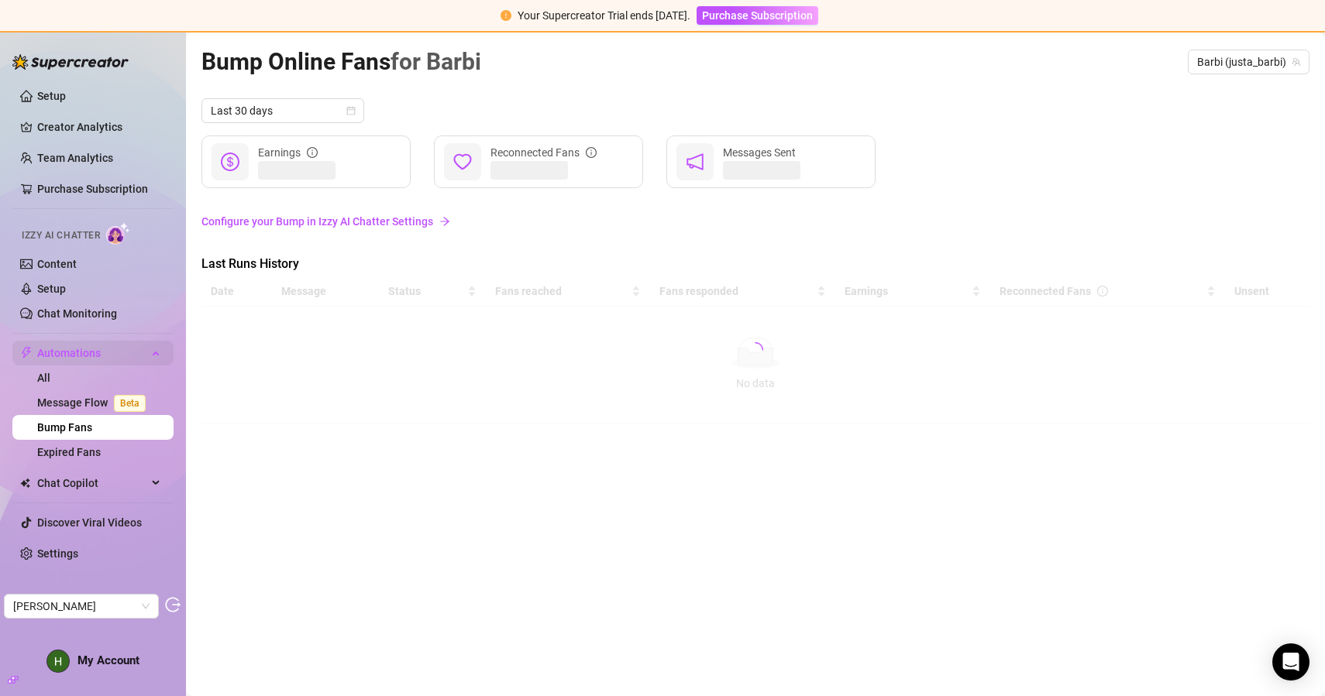
click at [115, 350] on span "Automations" at bounding box center [92, 353] width 110 height 25
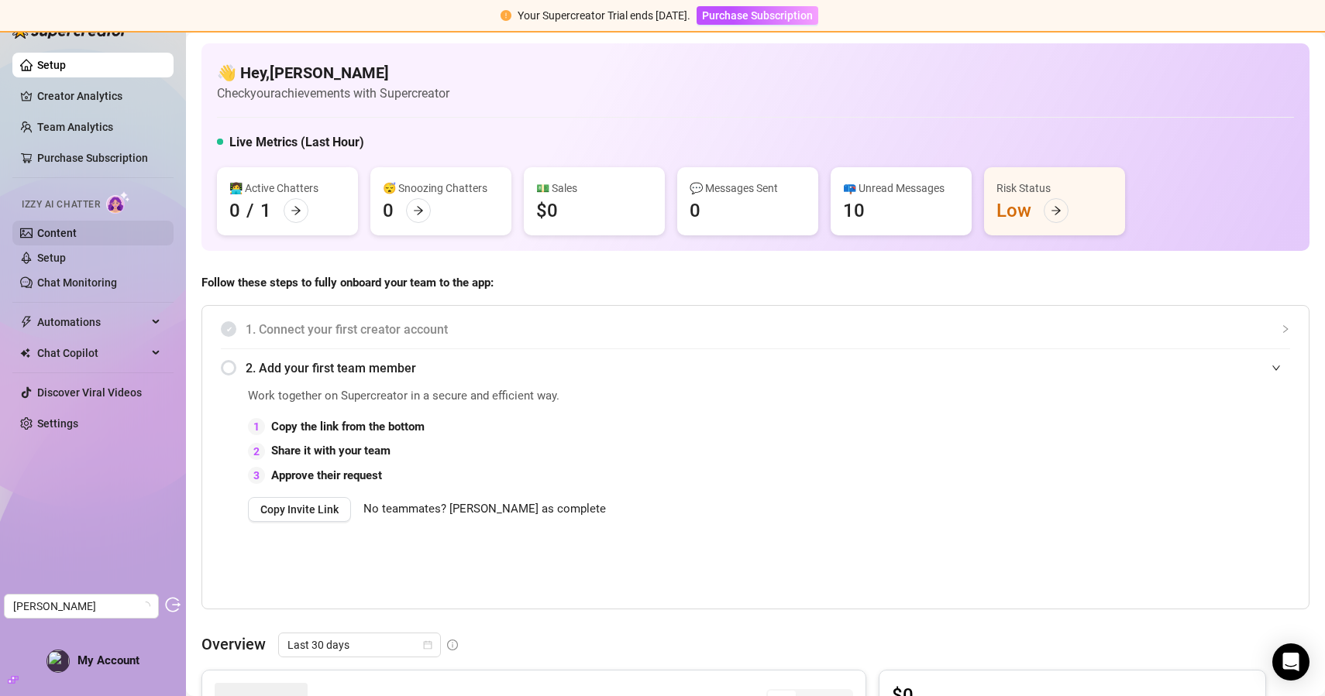
click at [77, 231] on link "Content" at bounding box center [57, 233] width 40 height 12
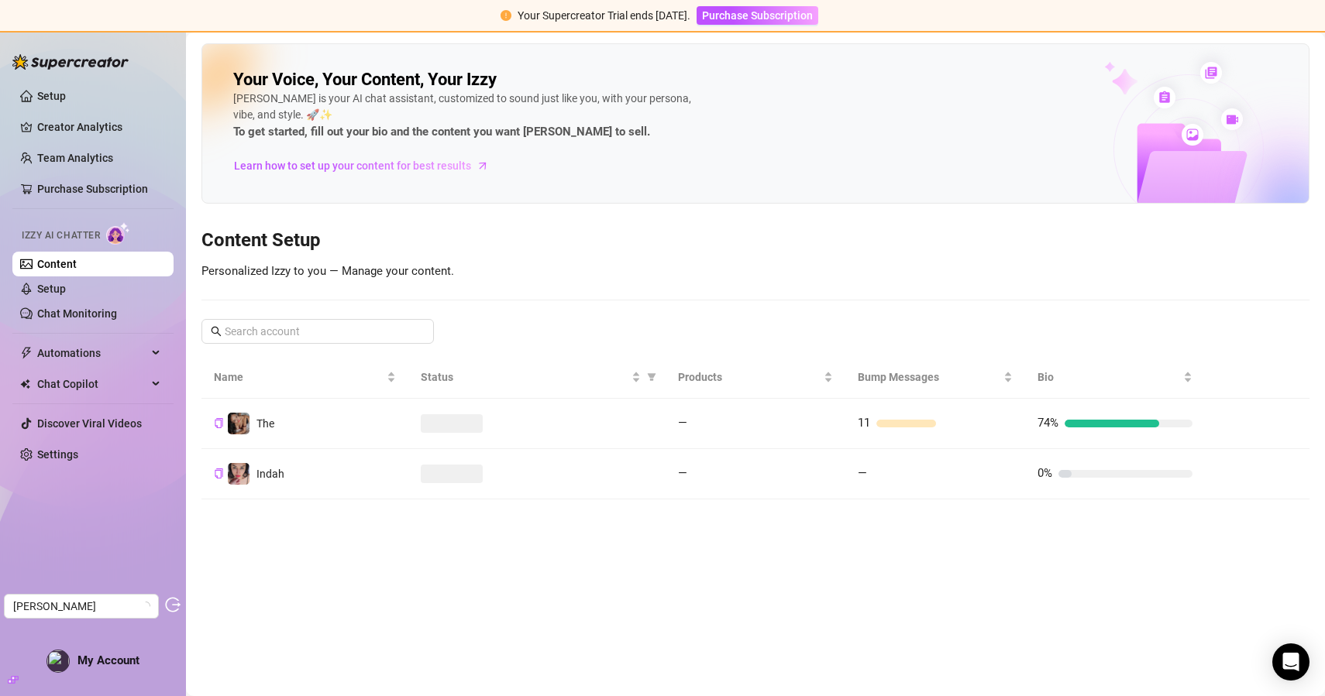
click at [98, 110] on ul "Setup Creator Analytics Team Analytics Purchase Subscription Izzy AI Chatter Co…" at bounding box center [92, 275] width 161 height 396
click at [93, 130] on link "Creator Analytics" at bounding box center [99, 127] width 124 height 25
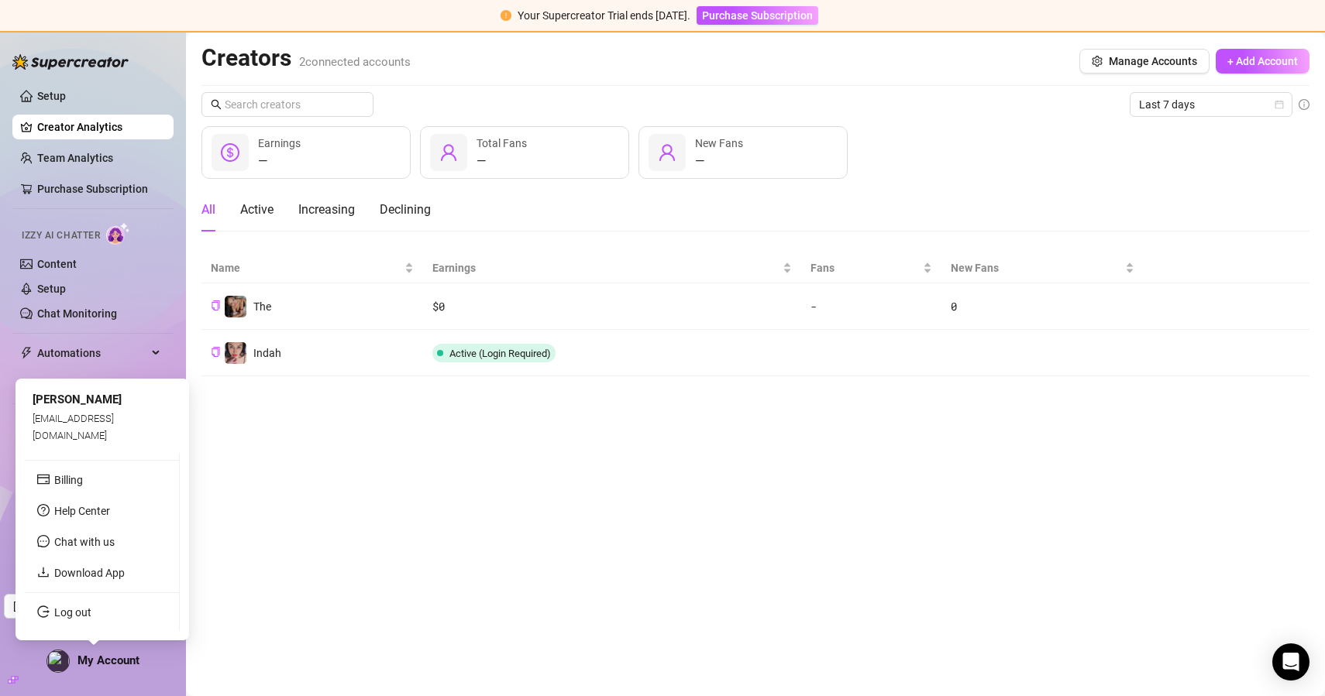
click at [105, 664] on span "My Account" at bounding box center [108, 661] width 62 height 14
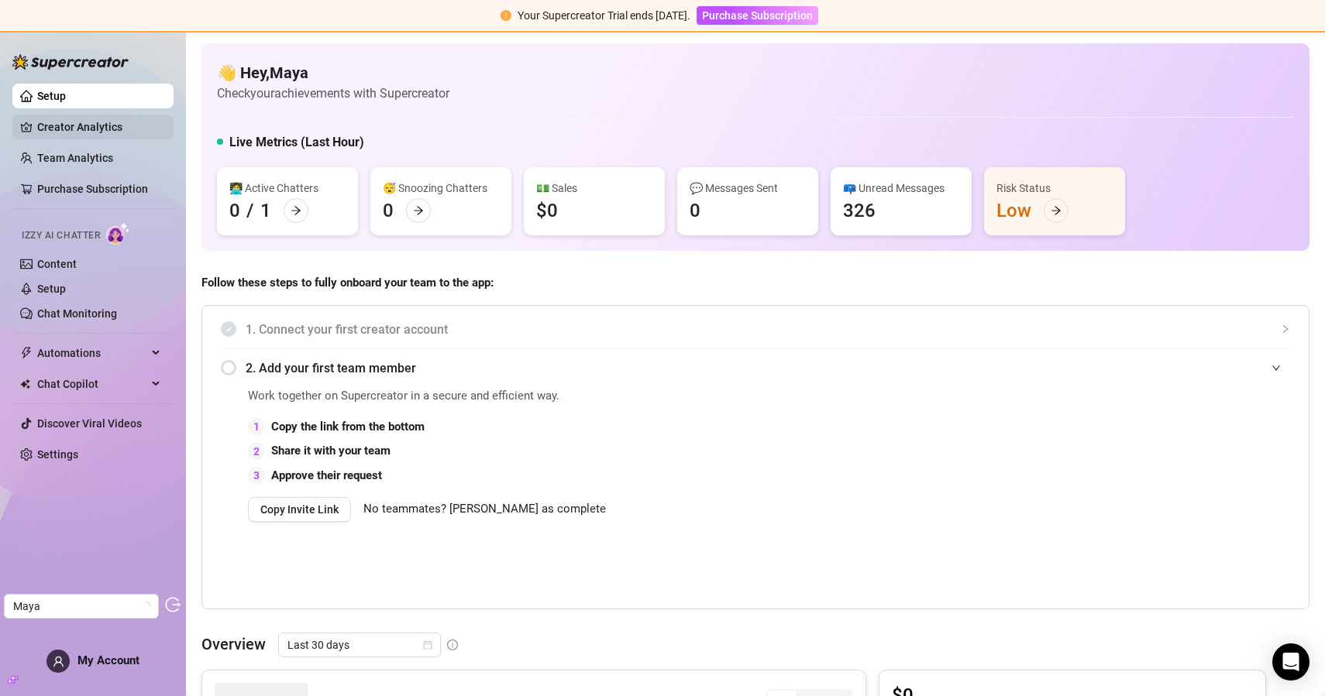
click at [105, 119] on link "Creator Analytics" at bounding box center [99, 127] width 124 height 25
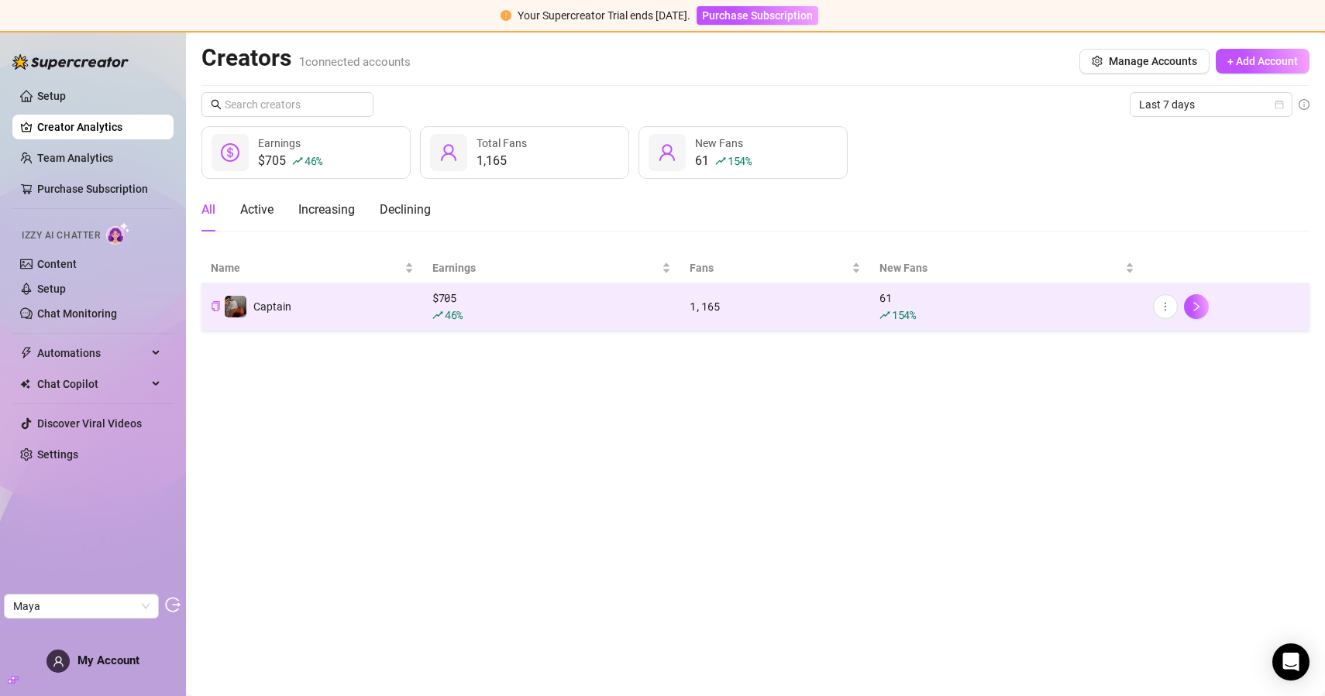
click at [359, 318] on td "Captain" at bounding box center [312, 307] width 222 height 47
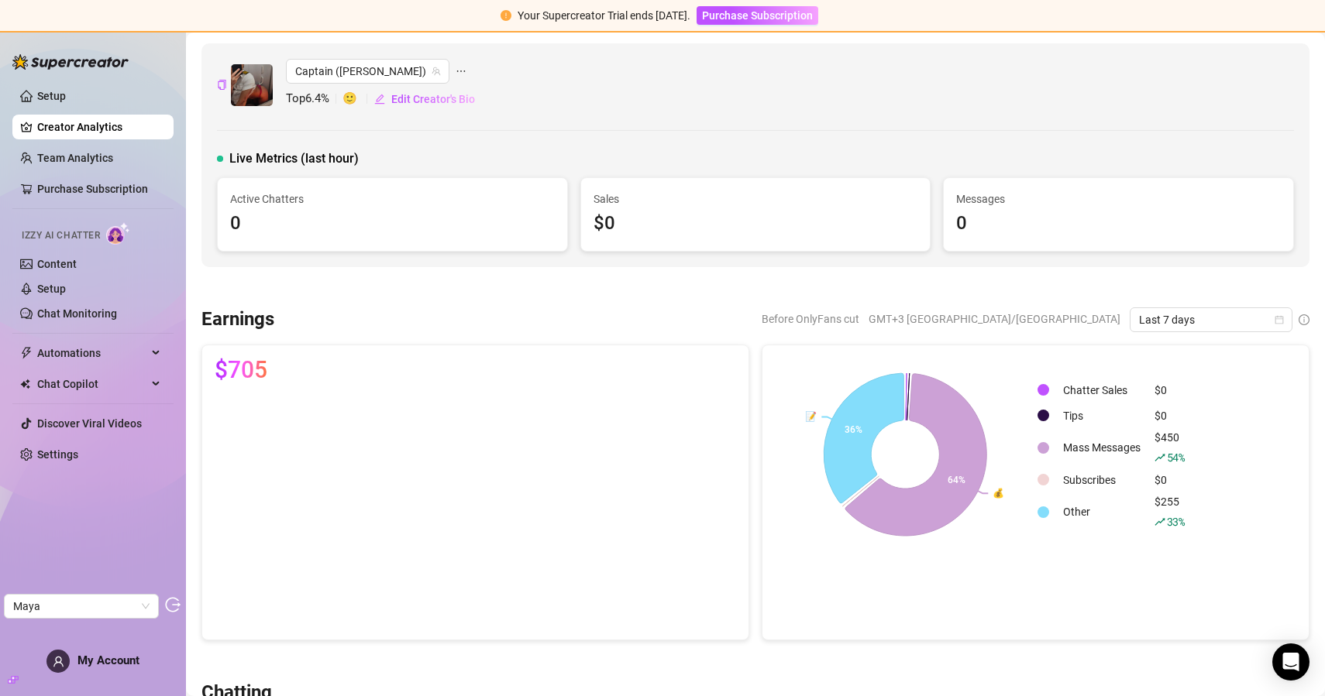
click at [1226, 323] on span "Last 7 days" at bounding box center [1211, 319] width 144 height 23
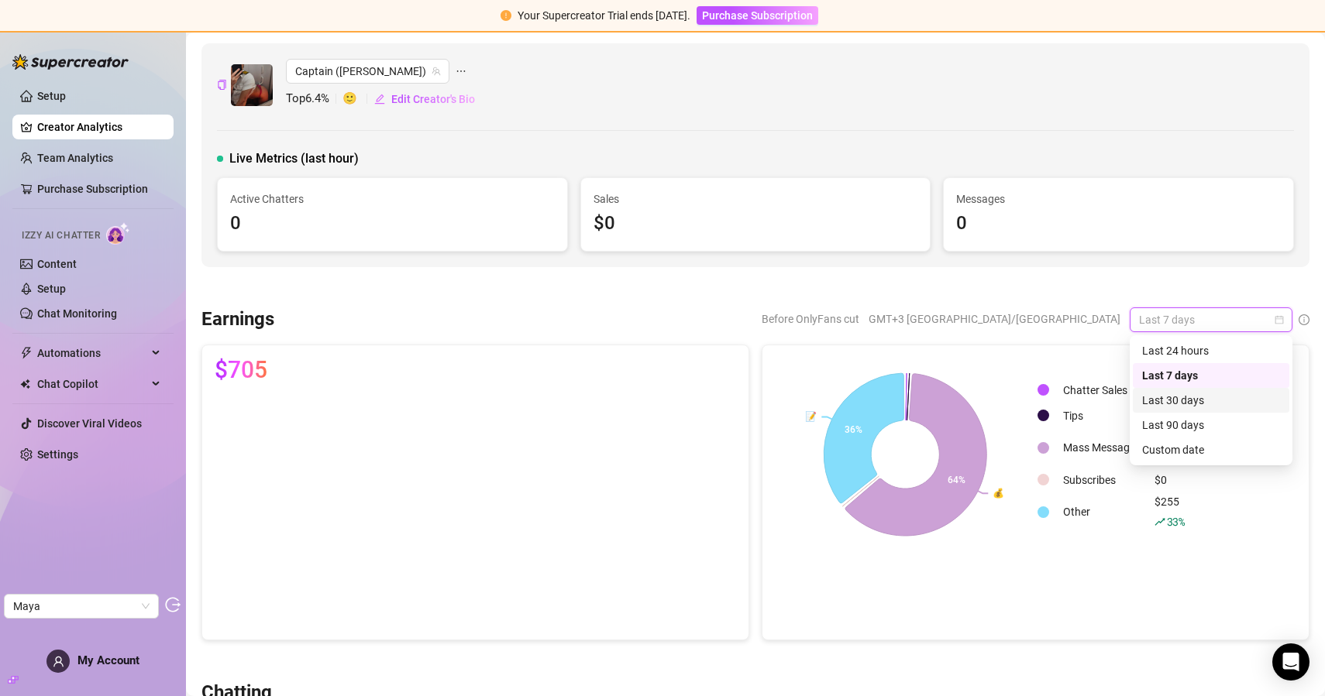
click at [1175, 401] on div "Last 30 days" at bounding box center [1211, 400] width 138 height 17
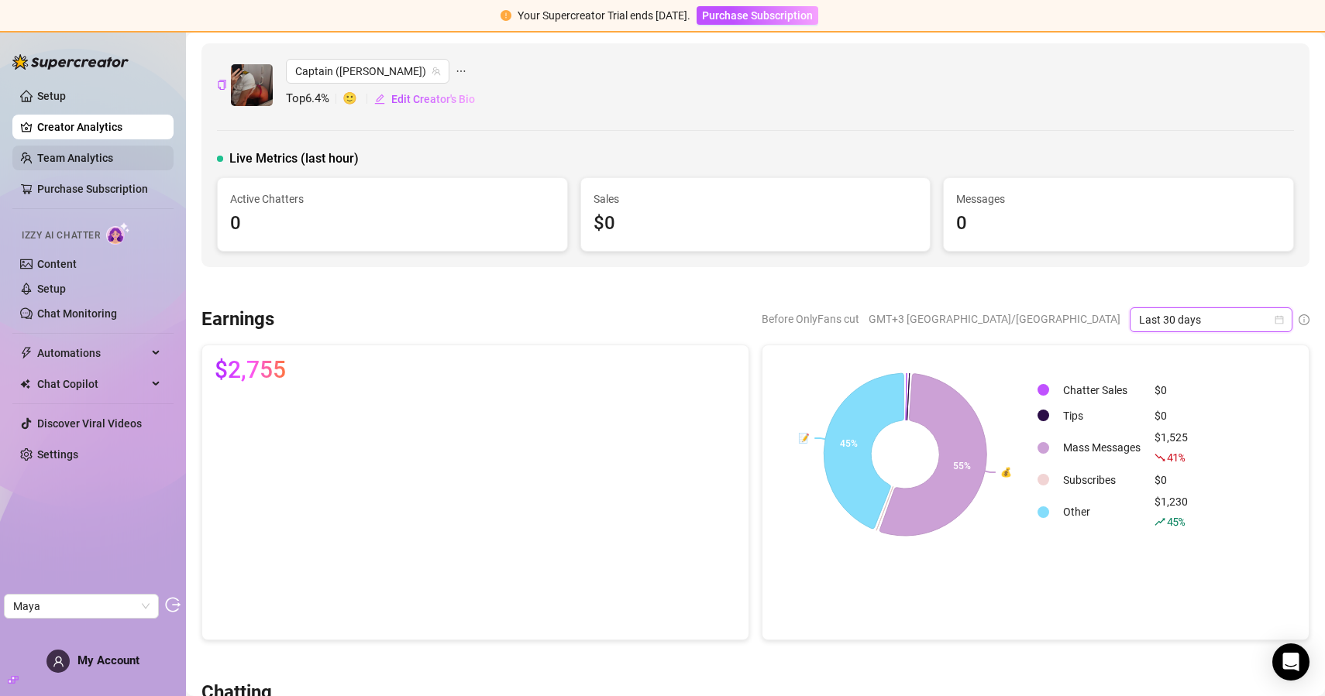
click at [99, 163] on link "Team Analytics" at bounding box center [75, 158] width 76 height 12
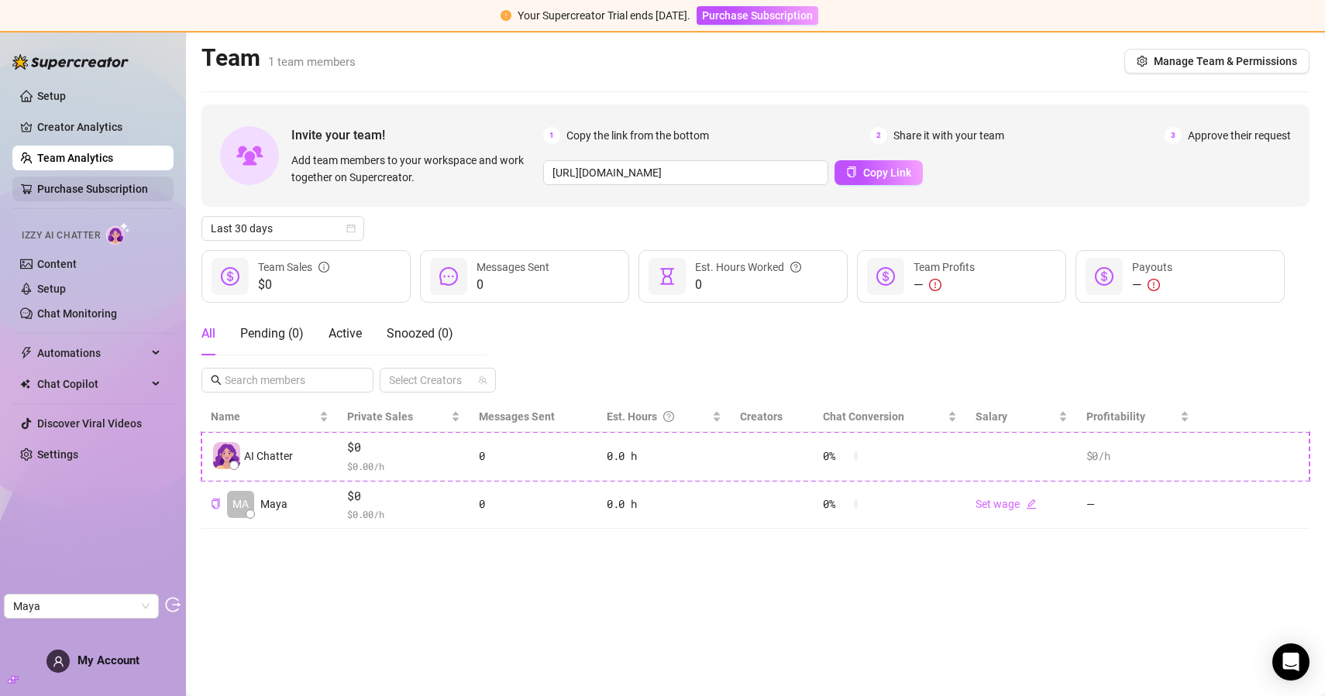
click at [107, 192] on link "Purchase Subscription" at bounding box center [92, 189] width 111 height 12
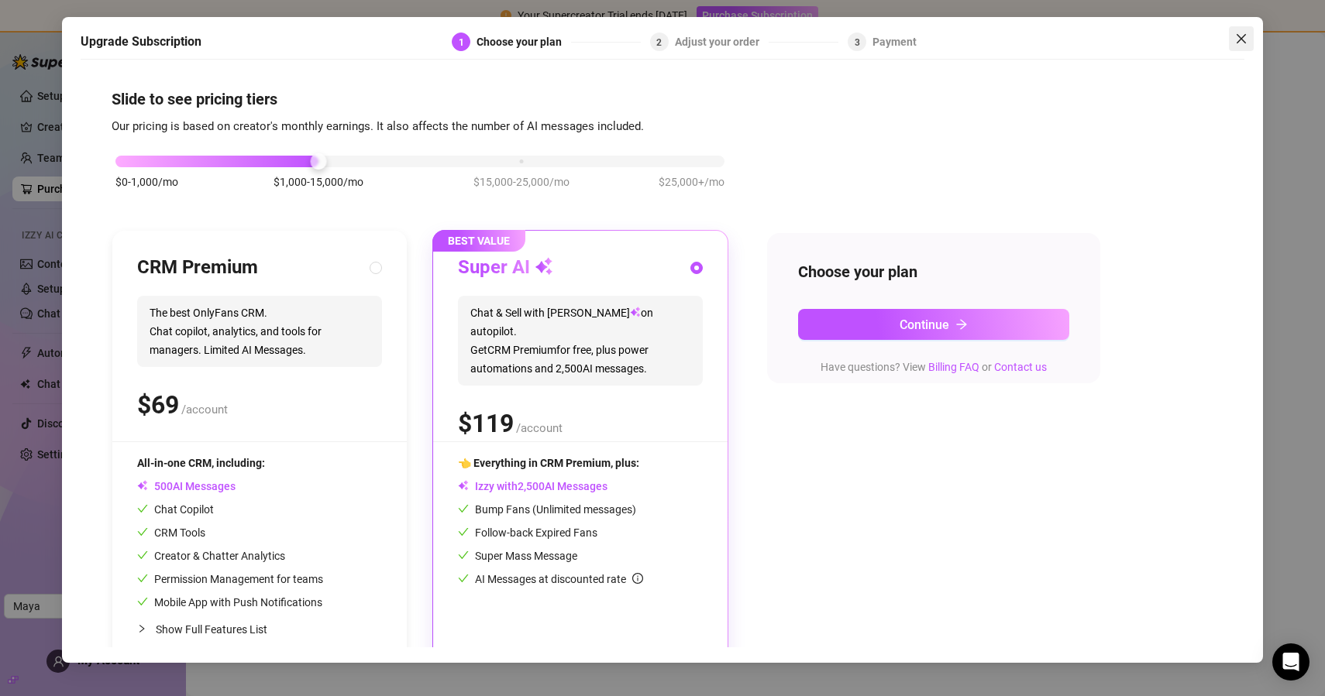
click at [1241, 43] on icon "close" at bounding box center [1241, 39] width 12 height 12
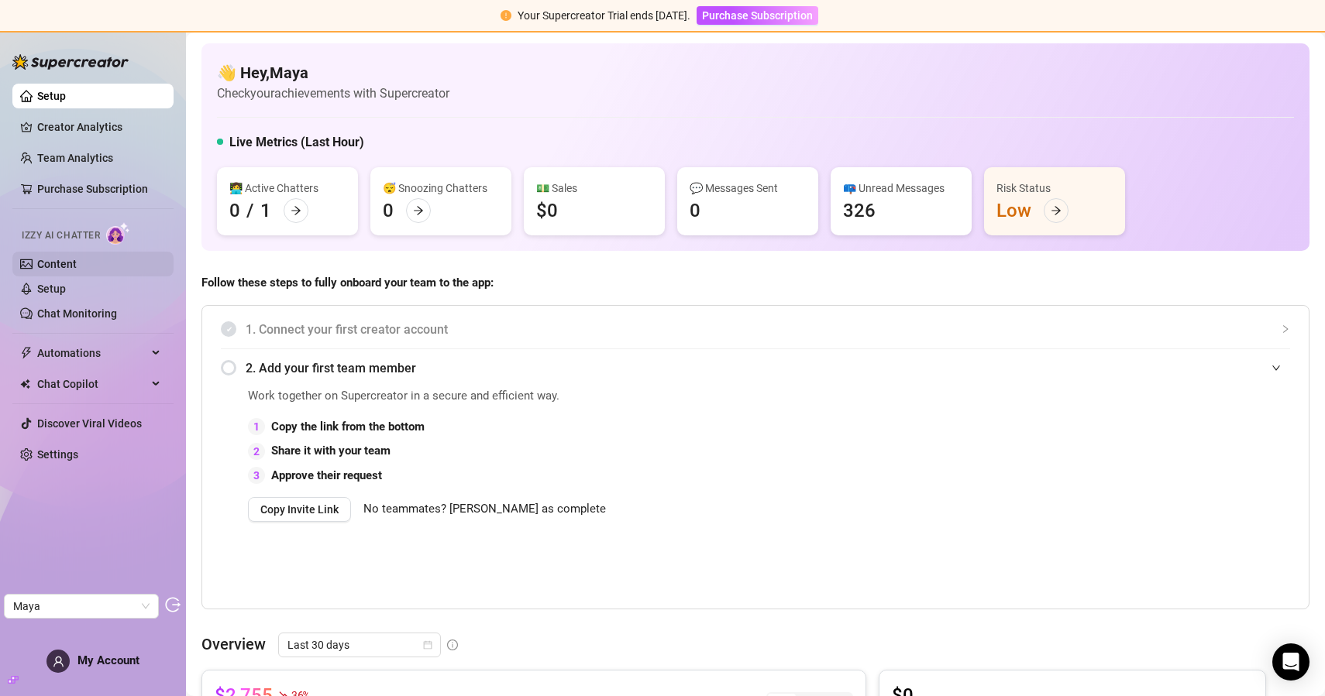
click at [77, 263] on link "Content" at bounding box center [57, 264] width 40 height 12
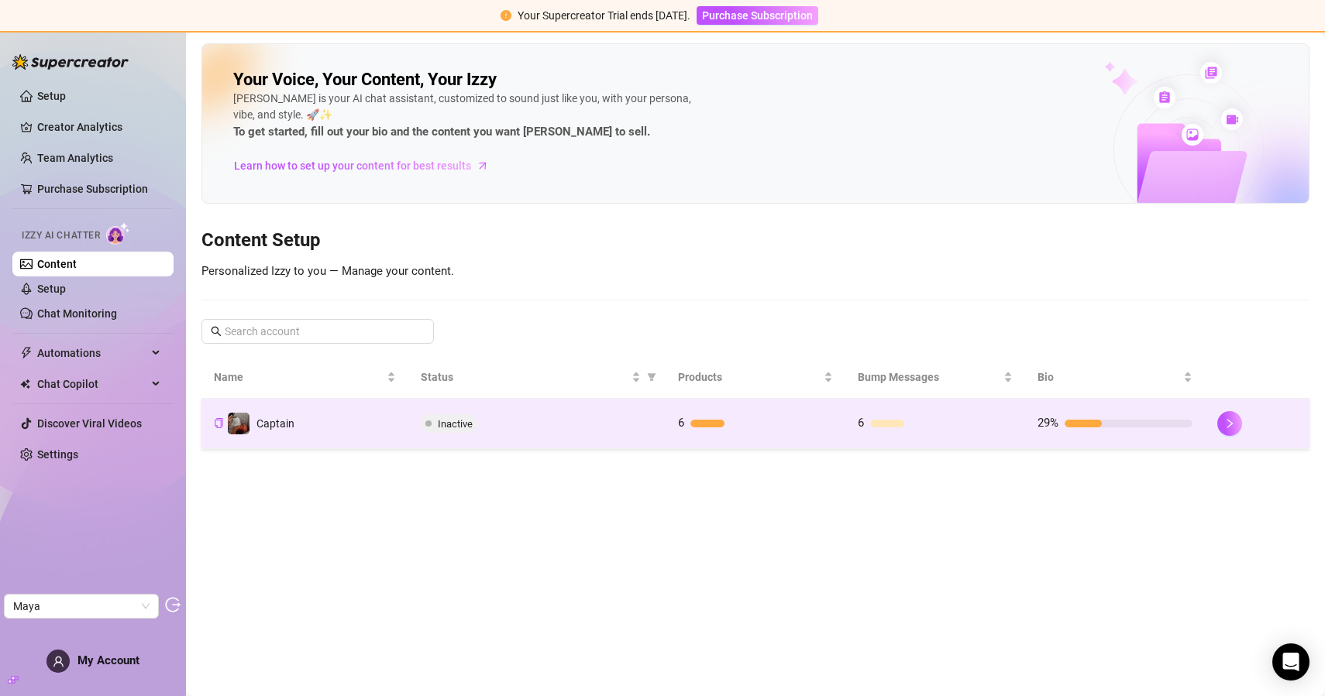
click at [335, 421] on td "Captain" at bounding box center [304, 424] width 207 height 50
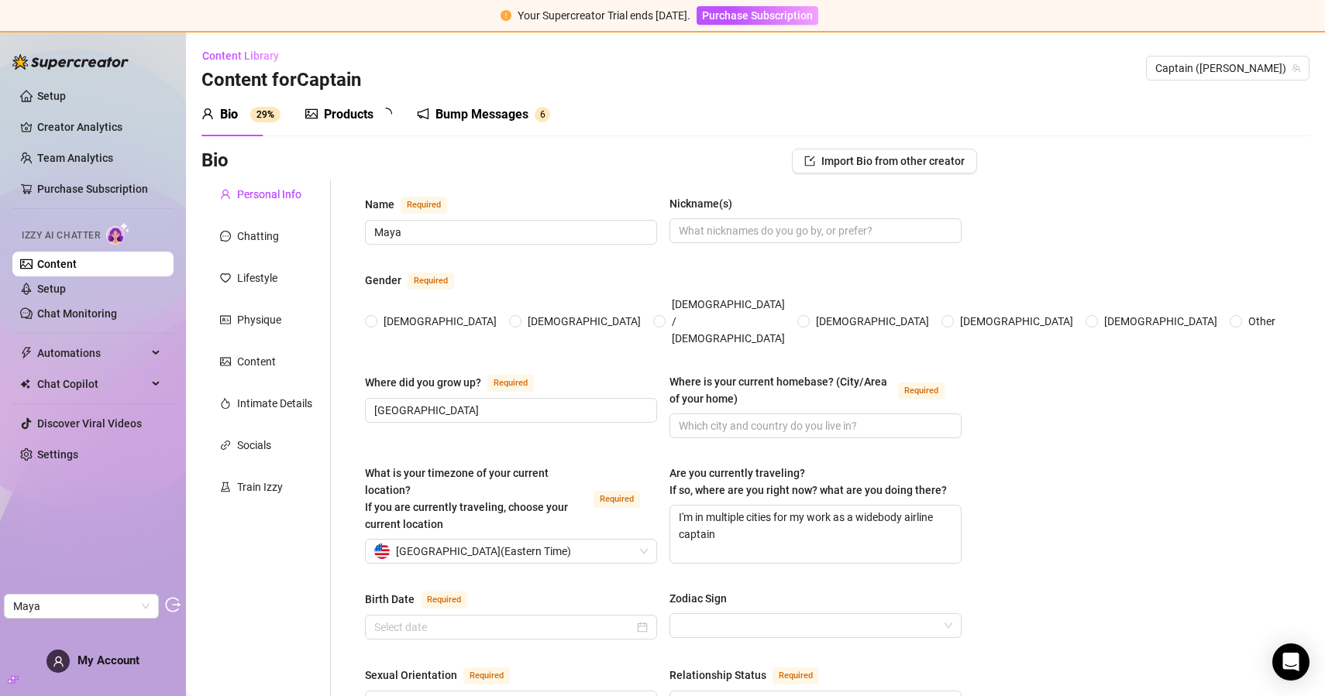
radio input "true"
click at [256, 400] on div "Intimate Details" at bounding box center [274, 403] width 75 height 17
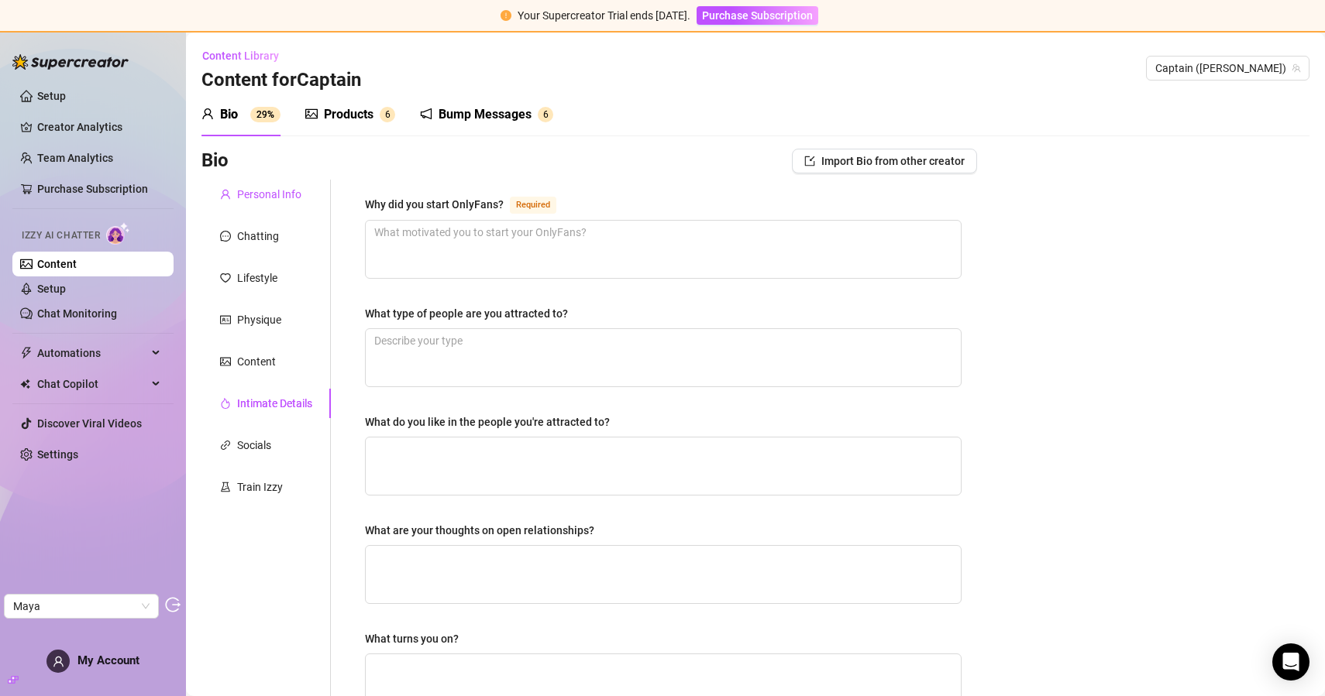
click at [280, 194] on div "Personal Info" at bounding box center [269, 194] width 64 height 17
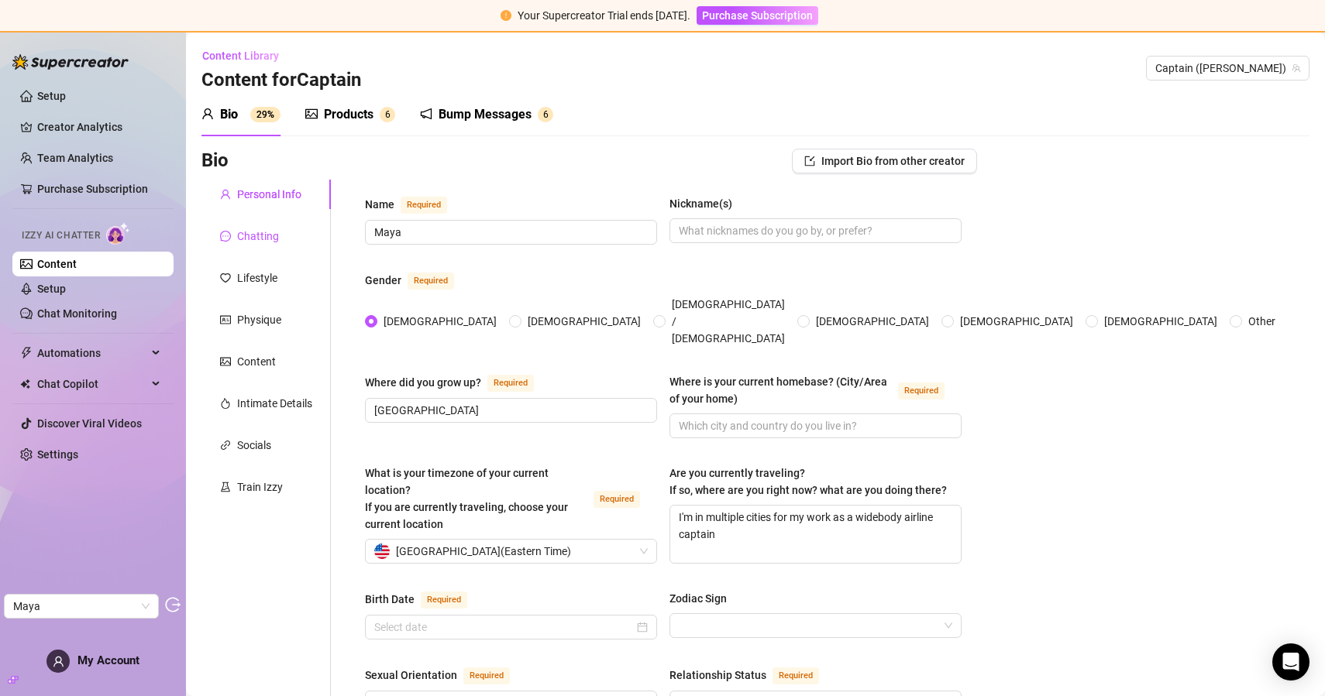
click at [263, 236] on div "Chatting" at bounding box center [258, 236] width 42 height 17
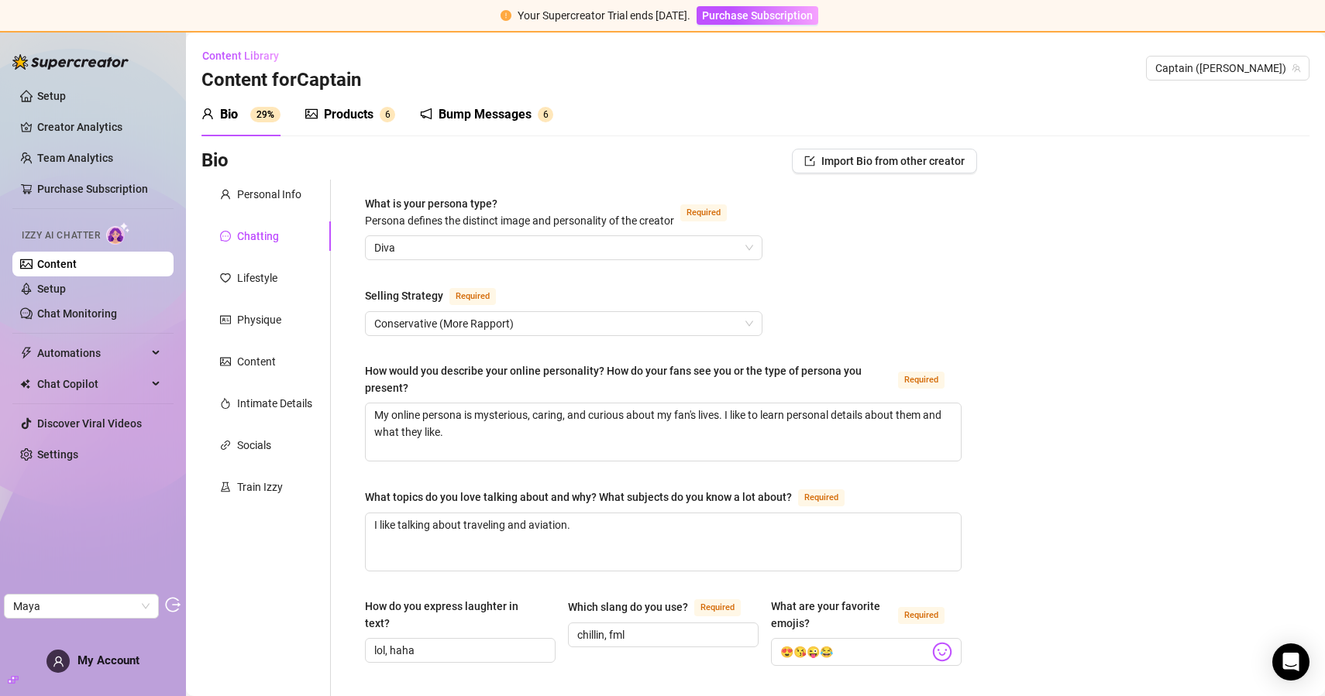
click at [338, 115] on div "Products" at bounding box center [349, 114] width 50 height 19
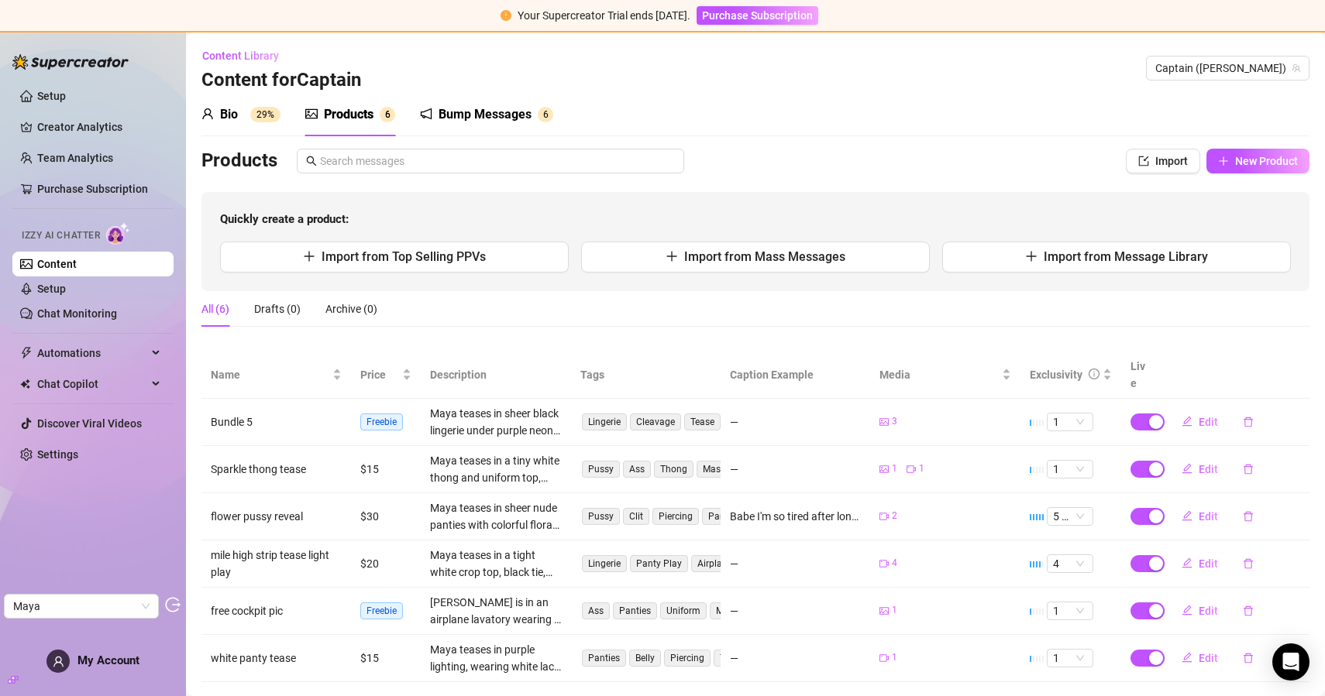
click at [476, 117] on div "Bump Messages" at bounding box center [485, 114] width 93 height 19
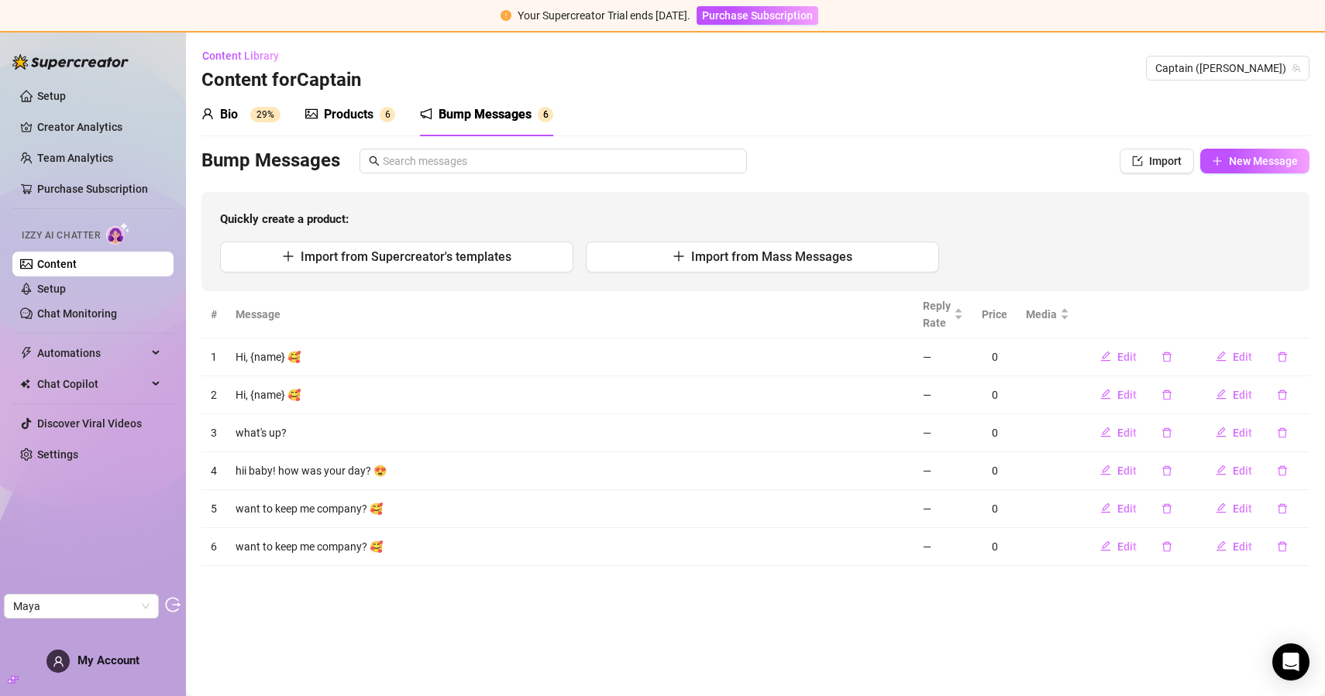
click at [374, 114] on div "Products 6" at bounding box center [350, 114] width 90 height 19
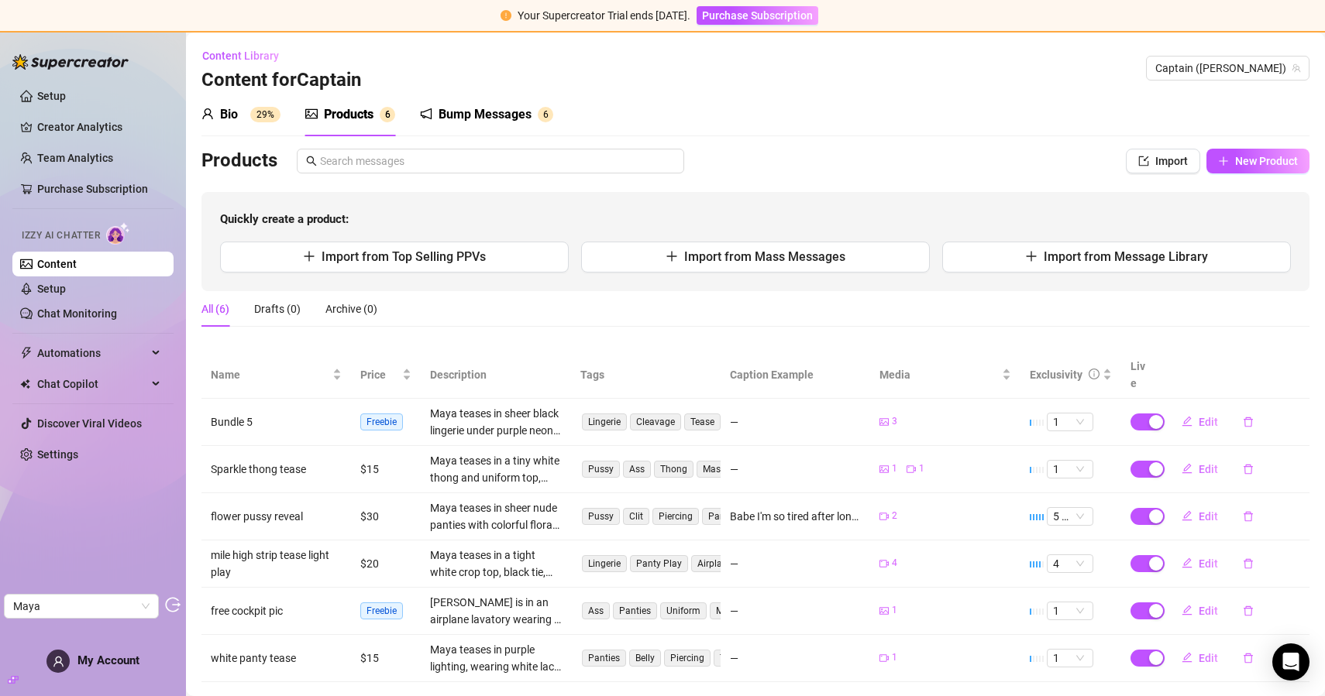
click at [481, 120] on div "Bump Messages" at bounding box center [485, 114] width 93 height 19
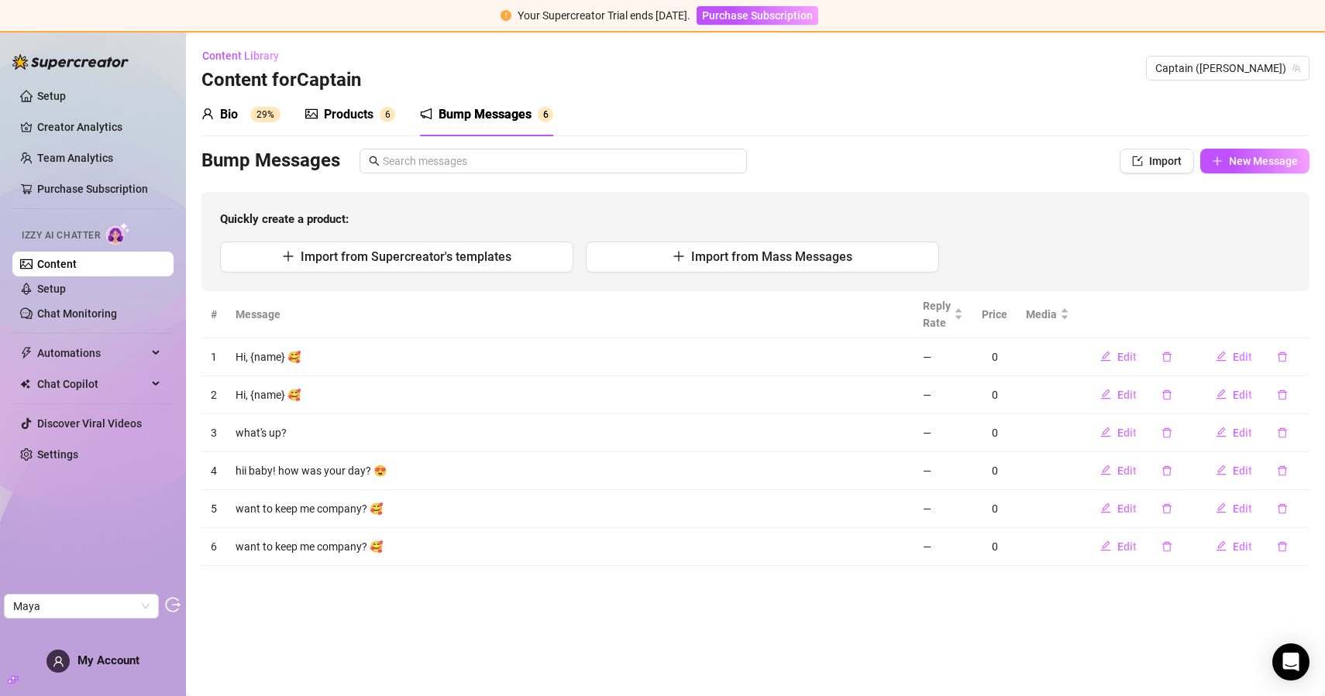
click at [244, 112] on div "Bio 29%" at bounding box center [240, 114] width 79 height 19
